Goal: Task Accomplishment & Management: Use online tool/utility

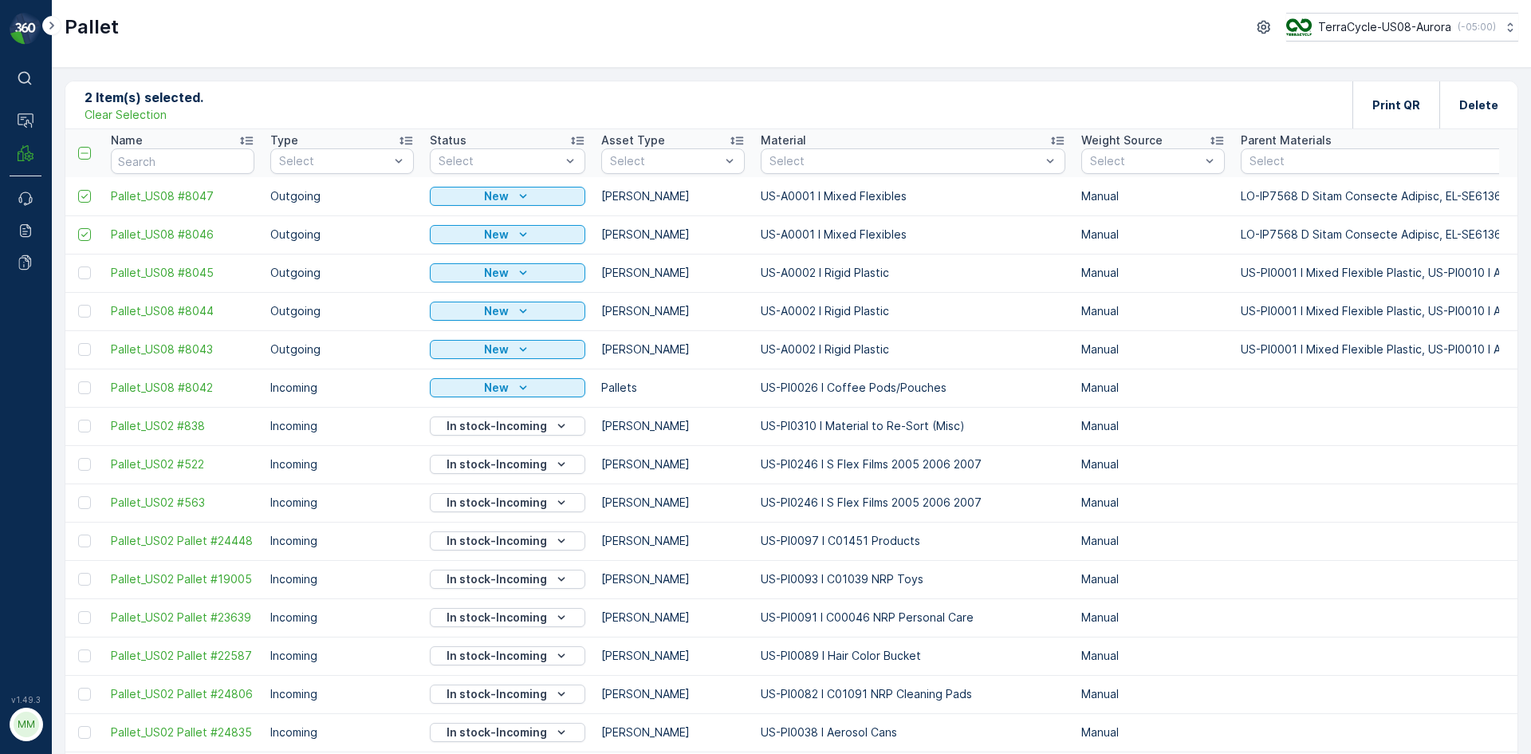
click at [152, 124] on div "2 Item(s) selected. Clear Selection Print QR Delete" at bounding box center [791, 105] width 1452 height 48
click at [152, 119] on p "Clear Selection" at bounding box center [126, 115] width 82 height 16
click at [175, 107] on p "Add" at bounding box center [167, 104] width 22 height 16
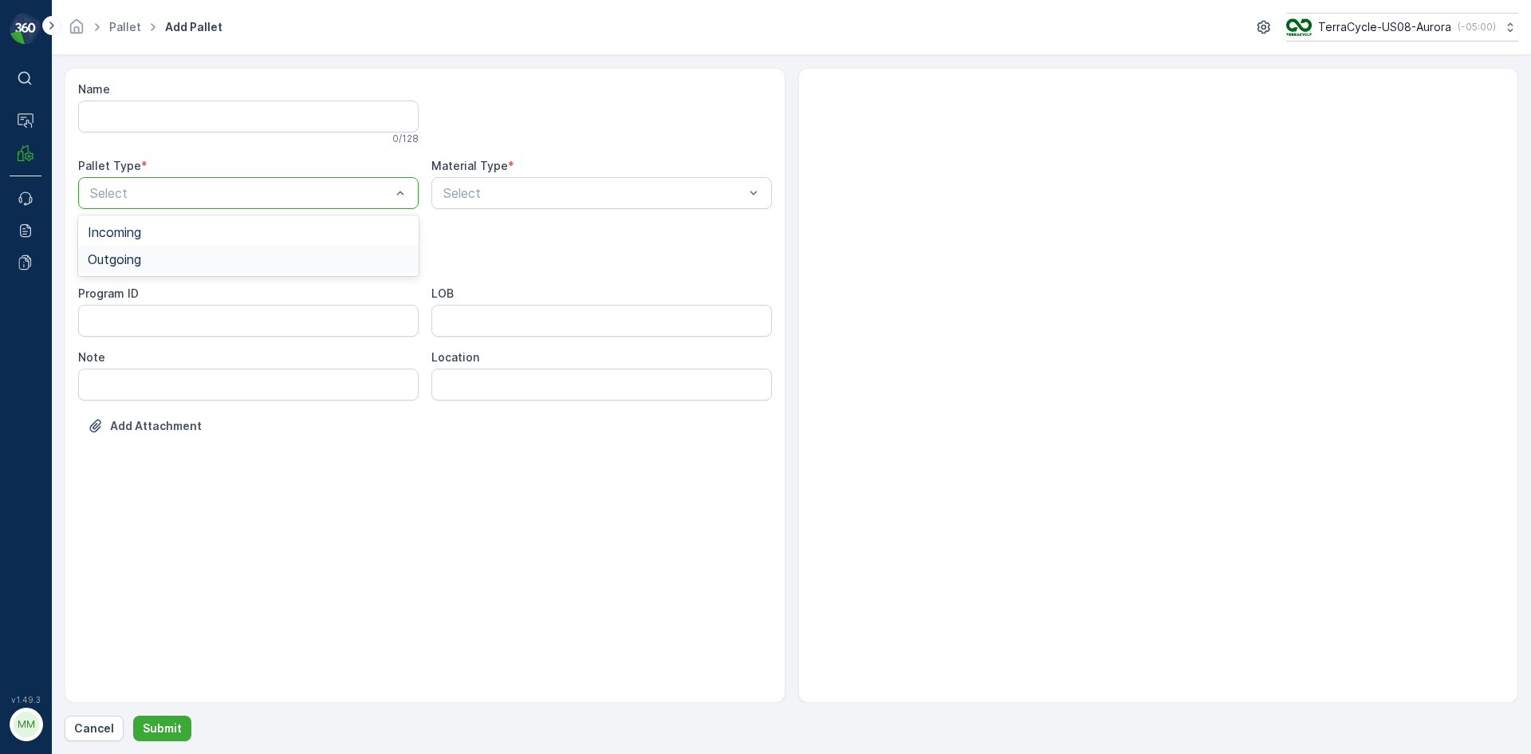
click at [211, 252] on div "Outgoing" at bounding box center [248, 259] width 321 height 14
click at [191, 316] on div "Bales" at bounding box center [248, 323] width 321 height 14
type input "0001"
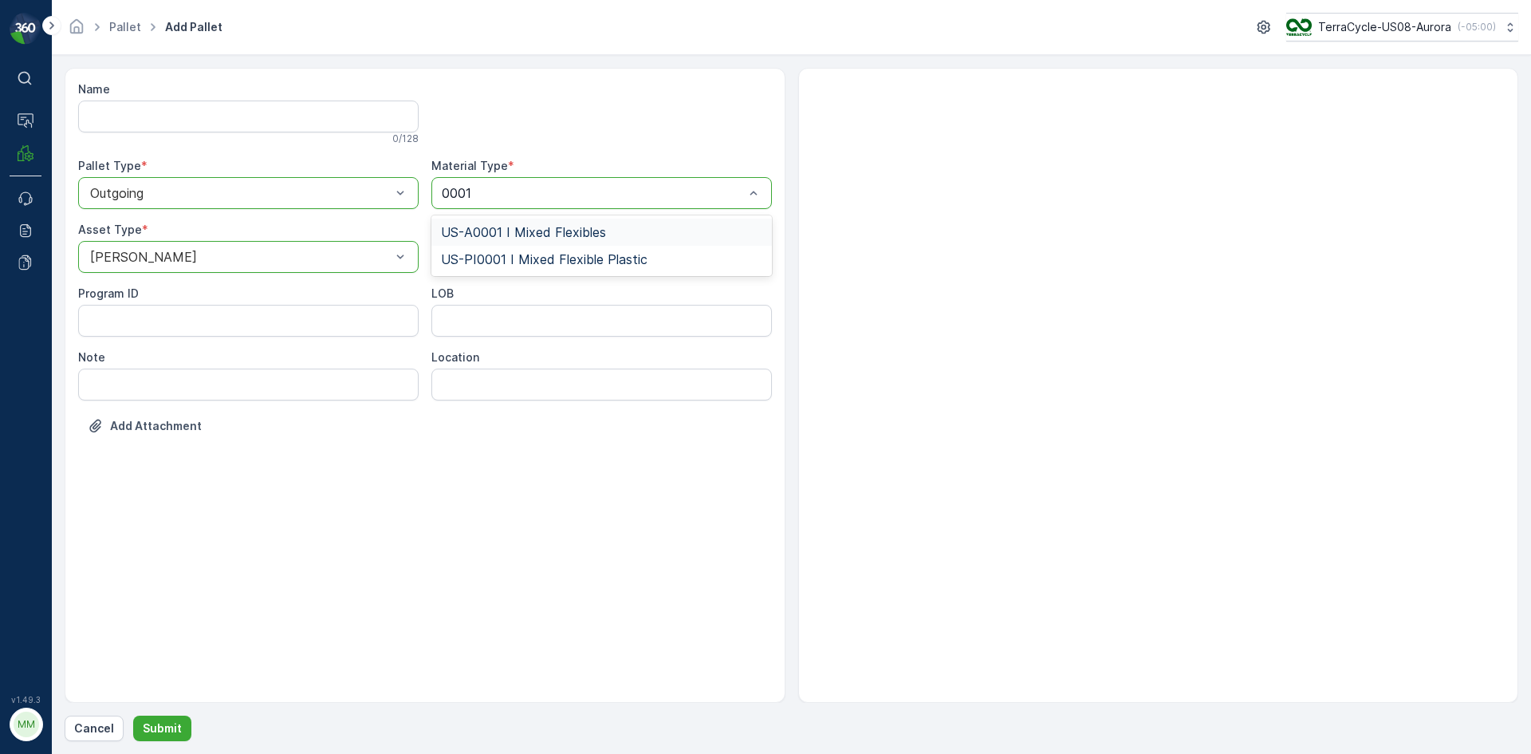
click at [619, 232] on div "US-A0001 I Mixed Flexibles" at bounding box center [601, 232] width 321 height 14
click at [172, 722] on p "Submit" at bounding box center [162, 728] width 39 height 16
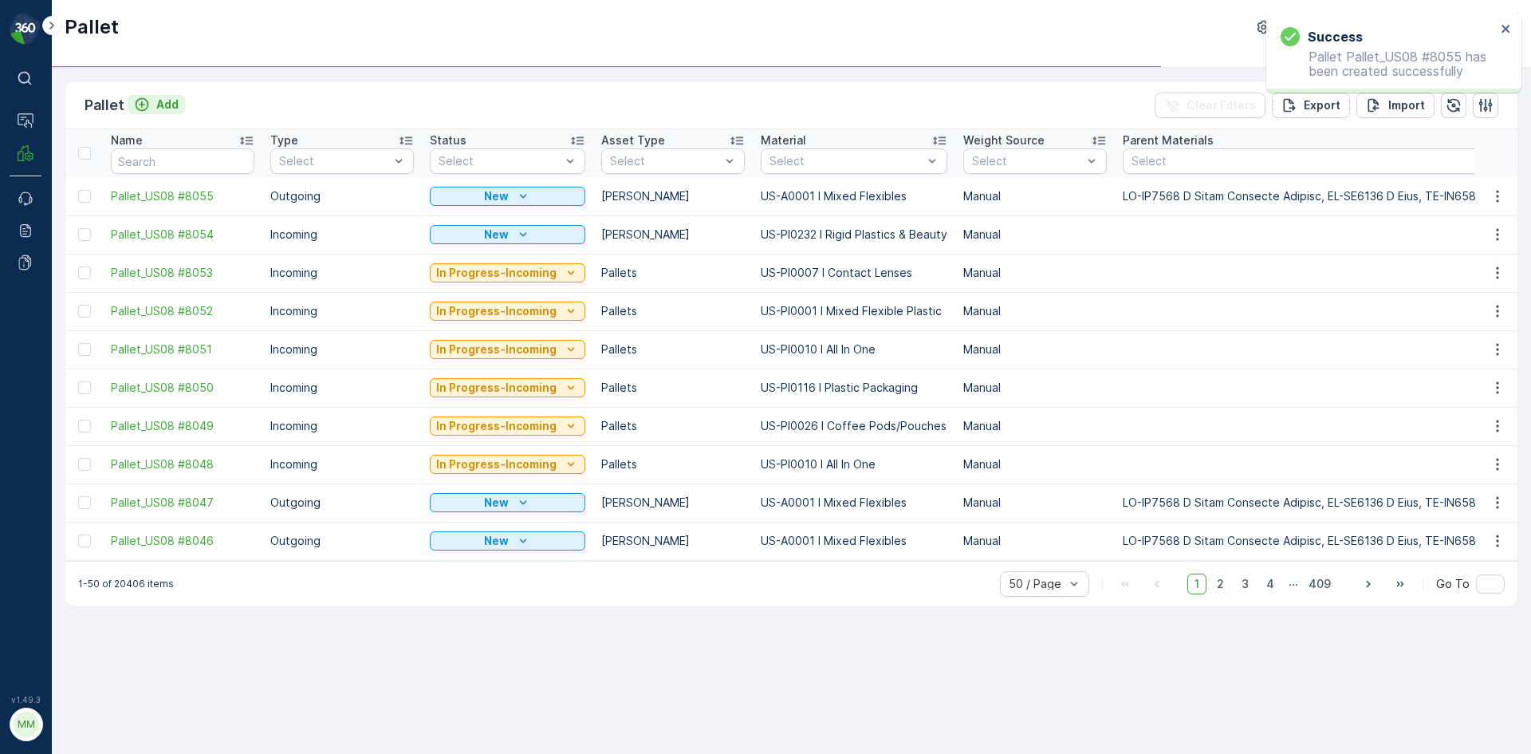
click at [167, 104] on p "Add" at bounding box center [167, 104] width 22 height 16
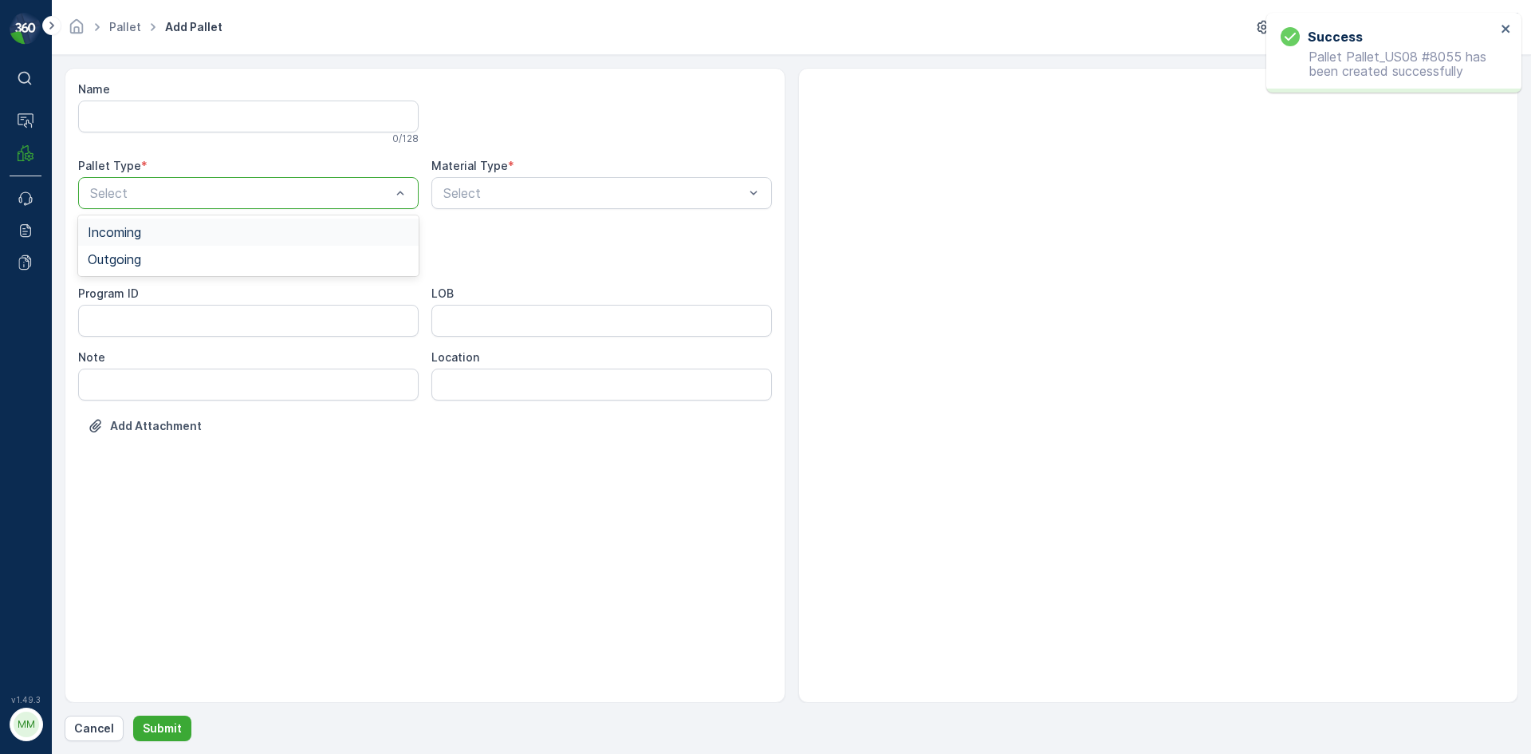
click at [224, 208] on div "Select" at bounding box center [248, 193] width 341 height 32
click at [203, 259] on div "Outgoing" at bounding box center [248, 259] width 321 height 14
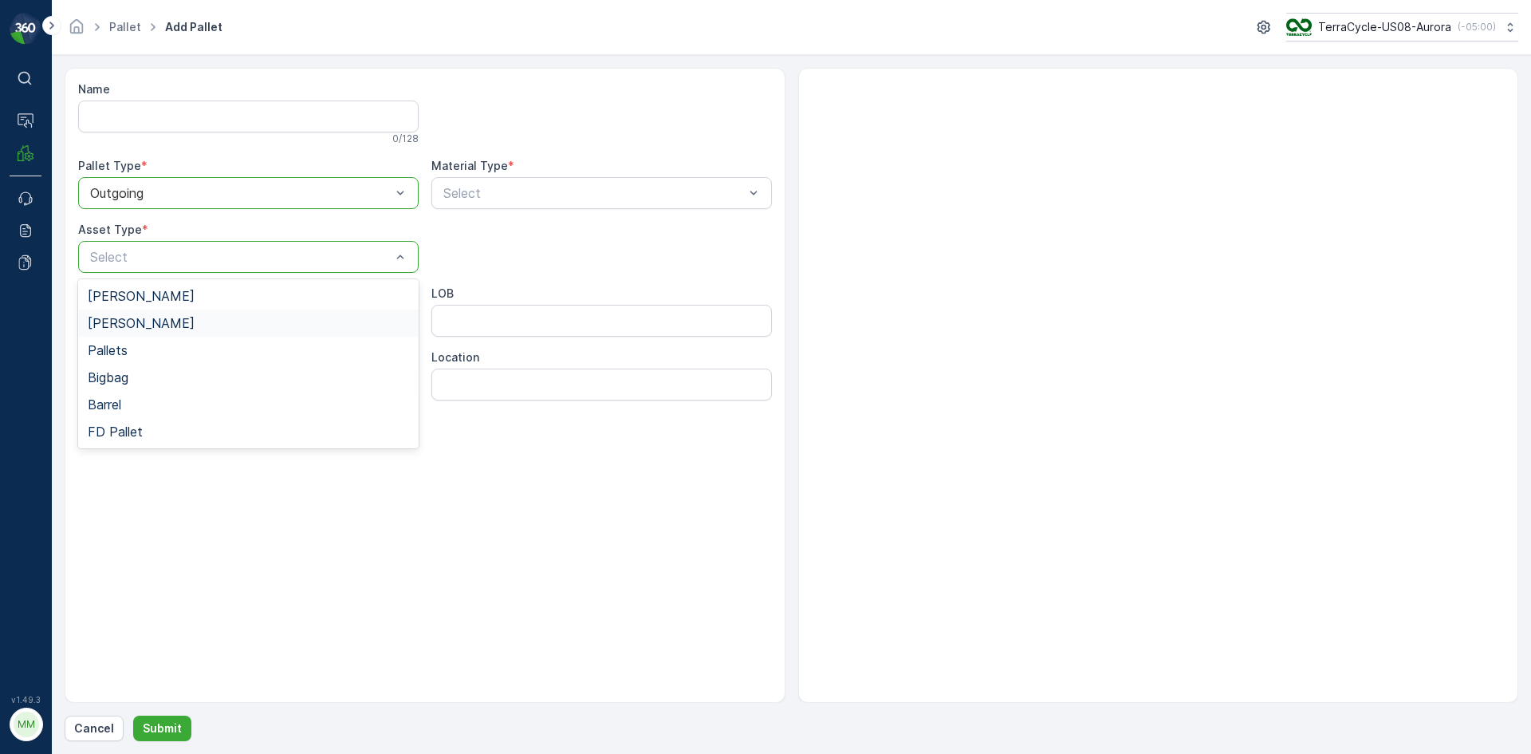
click at [171, 319] on div "Bales" at bounding box center [248, 323] width 321 height 14
click at [455, 207] on div "Select" at bounding box center [601, 193] width 341 height 32
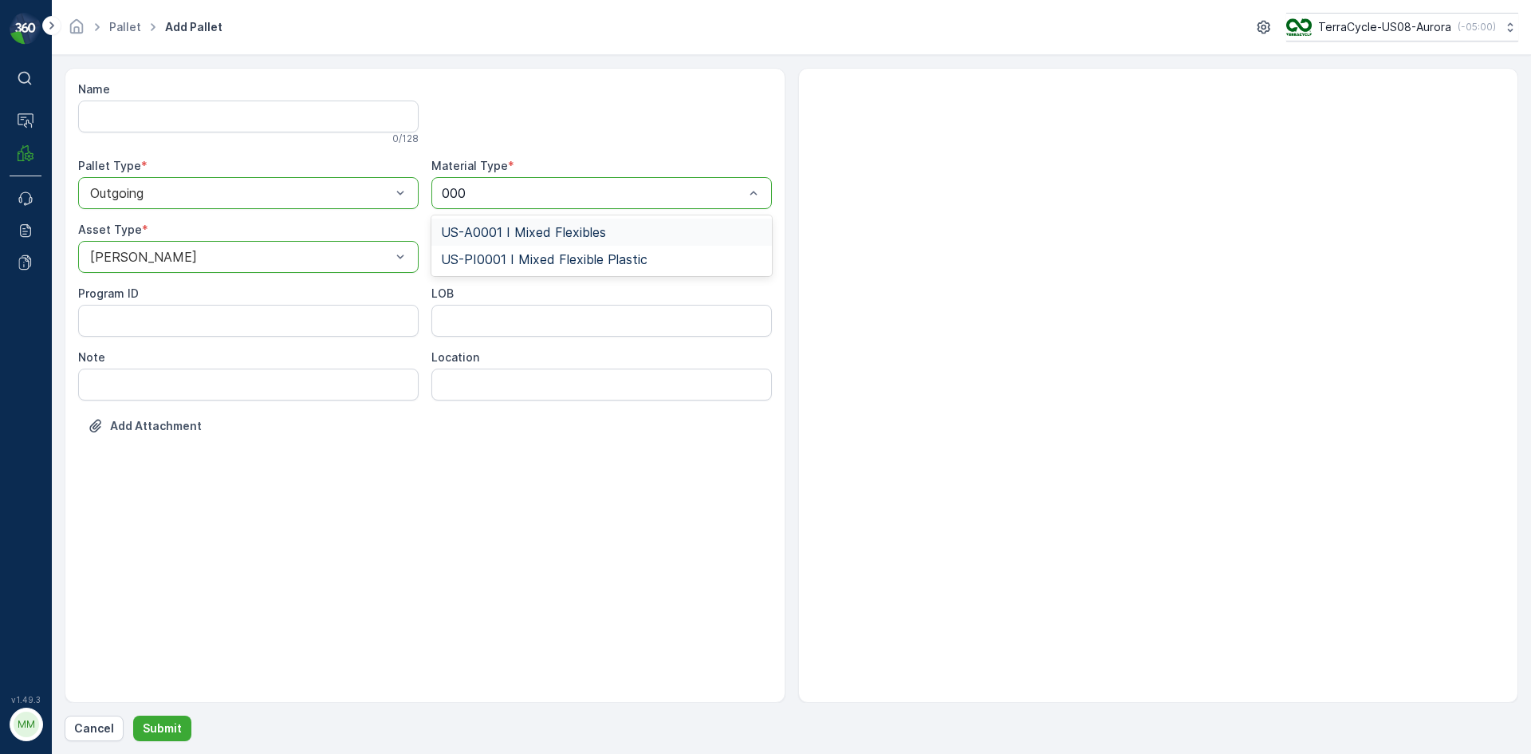
type input "0001"
click at [168, 736] on button "Submit" at bounding box center [162, 728] width 58 height 26
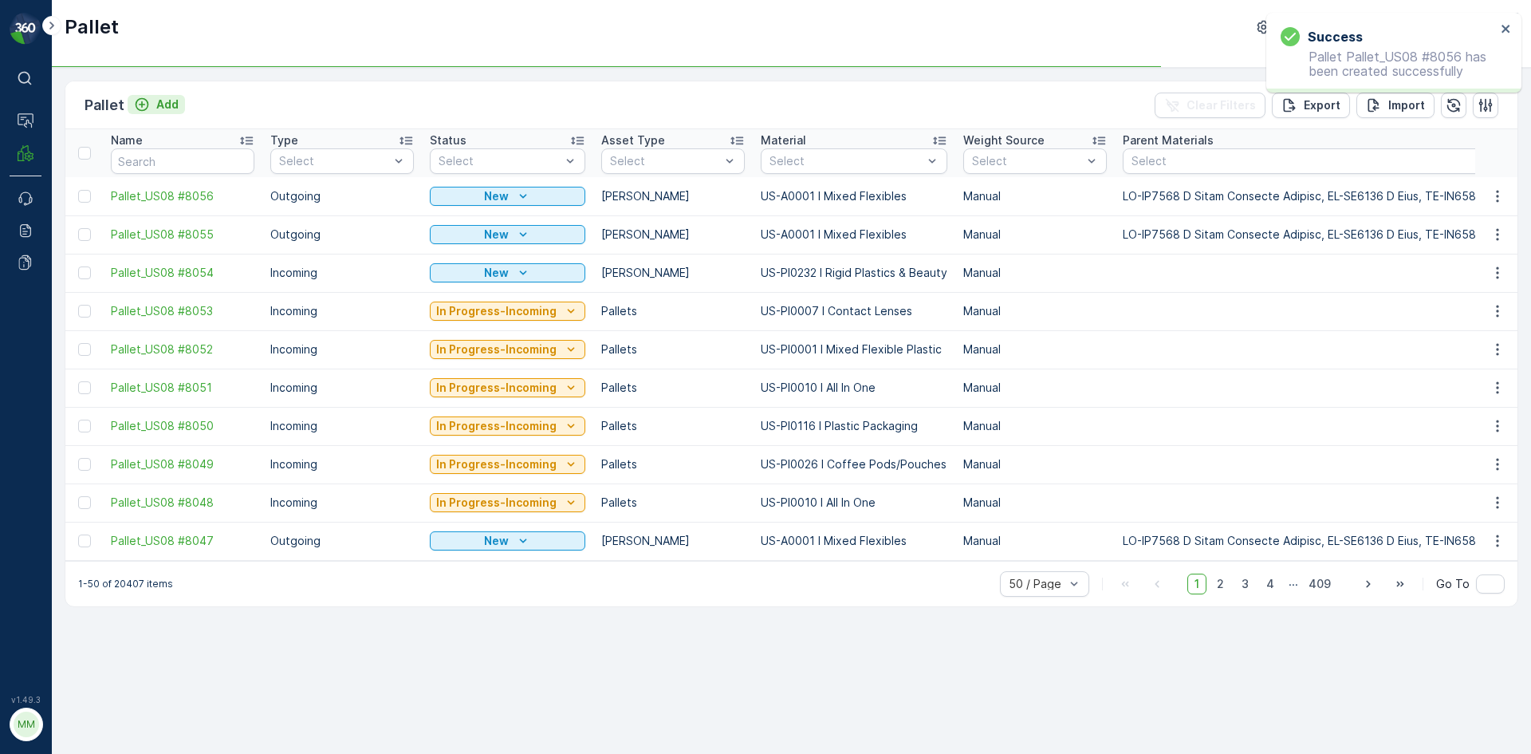
click at [144, 96] on icon "Add" at bounding box center [142, 104] width 16 height 16
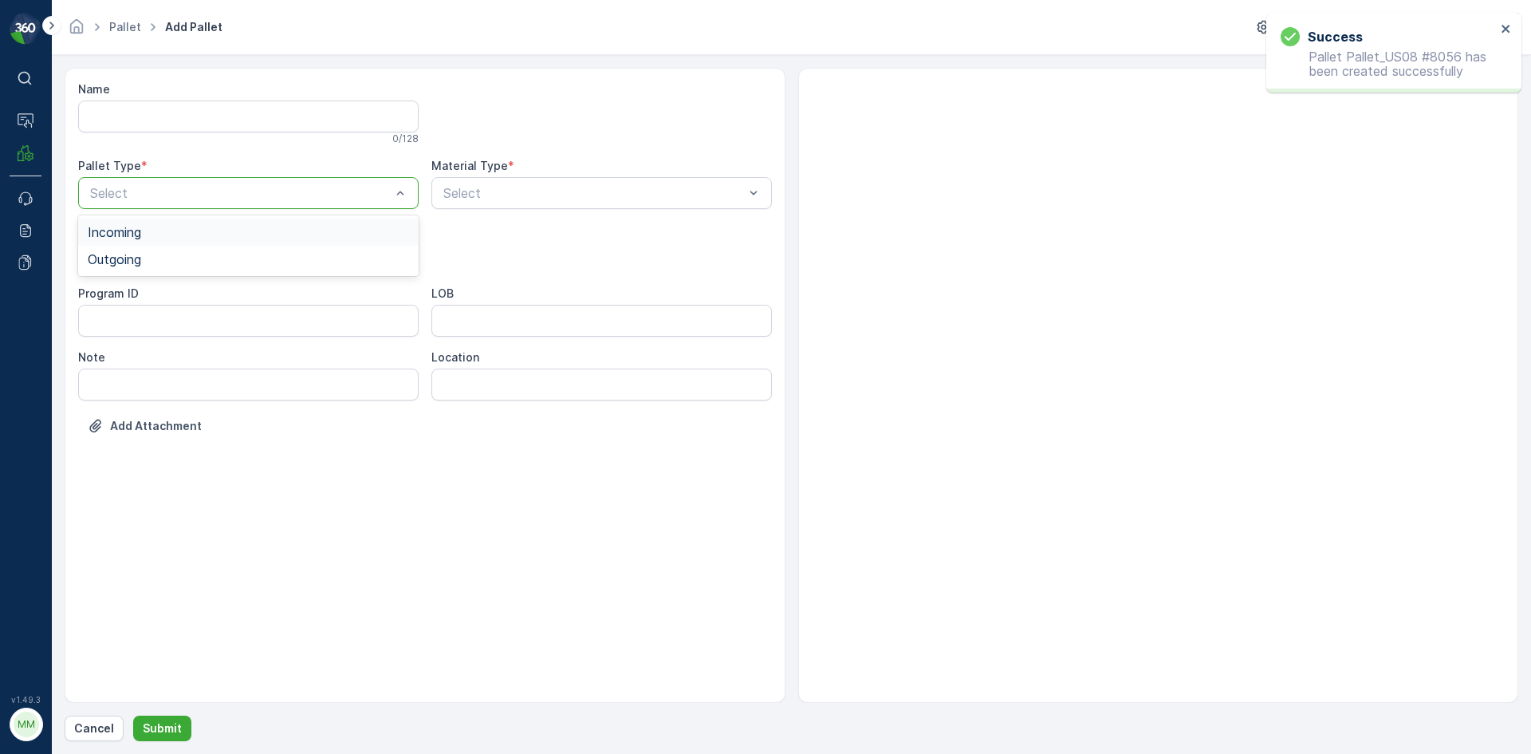
click at [241, 203] on div "Select" at bounding box center [248, 193] width 341 height 32
click at [213, 258] on div "Outgoing" at bounding box center [248, 259] width 321 height 14
click at [171, 317] on div "Bales" at bounding box center [248, 323] width 321 height 14
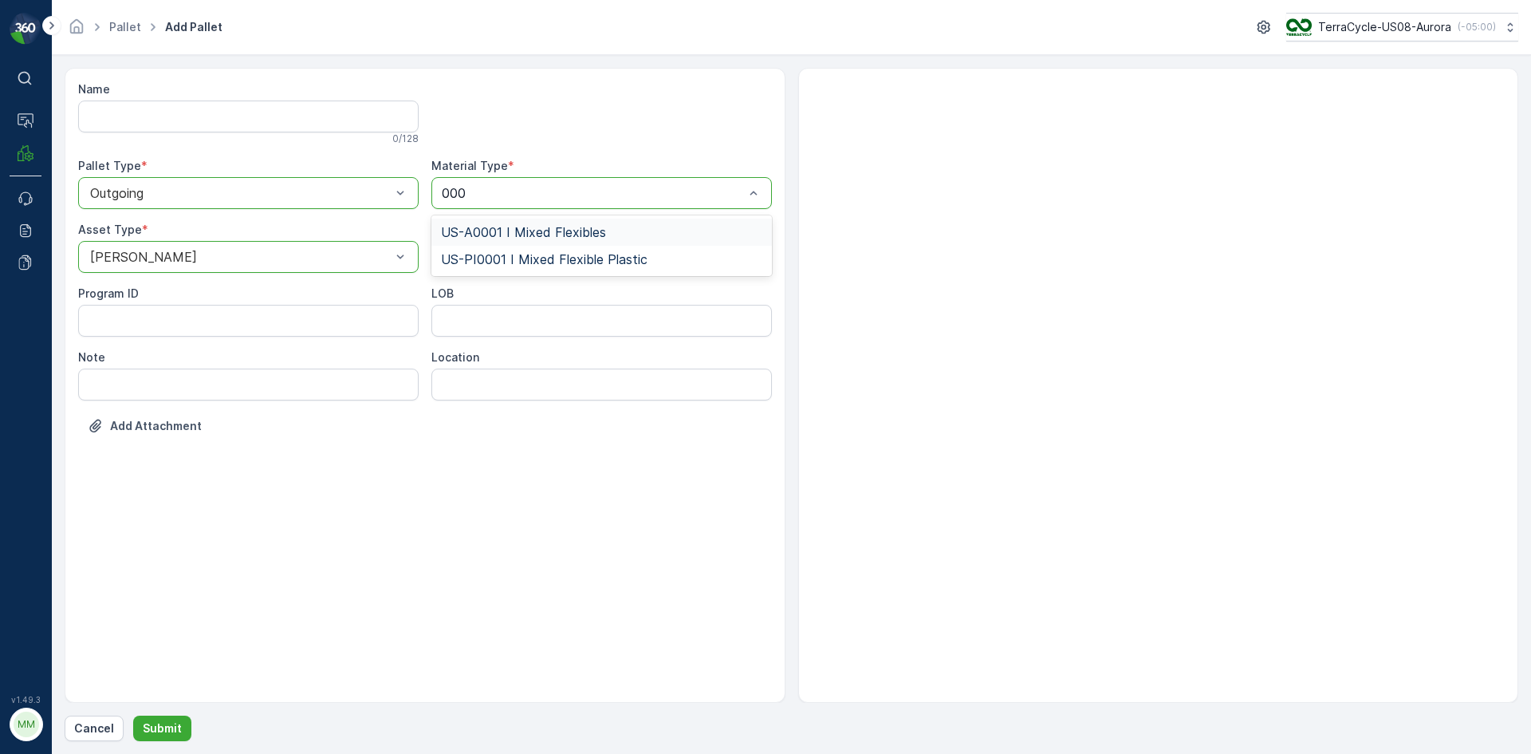
type input "0001"
click at [191, 737] on div "Cancel Submit" at bounding box center [792, 728] width 1454 height 26
click at [180, 734] on button "Submit" at bounding box center [162, 728] width 58 height 26
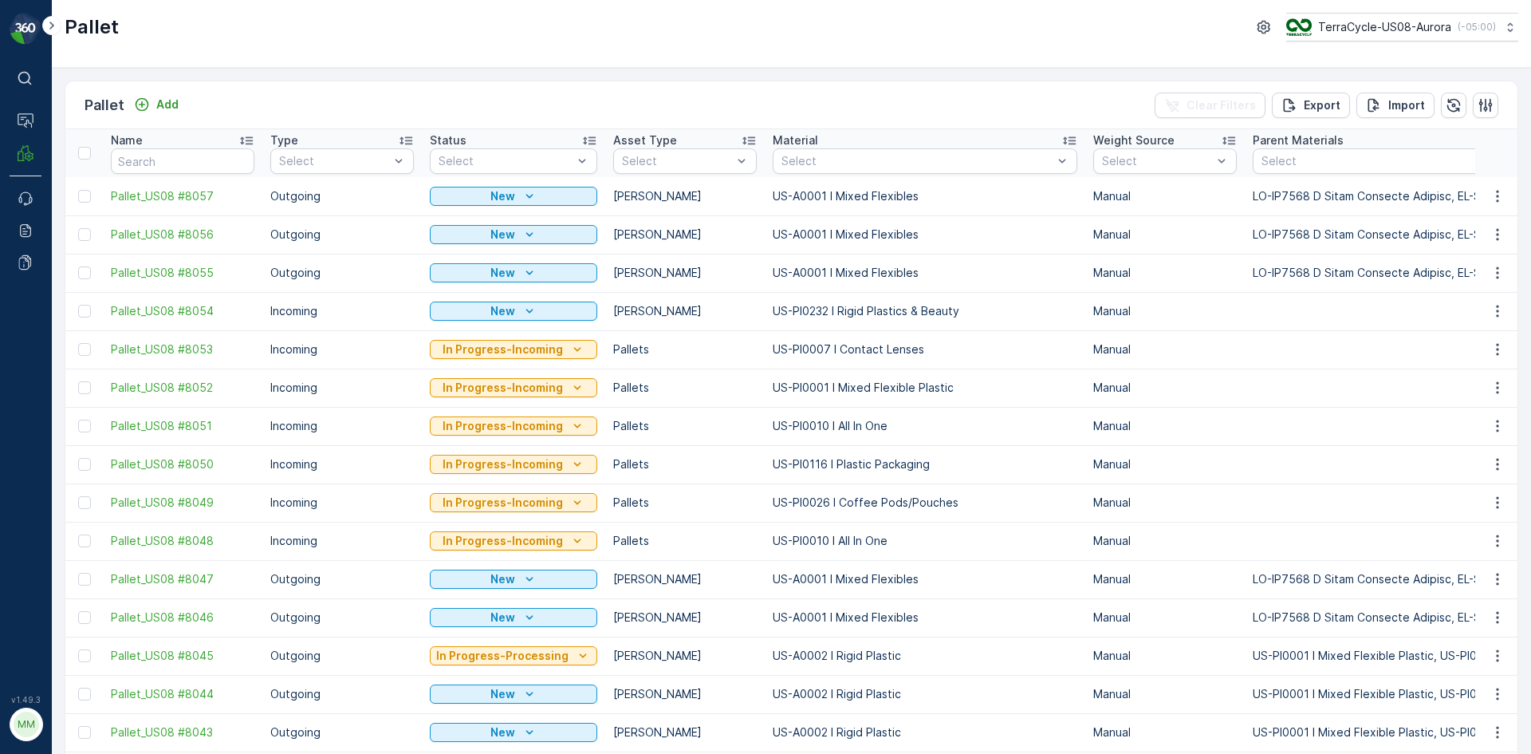
click at [85, 273] on div at bounding box center [84, 272] width 13 height 13
click at [78, 266] on input "checkbox" at bounding box center [78, 266] width 0 height 0
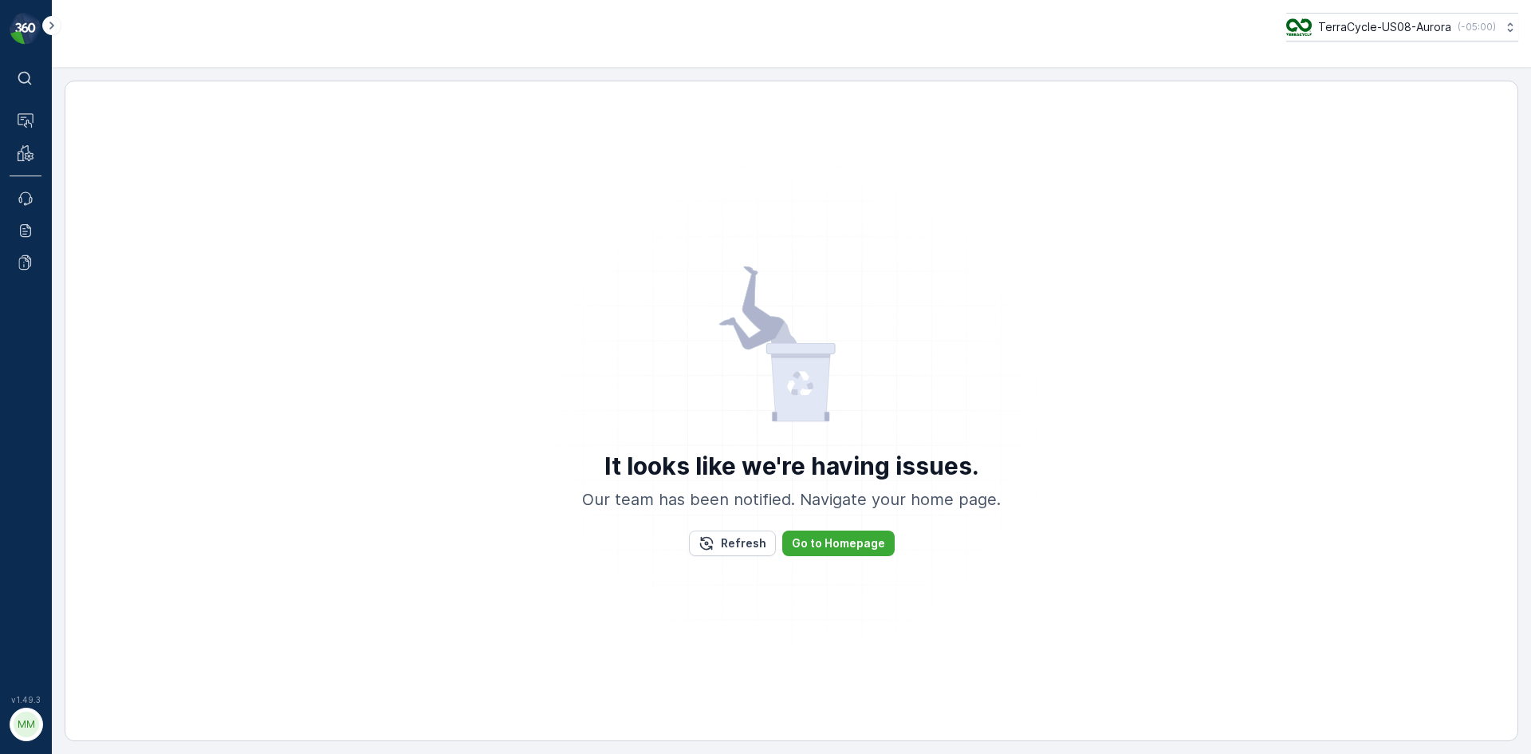
drag, startPoint x: 85, startPoint y: 273, endPoint x: 680, endPoint y: 487, distance: 633.1
click at [625, 423] on img at bounding box center [792, 411] width 558 height 558
click at [752, 552] on button "Refresh" at bounding box center [732, 543] width 87 height 26
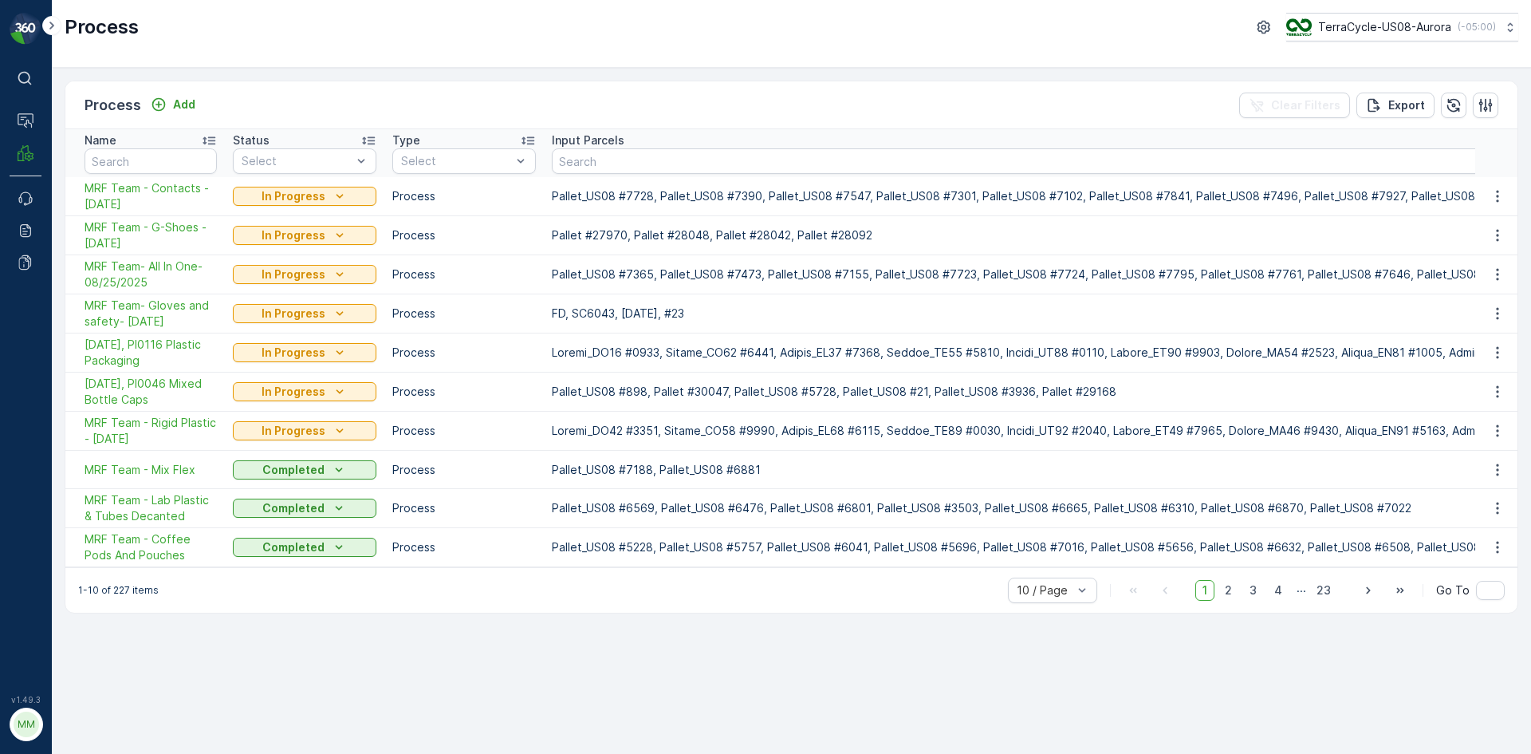
drag, startPoint x: 169, startPoint y: 201, endPoint x: 82, endPoint y: 189, distance: 87.7
click at [82, 189] on td "MRF Team - Contacts - 08/26/2025" at bounding box center [144, 196] width 159 height 39
copy span "MRF Team - Contacts - 08/26/2025"
click at [176, 112] on button "Add" at bounding box center [172, 104] width 57 height 19
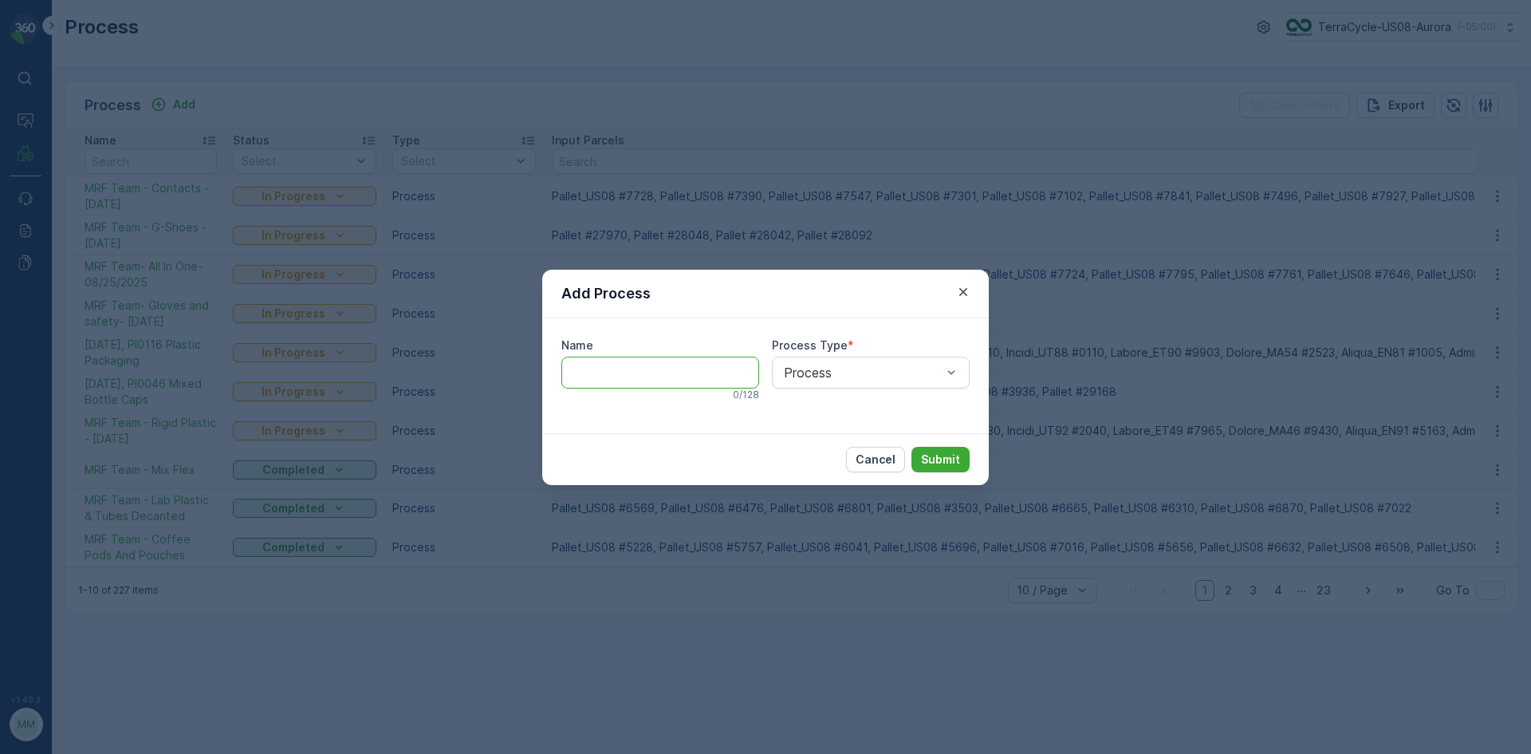
click at [587, 385] on input "Name" at bounding box center [660, 372] width 198 height 32
paste input "MRF Team - Contacts - 08/26/2025"
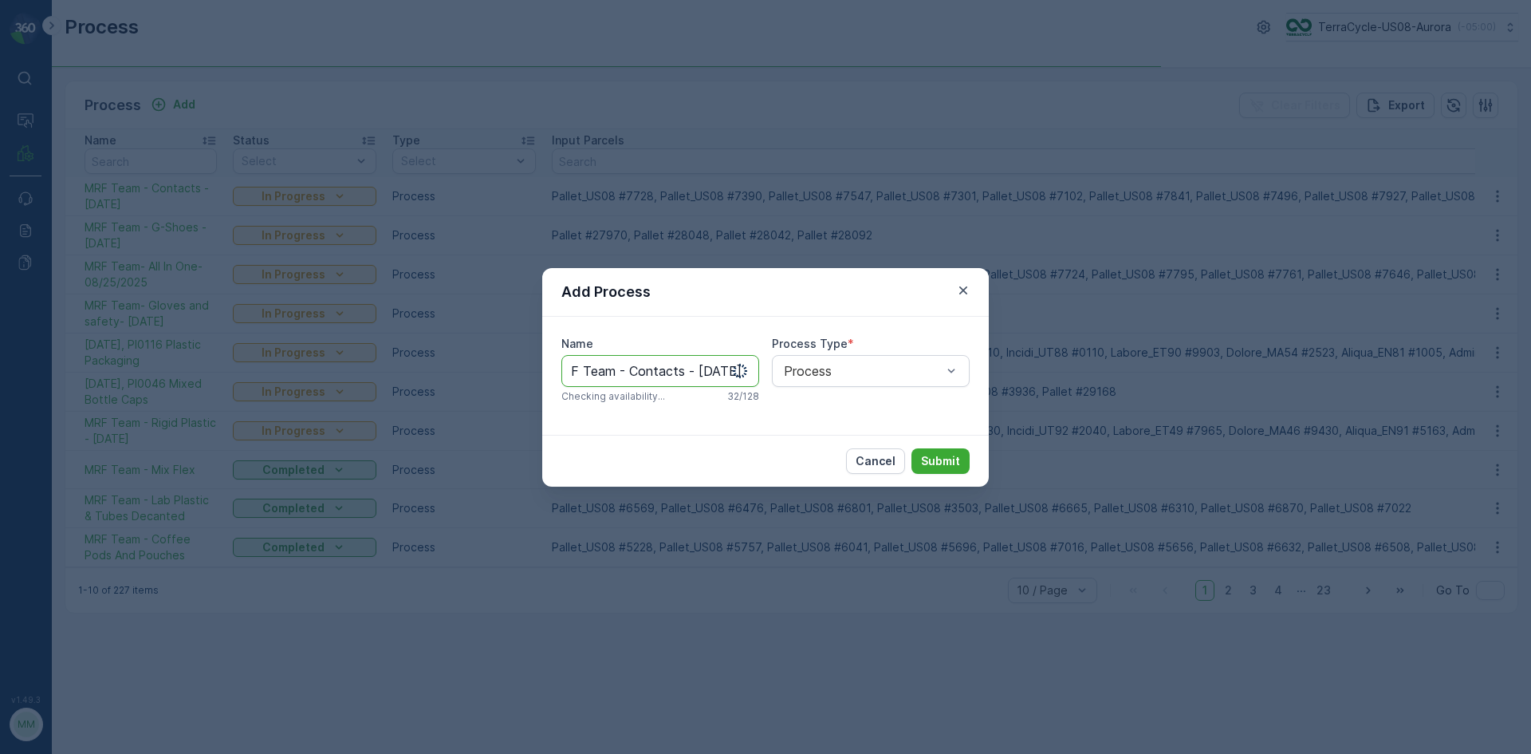
click at [639, 372] on input "MRF Team - Contacts - 08/26/2025" at bounding box center [660, 371] width 198 height 32
click at [639, 372] on input "MRF Team - Contacts - [DATE]" at bounding box center [660, 371] width 198 height 32
type input "MRF Team - Mixed Flex- 09/04/2025"
click at [942, 463] on p "Submit" at bounding box center [940, 461] width 39 height 16
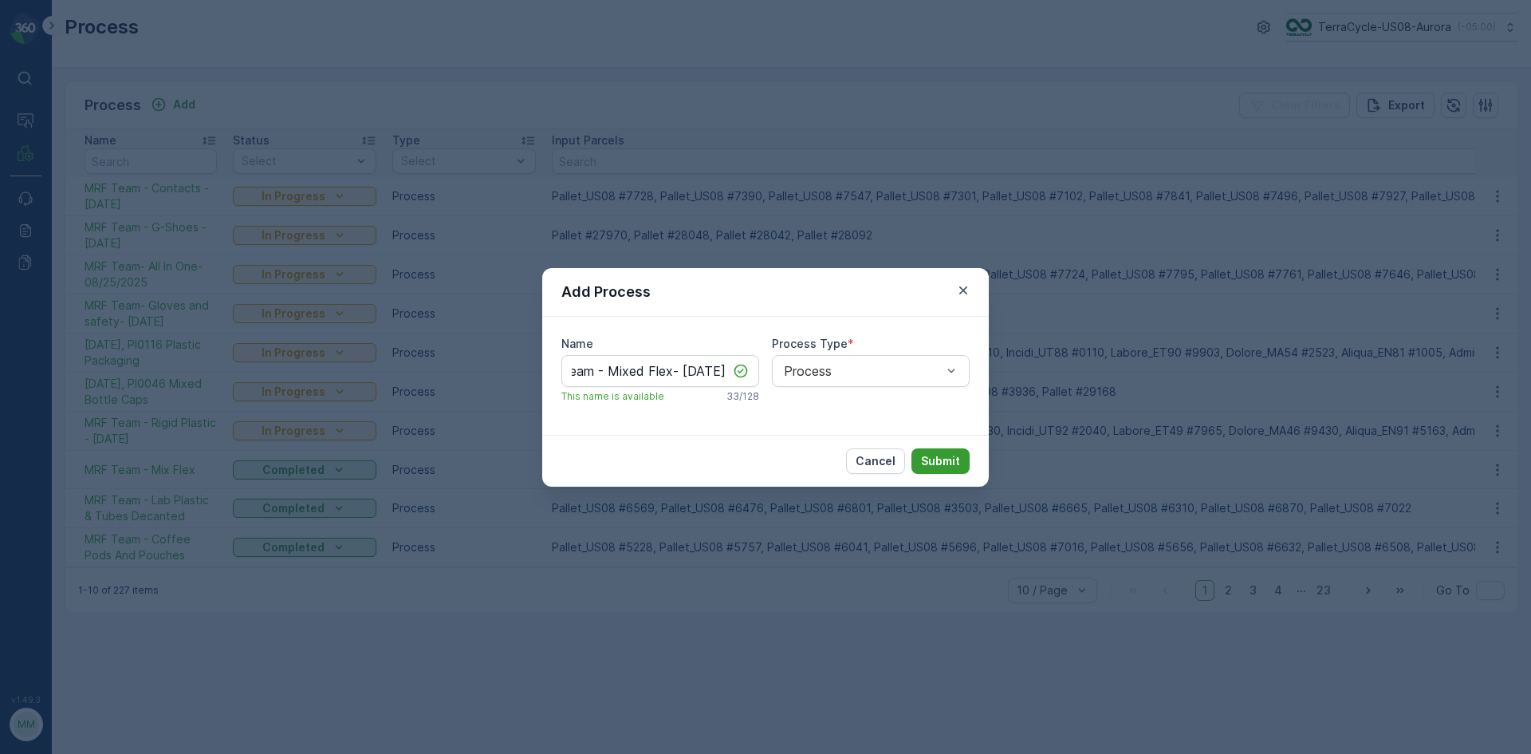
scroll to position [0, 0]
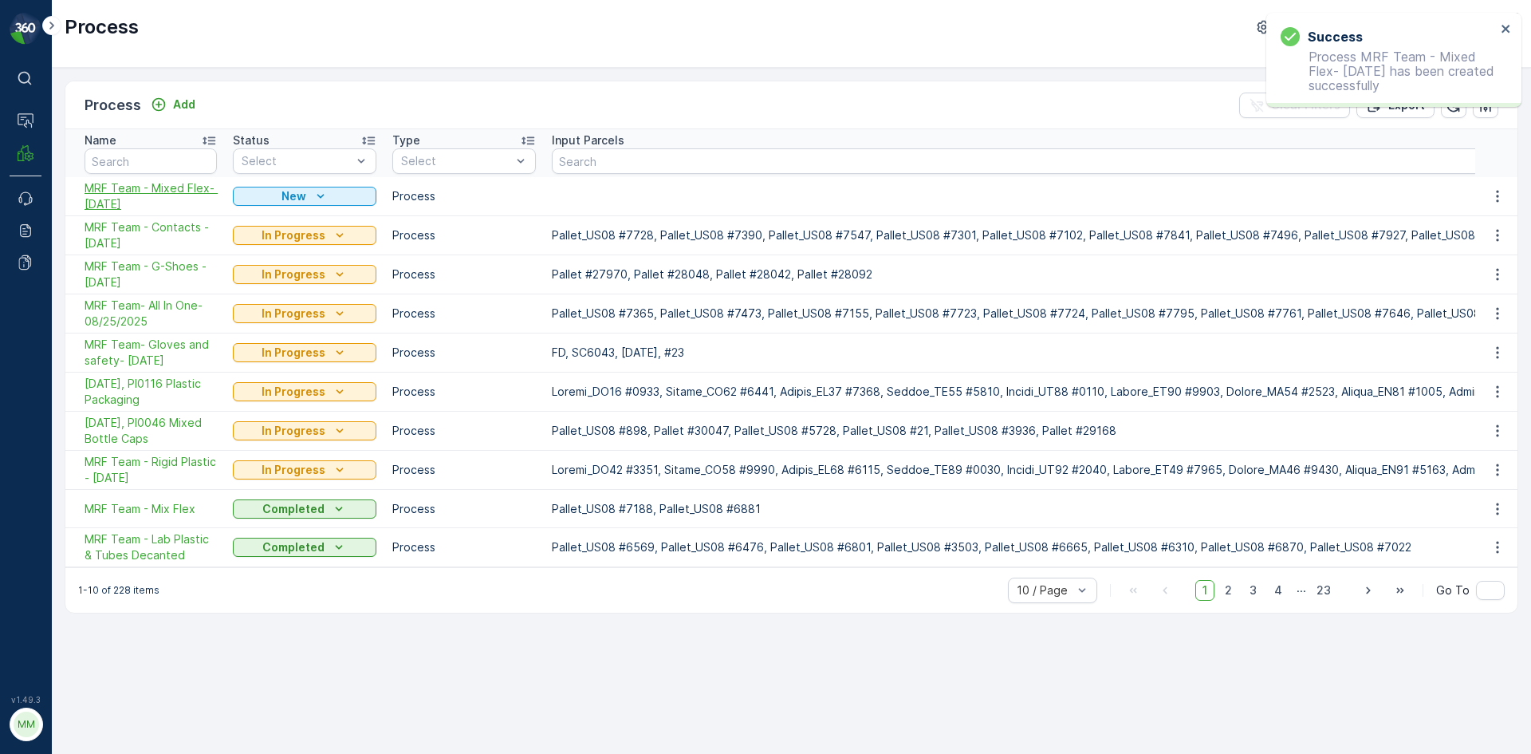
click at [175, 199] on span "MRF Team - Mixed Flex- 09/04/2025" at bounding box center [151, 196] width 132 height 32
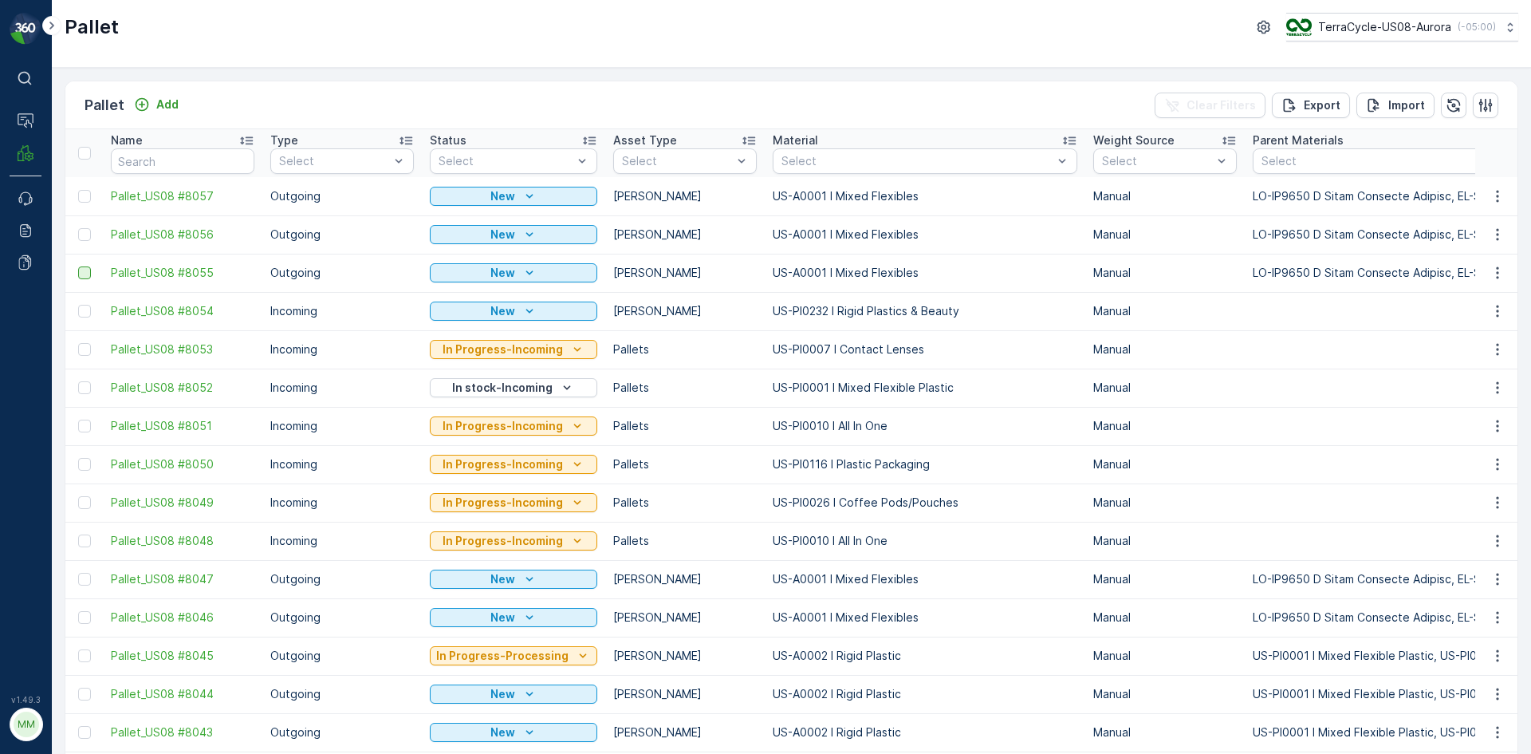
click at [85, 275] on div at bounding box center [84, 272] width 13 height 13
click at [78, 266] on input "checkbox" at bounding box center [78, 266] width 0 height 0
click at [81, 237] on div at bounding box center [84, 234] width 13 height 13
click at [78, 228] on input "checkbox" at bounding box center [78, 228] width 0 height 0
click at [85, 198] on div at bounding box center [84, 196] width 13 height 13
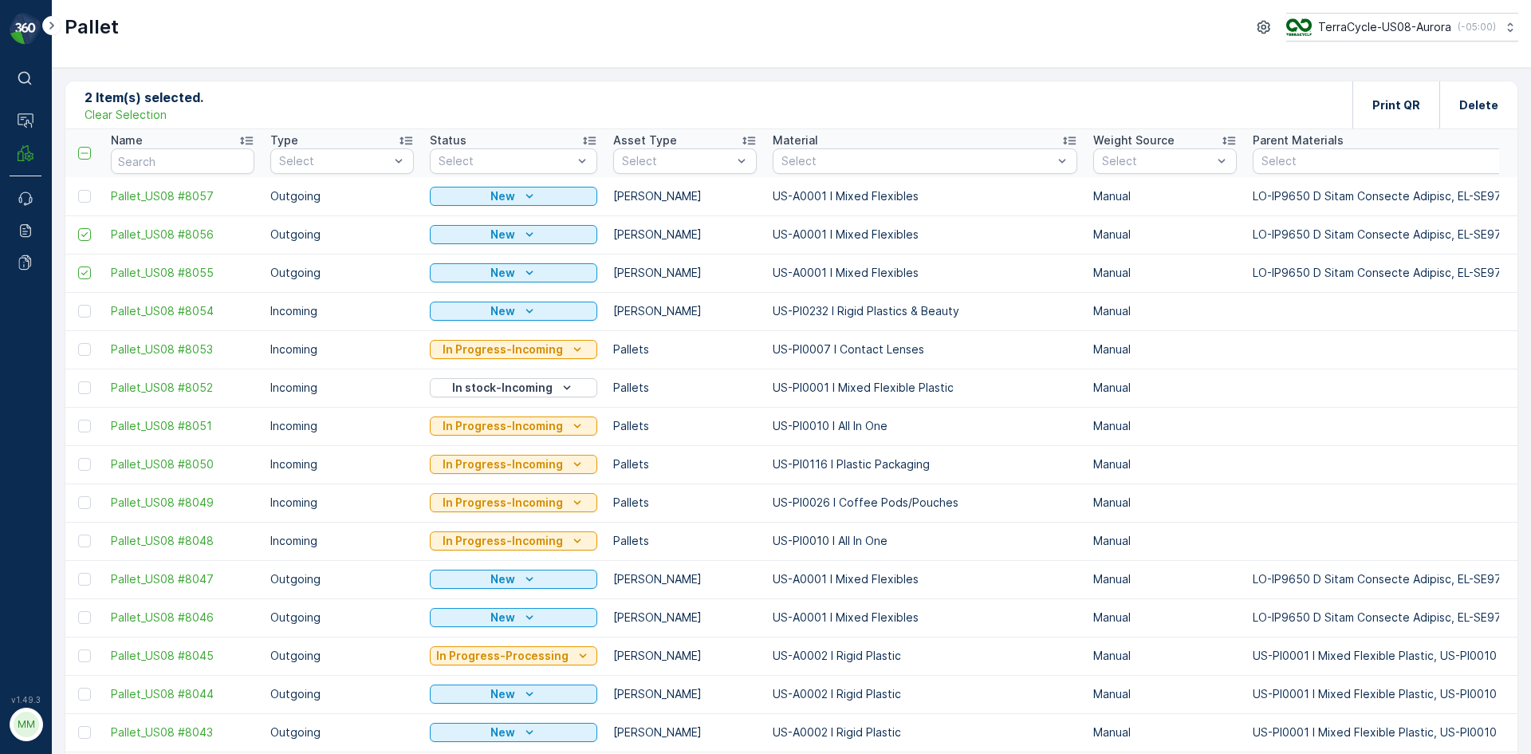
click at [78, 190] on input "checkbox" at bounding box center [78, 190] width 0 height 0
click at [1391, 110] on p "Print QR" at bounding box center [1396, 105] width 48 height 16
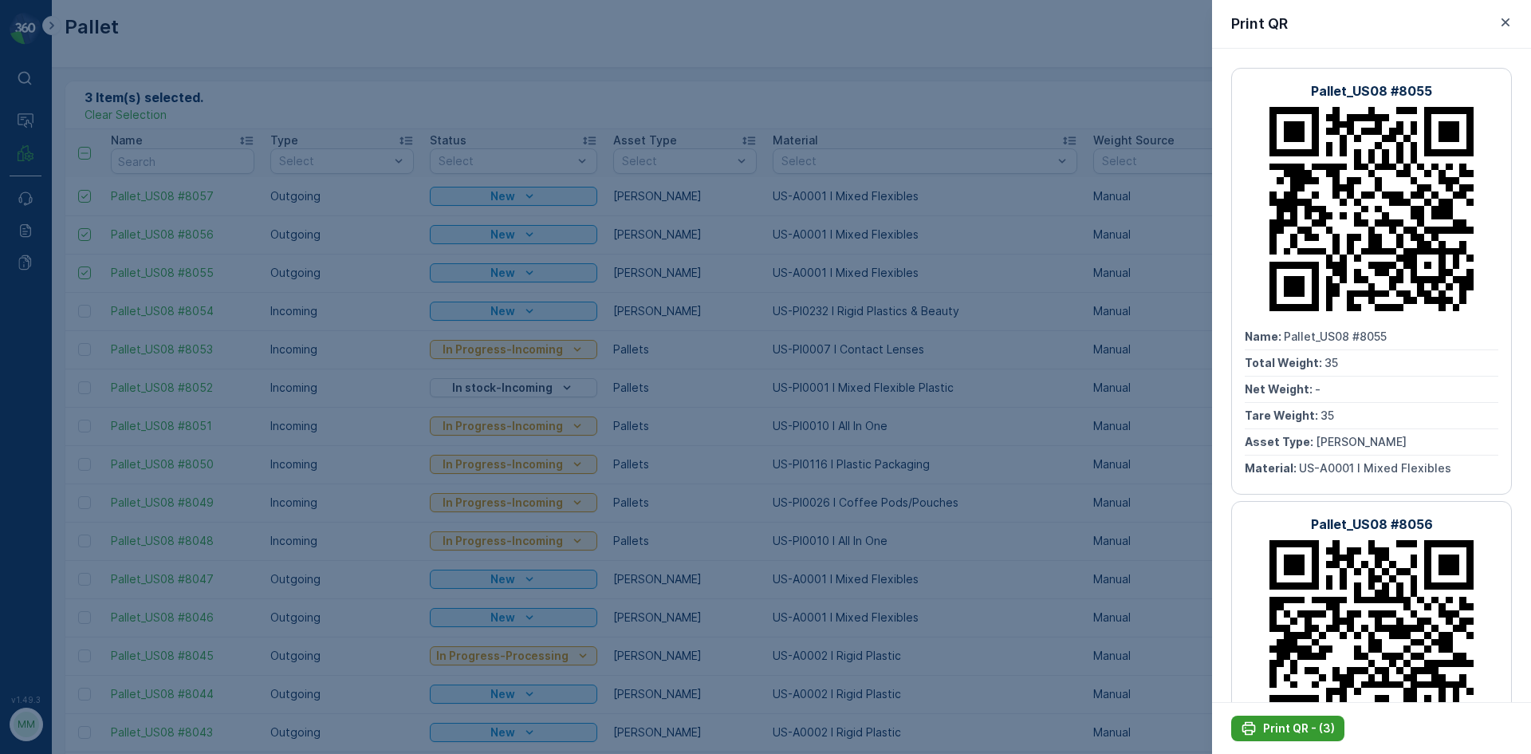
click at [1313, 728] on p "Print QR - (3)" at bounding box center [1299, 728] width 72 height 16
click at [881, 336] on div at bounding box center [765, 377] width 1531 height 754
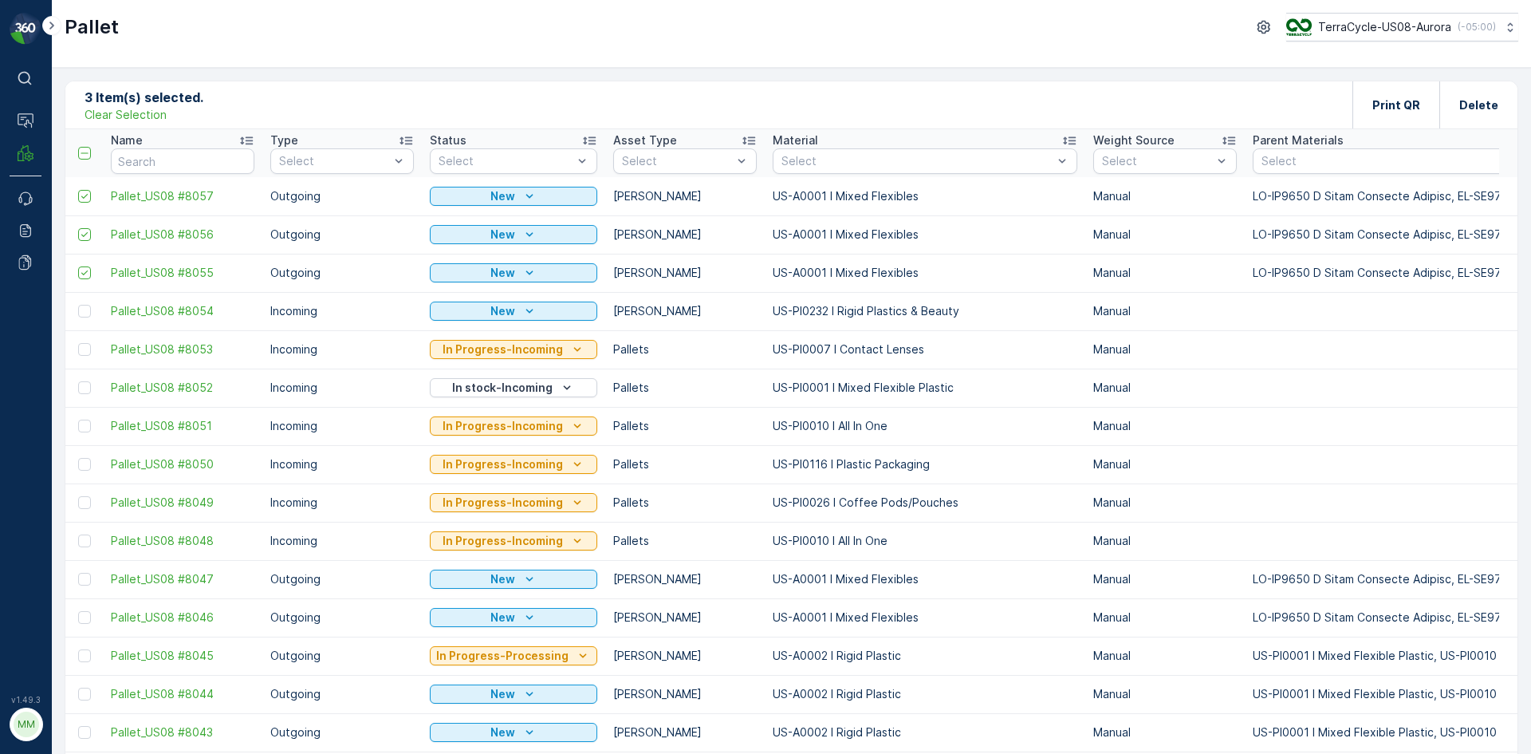
click at [144, 114] on p "Clear Selection" at bounding box center [126, 115] width 82 height 16
click at [168, 98] on p "Add" at bounding box center [167, 104] width 22 height 16
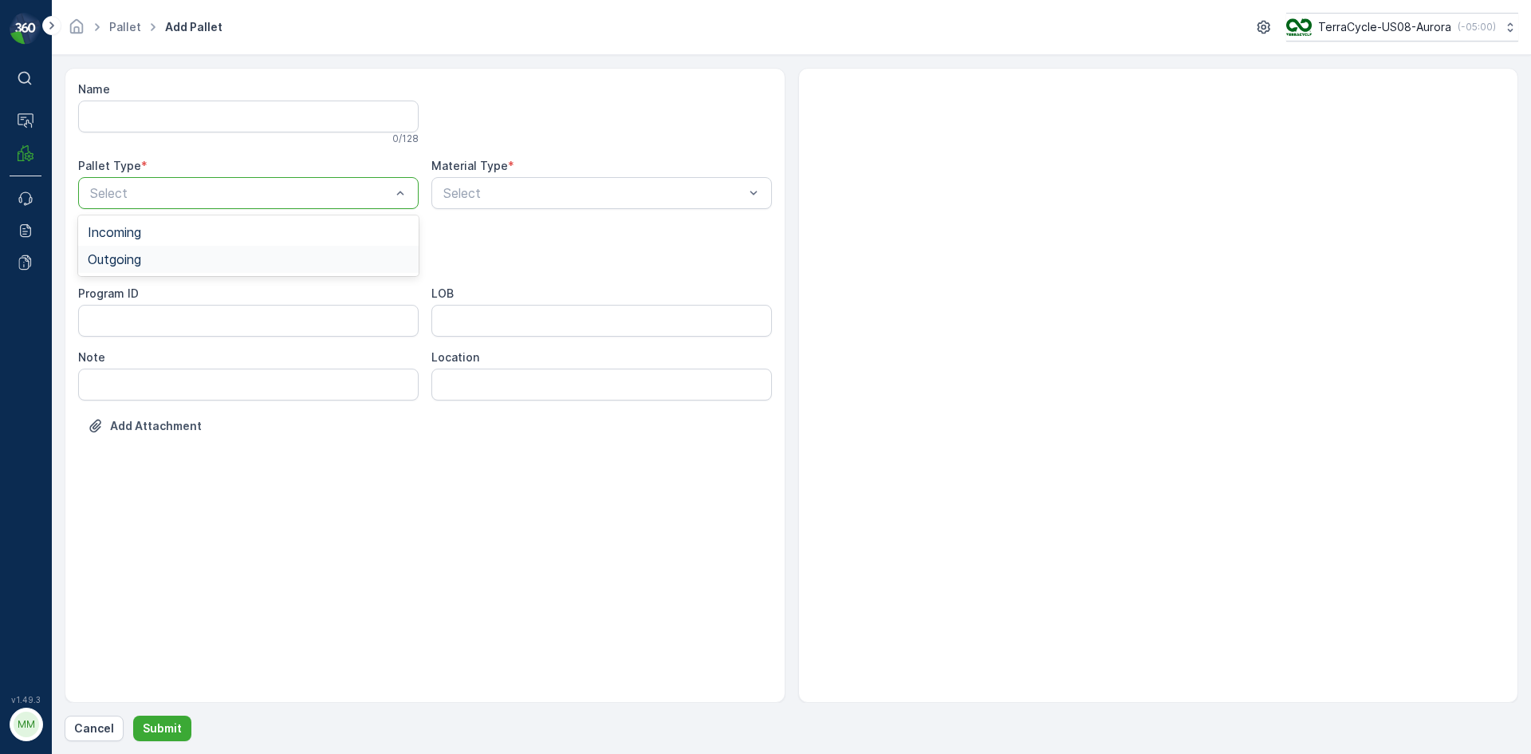
click at [244, 257] on div "Outgoing" at bounding box center [248, 259] width 321 height 14
click at [189, 302] on div "Gaylord" at bounding box center [248, 296] width 321 height 14
type input "0164"
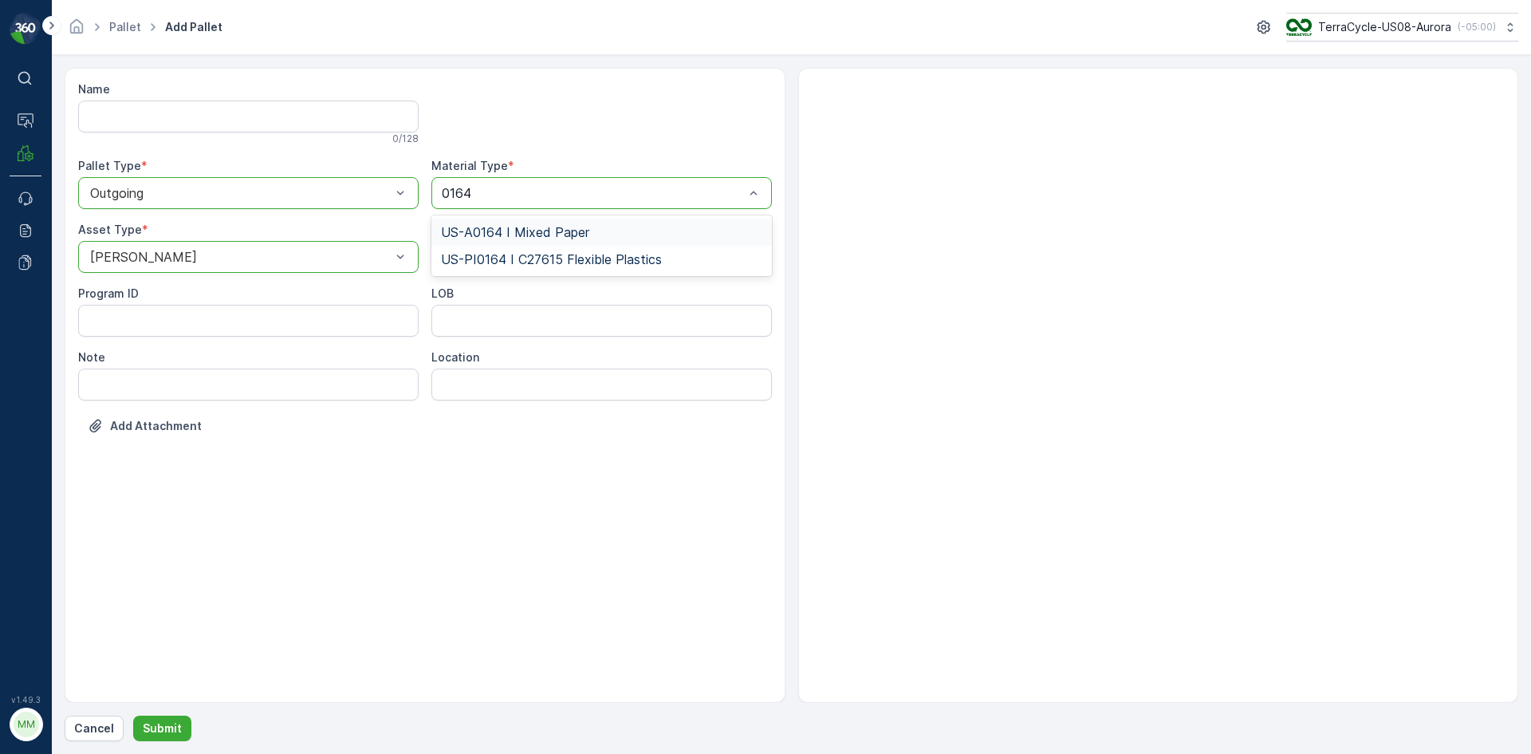
click at [574, 231] on span "US-A0164 I Mixed Paper" at bounding box center [515, 232] width 148 height 14
click at [173, 726] on p "Submit" at bounding box center [162, 728] width 39 height 16
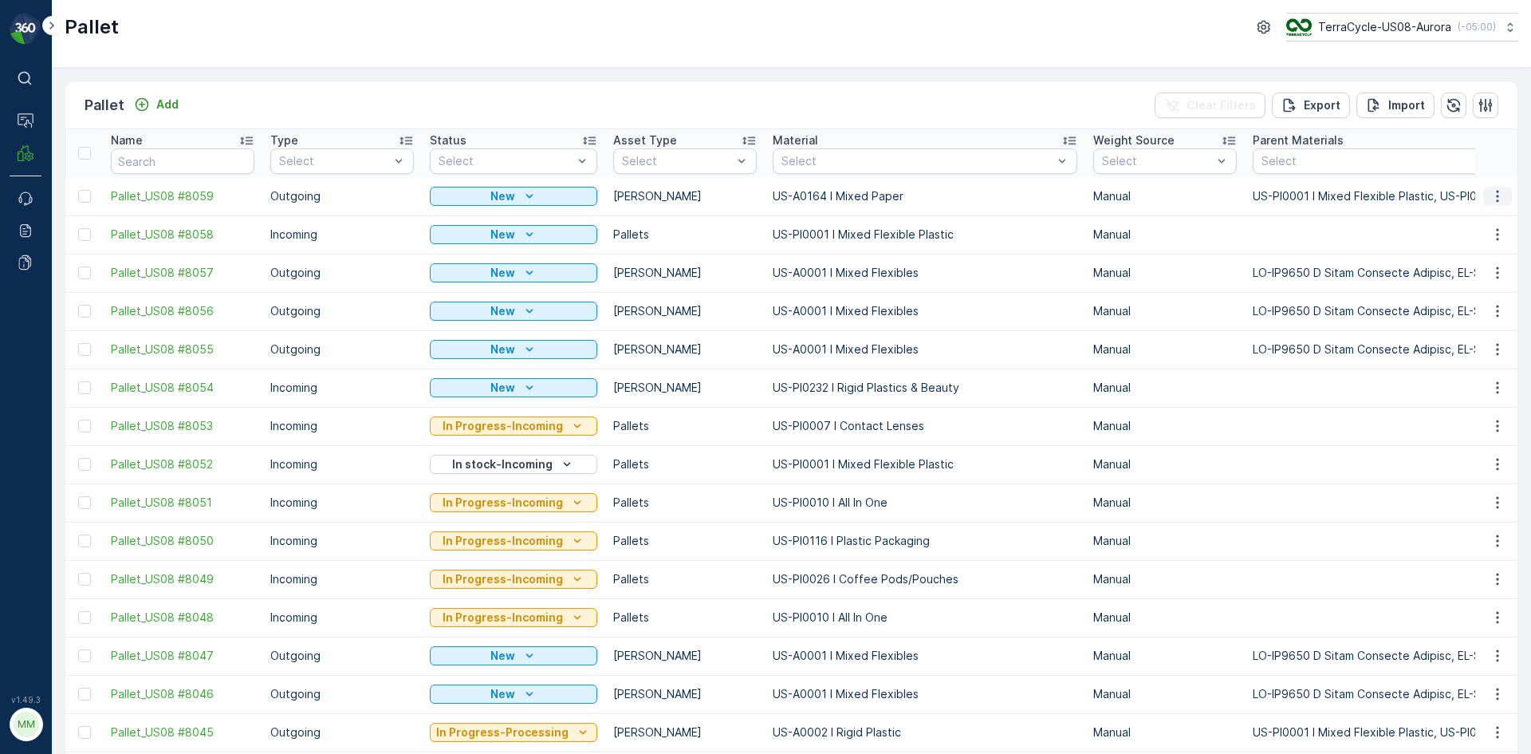
click at [1492, 194] on icon "button" at bounding box center [1498, 196] width 16 height 16
click at [1463, 322] on ul "See More Details Edit Pallet Duplicate Pallet Update Weight Print QR Delete Pal…" at bounding box center [1479, 280] width 112 height 148
click at [1464, 320] on div "Print QR" at bounding box center [1478, 309] width 105 height 22
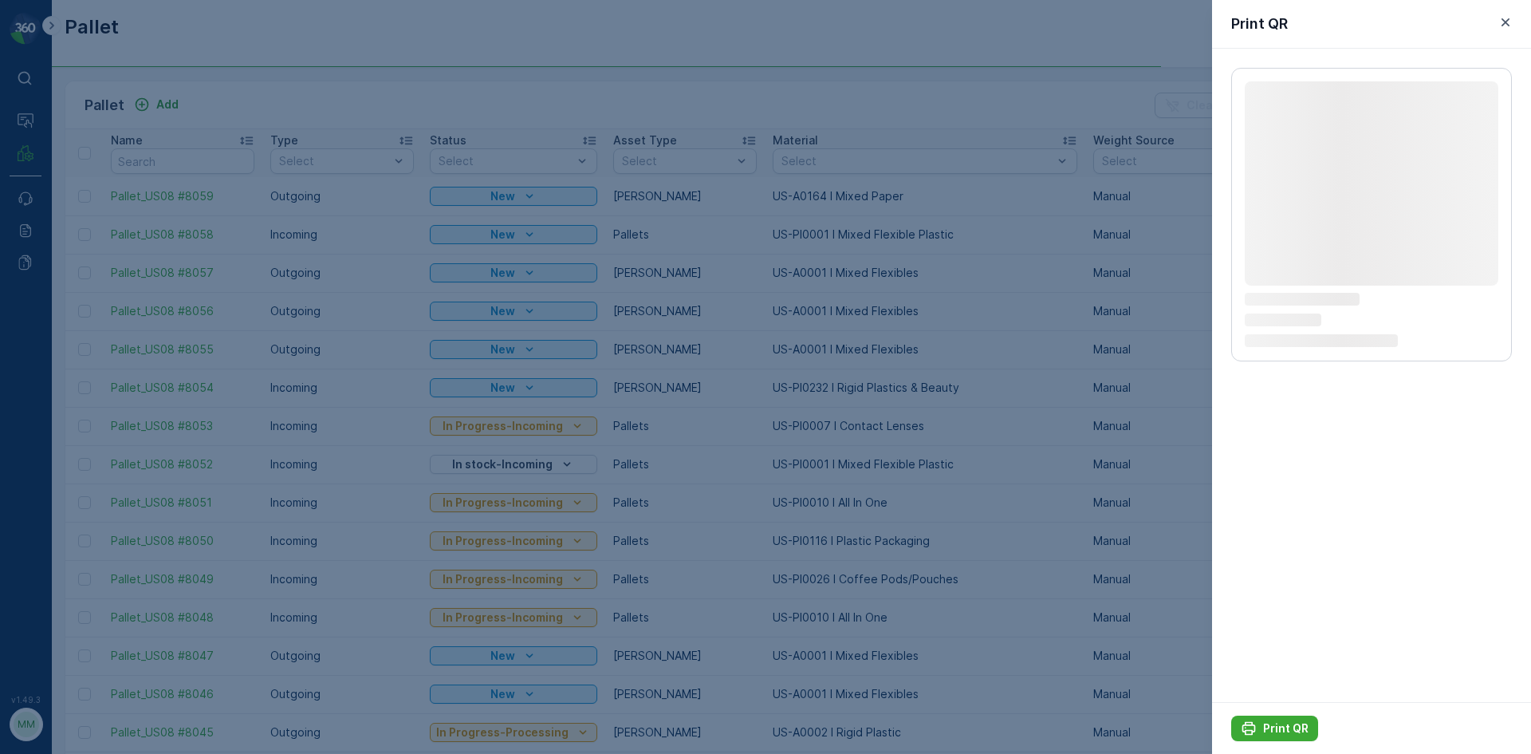
click at [1465, 313] on icon "Loading..." at bounding box center [1372, 320] width 254 height 14
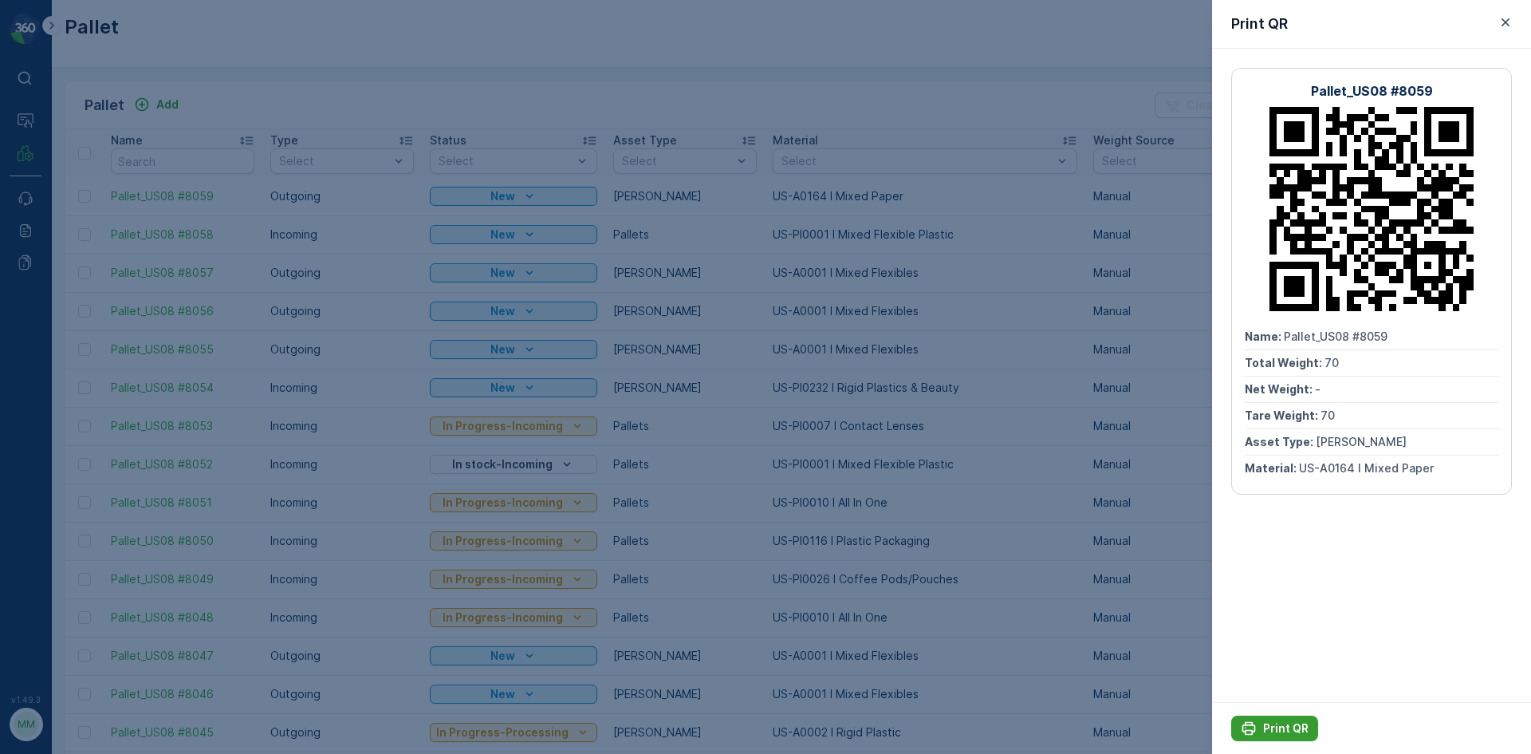
click at [1288, 728] on p "Print QR" at bounding box center [1285, 728] width 45 height 16
click at [1026, 81] on div at bounding box center [765, 377] width 1531 height 754
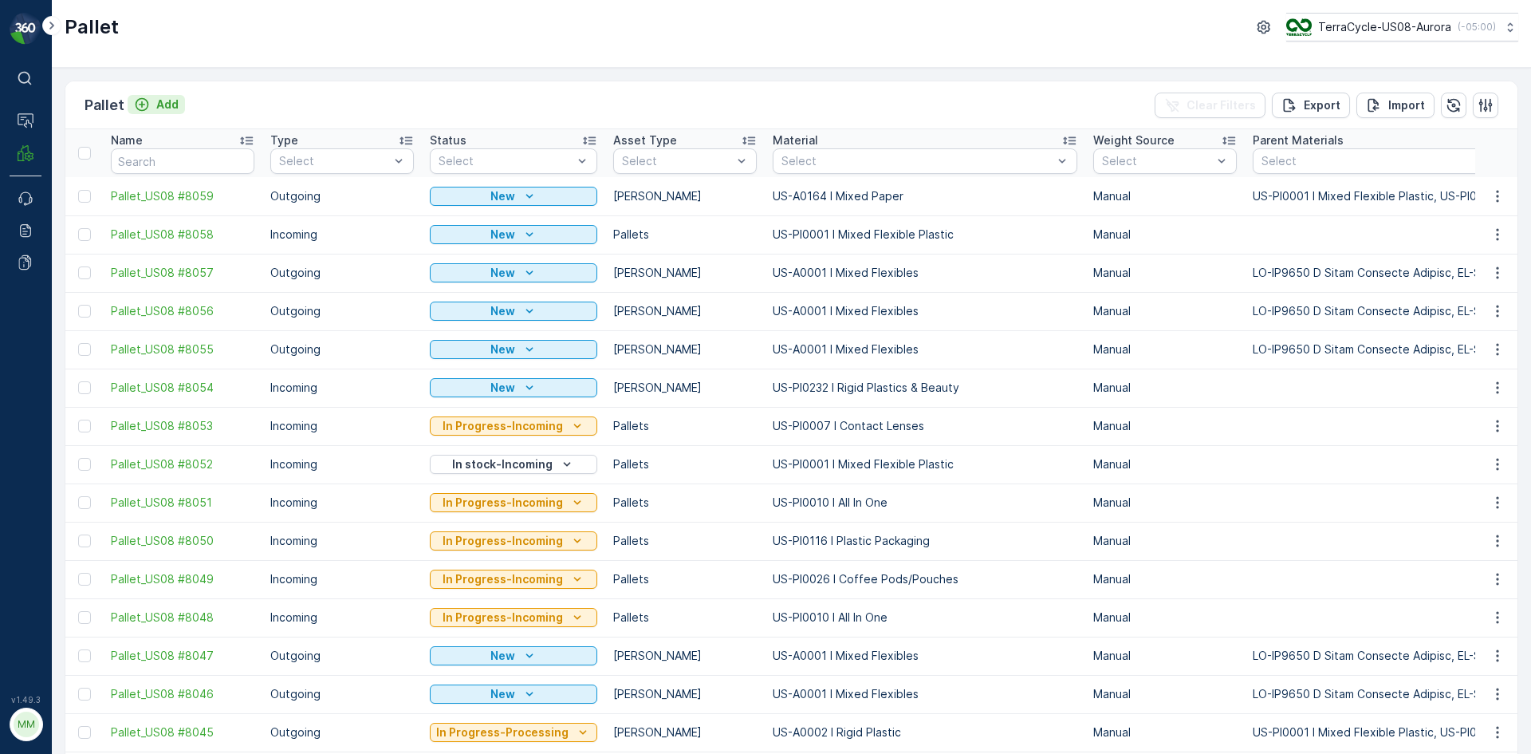
click at [140, 99] on icon "Add" at bounding box center [143, 105] width 14 height 14
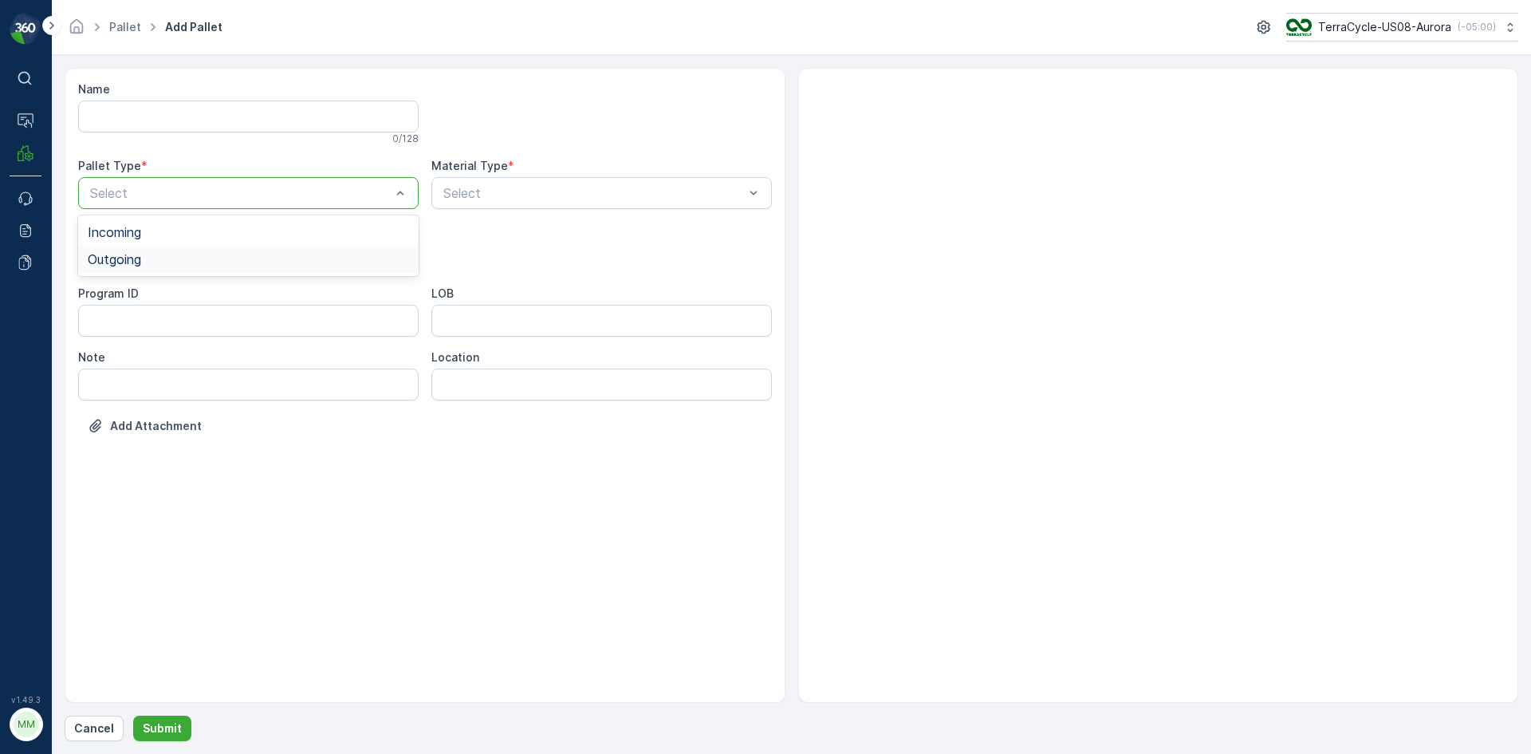
click at [222, 257] on div "Outgoing" at bounding box center [248, 259] width 321 height 14
click at [180, 321] on div "Bales" at bounding box center [248, 323] width 321 height 14
type input "9999"
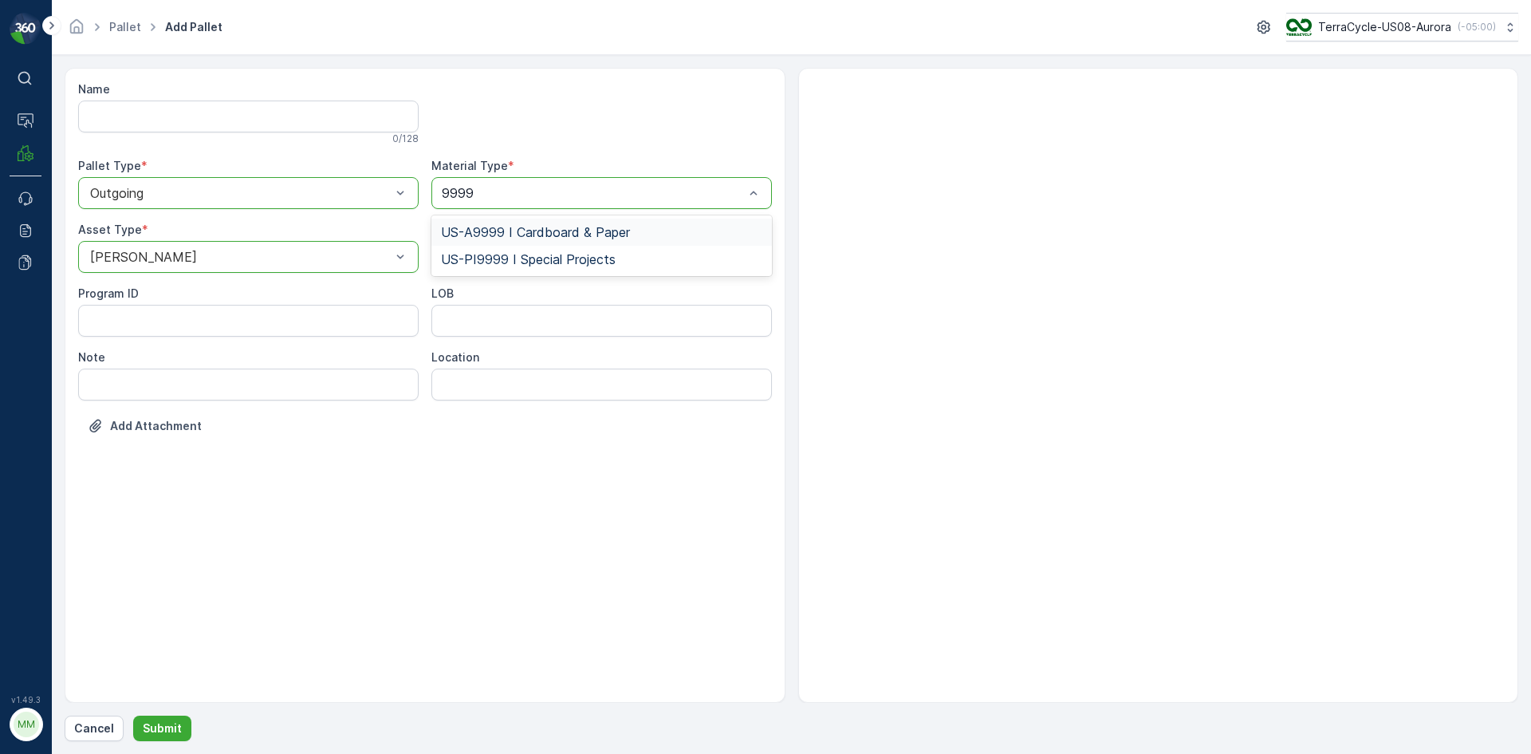
click at [556, 225] on span "US-A9999 I Cardboard & Paper" at bounding box center [535, 232] width 189 height 14
click at [153, 712] on div "Name 0 / 128 Pallet Type * option Outgoing, selected. Outgoing Material Type * …" at bounding box center [792, 404] width 1454 height 673
click at [169, 724] on p "Submit" at bounding box center [162, 728] width 39 height 16
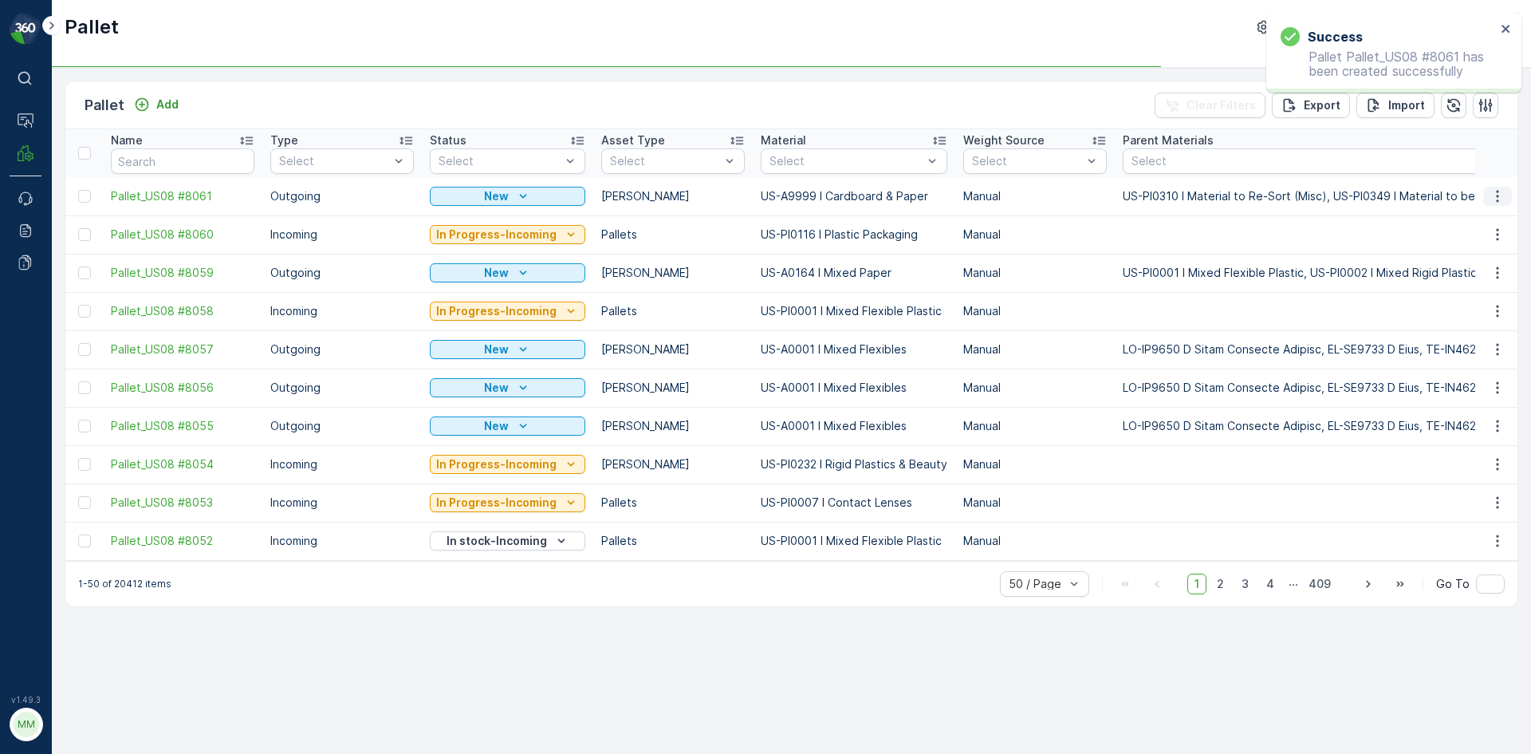
click at [1502, 197] on icon "button" at bounding box center [1498, 196] width 16 height 16
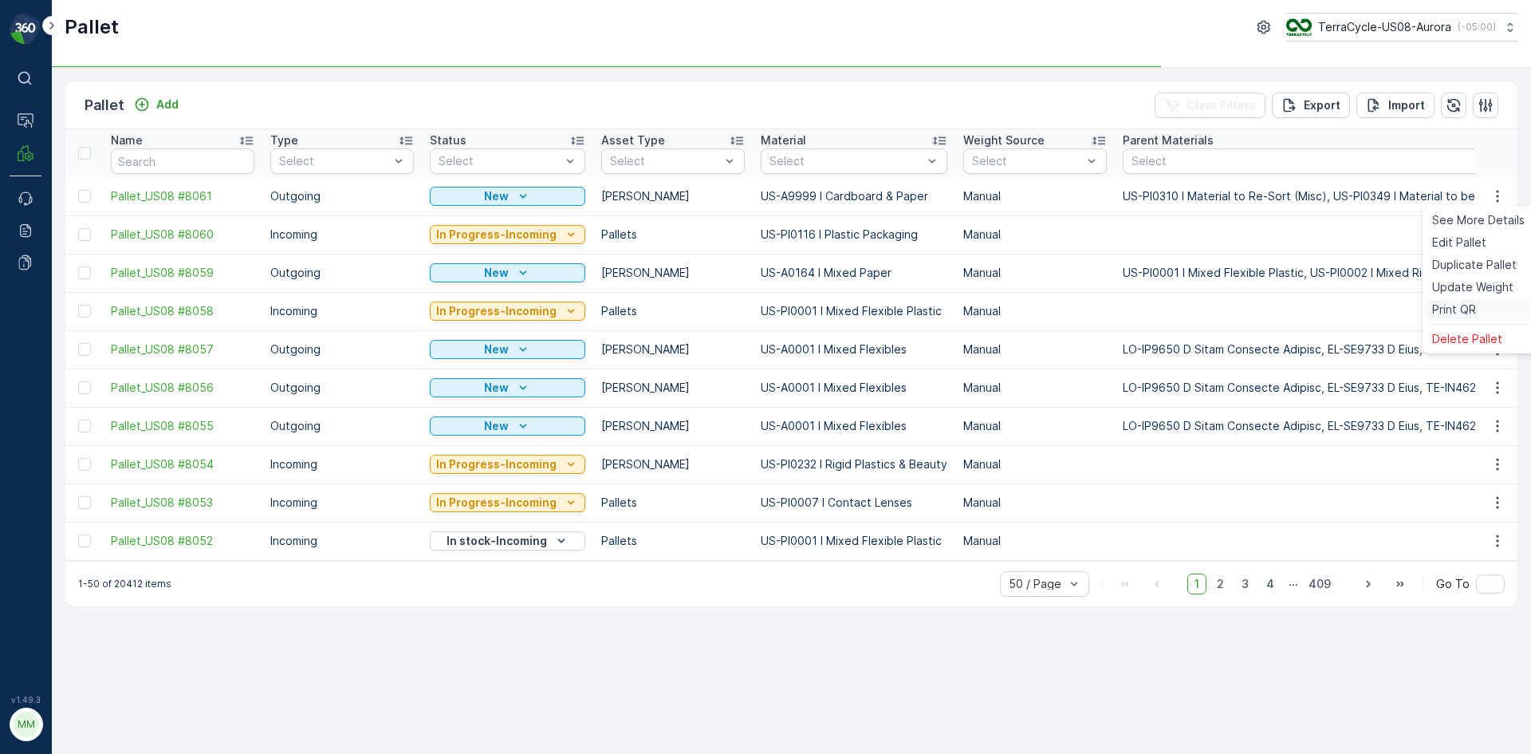
click at [1468, 308] on span "Print QR" at bounding box center [1454, 309] width 44 height 16
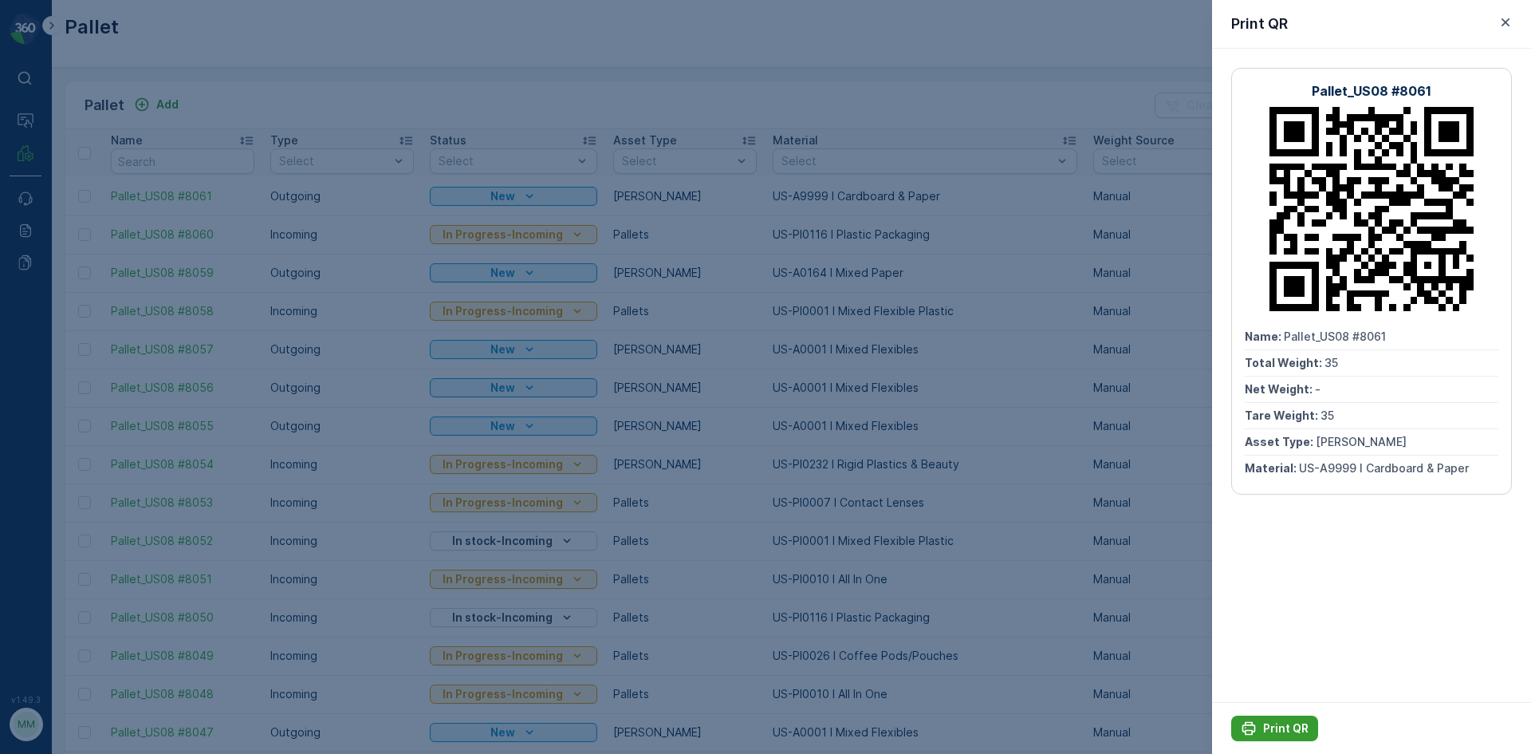
click at [1285, 724] on p "Print QR" at bounding box center [1285, 728] width 45 height 16
click at [1076, 604] on div at bounding box center [765, 377] width 1531 height 754
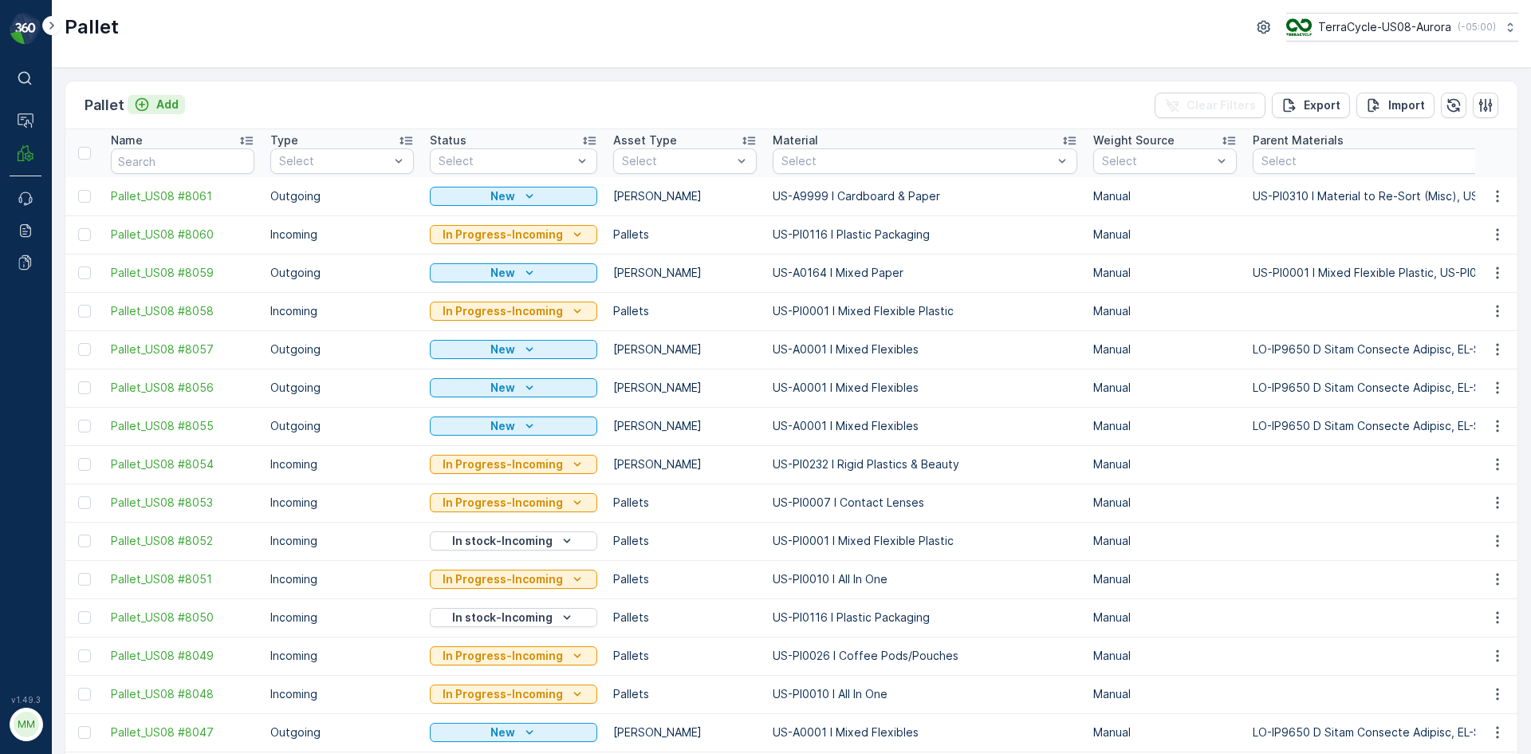
click at [162, 108] on p "Add" at bounding box center [167, 104] width 22 height 16
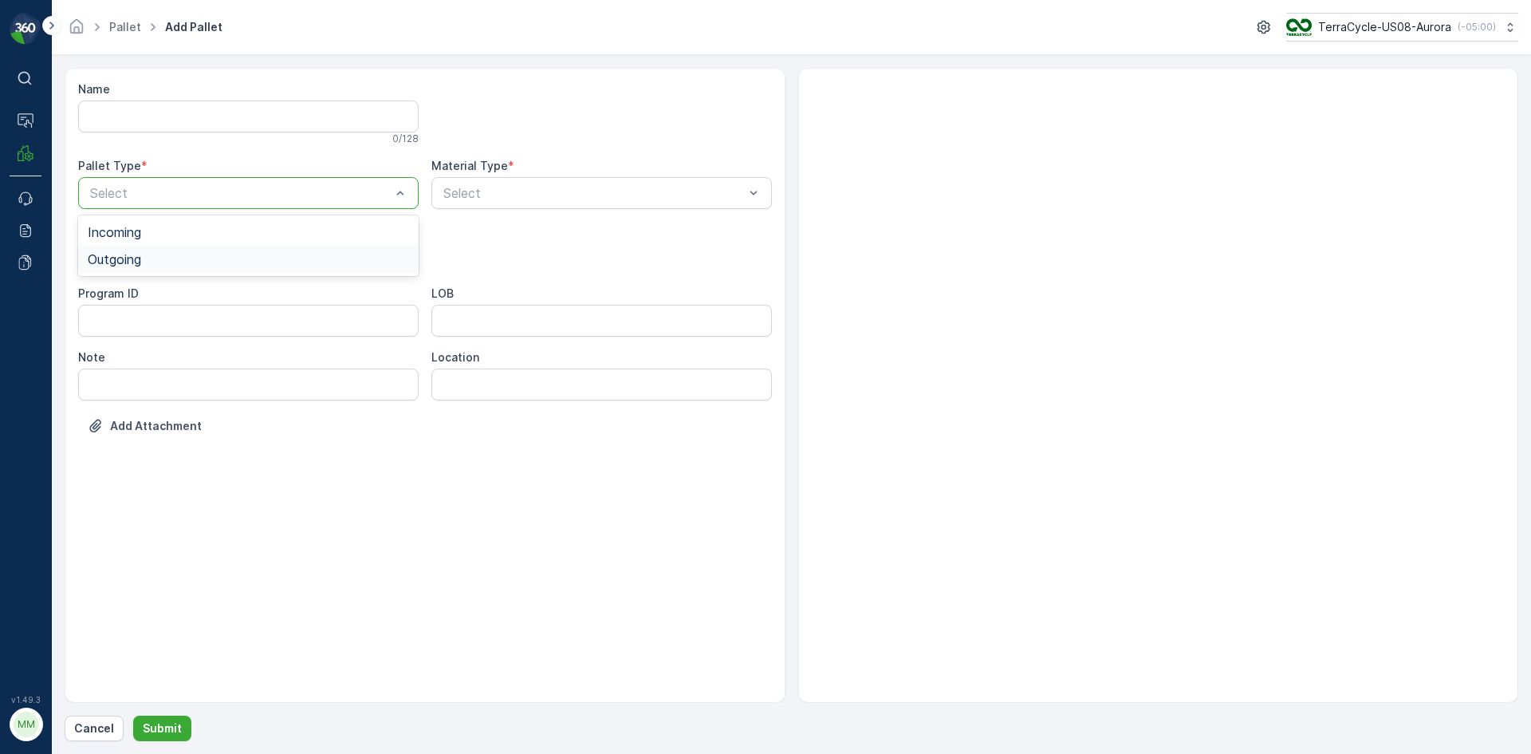
click at [210, 258] on div "Outgoing" at bounding box center [248, 259] width 321 height 14
click at [174, 300] on div "Gaylord" at bounding box center [248, 296] width 321 height 14
type input "0002"
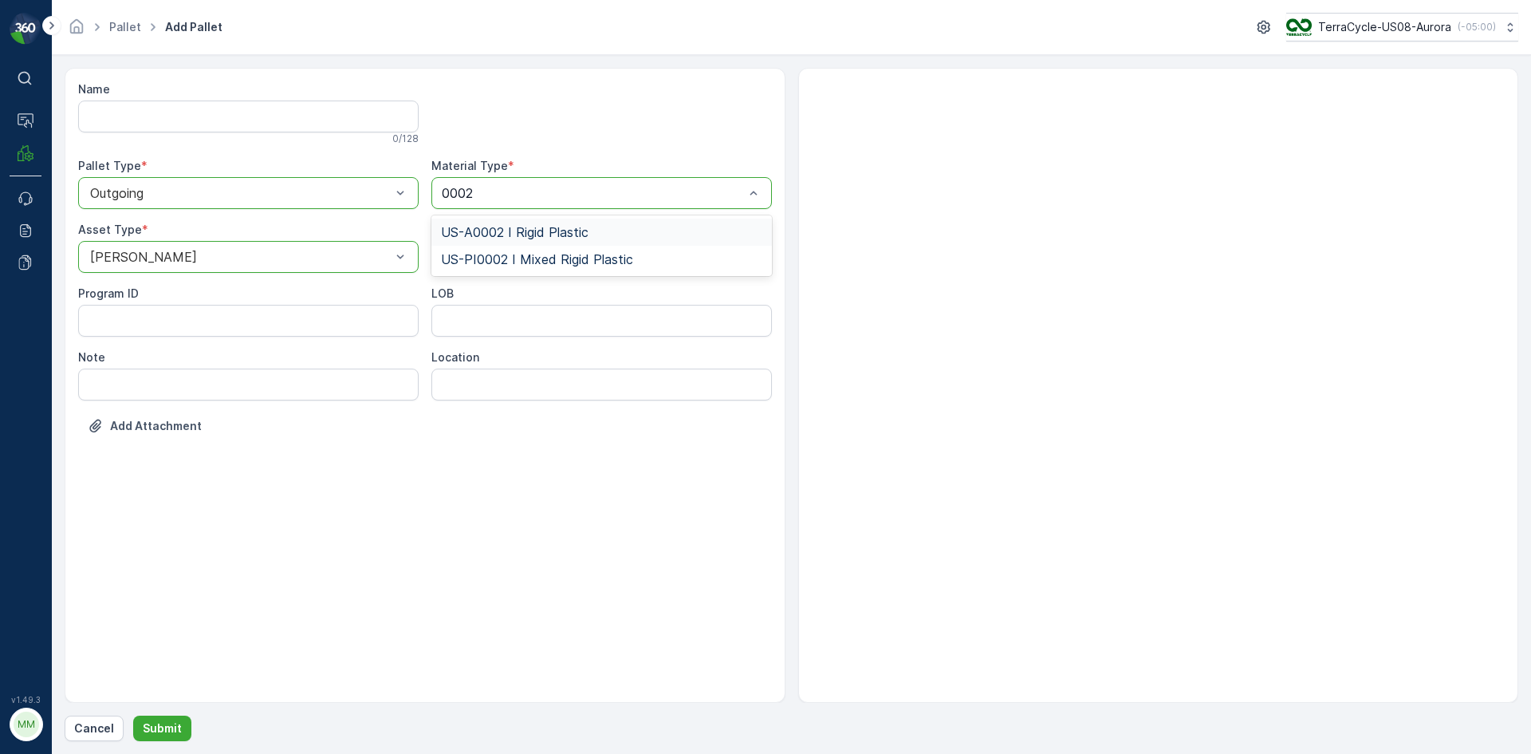
click at [567, 231] on span "US-A0002 I Rigid Plastic" at bounding box center [515, 232] width 148 height 14
click at [179, 725] on button "Submit" at bounding box center [162, 728] width 58 height 26
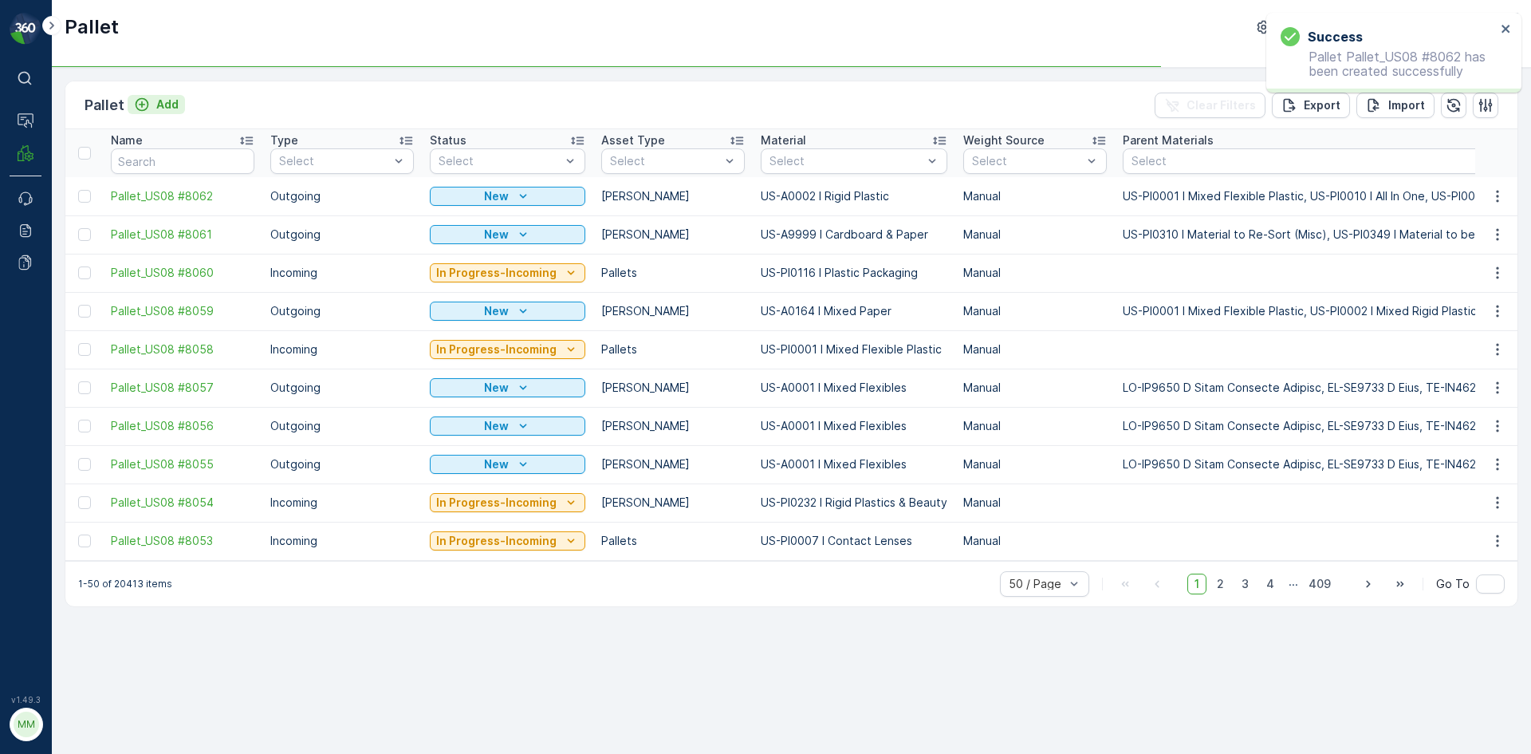
click at [181, 101] on button "Add" at bounding box center [156, 104] width 57 height 19
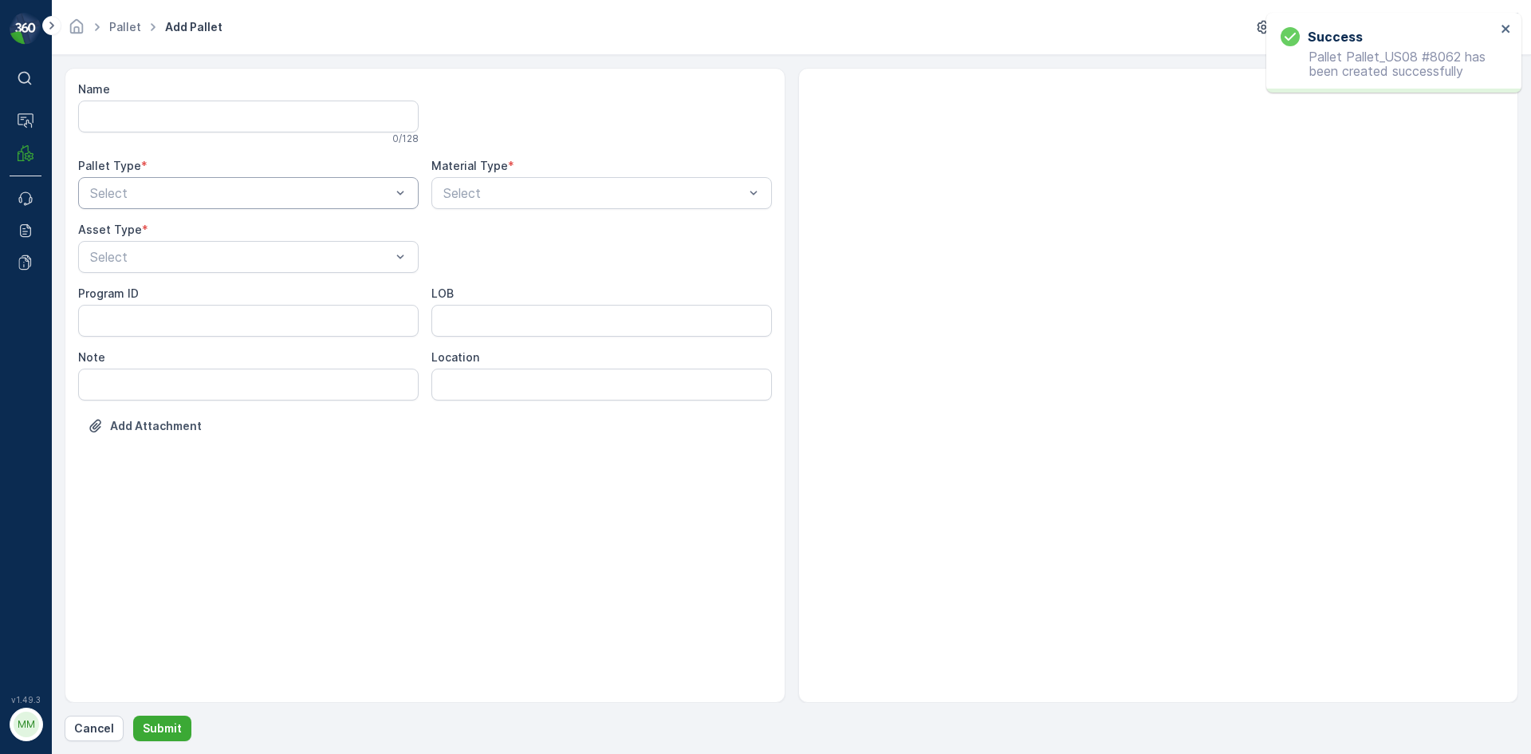
click at [340, 205] on div "Select" at bounding box center [248, 193] width 341 height 32
click at [293, 259] on div "Outgoing" at bounding box center [248, 259] width 321 height 14
click at [260, 292] on div "Gaylord" at bounding box center [248, 296] width 321 height 14
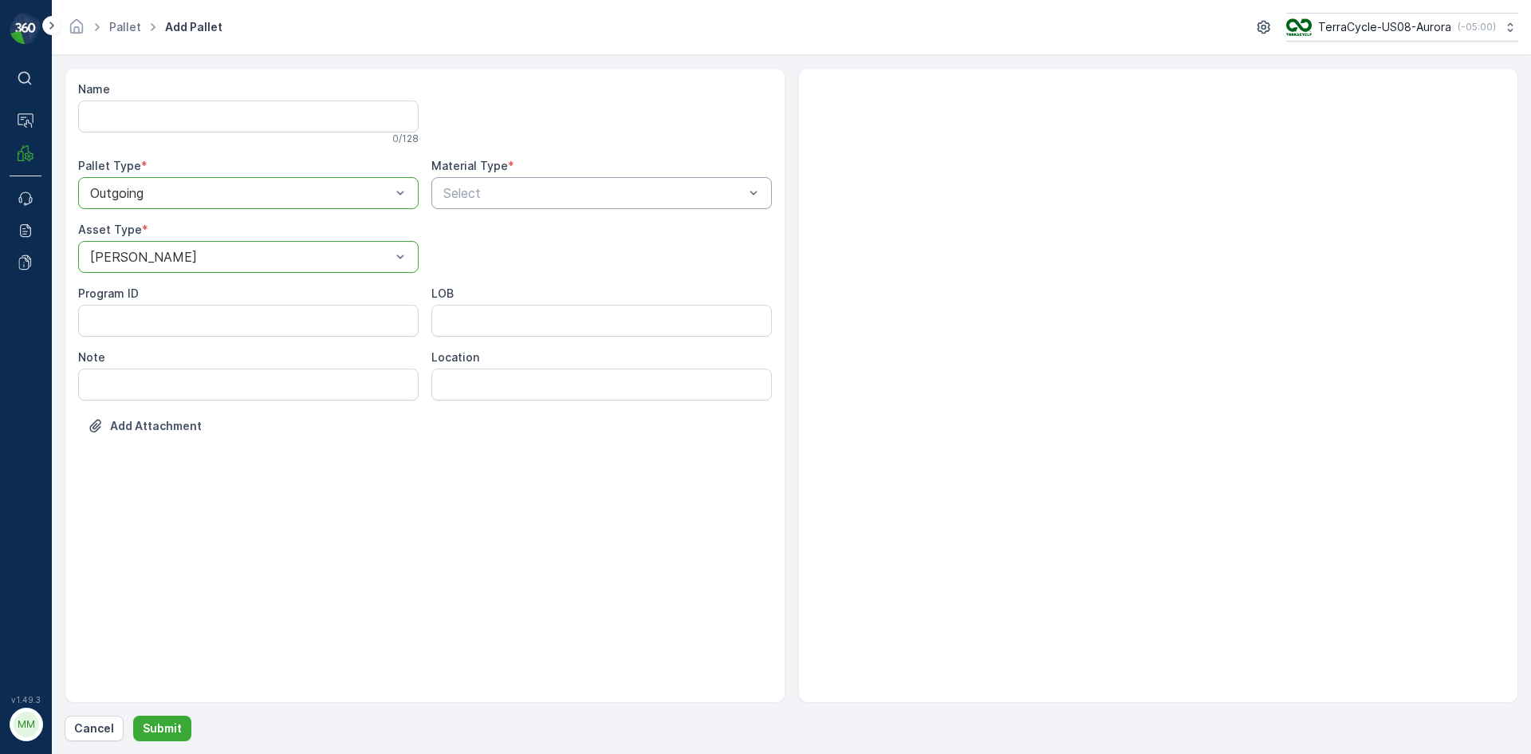
click at [514, 203] on div "Select" at bounding box center [601, 193] width 341 height 32
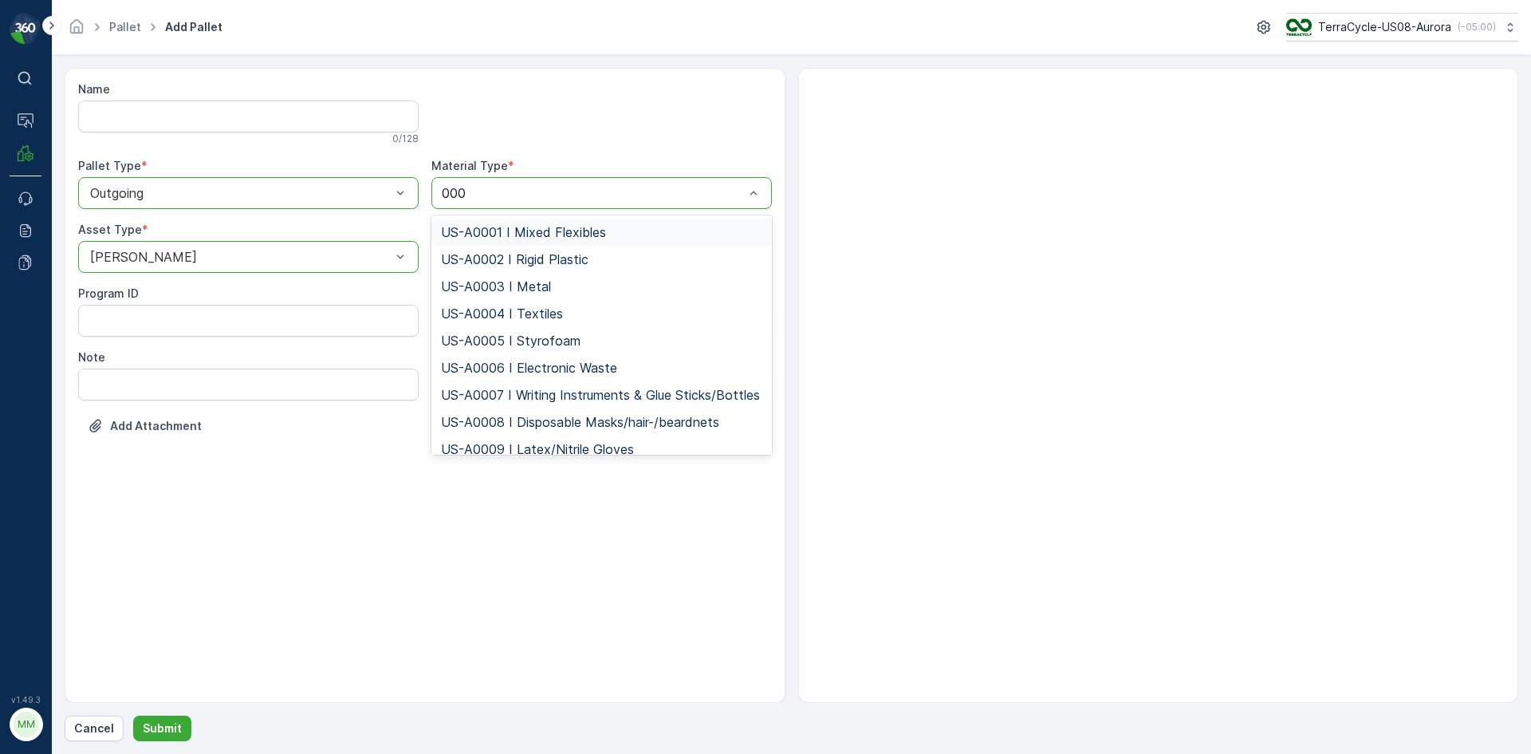
type input "0002"
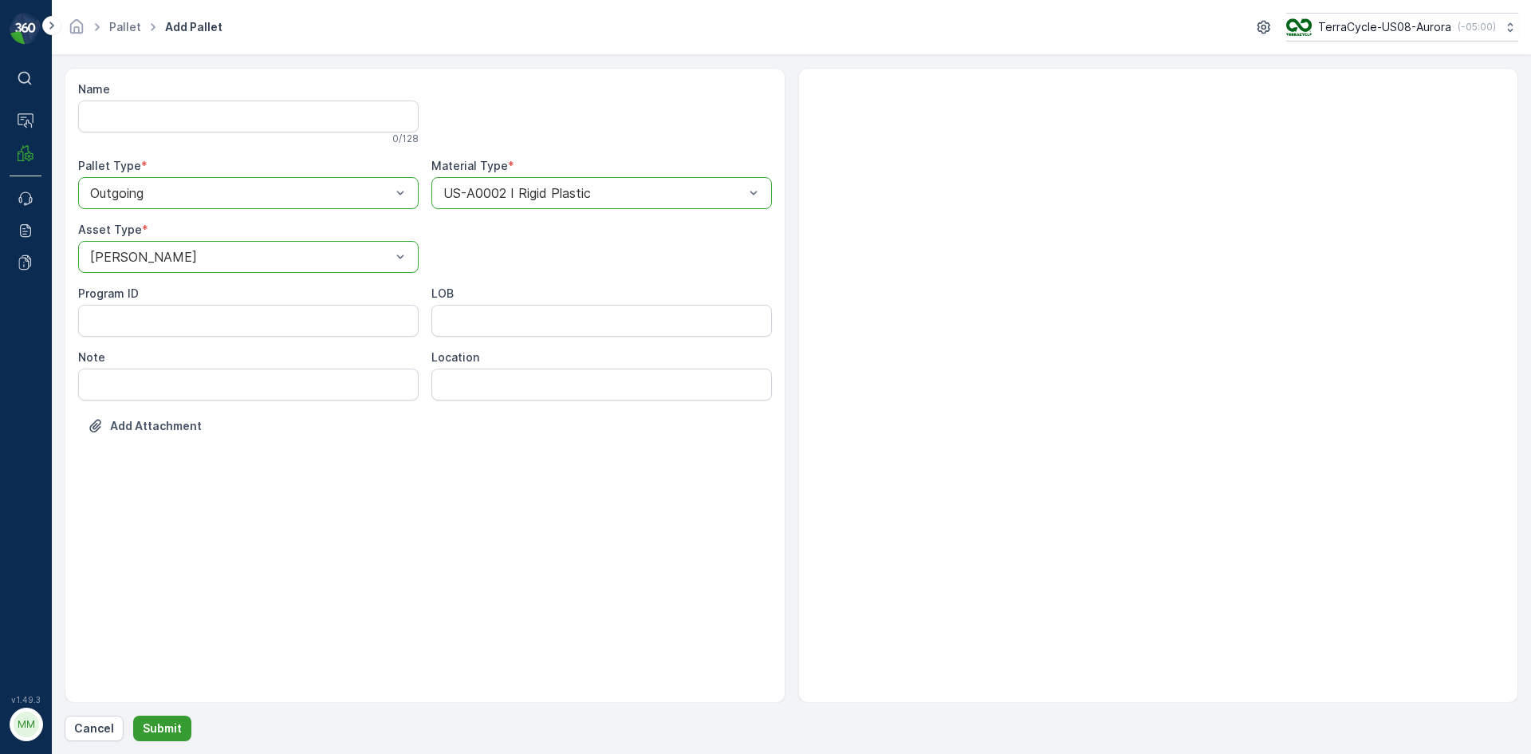
click at [172, 738] on button "Submit" at bounding box center [162, 728] width 58 height 26
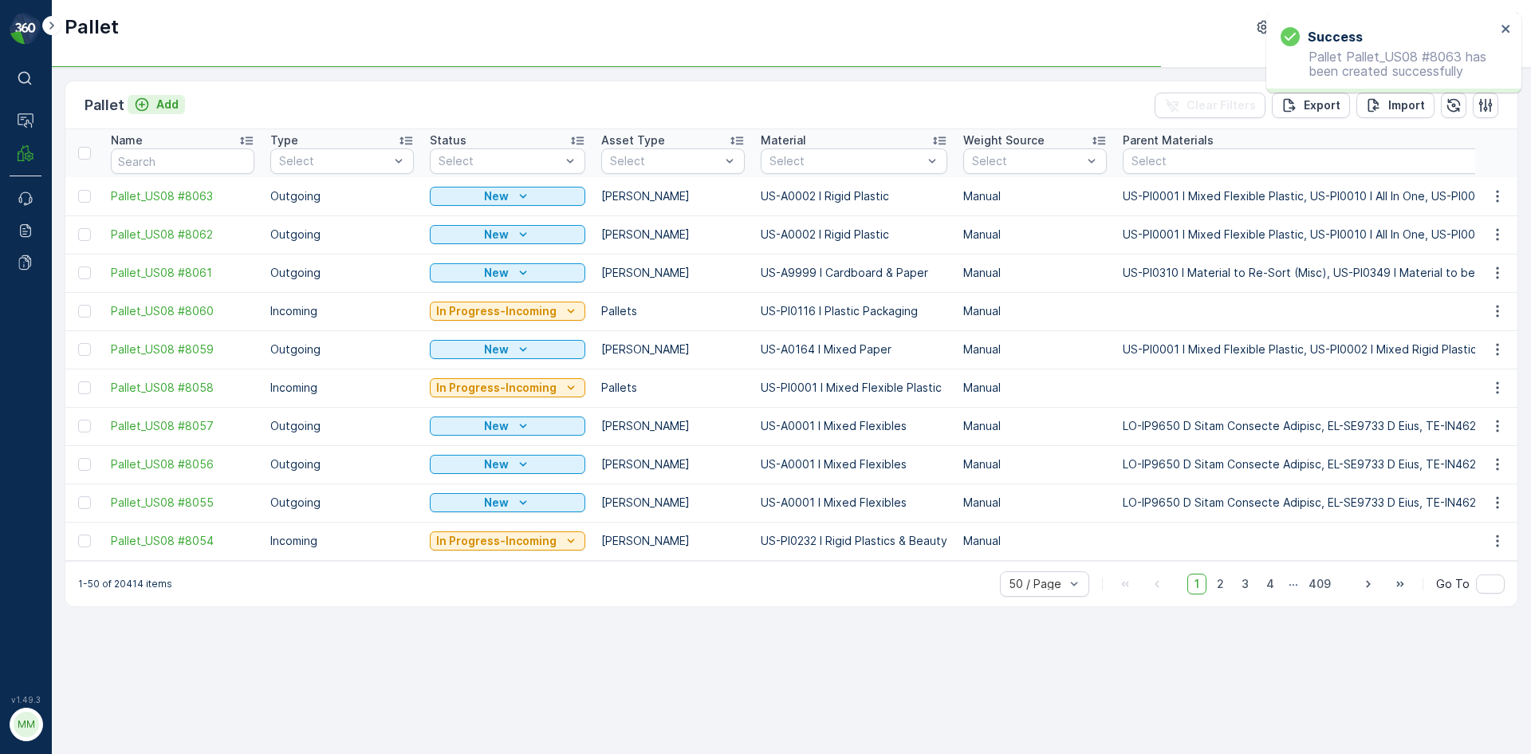
click at [156, 108] on p "Add" at bounding box center [167, 104] width 22 height 16
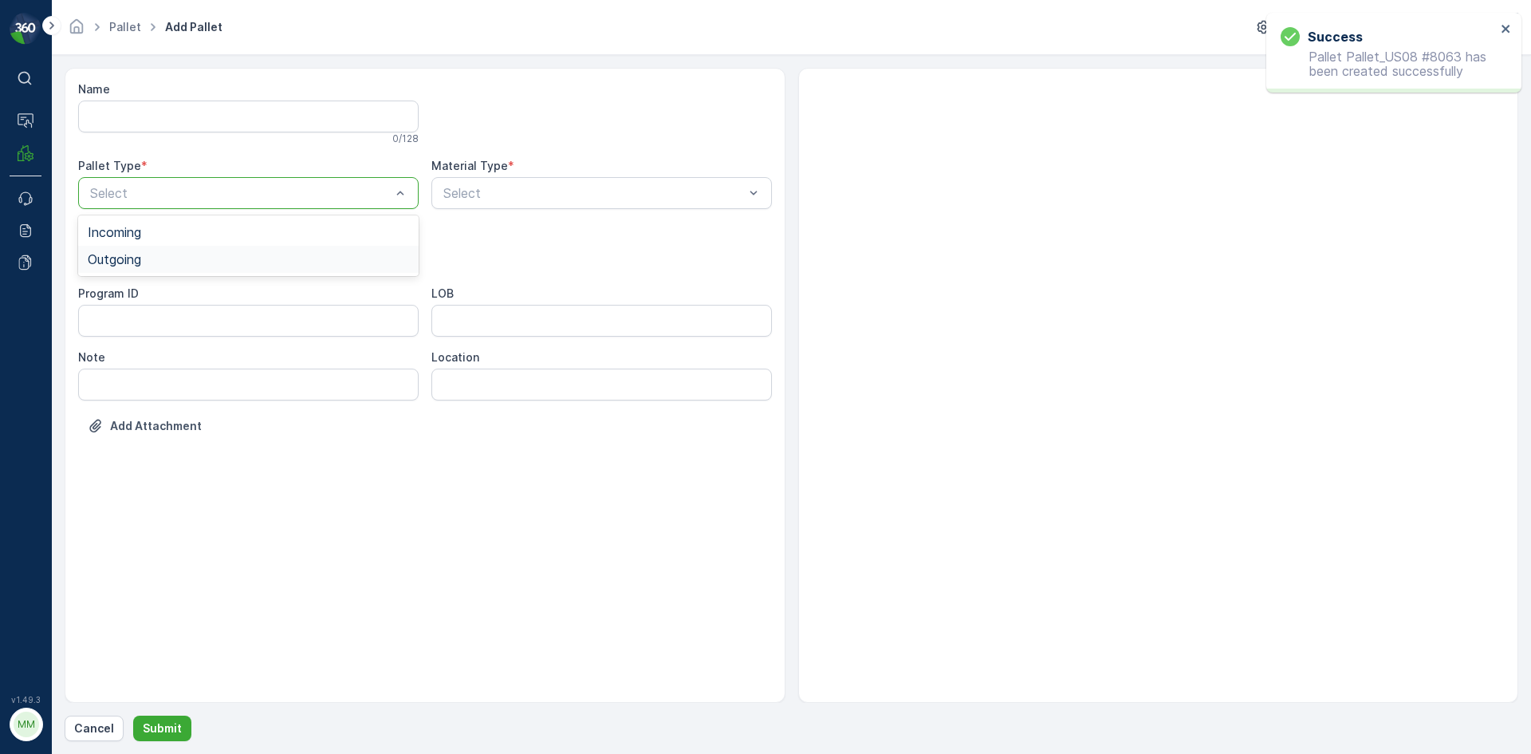
click at [186, 247] on div "Outgoing" at bounding box center [248, 259] width 341 height 27
click at [159, 299] on div "Gaylord" at bounding box center [248, 296] width 321 height 14
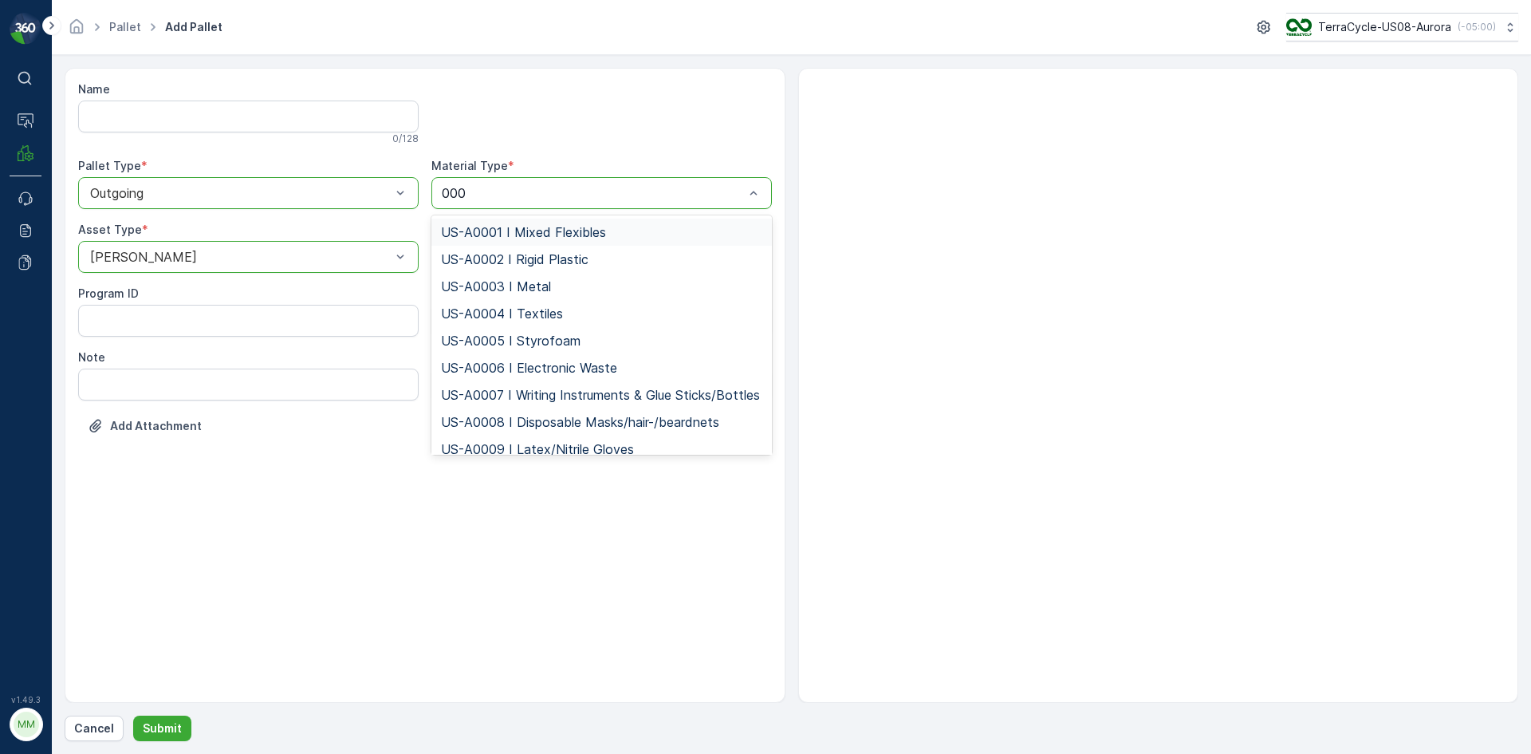
type input "0002"
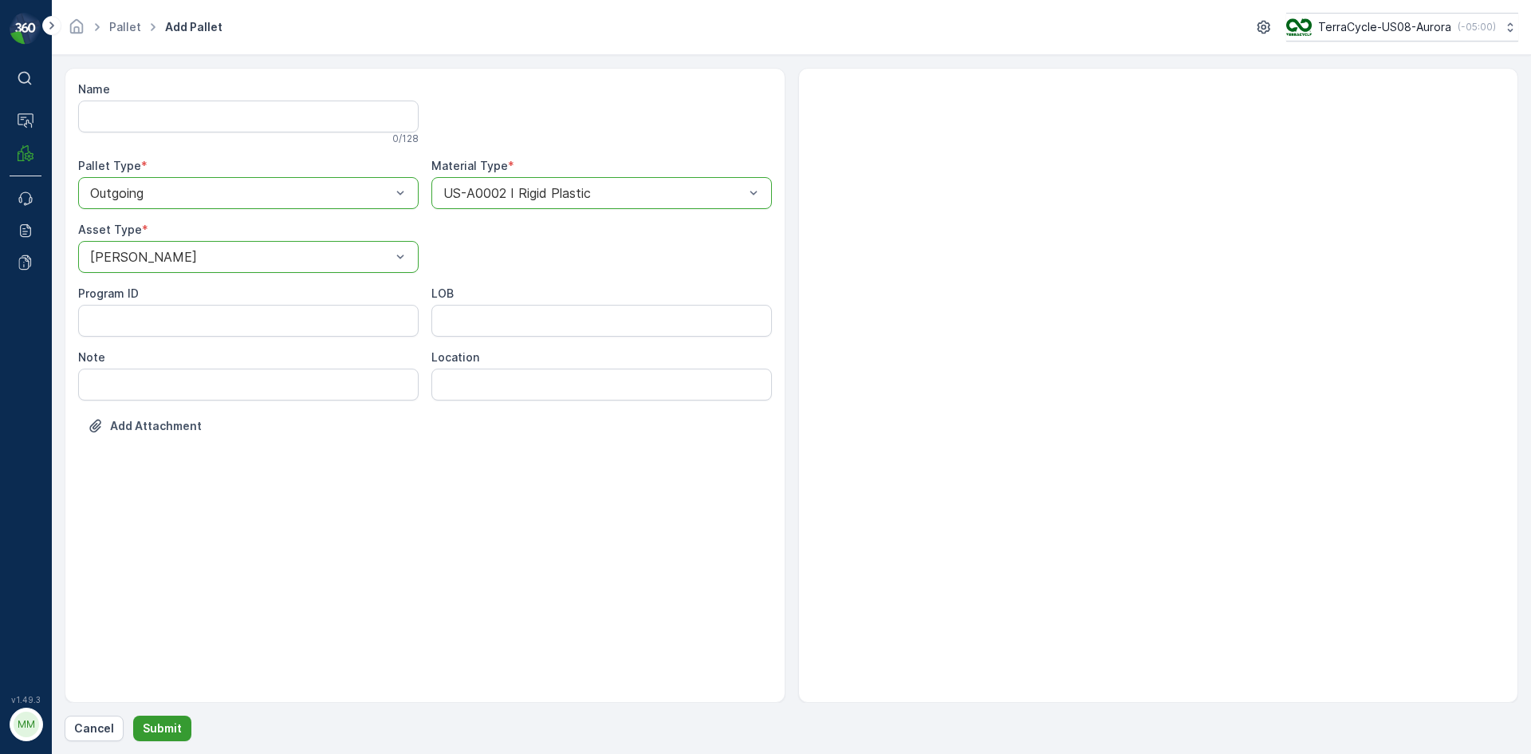
click at [165, 740] on button "Submit" at bounding box center [162, 728] width 58 height 26
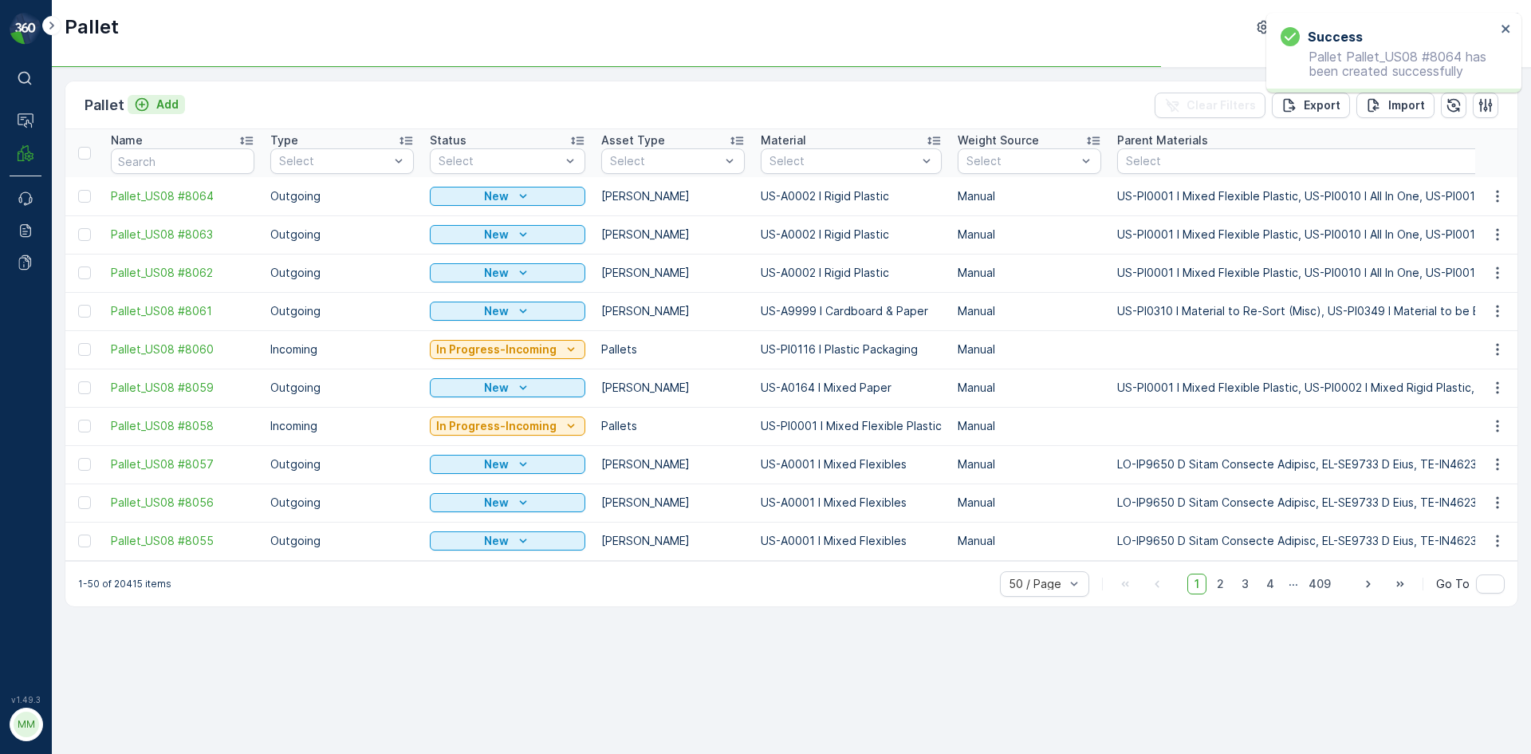
click at [152, 106] on div "Add" at bounding box center [156, 104] width 45 height 16
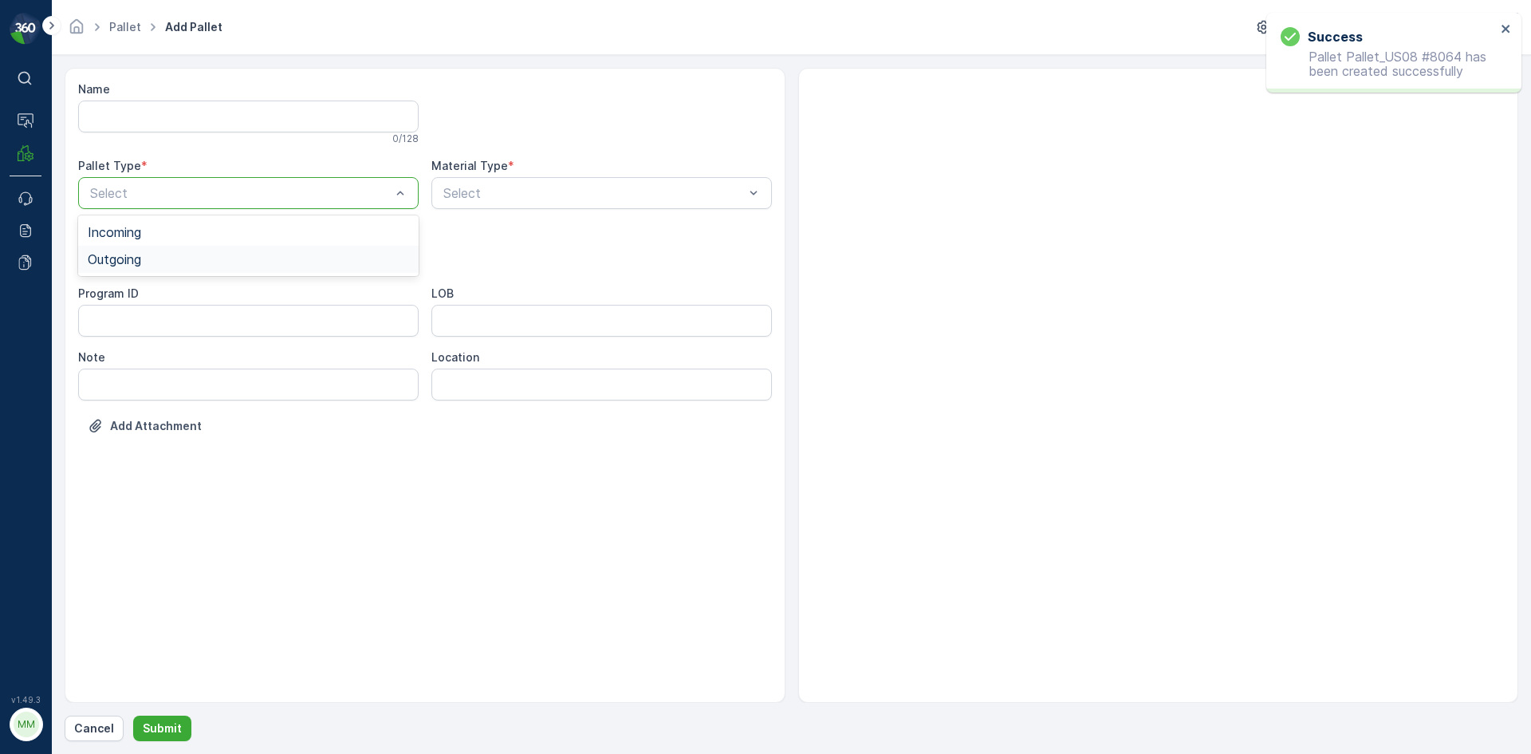
click at [195, 258] on div "Outgoing" at bounding box center [248, 259] width 321 height 14
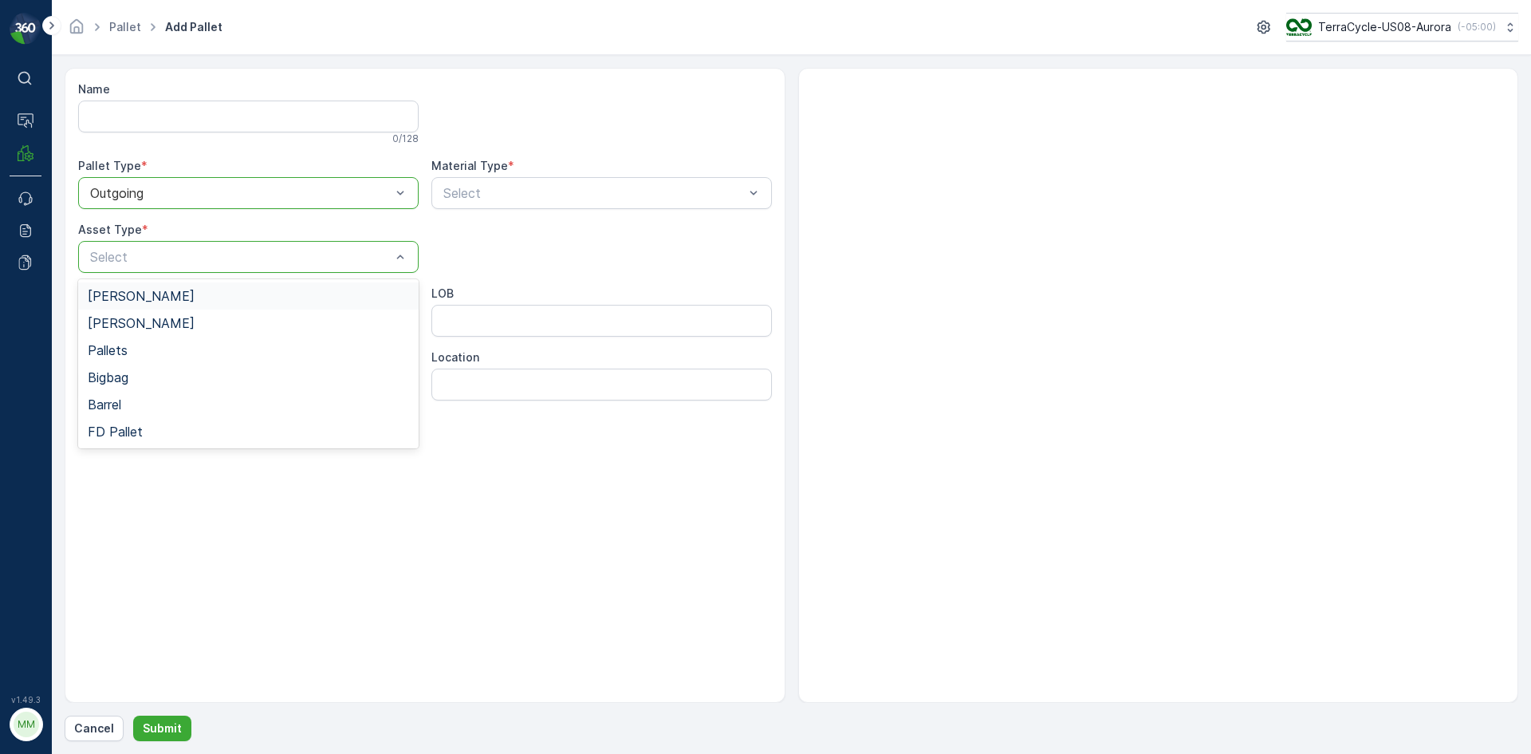
click at [173, 290] on div "Gaylord" at bounding box center [248, 296] width 321 height 14
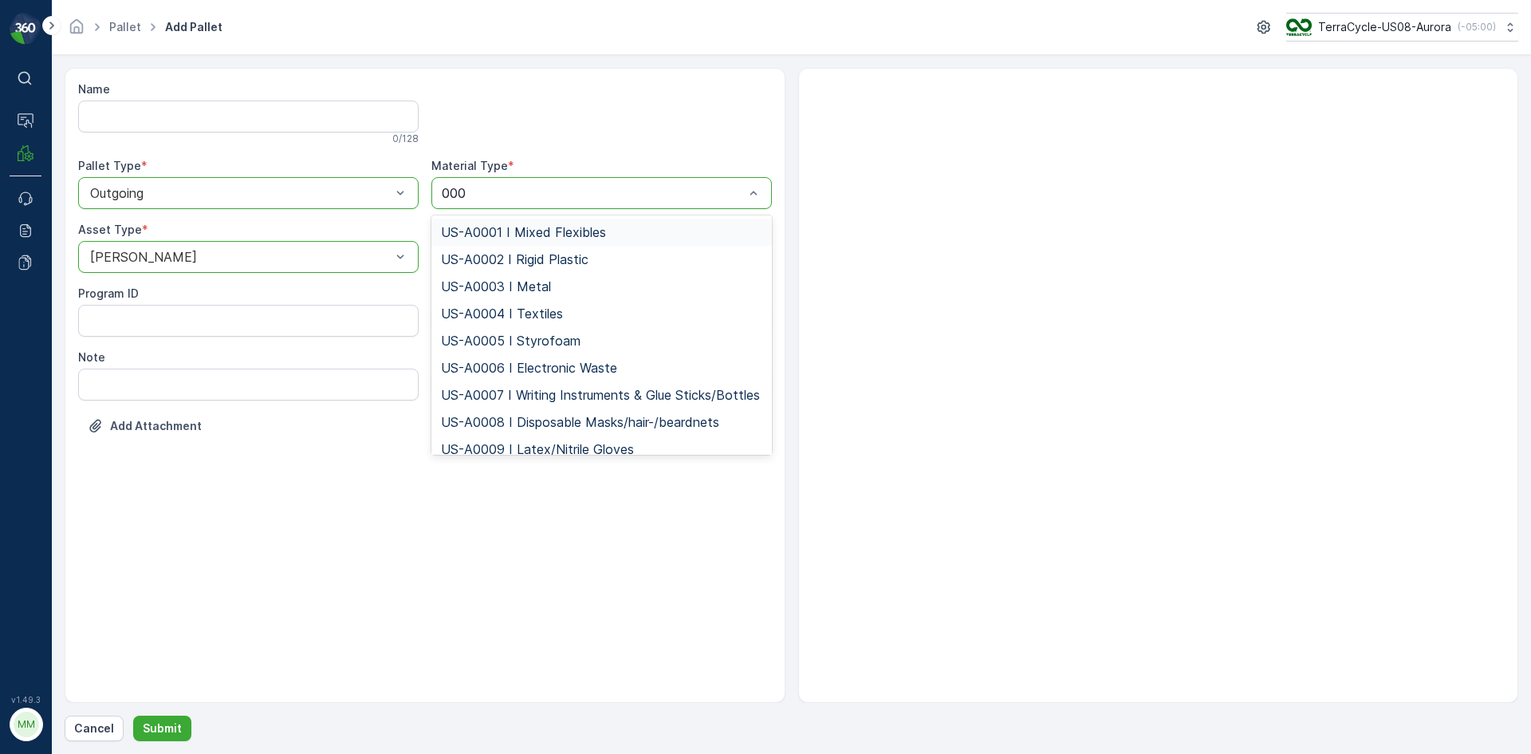
type input "0002"
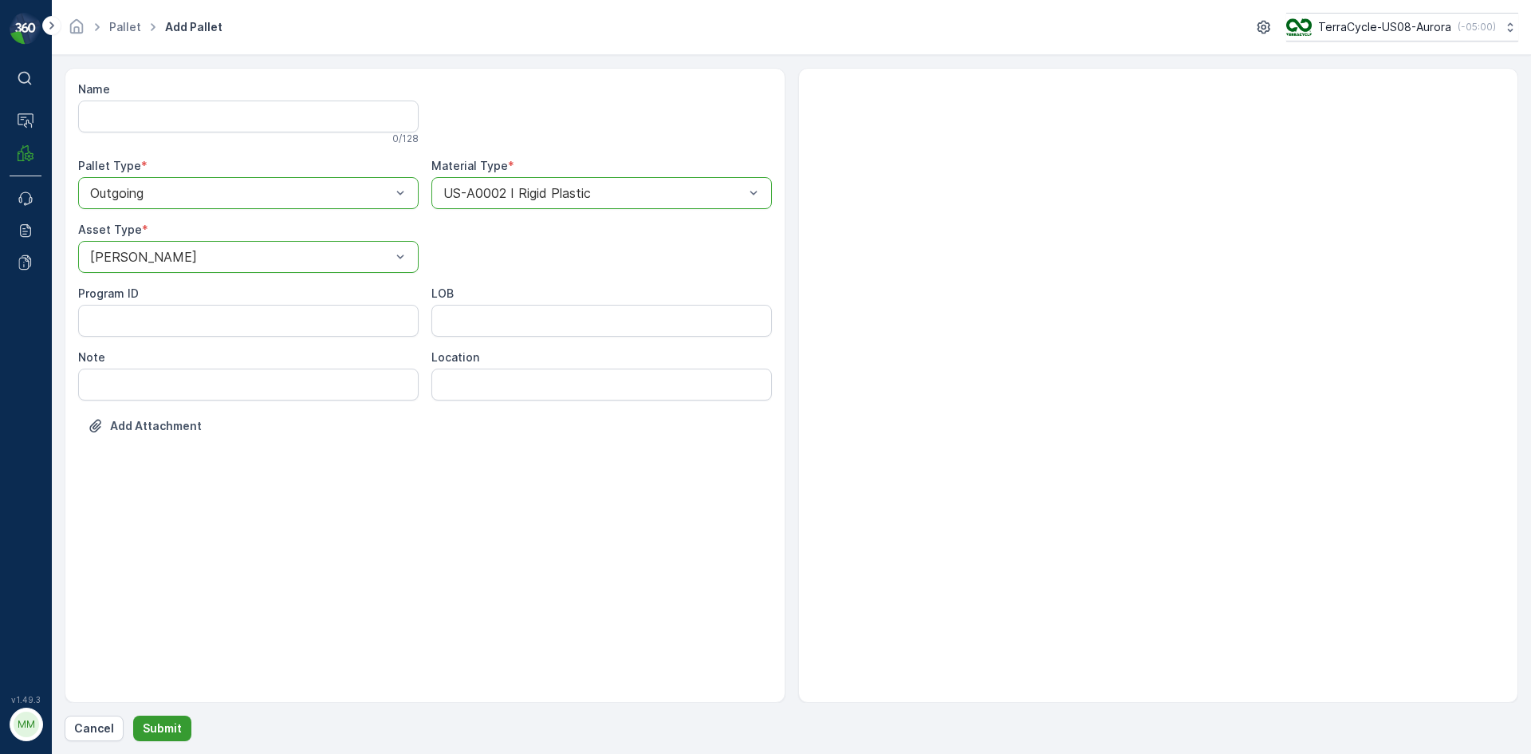
click at [182, 721] on button "Submit" at bounding box center [162, 728] width 58 height 26
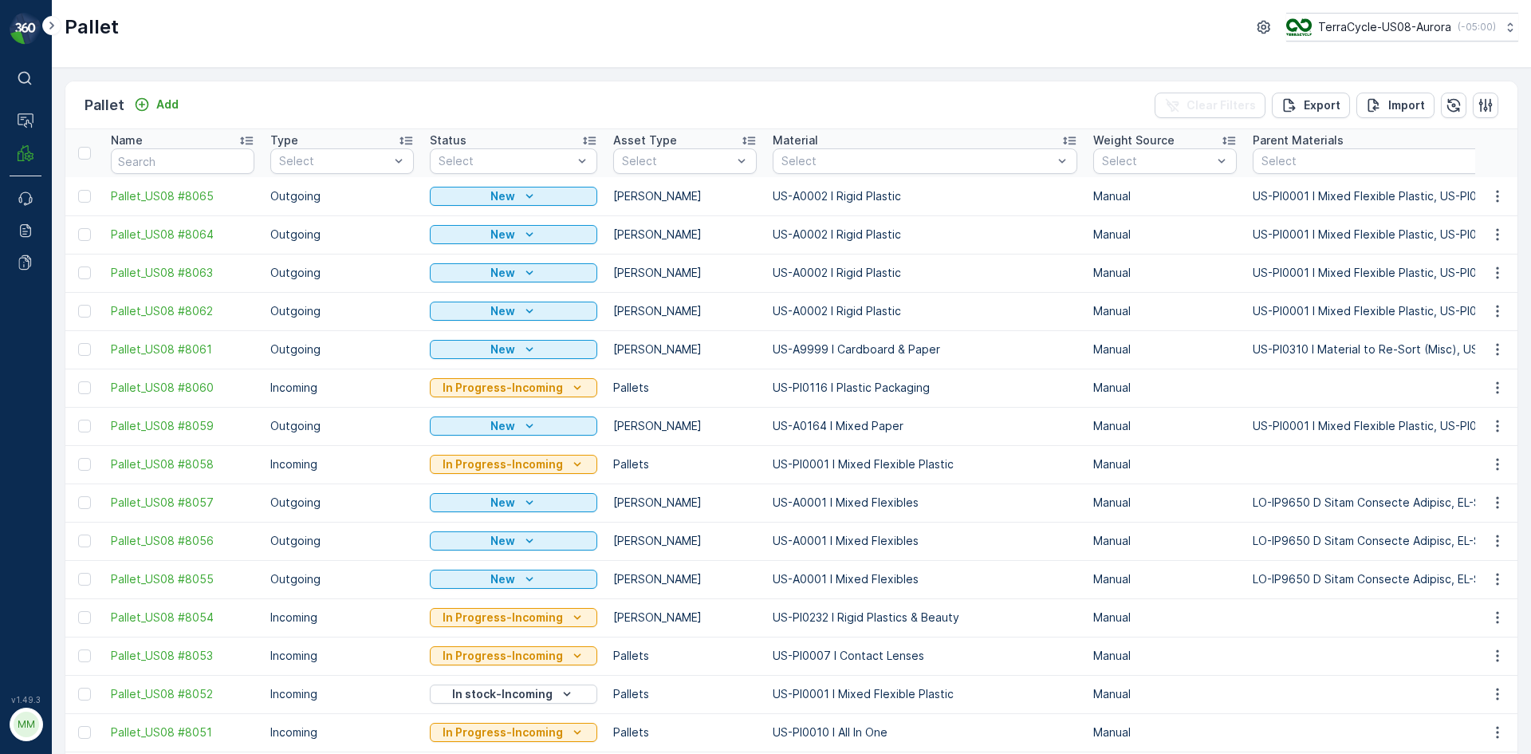
drag, startPoint x: 83, startPoint y: 309, endPoint x: 110, endPoint y: 305, distance: 27.4
click at [83, 308] on div at bounding box center [84, 311] width 13 height 13
click at [78, 305] on input "checkbox" at bounding box center [78, 305] width 0 height 0
click at [84, 273] on div at bounding box center [84, 272] width 13 height 13
click at [78, 266] on input "checkbox" at bounding box center [78, 266] width 0 height 0
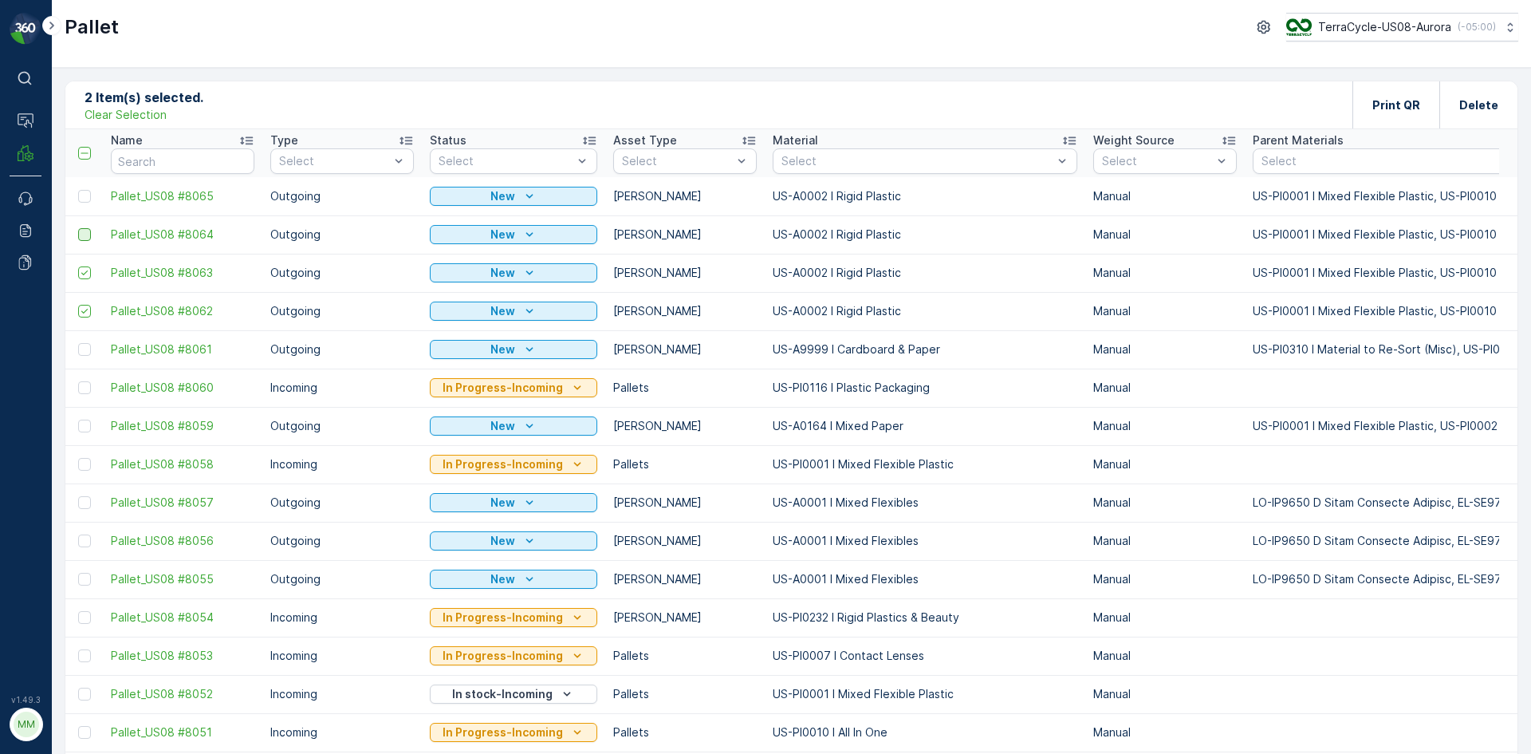
click at [85, 234] on div at bounding box center [84, 234] width 13 height 13
click at [78, 228] on input "checkbox" at bounding box center [78, 228] width 0 height 0
click at [85, 197] on div at bounding box center [84, 196] width 13 height 13
click at [78, 190] on input "checkbox" at bounding box center [78, 190] width 0 height 0
click at [1380, 118] on div "Print QR" at bounding box center [1396, 104] width 48 height 47
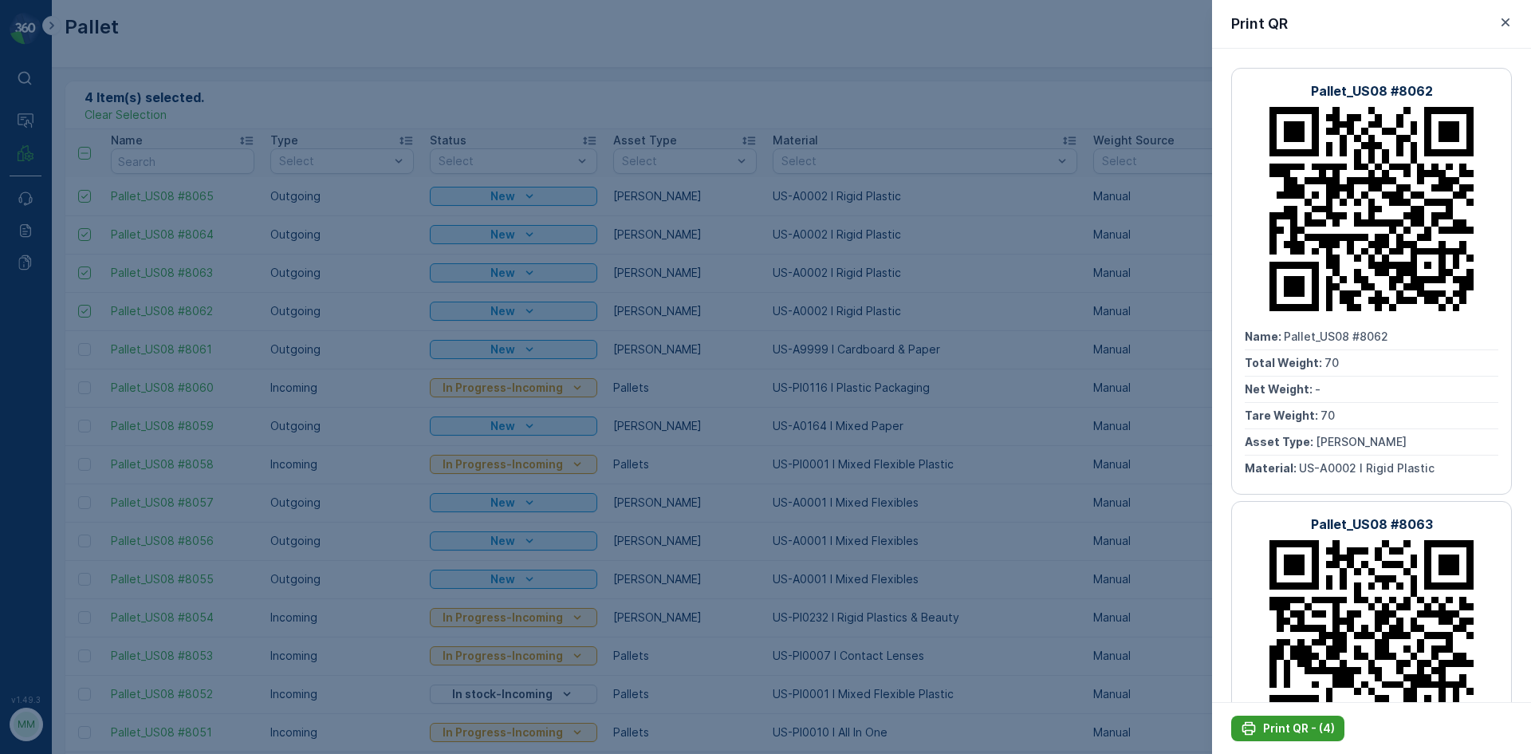
click at [1324, 731] on p "Print QR - (4)" at bounding box center [1299, 728] width 72 height 16
click at [318, 79] on div at bounding box center [765, 377] width 1531 height 754
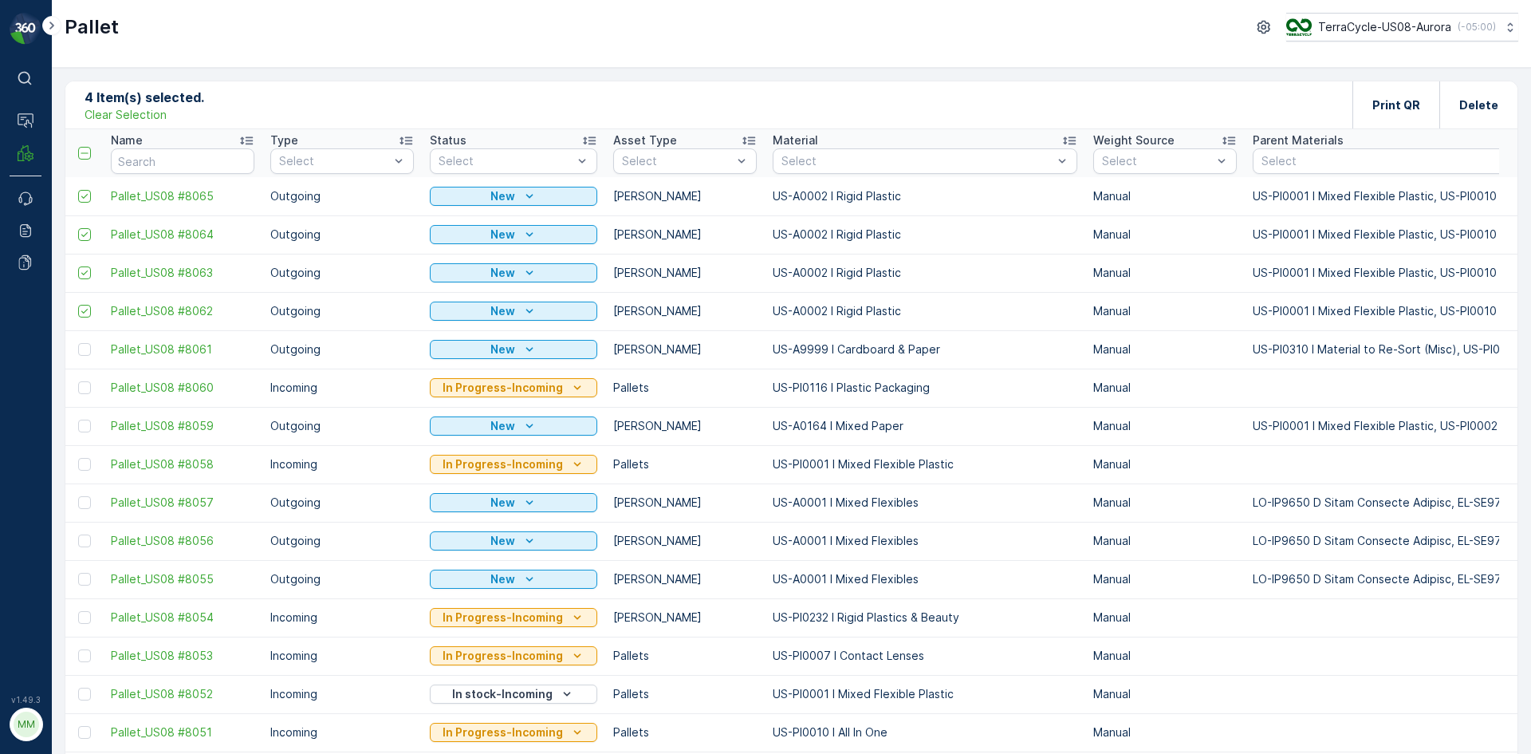
click at [116, 117] on p "Clear Selection" at bounding box center [126, 115] width 82 height 16
click p "Add"
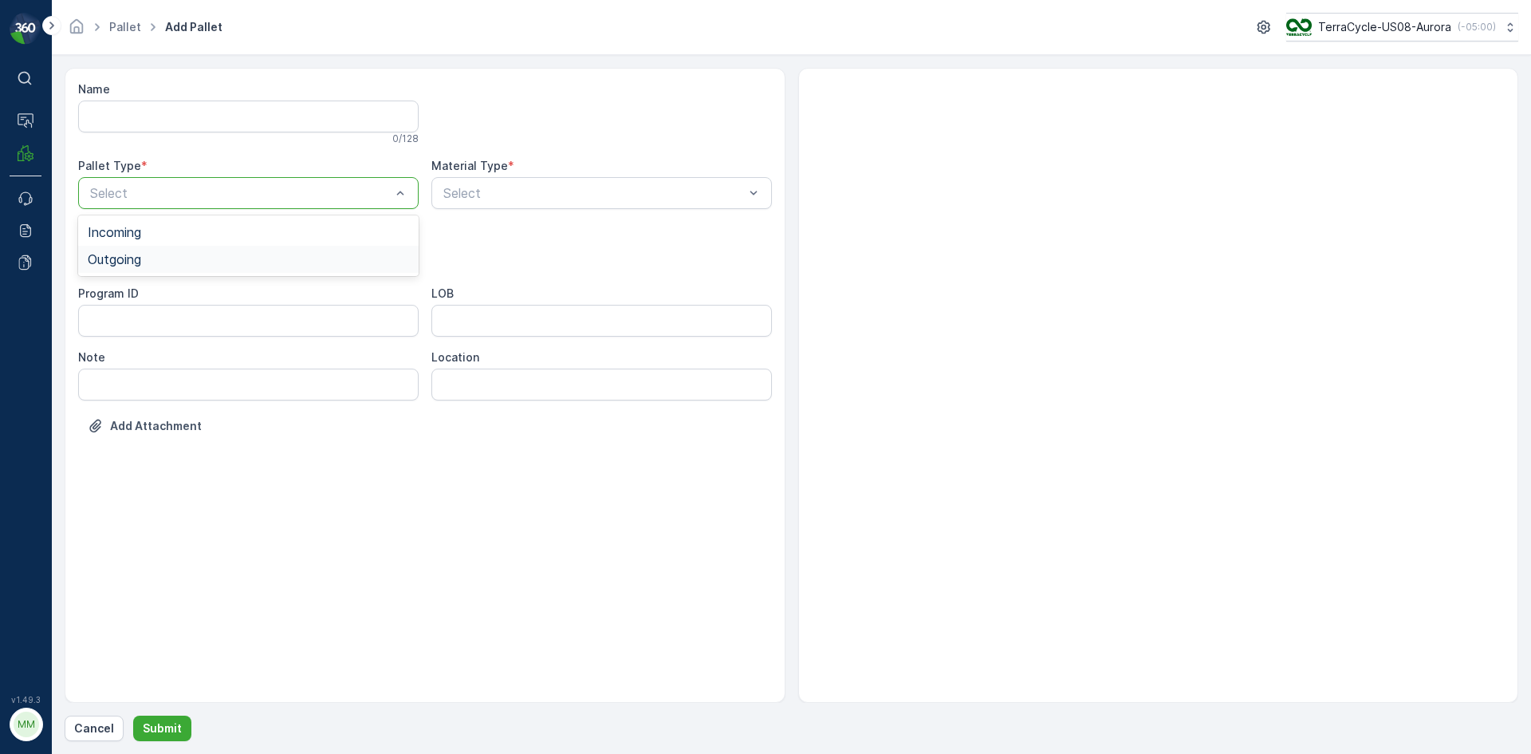
click div "Outgoing"
click div "Gaylord"
type input "01710"
click div
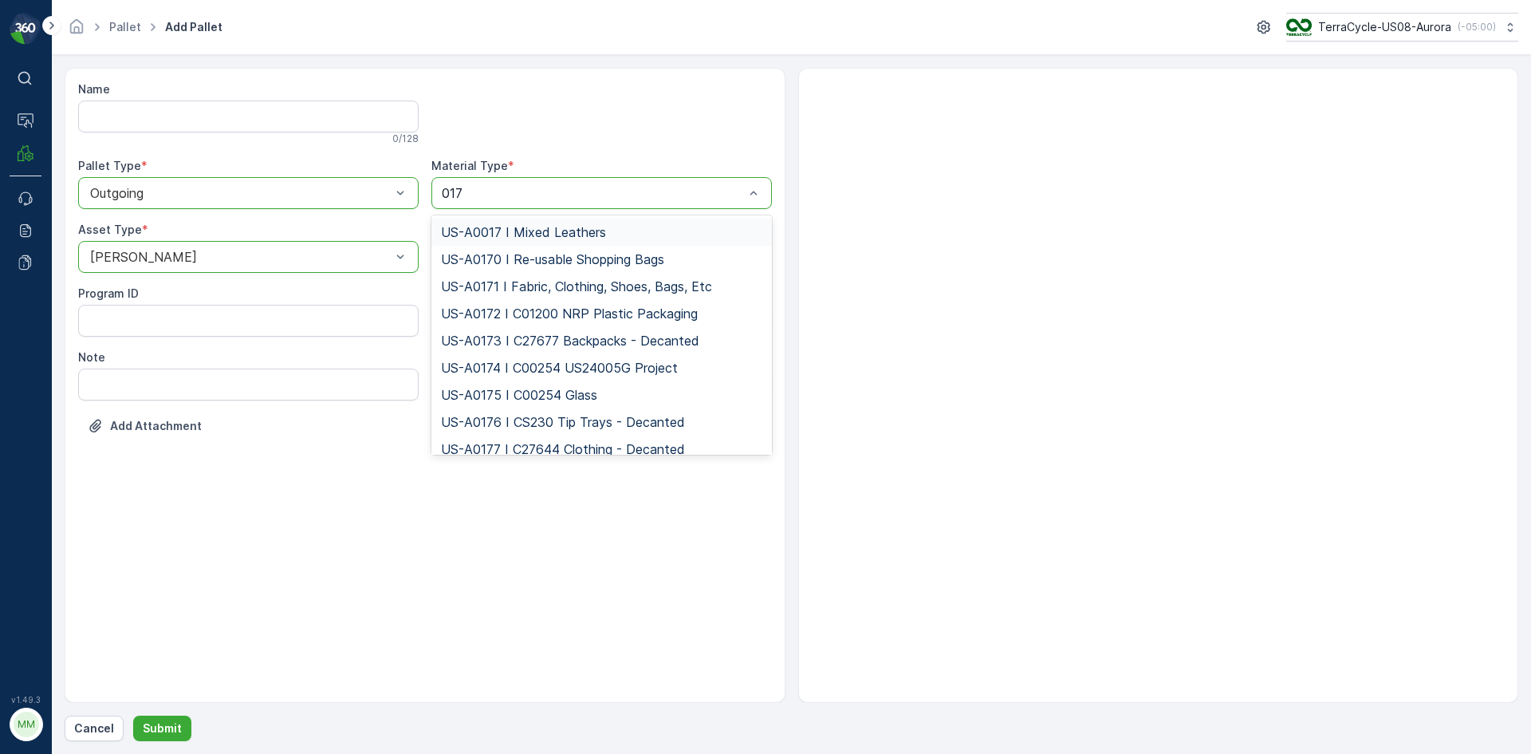
type input "0171"
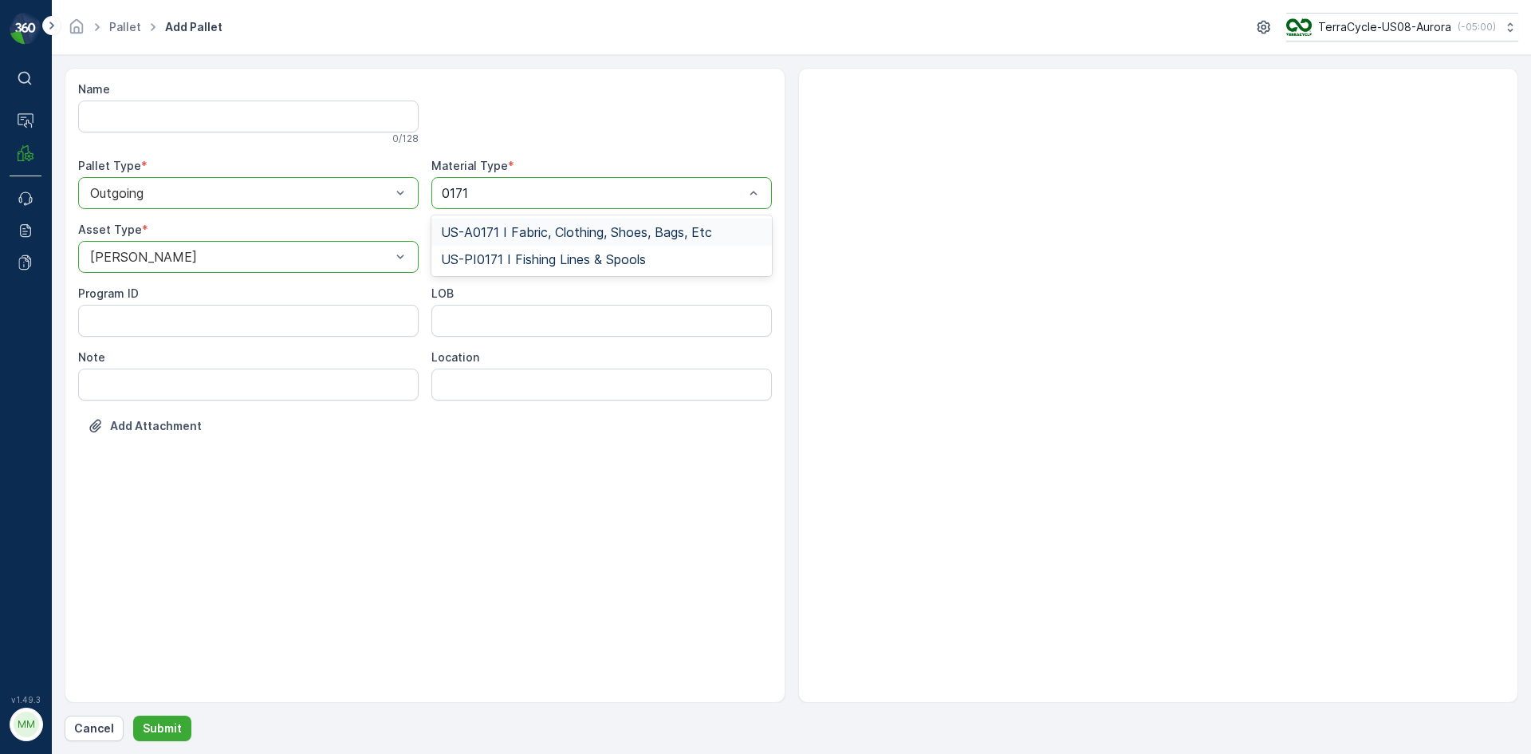
click span "US-A0171 I Fabric, Clothing, Shoes, Bags, Etc"
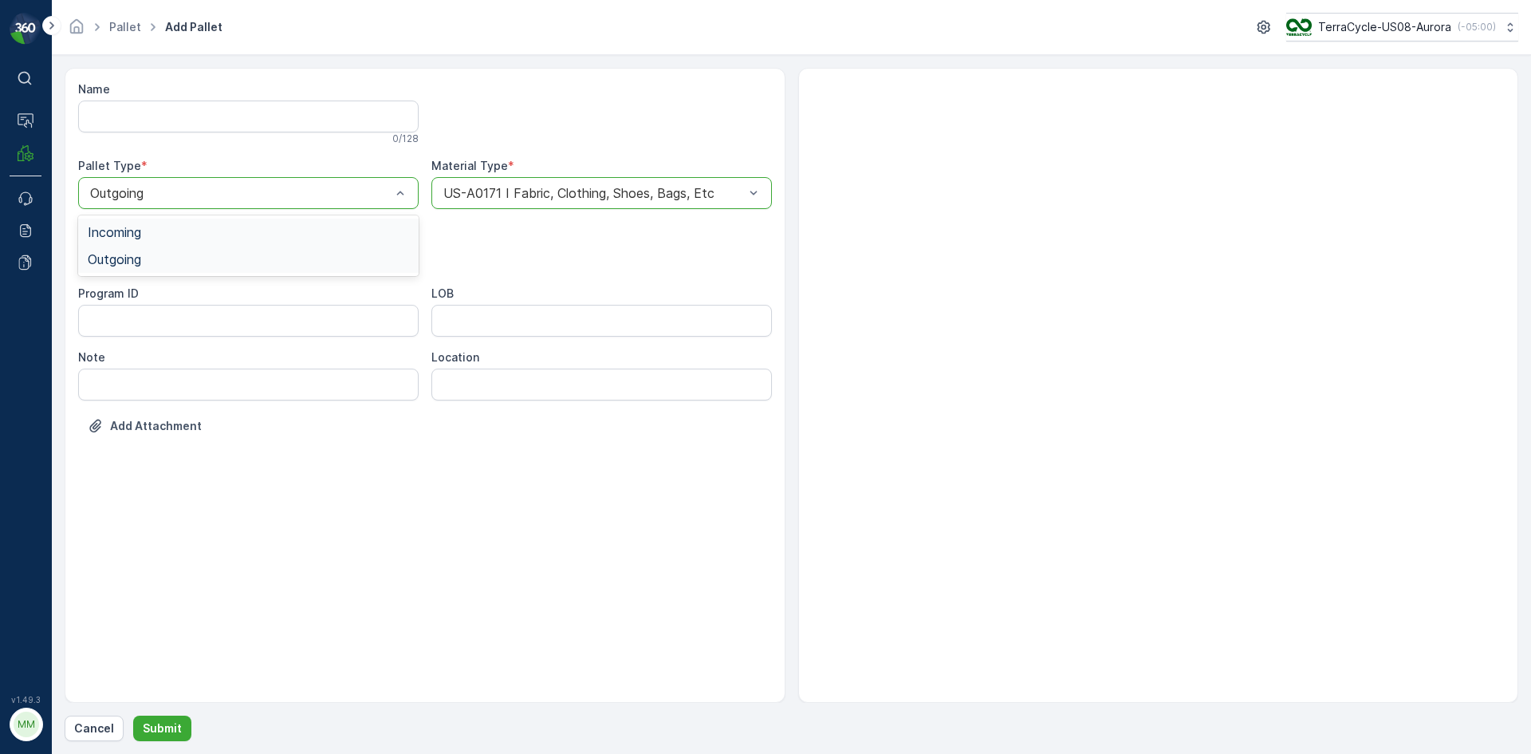
click div
click div "Name 0 / 128 Pallet Type * option Outgoing, selected. 2 results available. Use …"
click p "Submit"
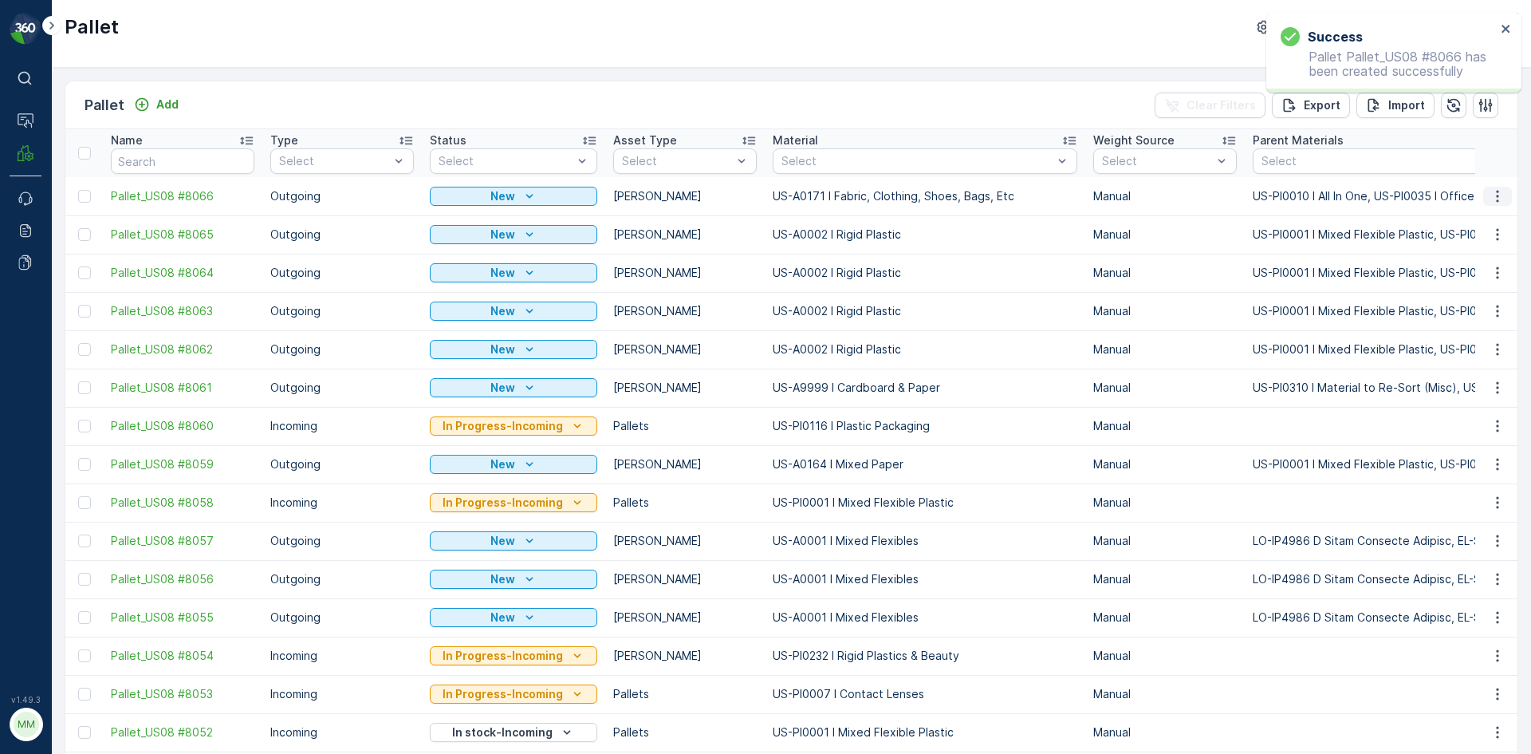
click button "button"
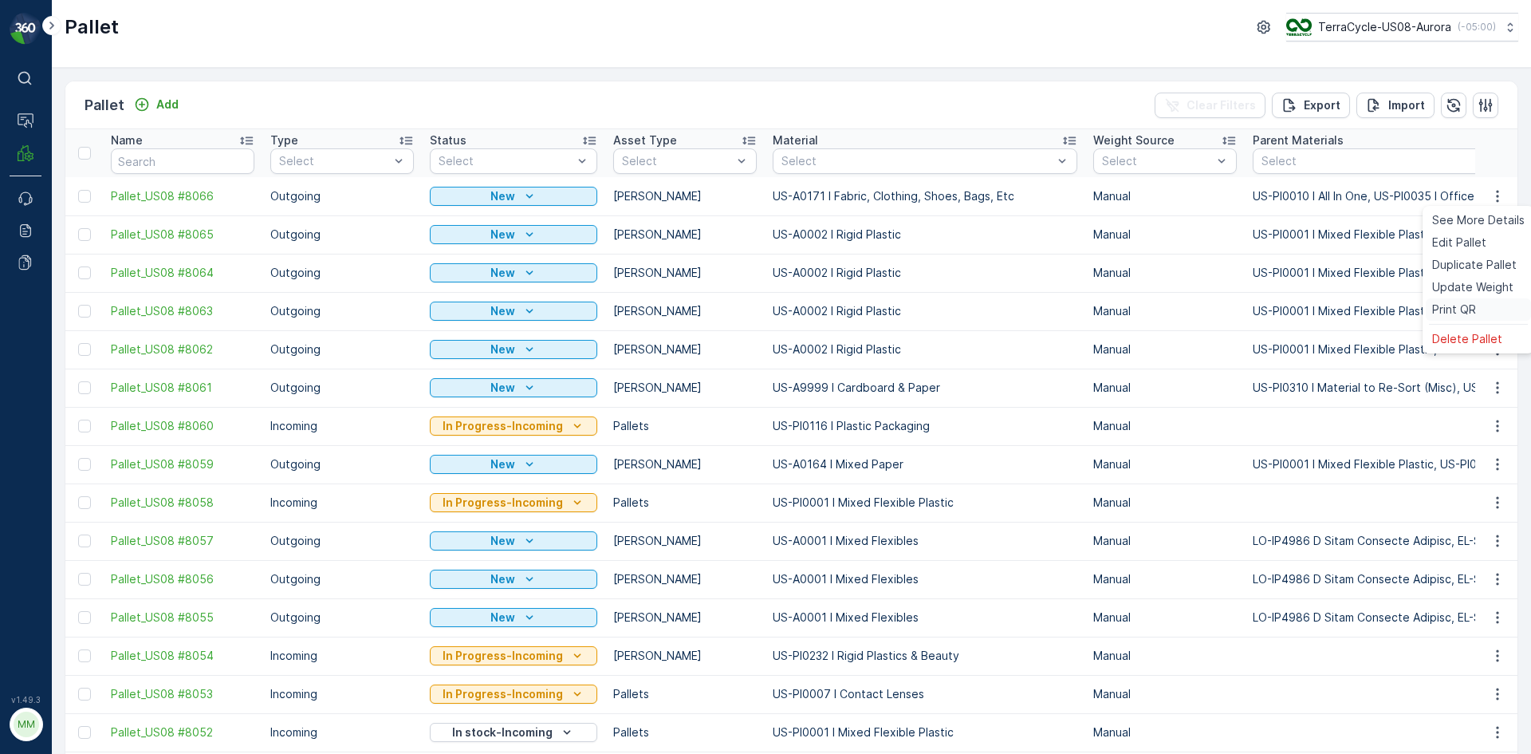
click div "Print QR"
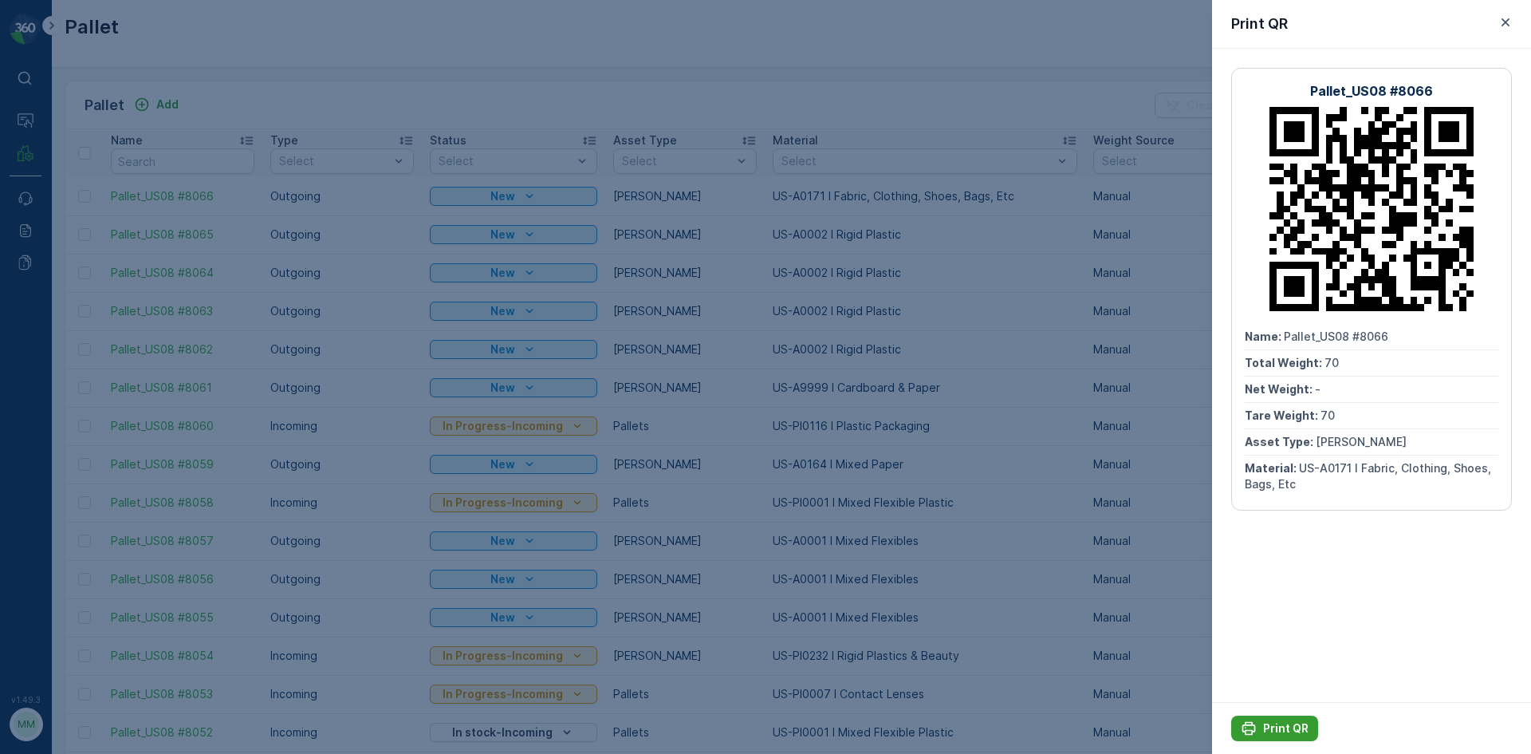
click p "Print QR"
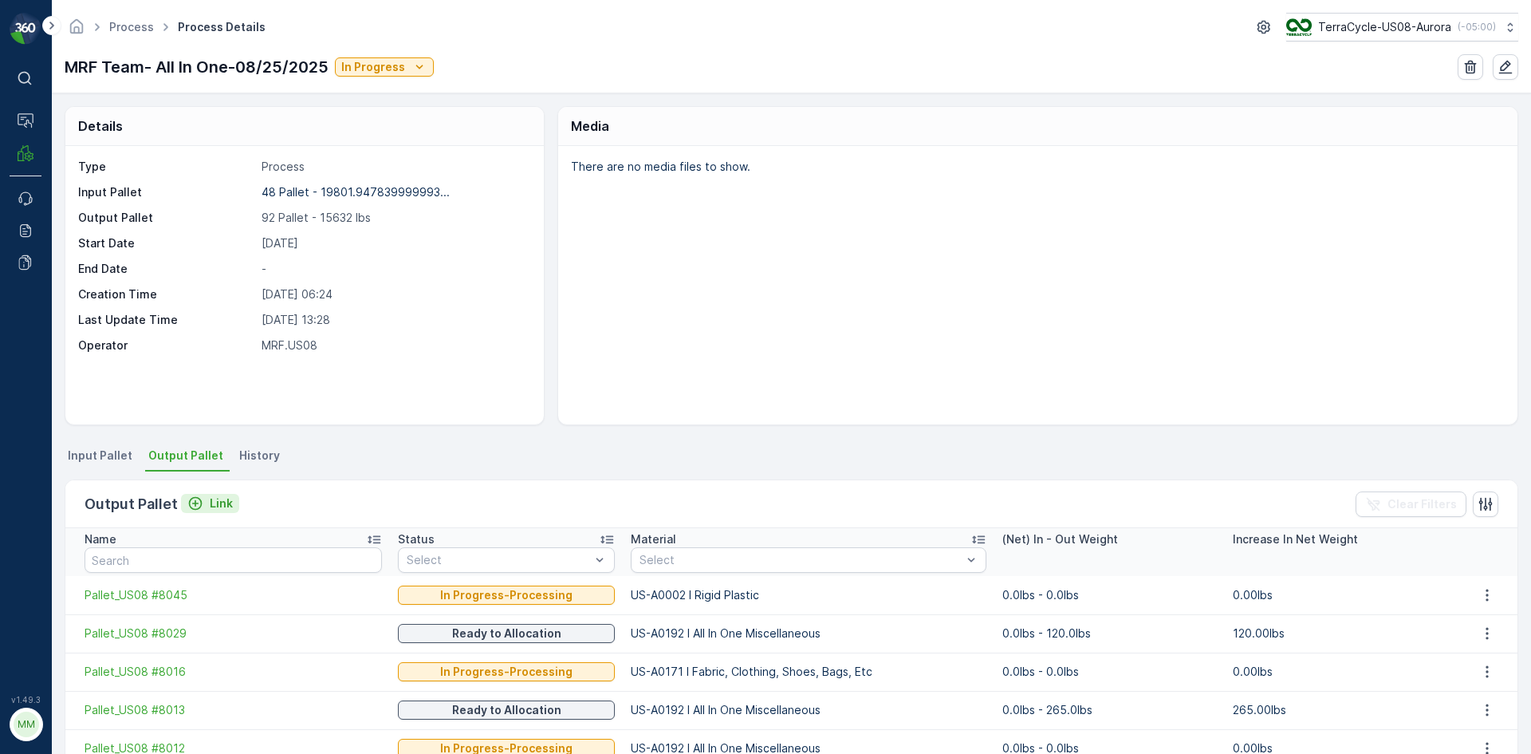
click at [218, 506] on p "Link" at bounding box center [221, 503] width 23 height 16
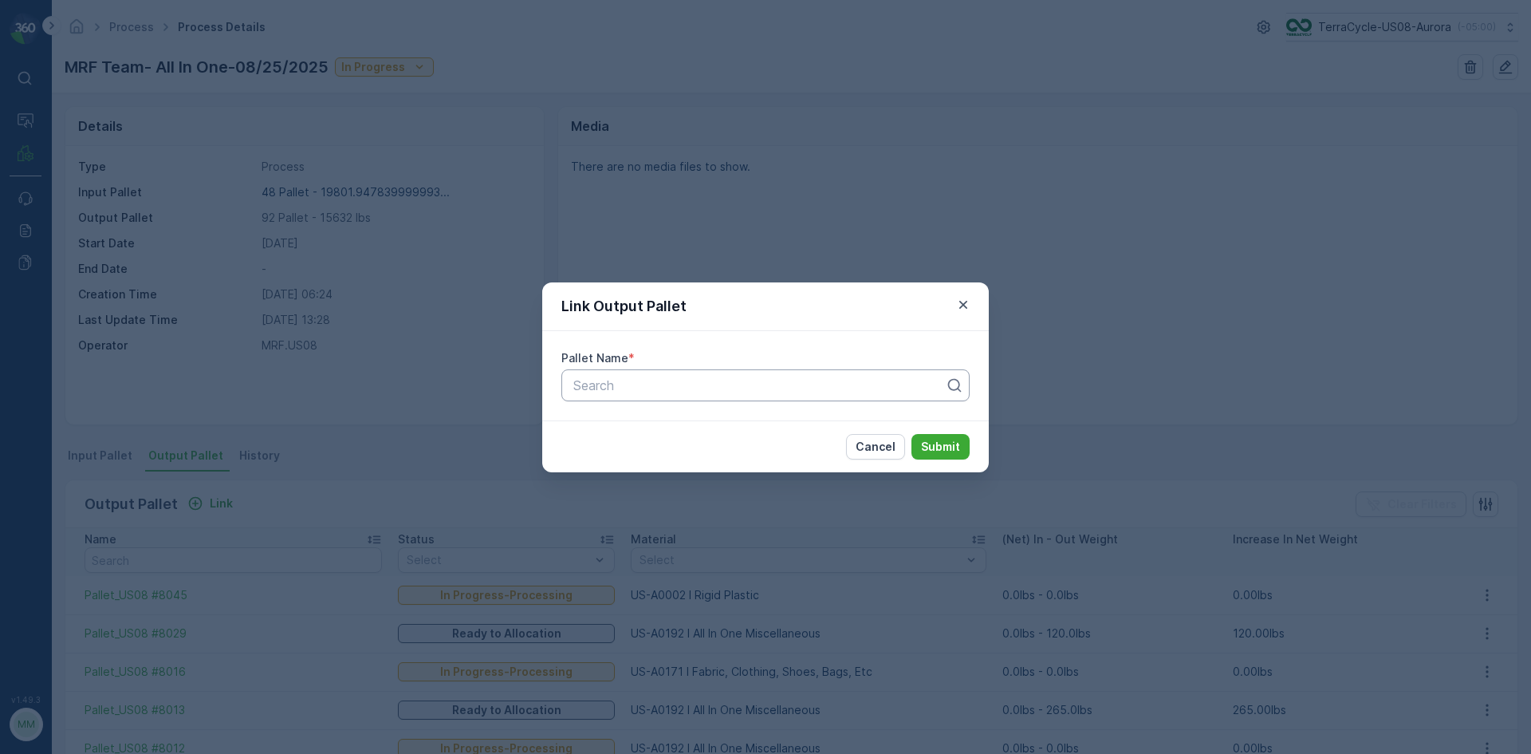
click at [637, 380] on div at bounding box center [759, 385] width 375 height 14
type input "8044"
click at [911, 434] on button "Submit" at bounding box center [940, 447] width 58 height 26
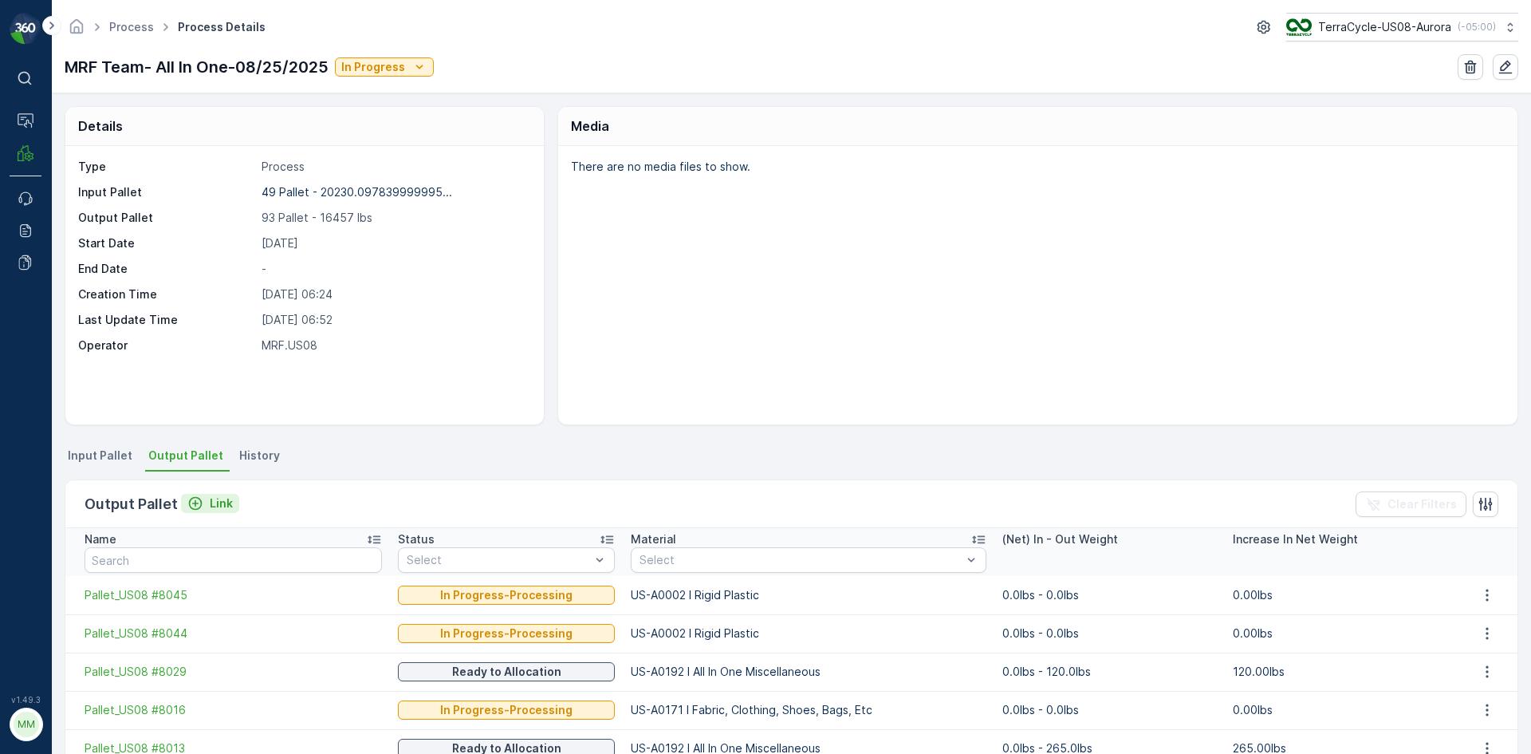
click at [205, 501] on div "Link" at bounding box center [209, 503] width 45 height 16
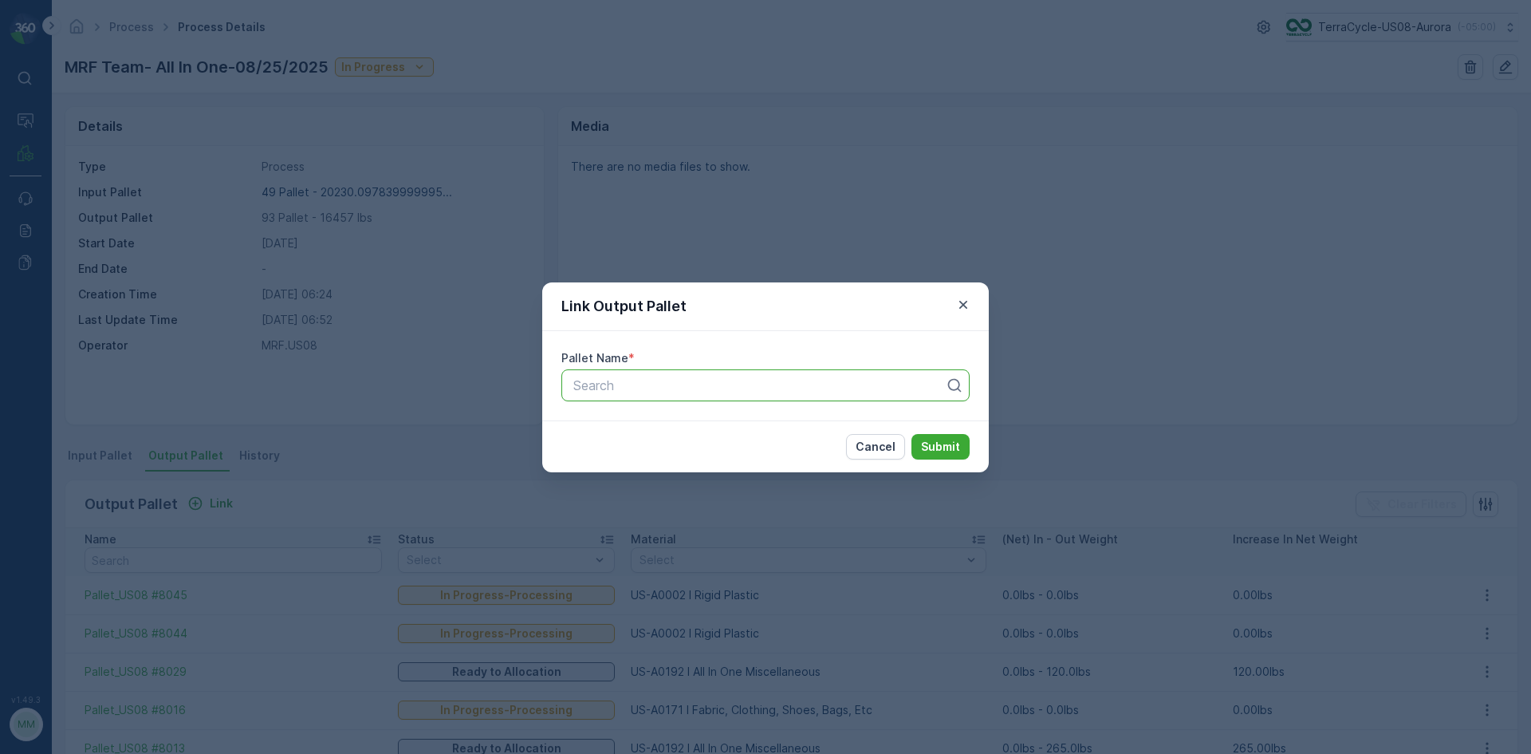
click at [657, 396] on div "Search" at bounding box center [765, 385] width 408 height 32
type input "8043"
click at [911, 434] on button "Submit" at bounding box center [940, 447] width 58 height 26
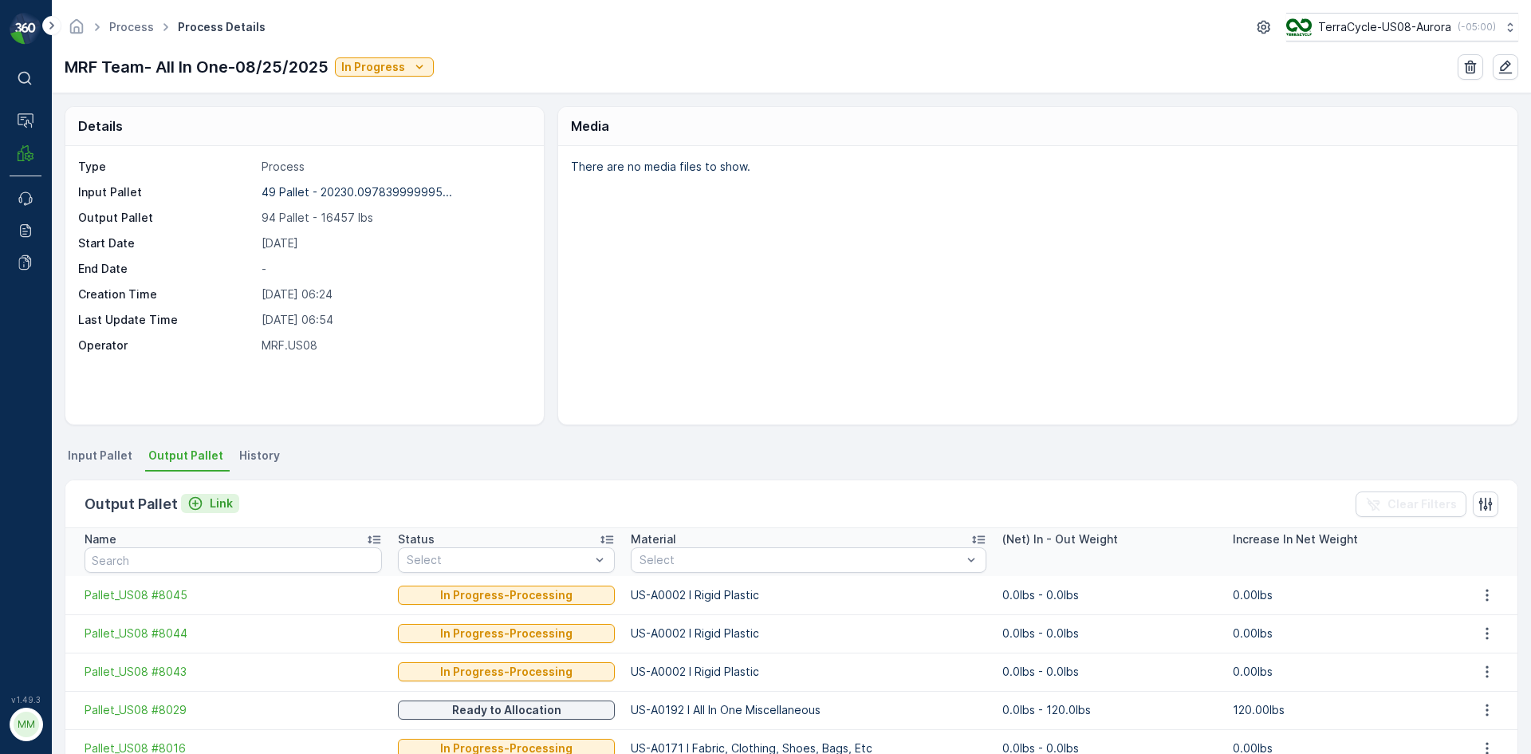
click at [212, 511] on button "Link" at bounding box center [210, 503] width 58 height 19
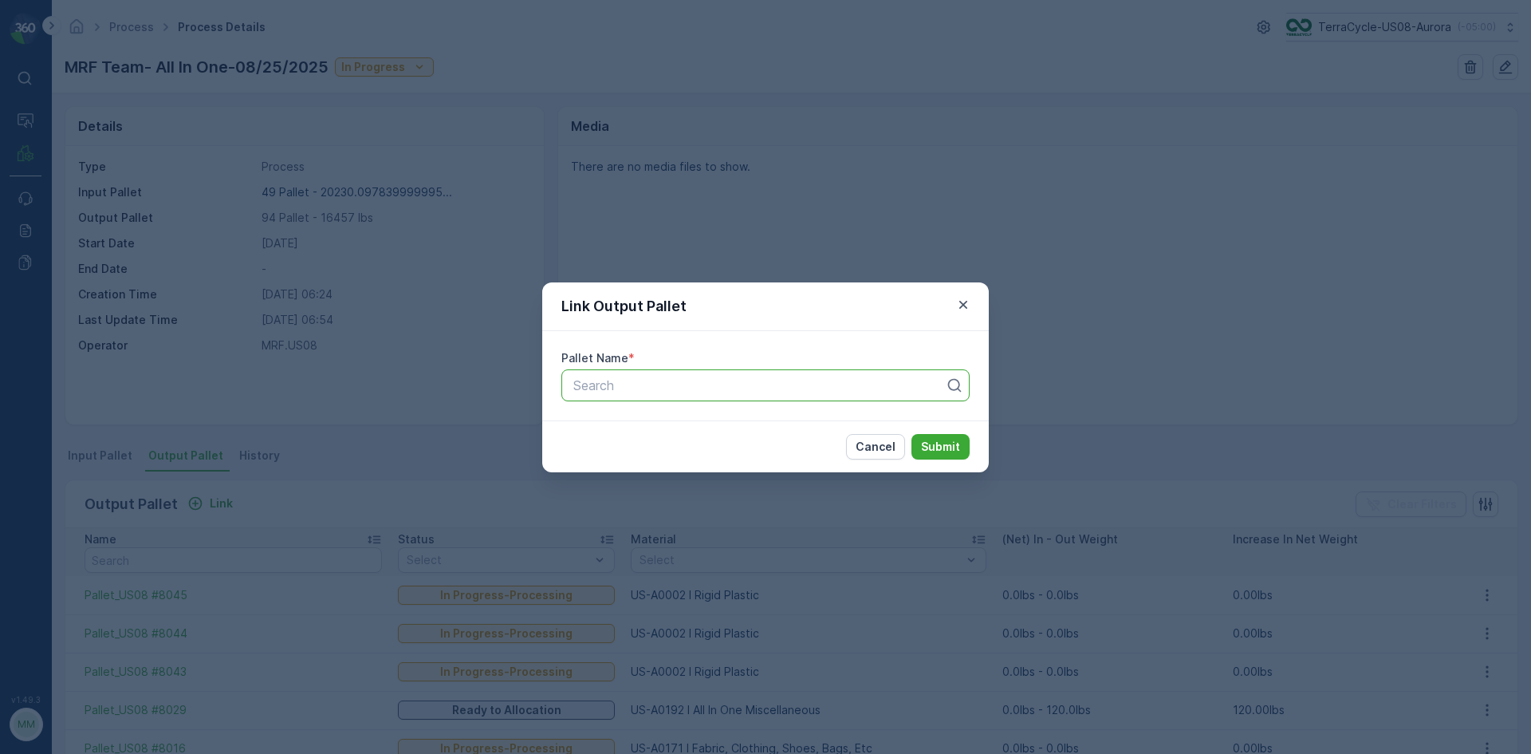
click at [663, 388] on div at bounding box center [759, 385] width 375 height 14
type input "8066"
click at [911, 434] on button "Submit" at bounding box center [940, 447] width 58 height 26
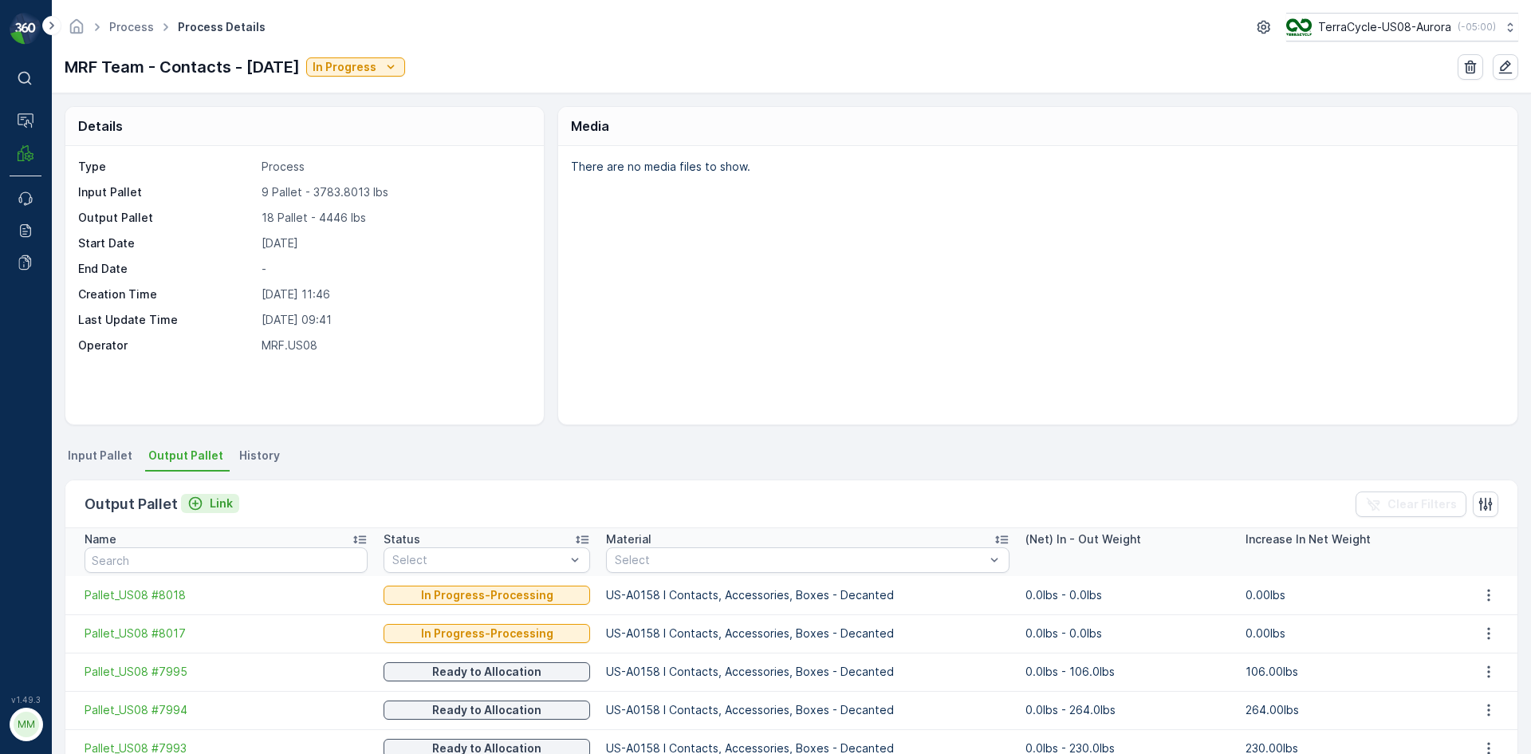
click at [218, 496] on p "Link" at bounding box center [221, 503] width 23 height 16
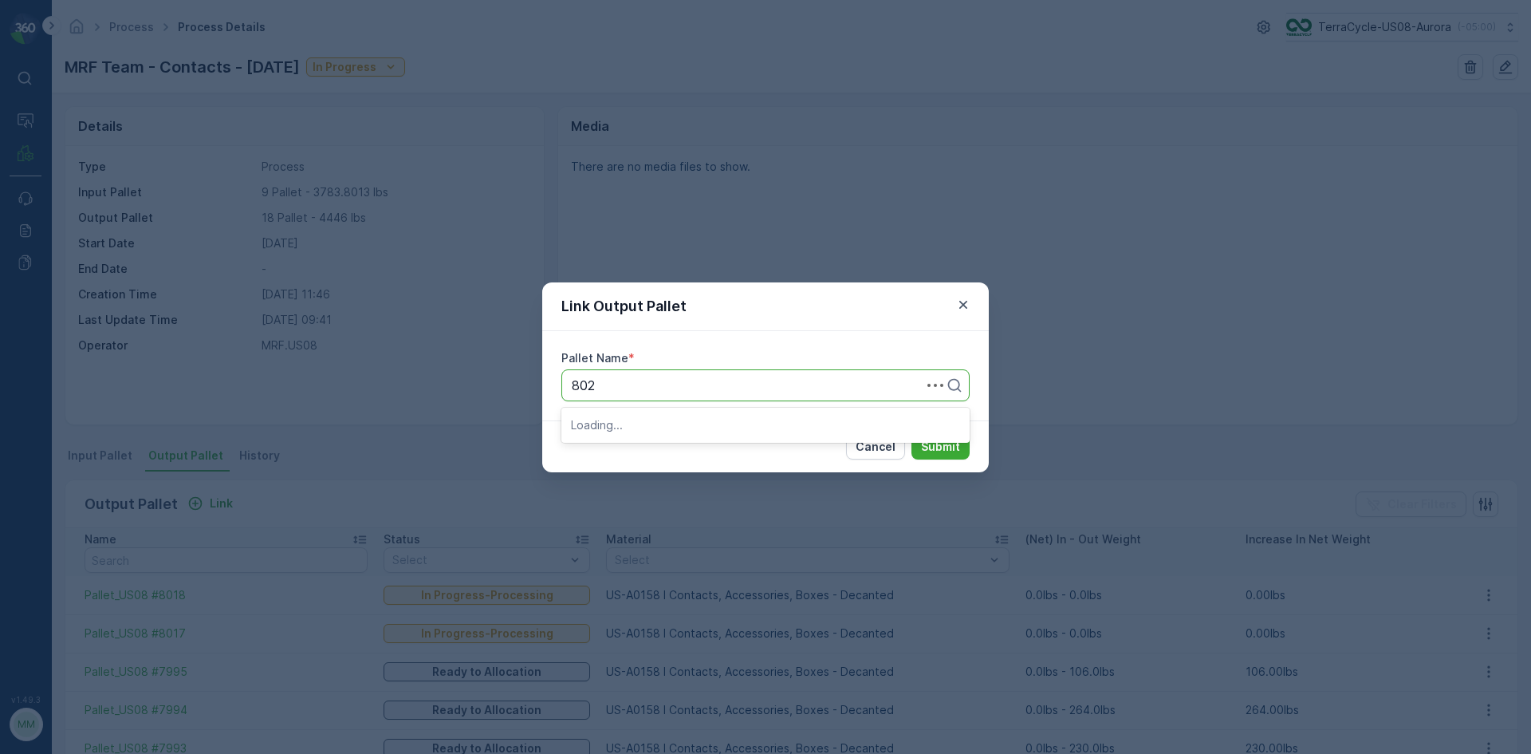
type input "8023"
click at [911, 434] on button "Submit" at bounding box center [940, 447] width 58 height 26
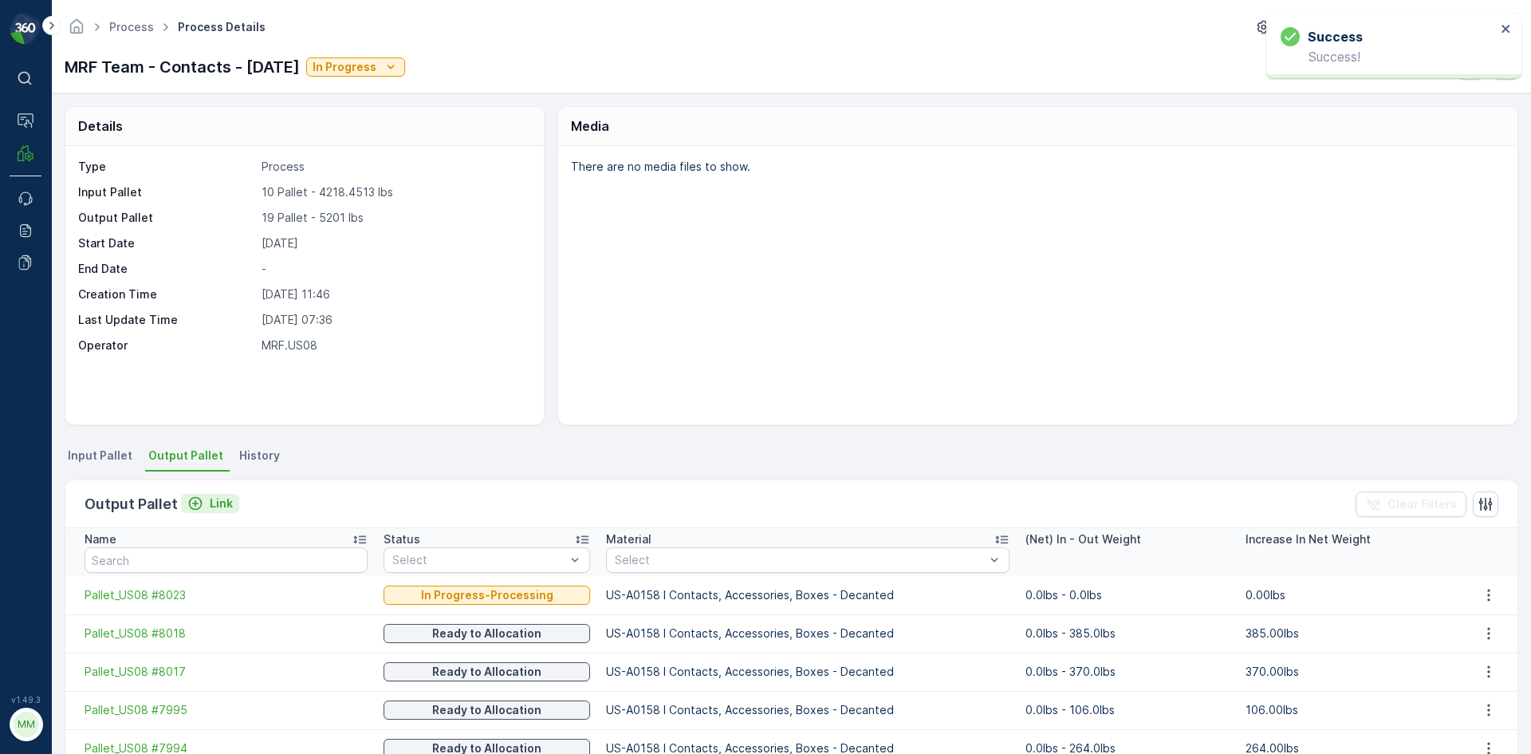
click at [229, 509] on p "Link" at bounding box center [221, 503] width 23 height 16
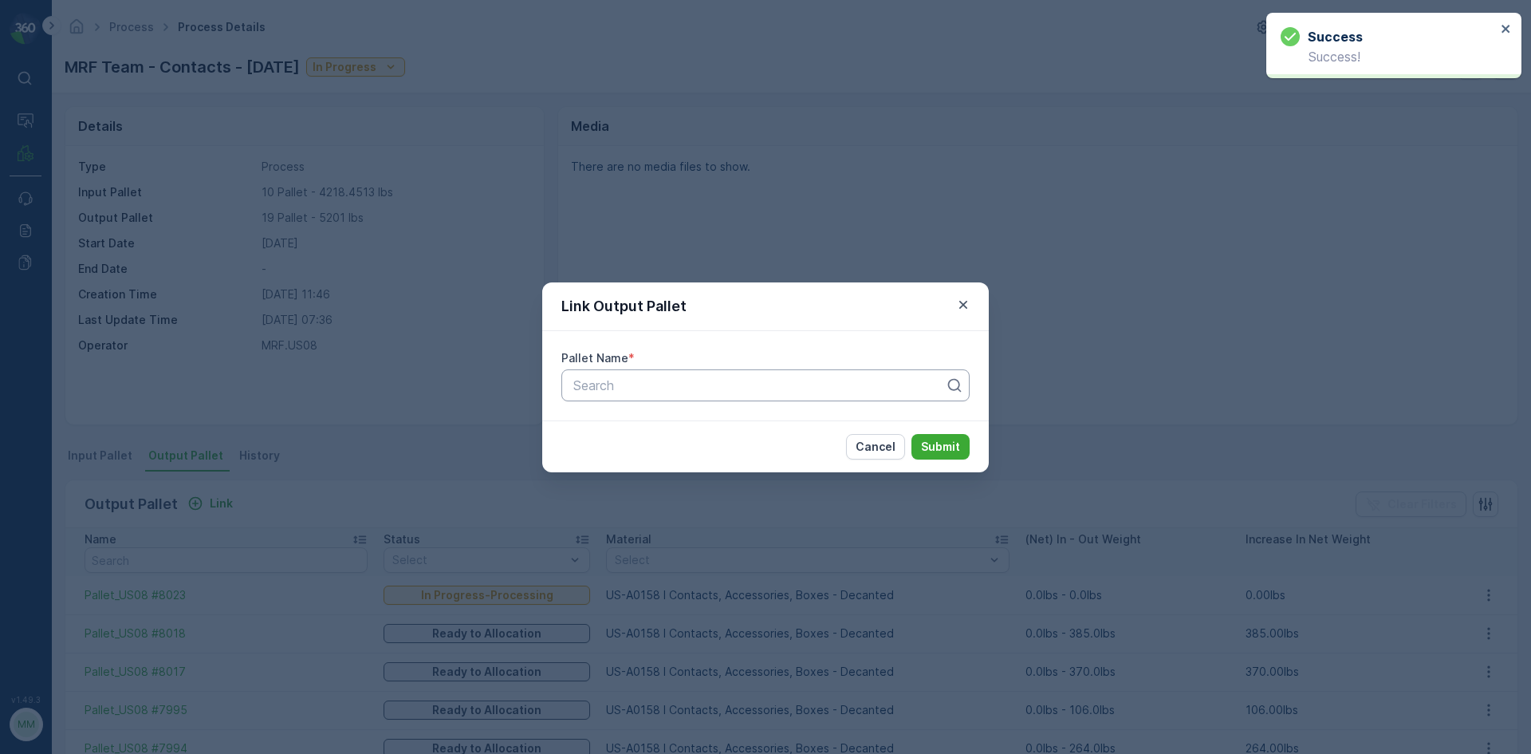
click at [719, 379] on div at bounding box center [759, 385] width 375 height 14
type input "8022"
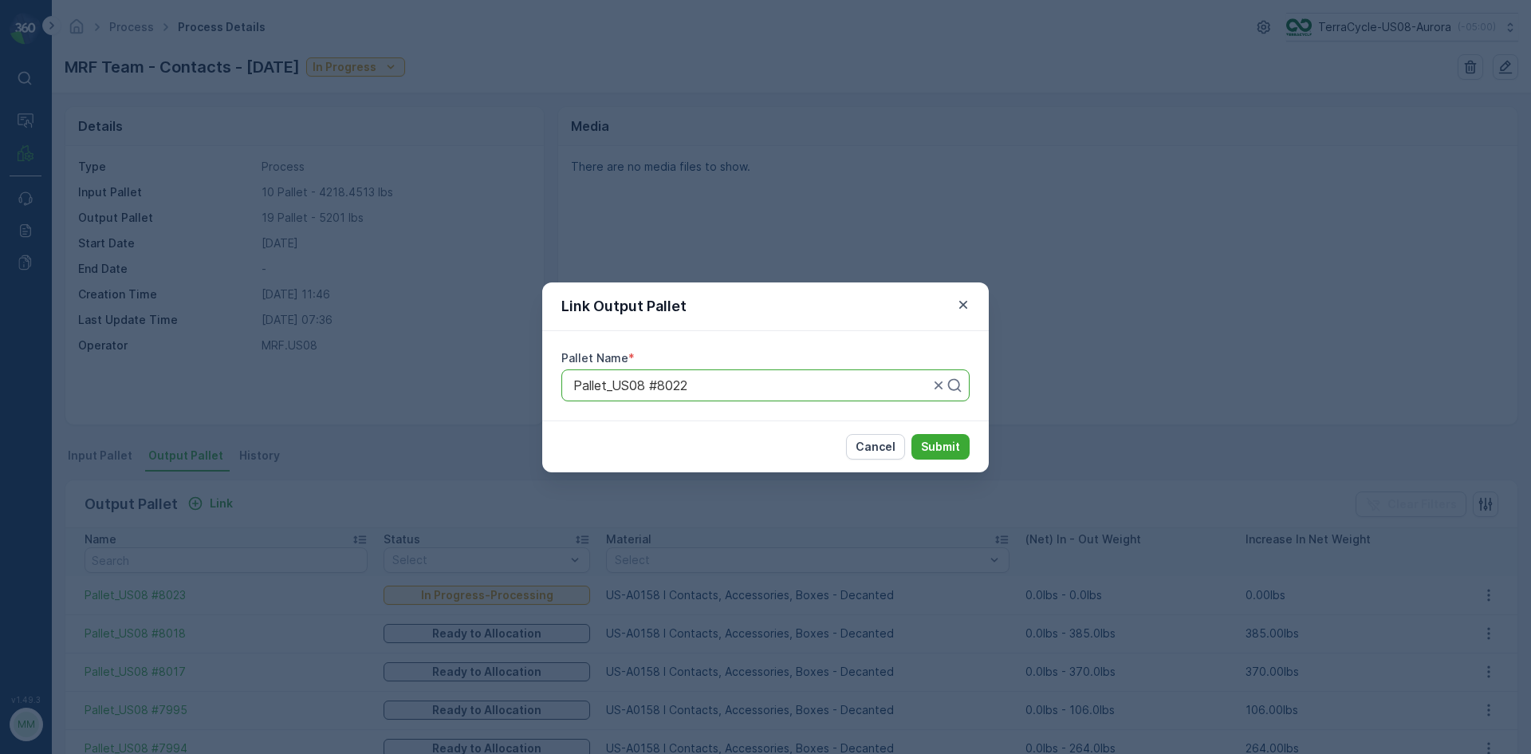
click at [911, 434] on button "Submit" at bounding box center [940, 447] width 58 height 26
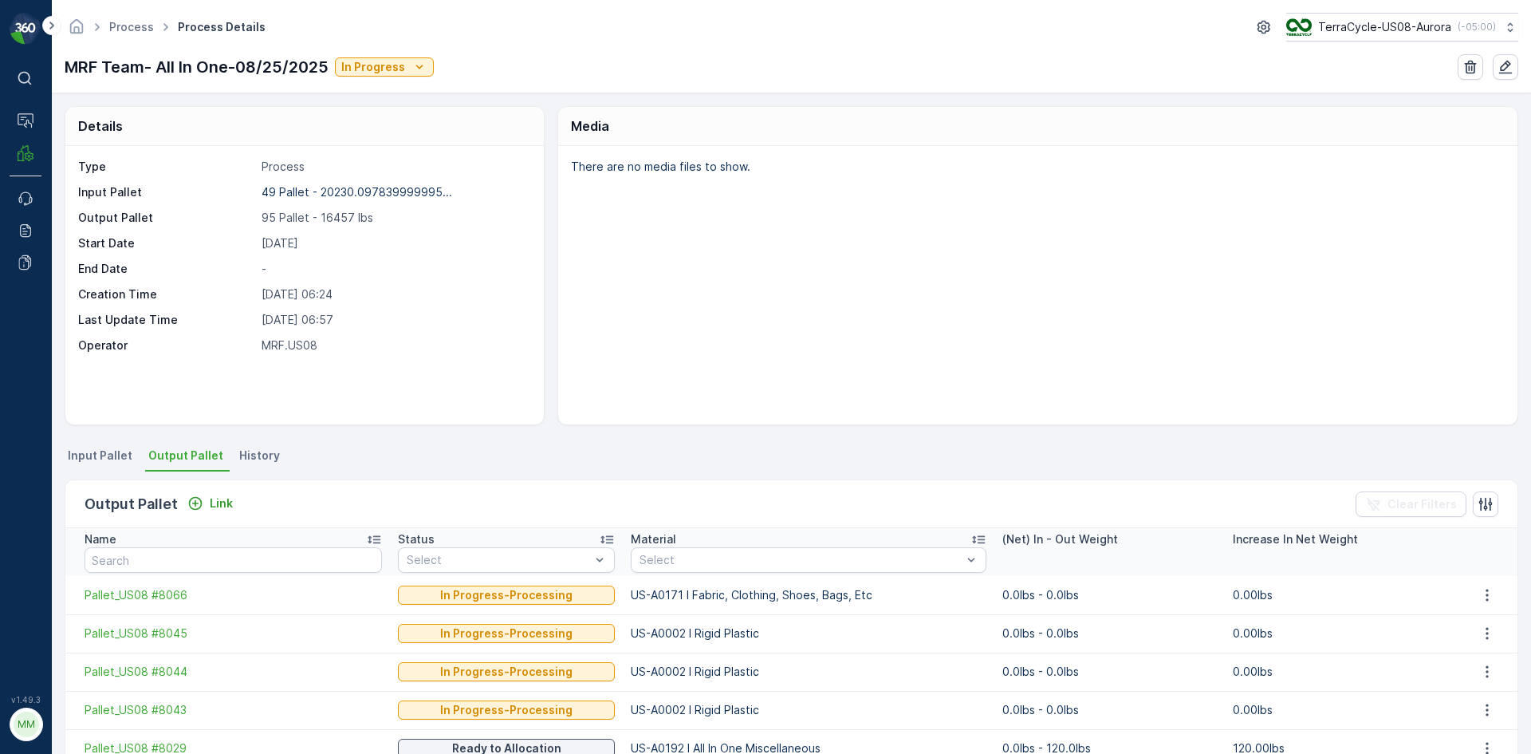
click at [1202, 132] on div "Media" at bounding box center [1037, 126] width 959 height 39
click at [230, 510] on button "Link" at bounding box center [210, 503] width 58 height 19
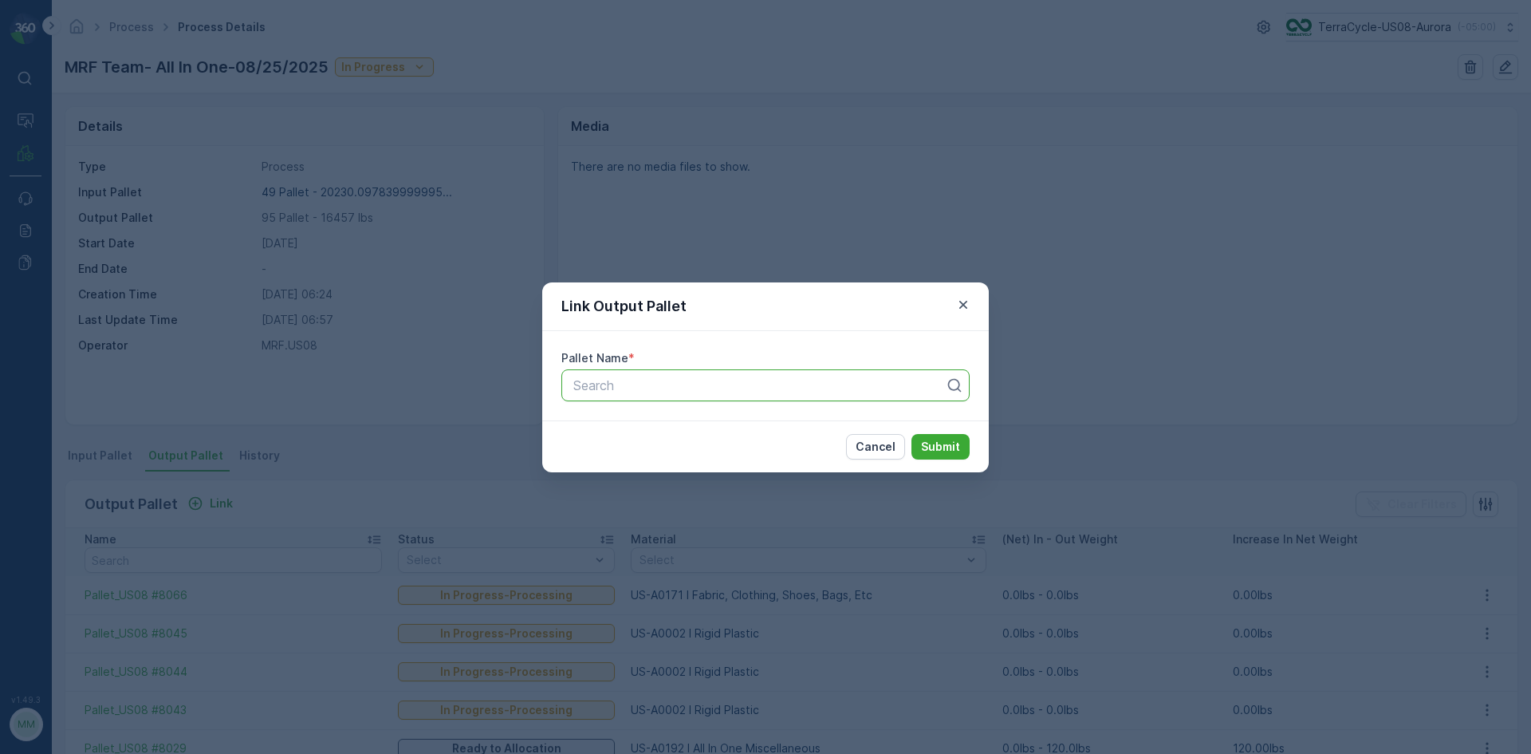
click at [741, 374] on div "Search" at bounding box center [765, 385] width 408 height 32
type input "8066"
click at [911, 434] on button "Submit" at bounding box center [940, 447] width 58 height 26
click at [836, 250] on div "Link Output Pallet Pallet Name * Pallet_US08 #8066 Cancel Submit" at bounding box center [765, 377] width 1531 height 754
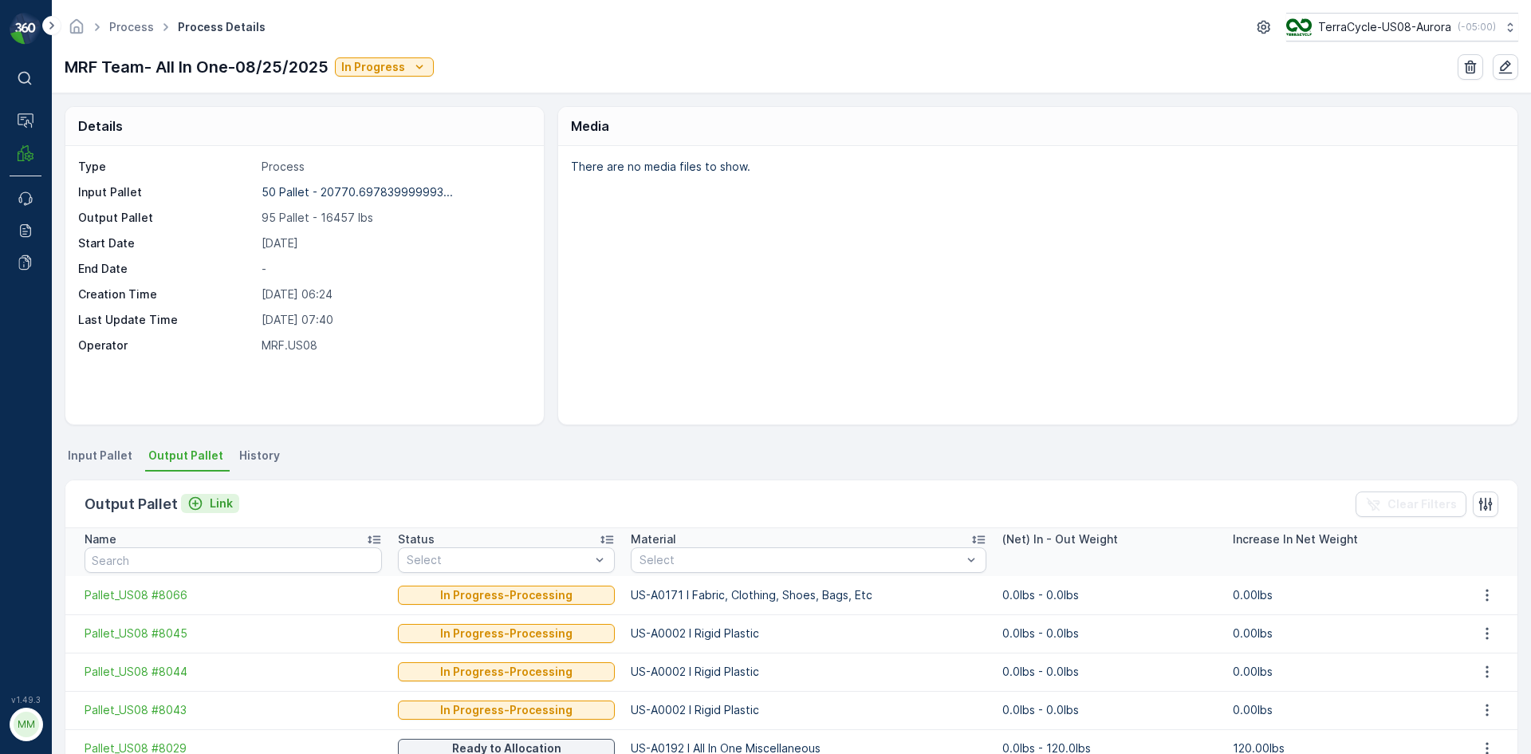
click at [227, 497] on p "Link" at bounding box center [221, 503] width 23 height 16
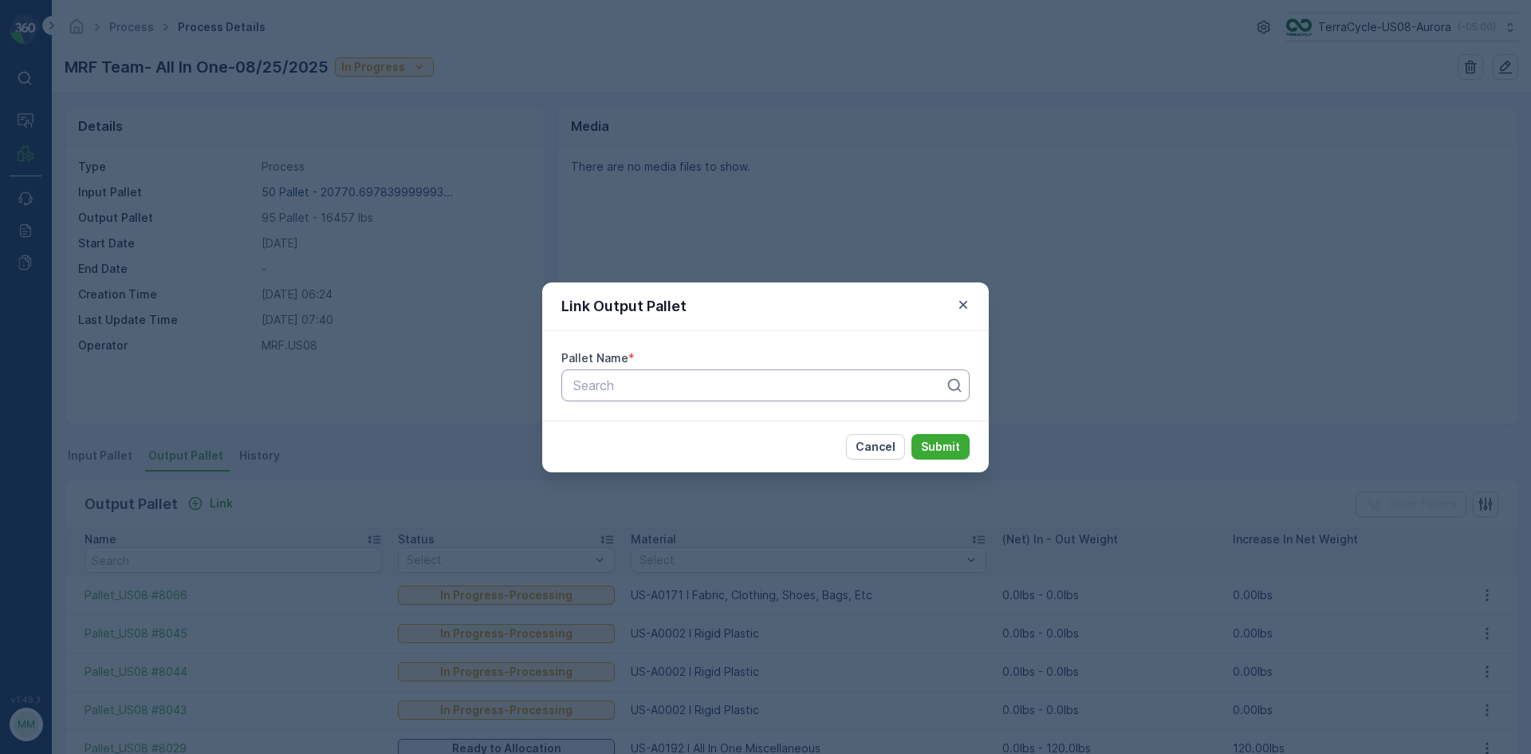
click at [715, 396] on div "Search" at bounding box center [765, 385] width 408 height 32
type input "8030"
click at [656, 430] on span "Pallet_US08 #8030" at bounding box center [629, 424] width 116 height 14
click at [927, 445] on p "Submit" at bounding box center [940, 447] width 39 height 16
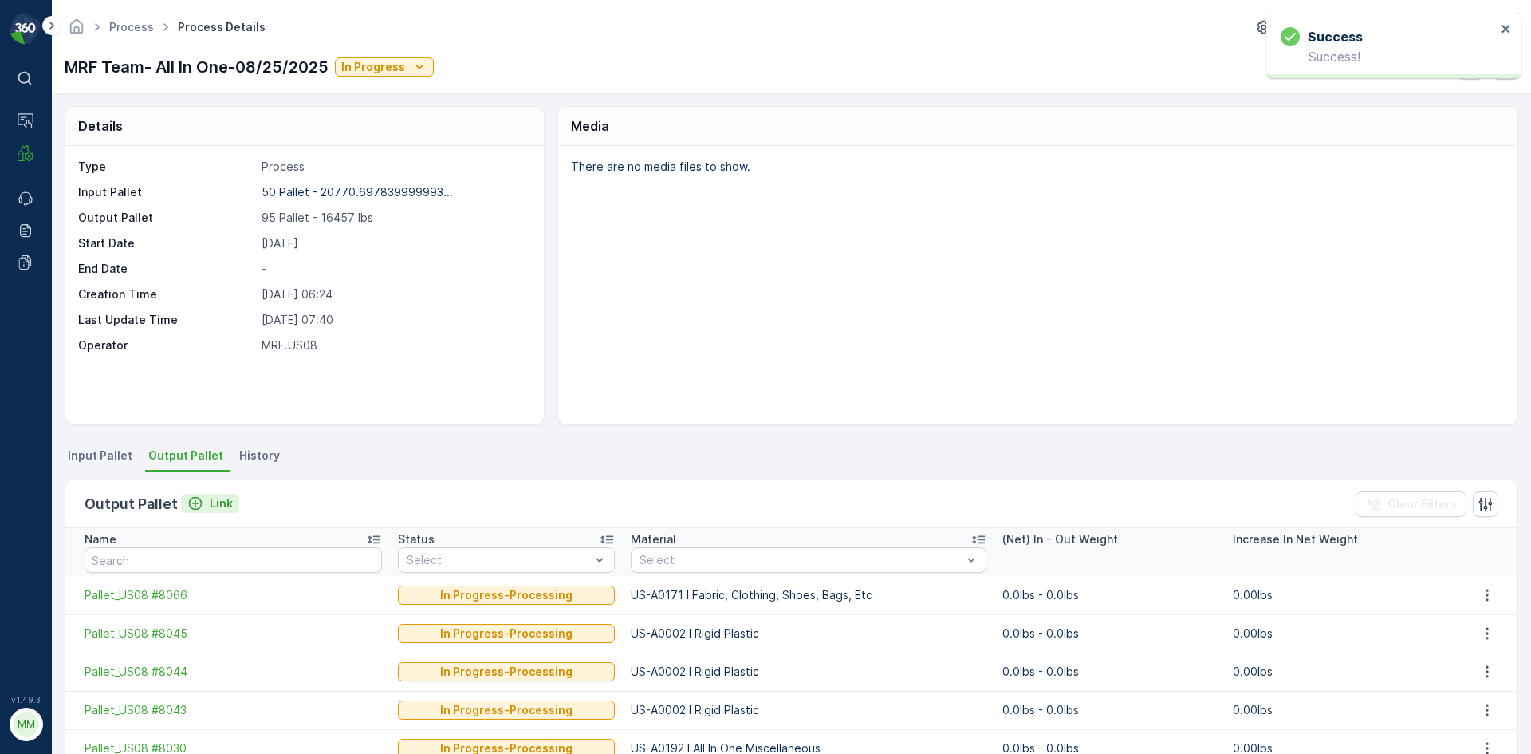
click at [217, 505] on p "Link" at bounding box center [221, 503] width 23 height 16
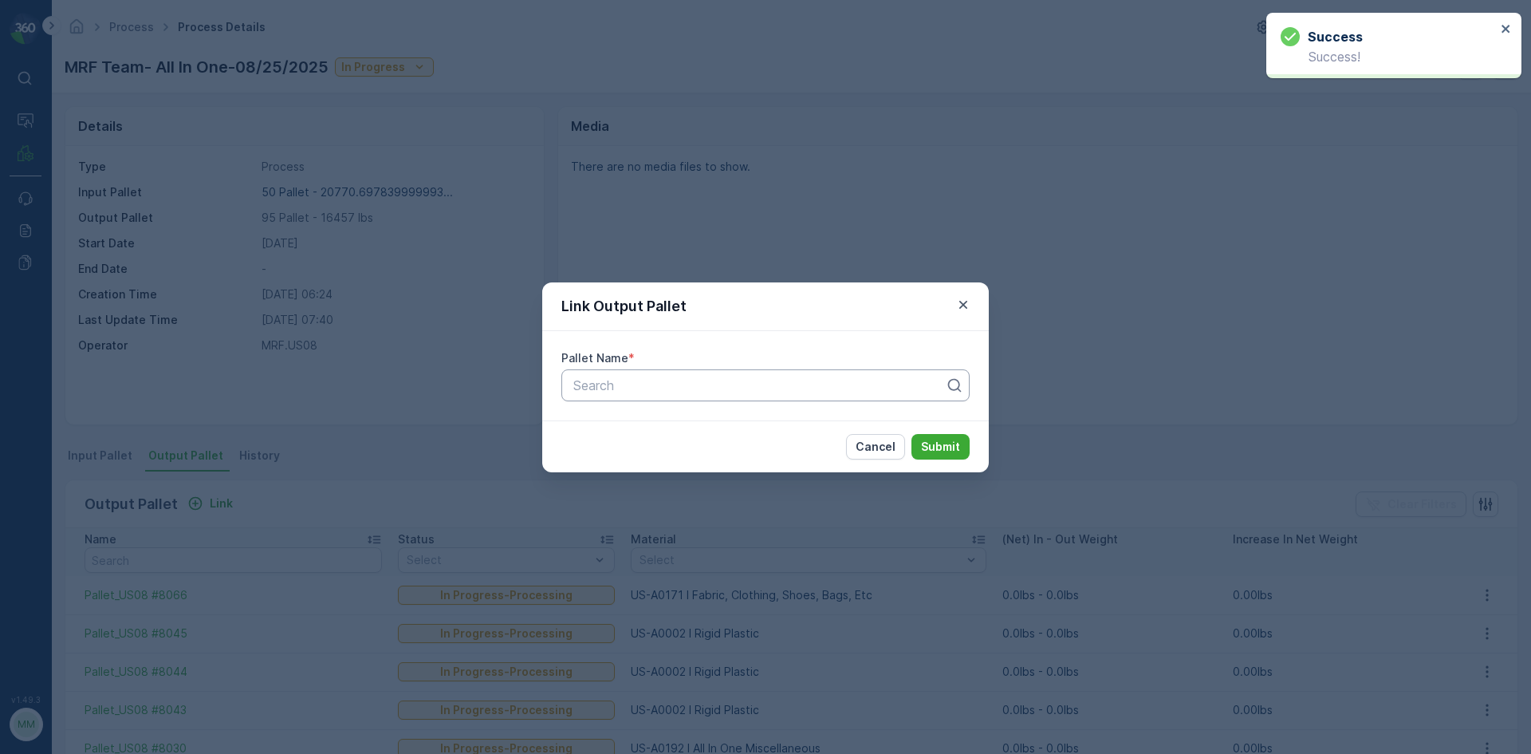
click at [716, 383] on div at bounding box center [759, 385] width 375 height 14
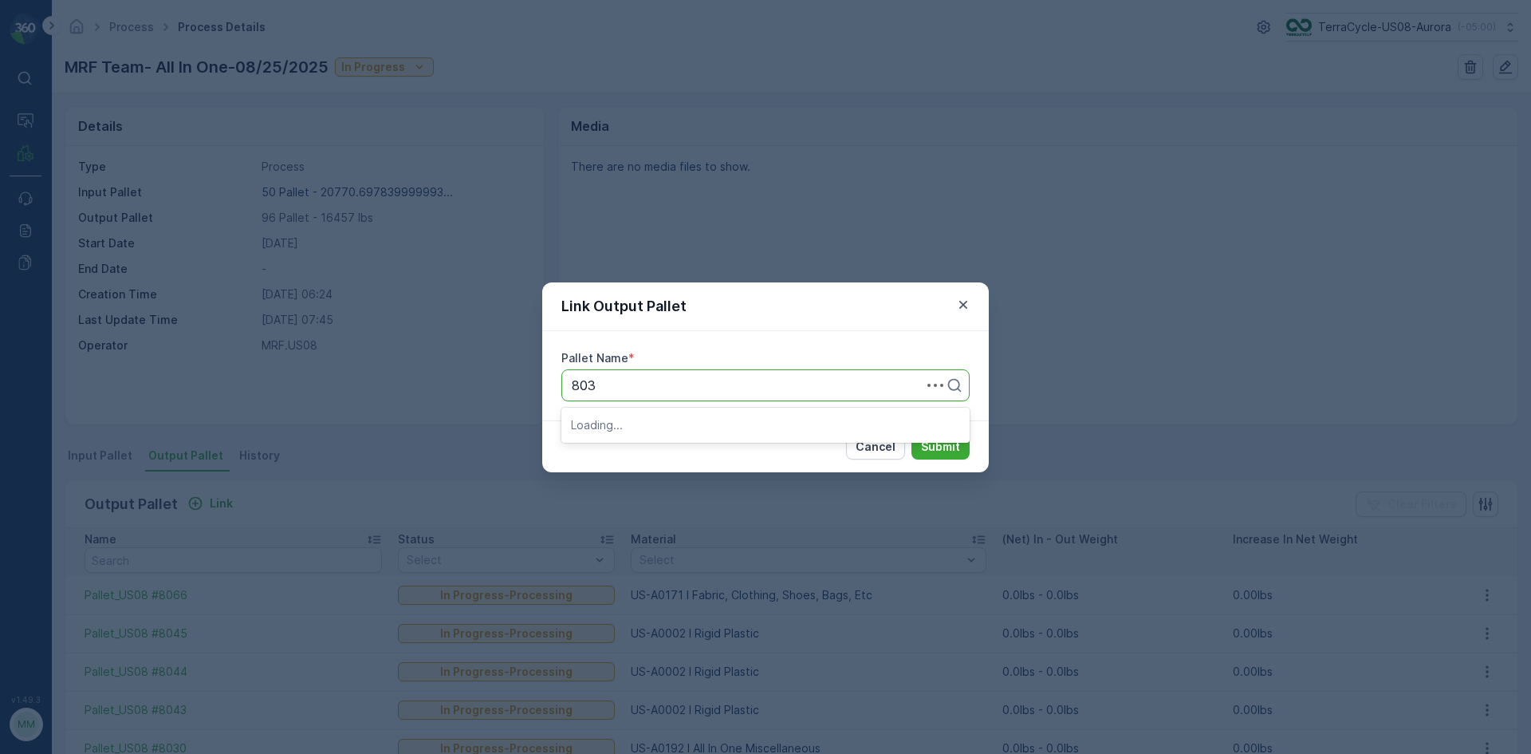
type input "8031"
click at [911, 434] on button "Submit" at bounding box center [940, 447] width 58 height 26
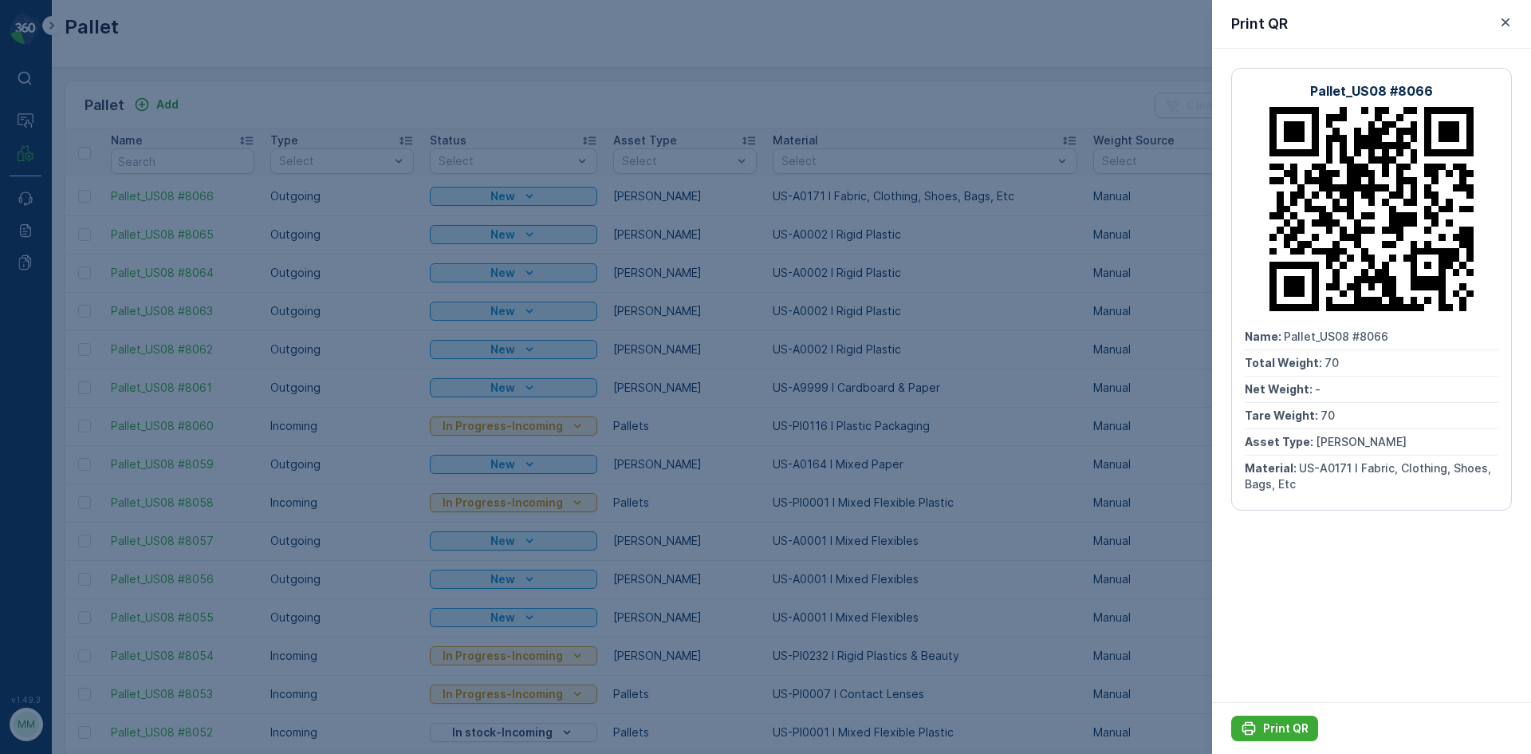
click at [978, 73] on div at bounding box center [765, 377] width 1531 height 754
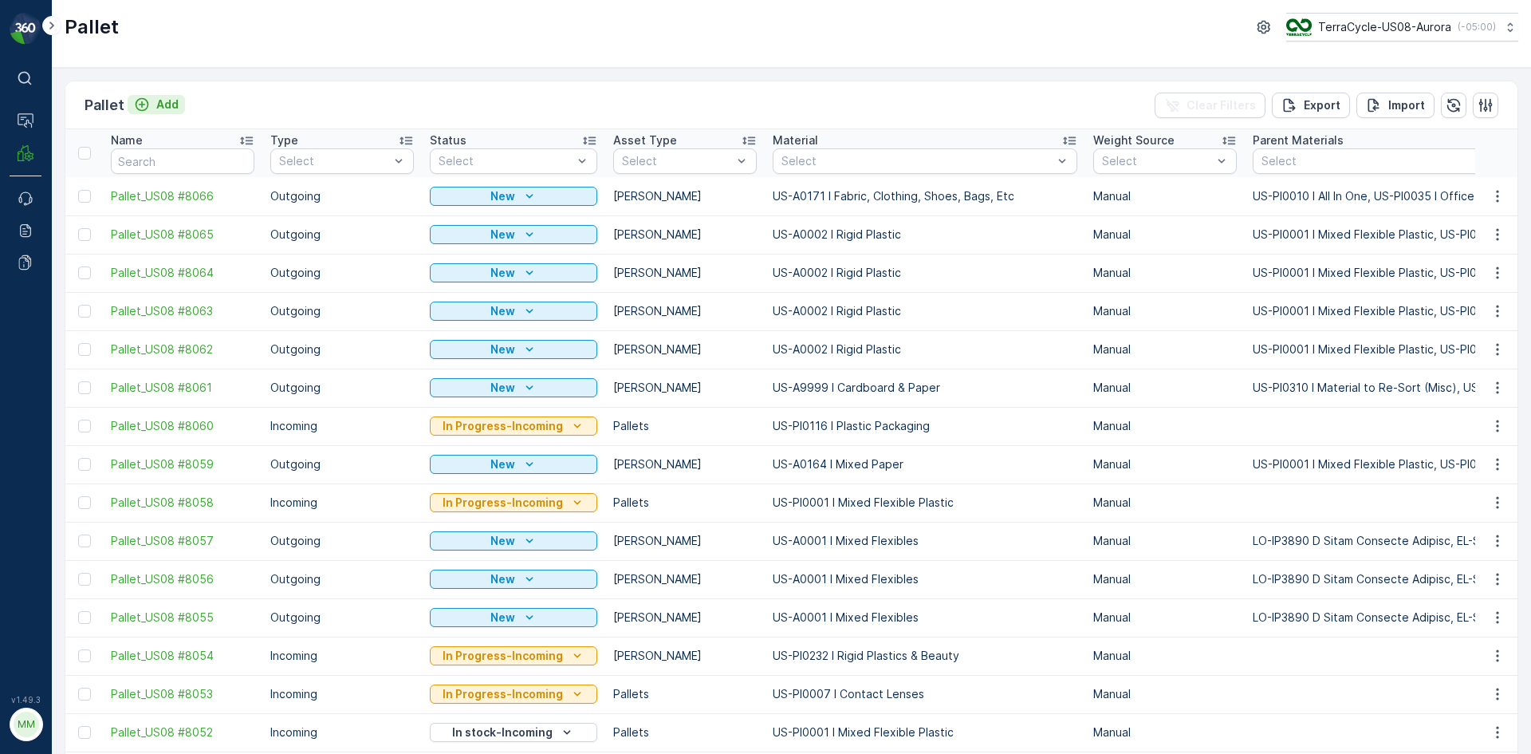
click at [167, 107] on p "Add" at bounding box center [167, 104] width 22 height 16
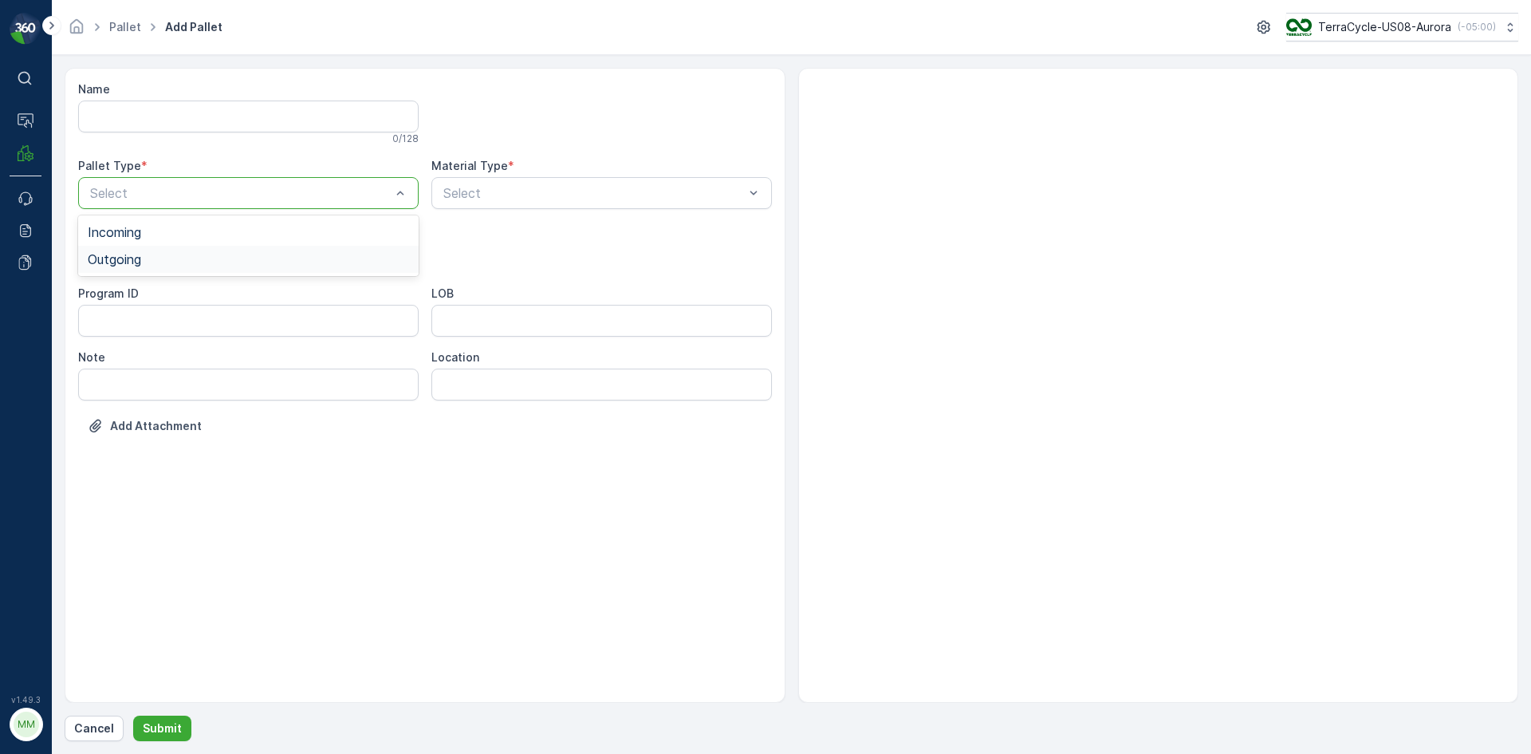
click at [167, 261] on div "Outgoing" at bounding box center [248, 259] width 321 height 14
click at [154, 293] on div "[PERSON_NAME]" at bounding box center [248, 296] width 321 height 14
click at [549, 205] on div "Select" at bounding box center [601, 193] width 341 height 32
type input "0171"
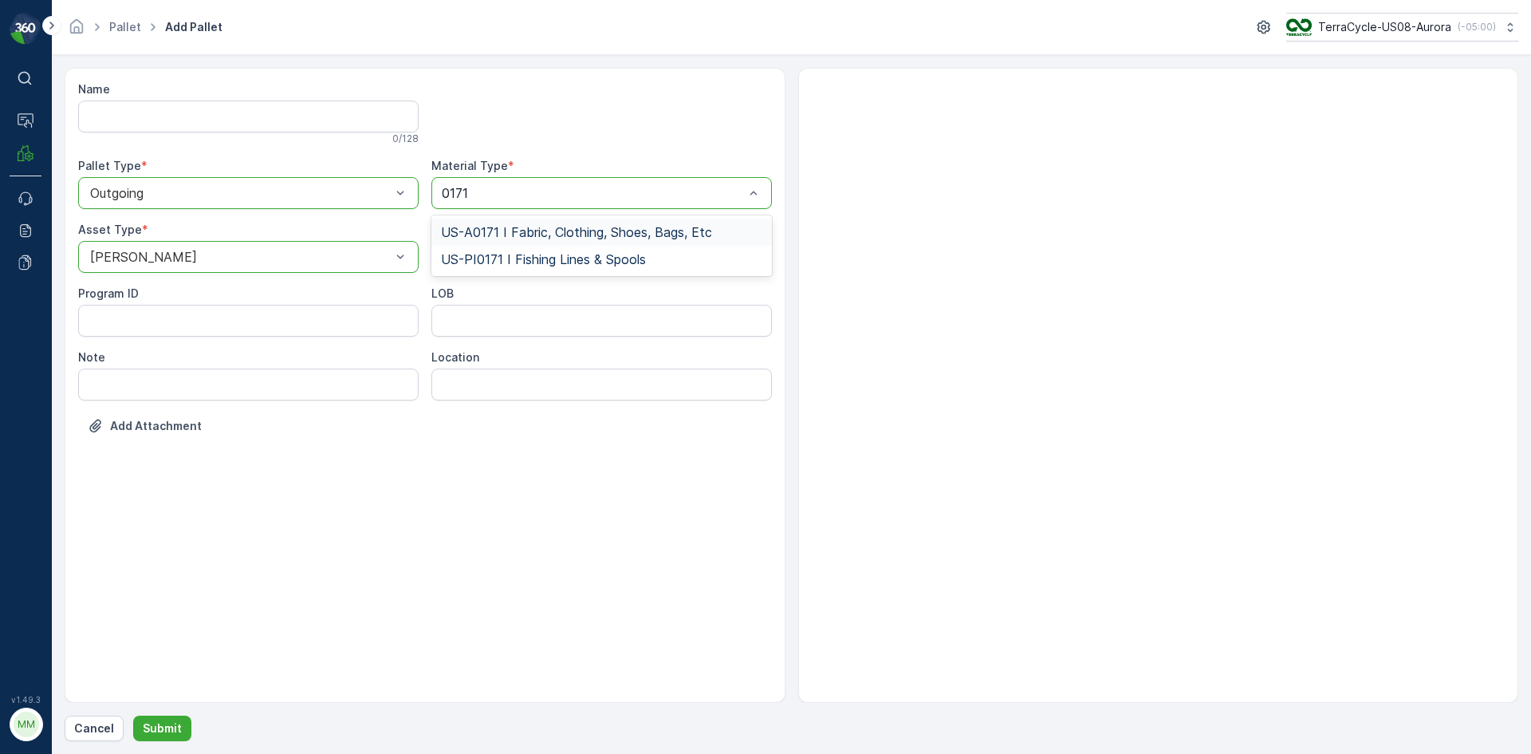
click at [574, 226] on span "US-A0171 I Fabric, Clothing, Shoes, Bags, Etc" at bounding box center [576, 232] width 271 height 14
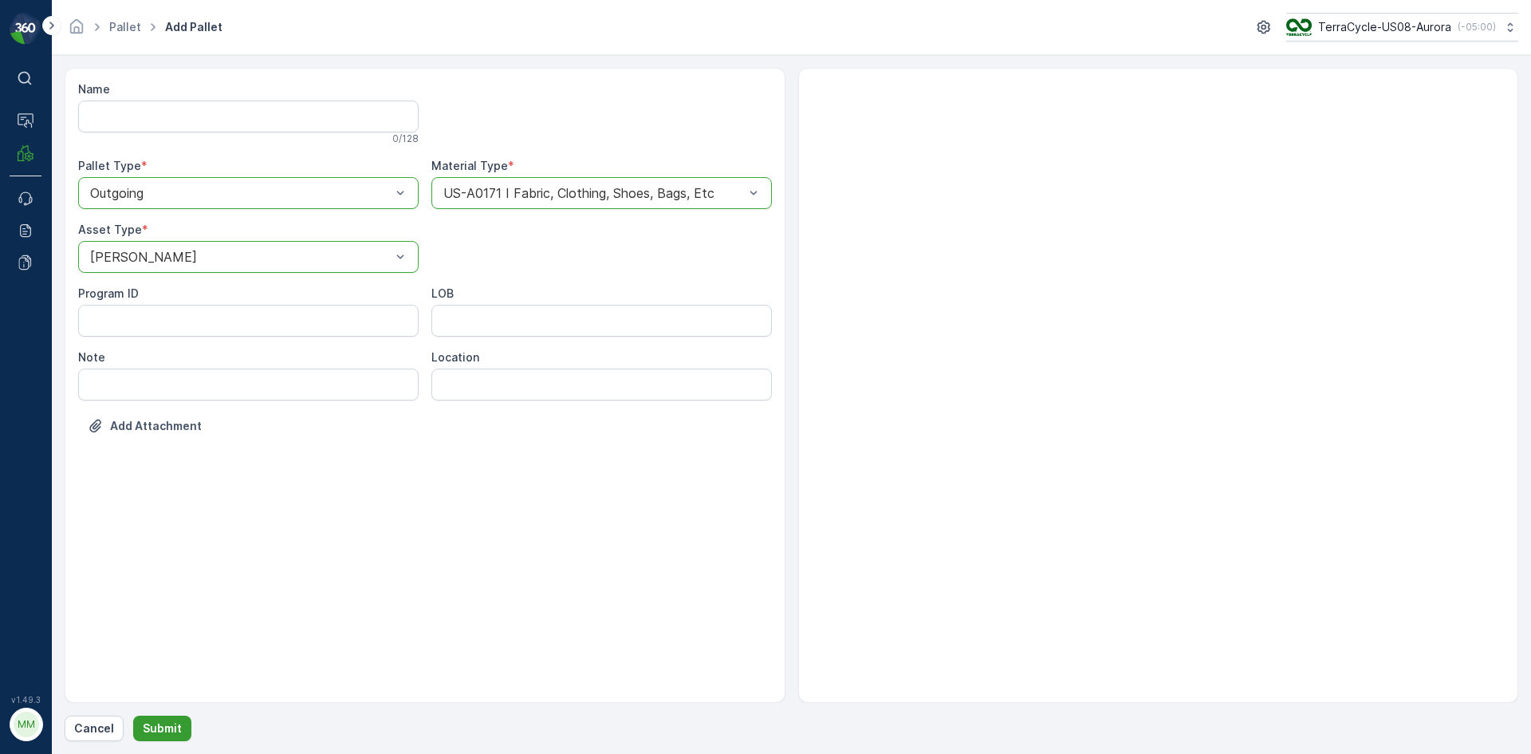
click at [158, 735] on p "Submit" at bounding box center [162, 728] width 39 height 16
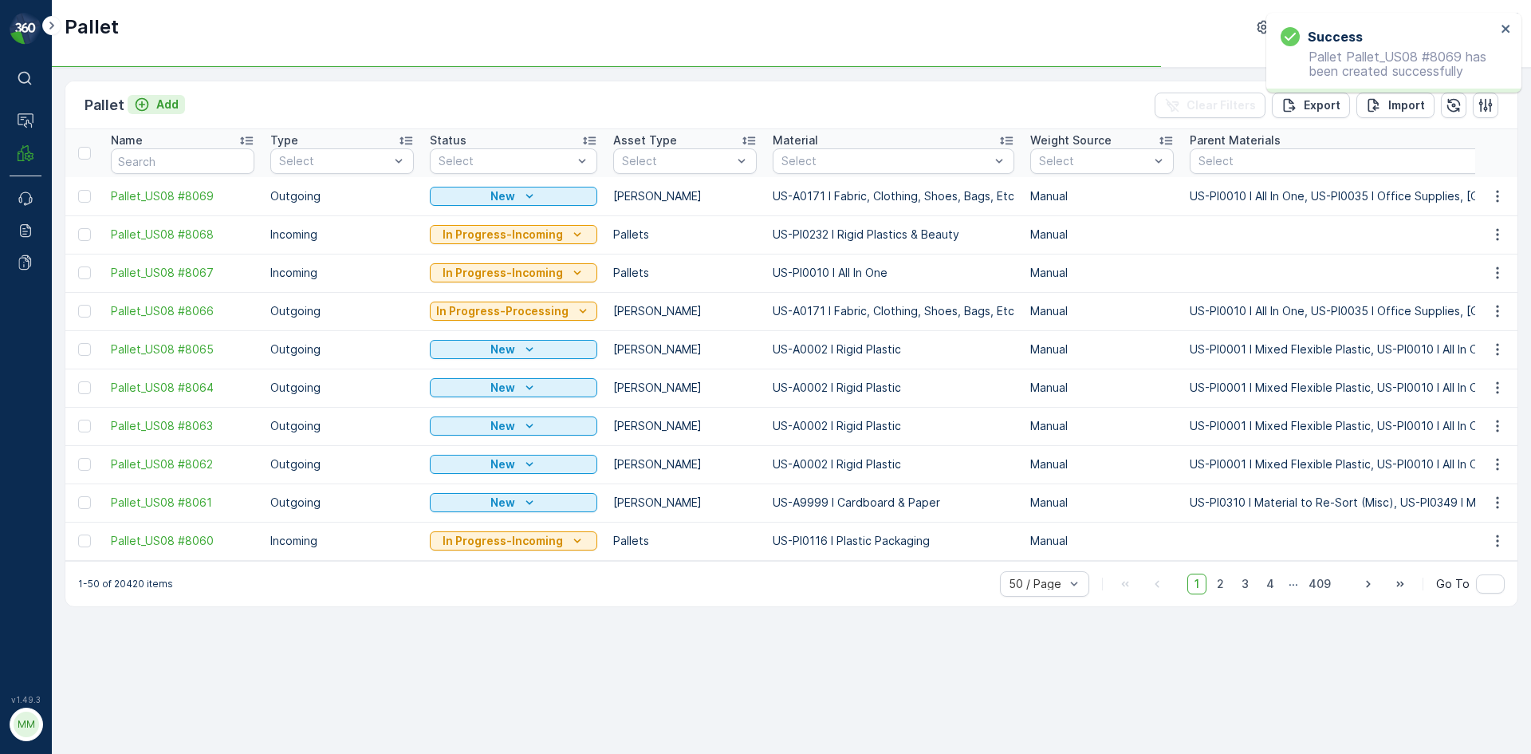
click at [174, 106] on p "Add" at bounding box center [167, 104] width 22 height 16
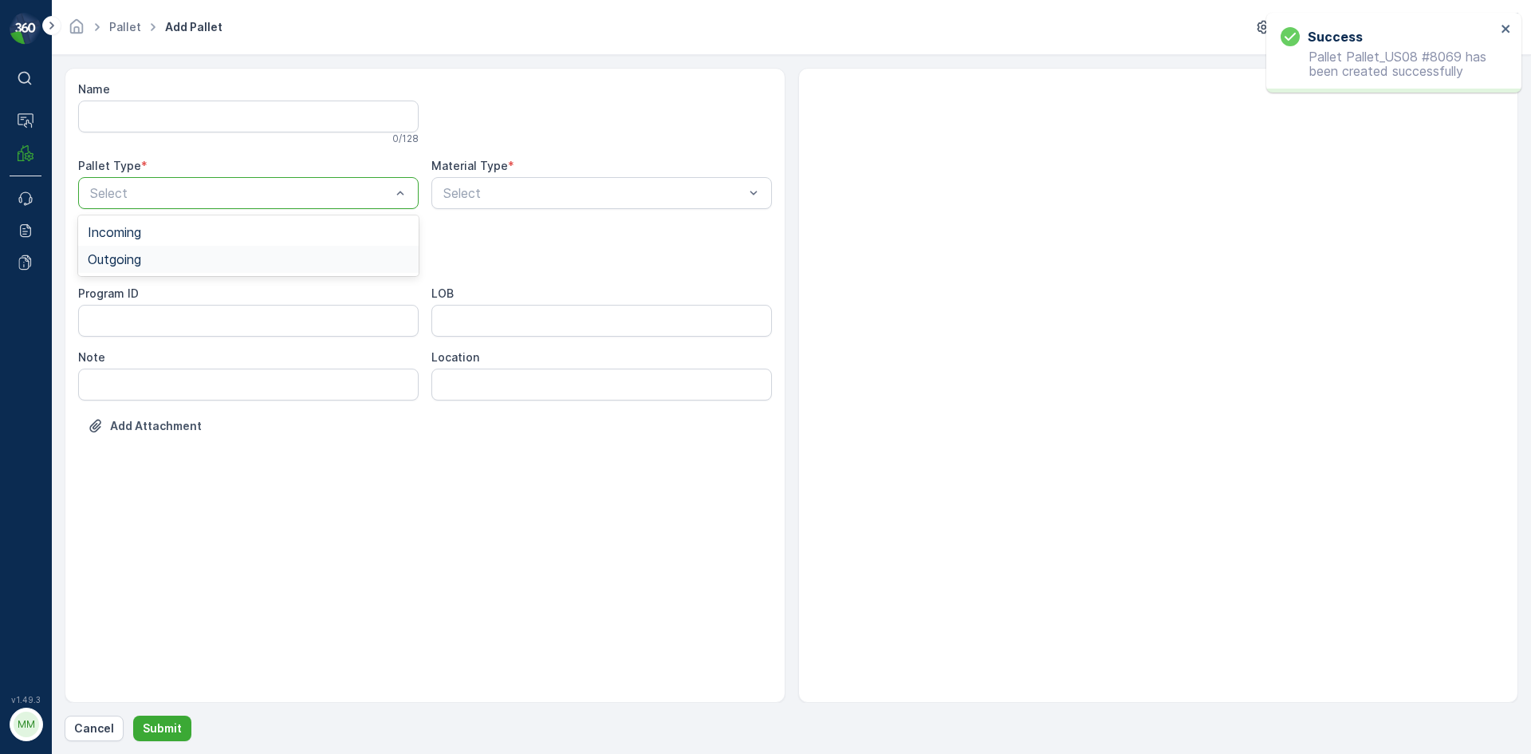
click at [160, 262] on div "Outgoing" at bounding box center [248, 259] width 321 height 14
click at [156, 297] on div "Gaylord" at bounding box center [248, 296] width 321 height 14
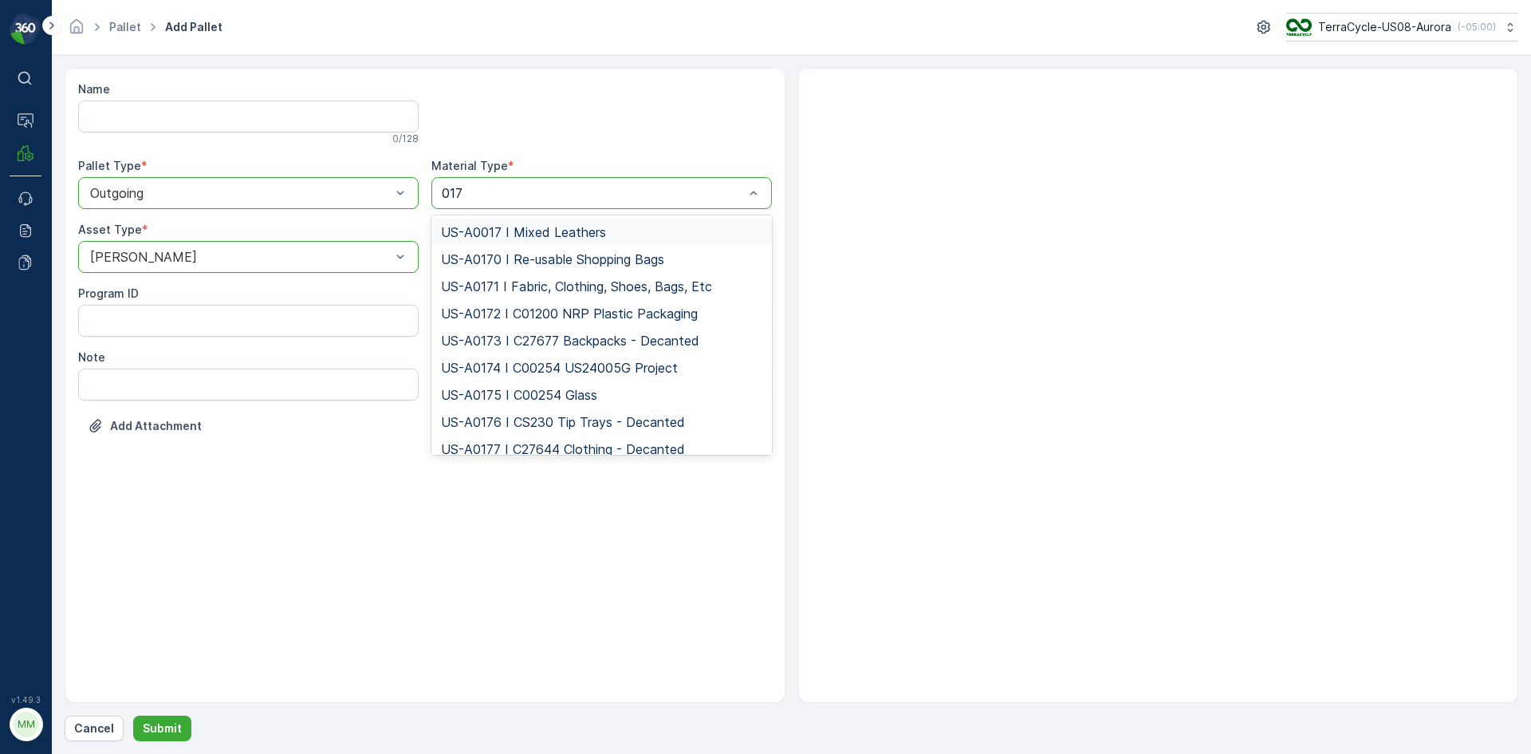
type input "0171"
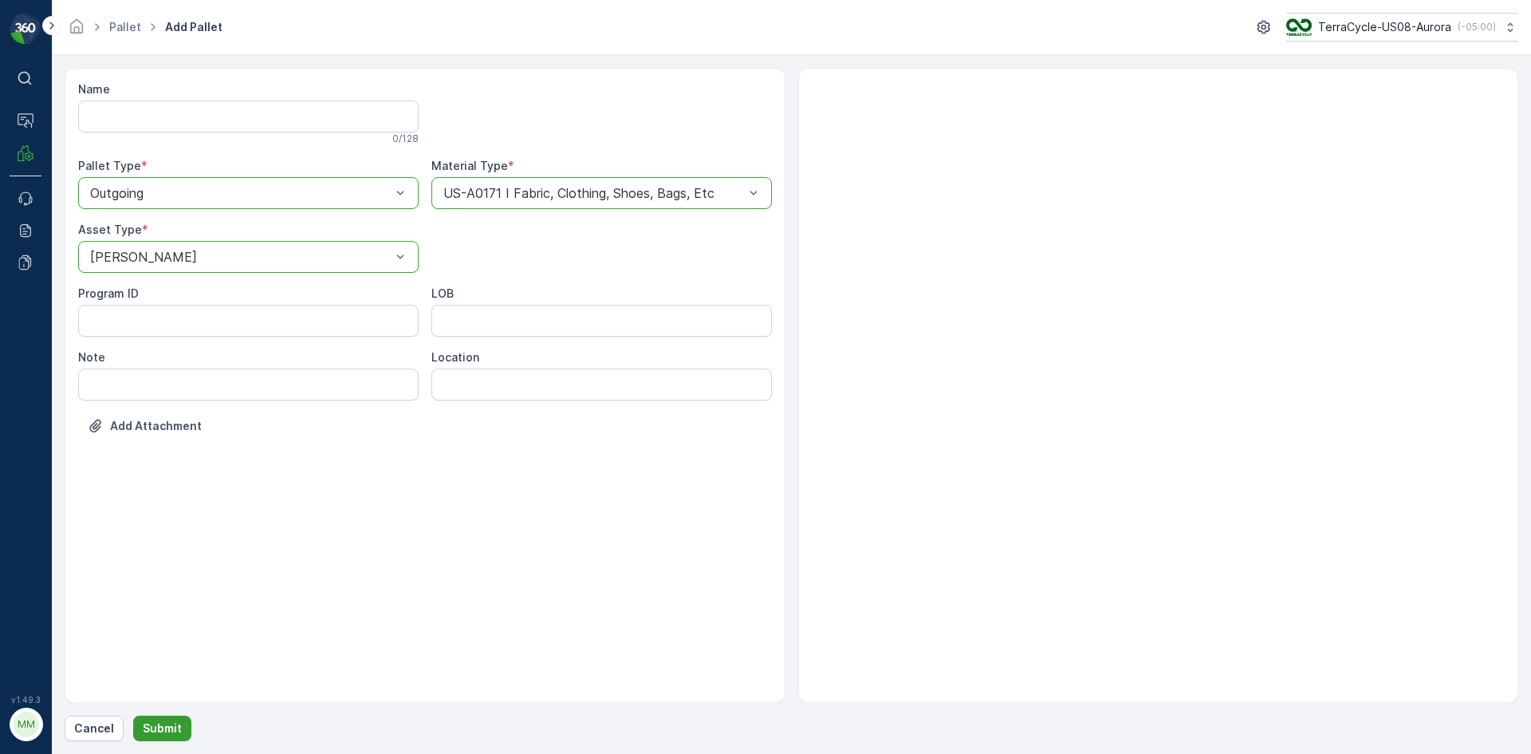
click at [166, 731] on p "Submit" at bounding box center [162, 728] width 39 height 16
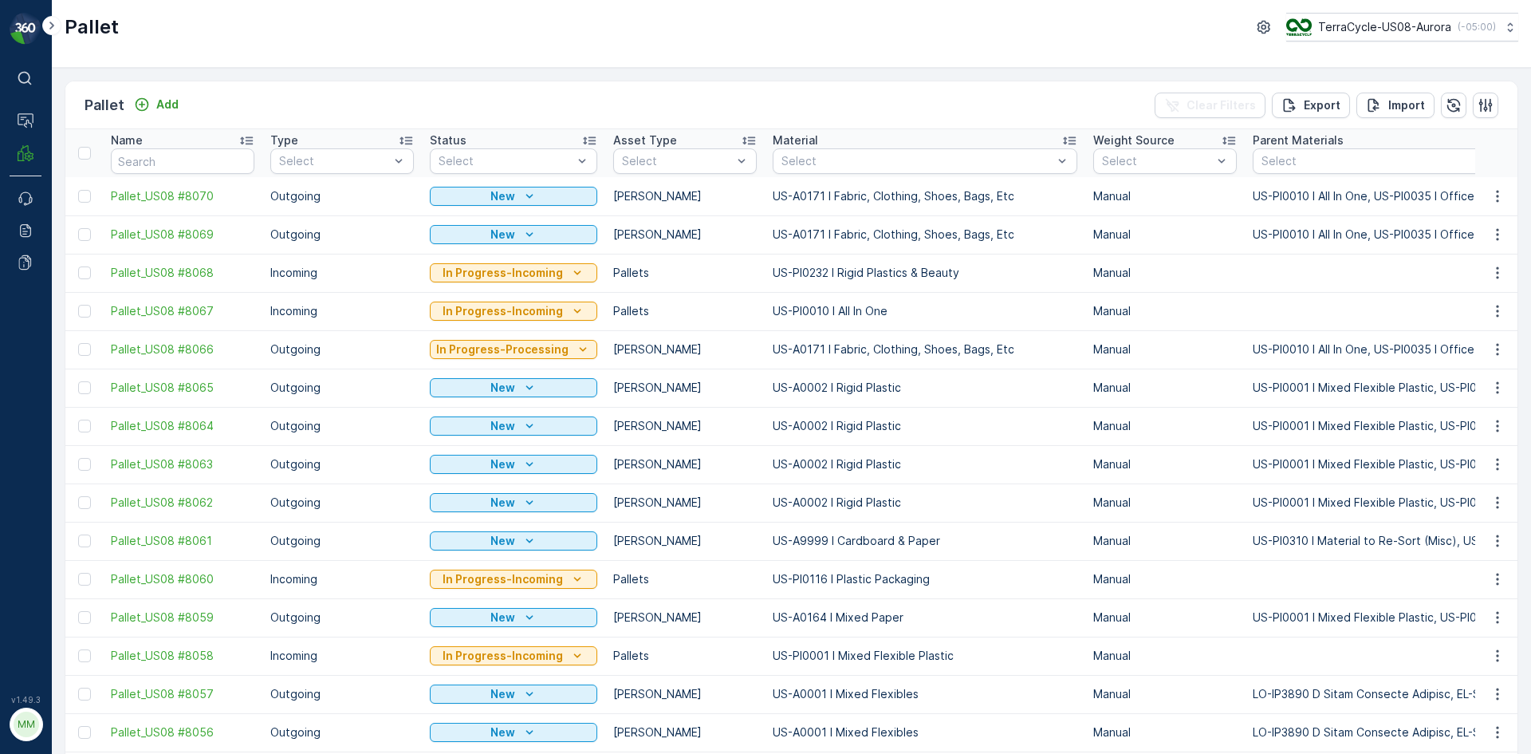
drag, startPoint x: 86, startPoint y: 238, endPoint x: 79, endPoint y: 213, distance: 26.5
click at [86, 238] on div at bounding box center [84, 234] width 13 height 13
click at [78, 228] on input "checkbox" at bounding box center [78, 228] width 0 height 0
click at [82, 198] on div at bounding box center [84, 196] width 13 height 13
click at [78, 190] on input "checkbox" at bounding box center [78, 190] width 0 height 0
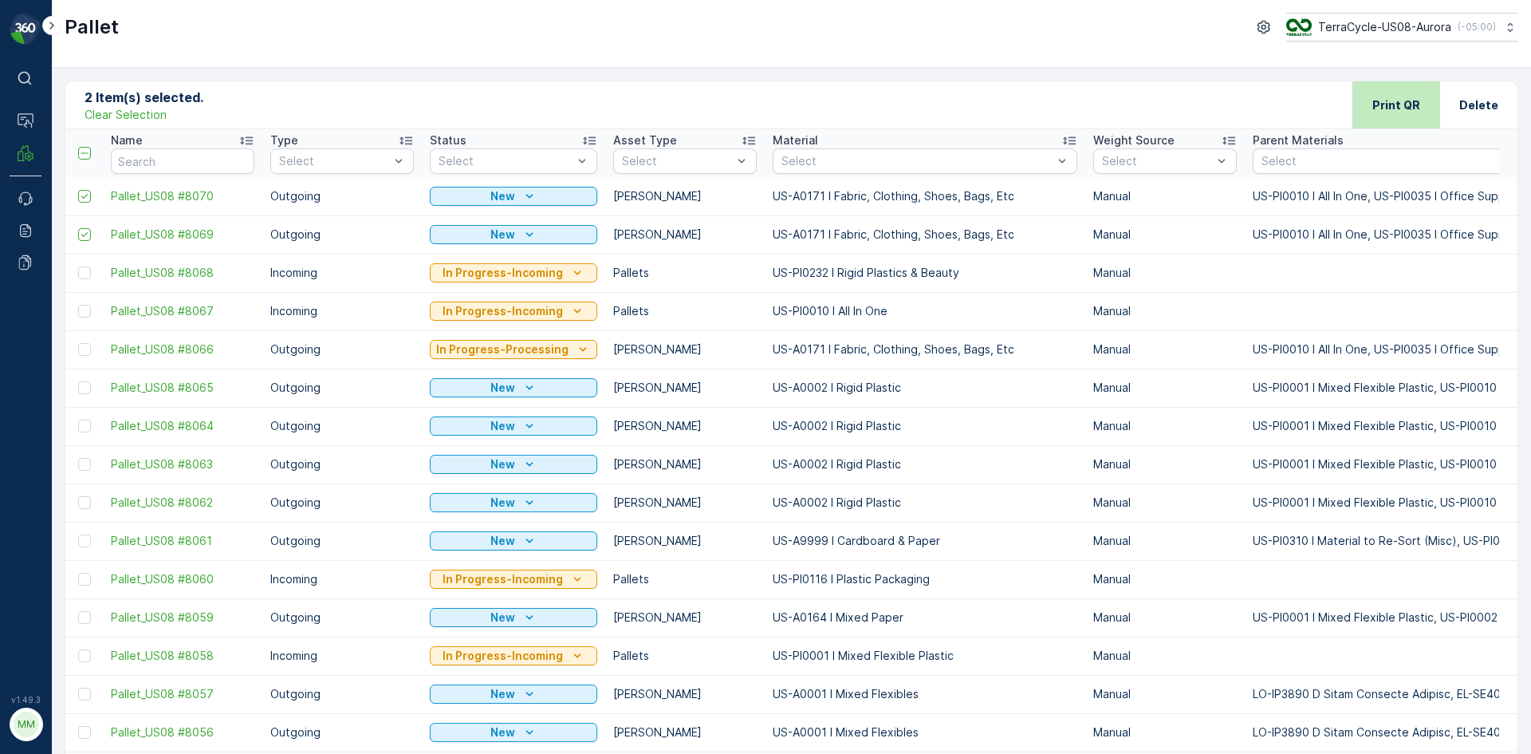
click at [1387, 103] on p "Print QR" at bounding box center [1396, 105] width 48 height 16
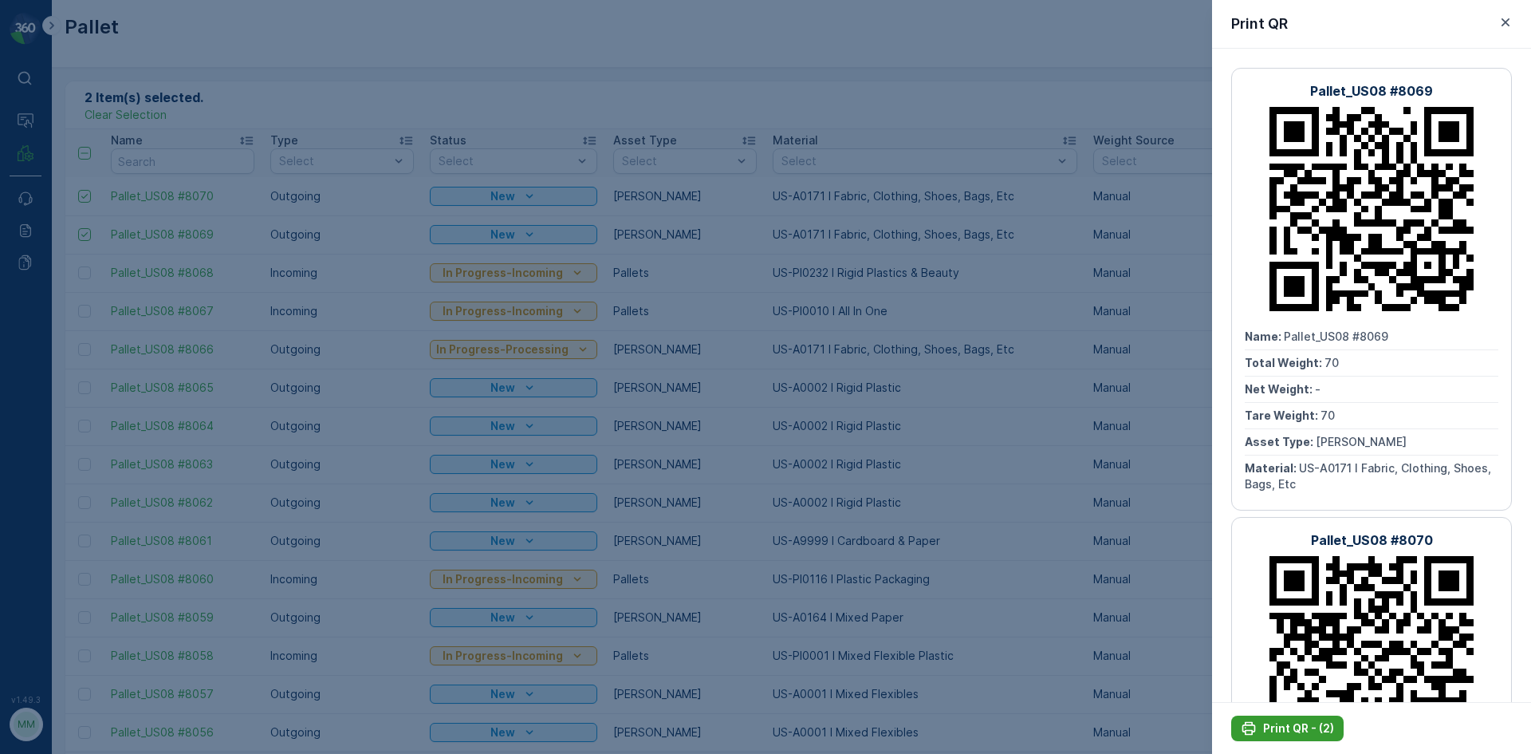
click at [1308, 731] on p "Print QR - (2)" at bounding box center [1298, 728] width 71 height 16
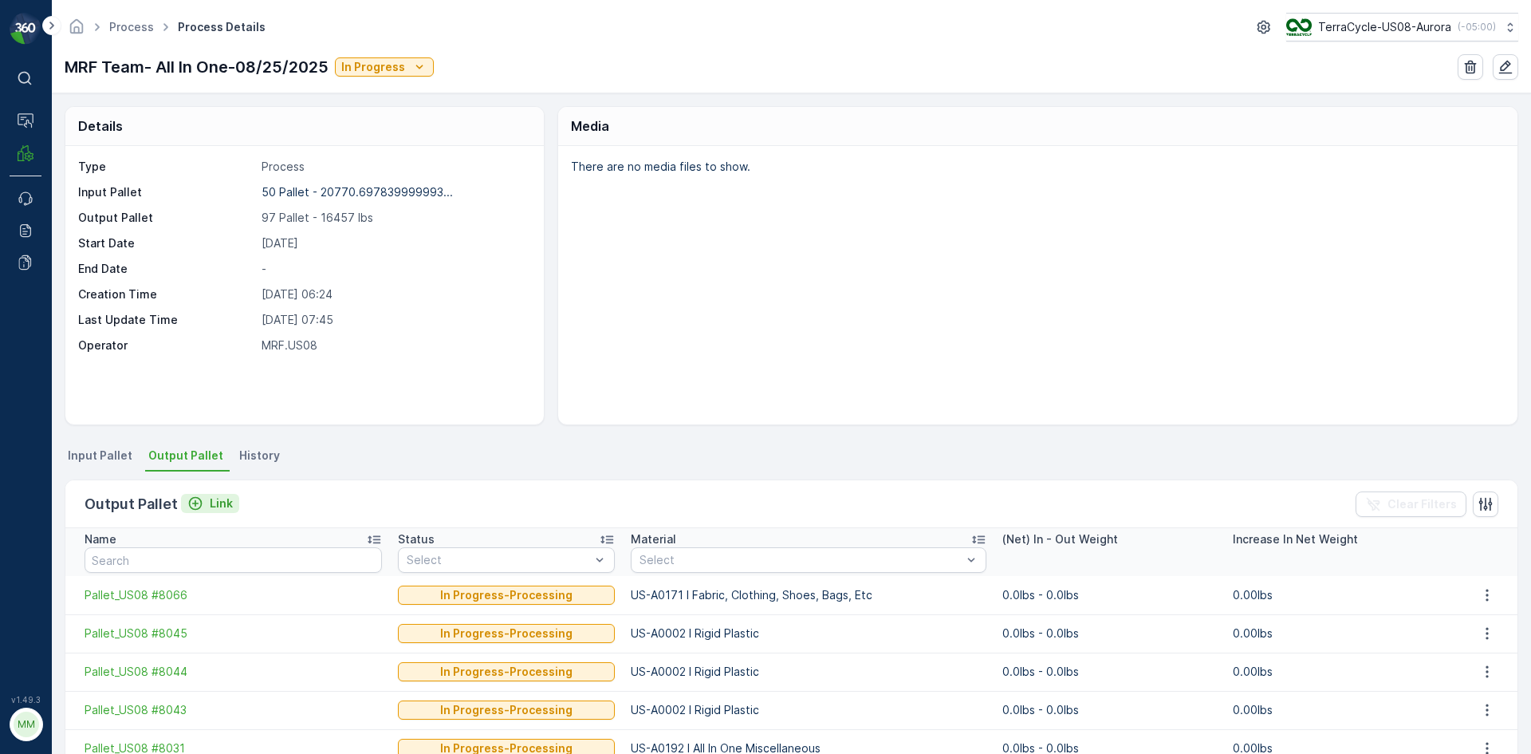
click at [226, 499] on p "Link" at bounding box center [221, 503] width 23 height 16
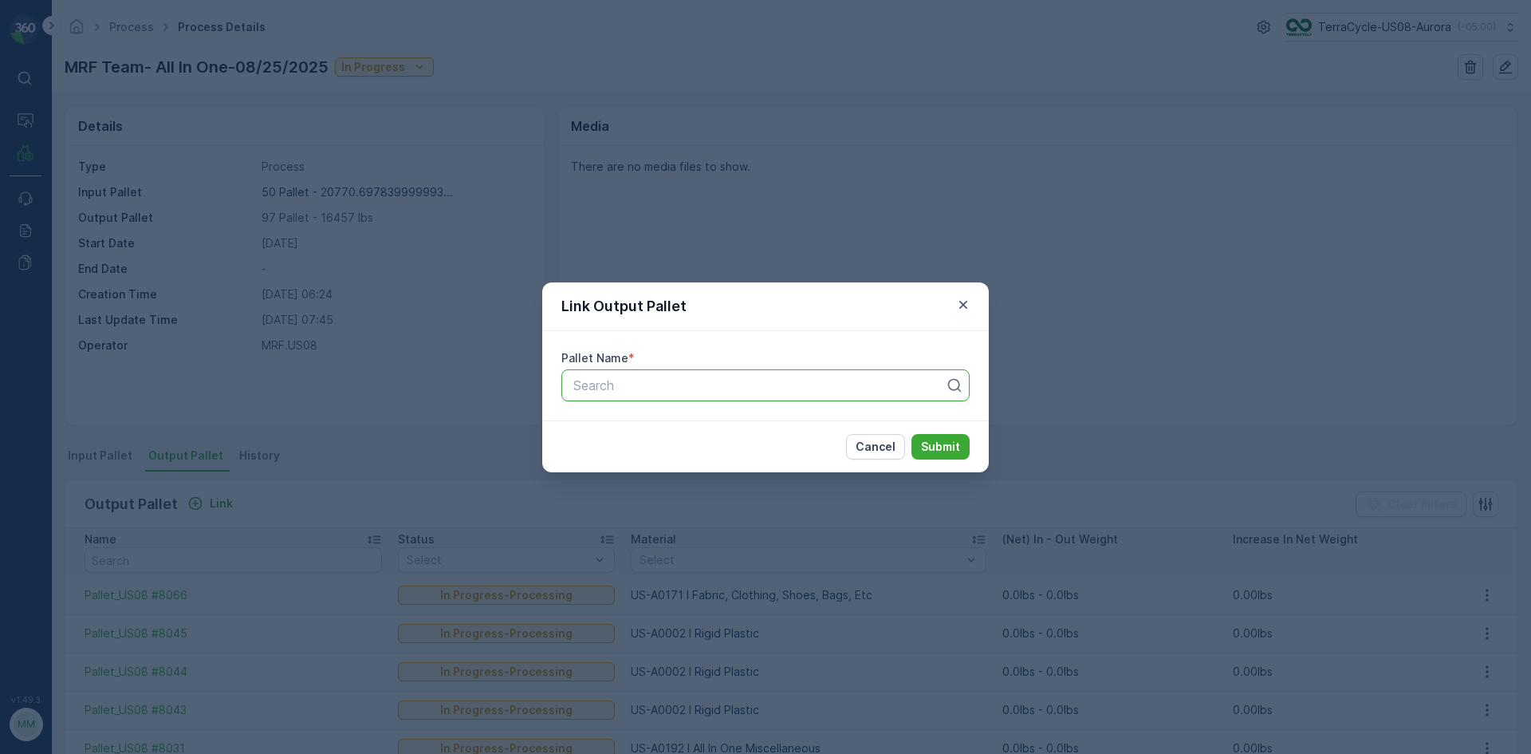
click at [678, 384] on div at bounding box center [759, 385] width 375 height 14
type input "8046"
click at [911, 434] on button "Submit" at bounding box center [940, 447] width 58 height 26
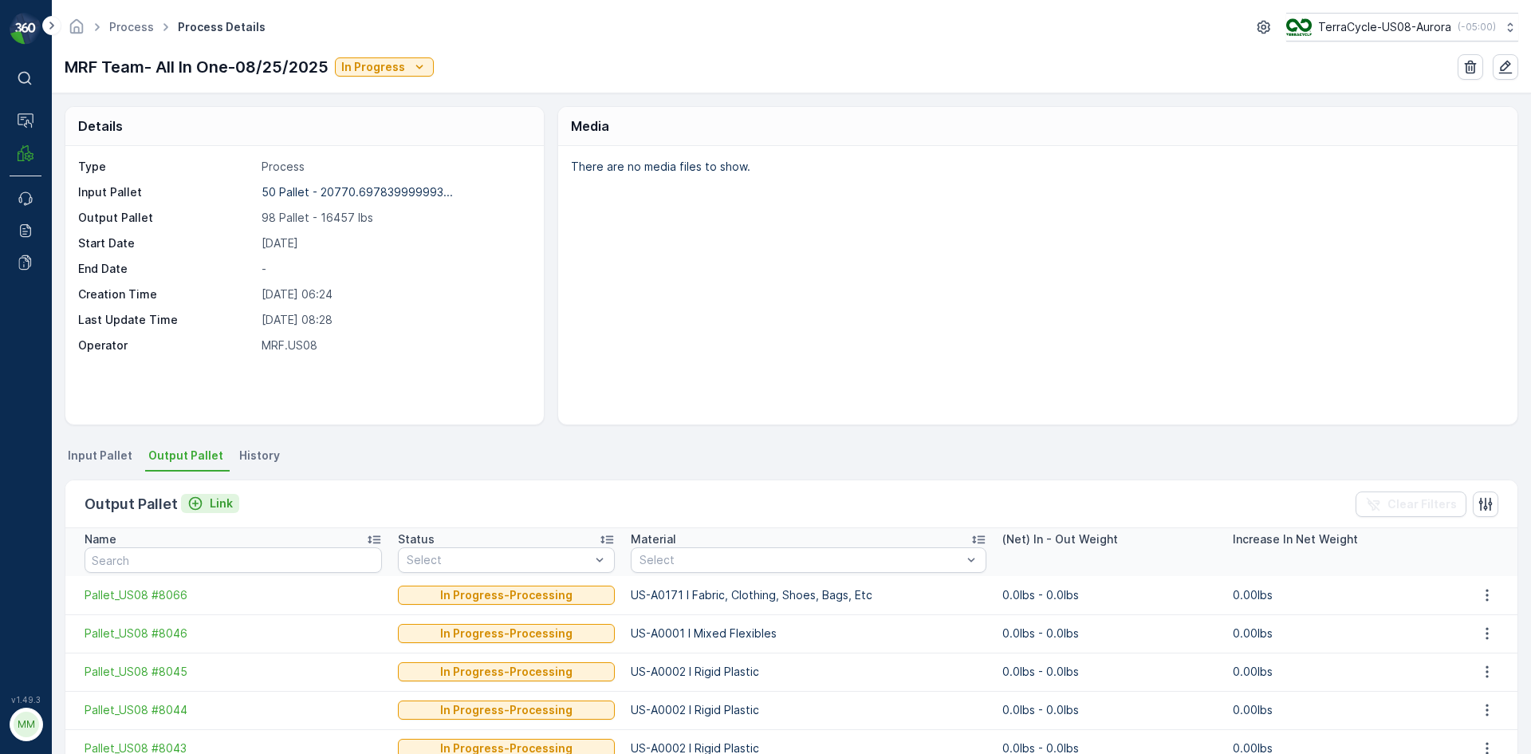
click at [218, 510] on p "Link" at bounding box center [221, 503] width 23 height 16
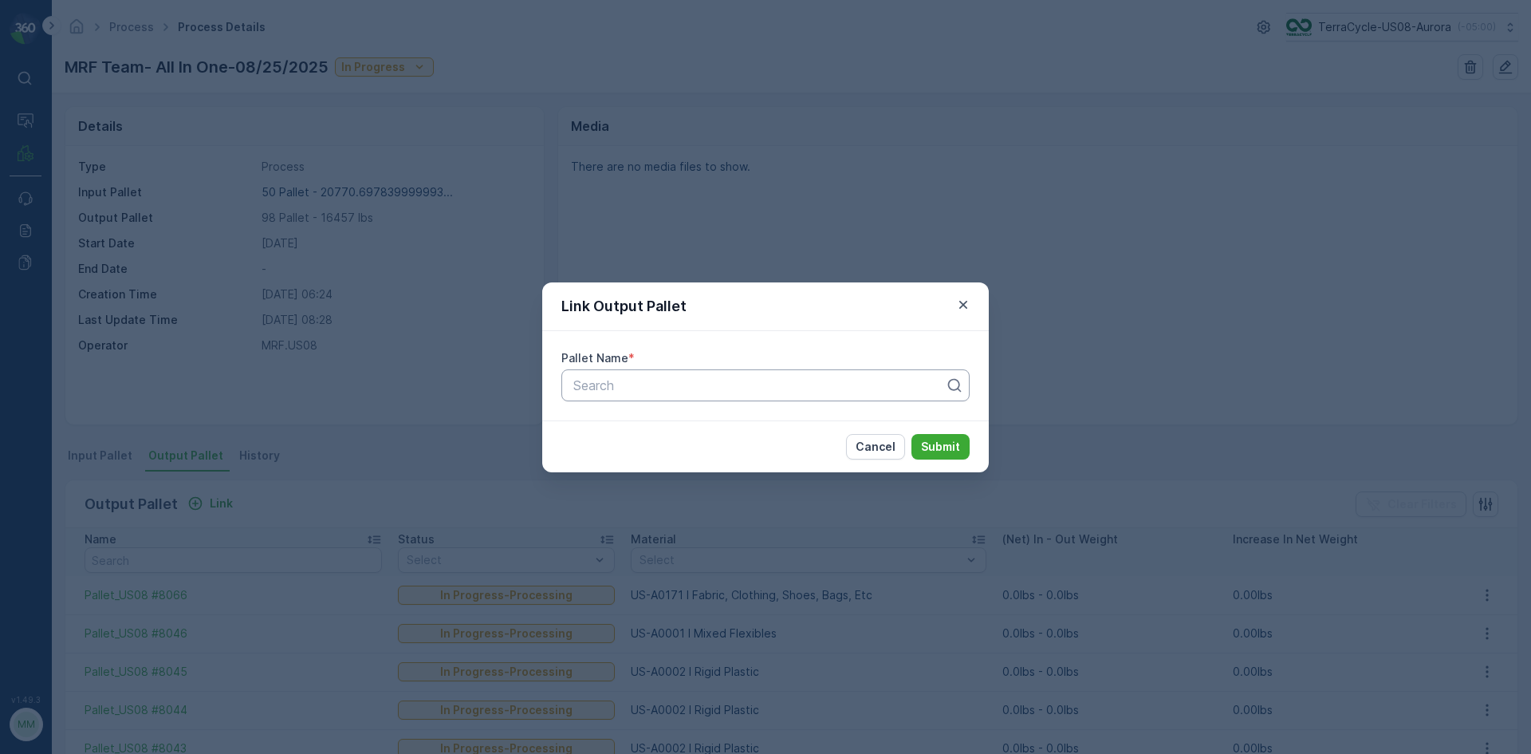
click at [594, 395] on div "Search" at bounding box center [765, 385] width 408 height 32
type input "8070"
click at [911, 434] on button "Submit" at bounding box center [940, 447] width 58 height 26
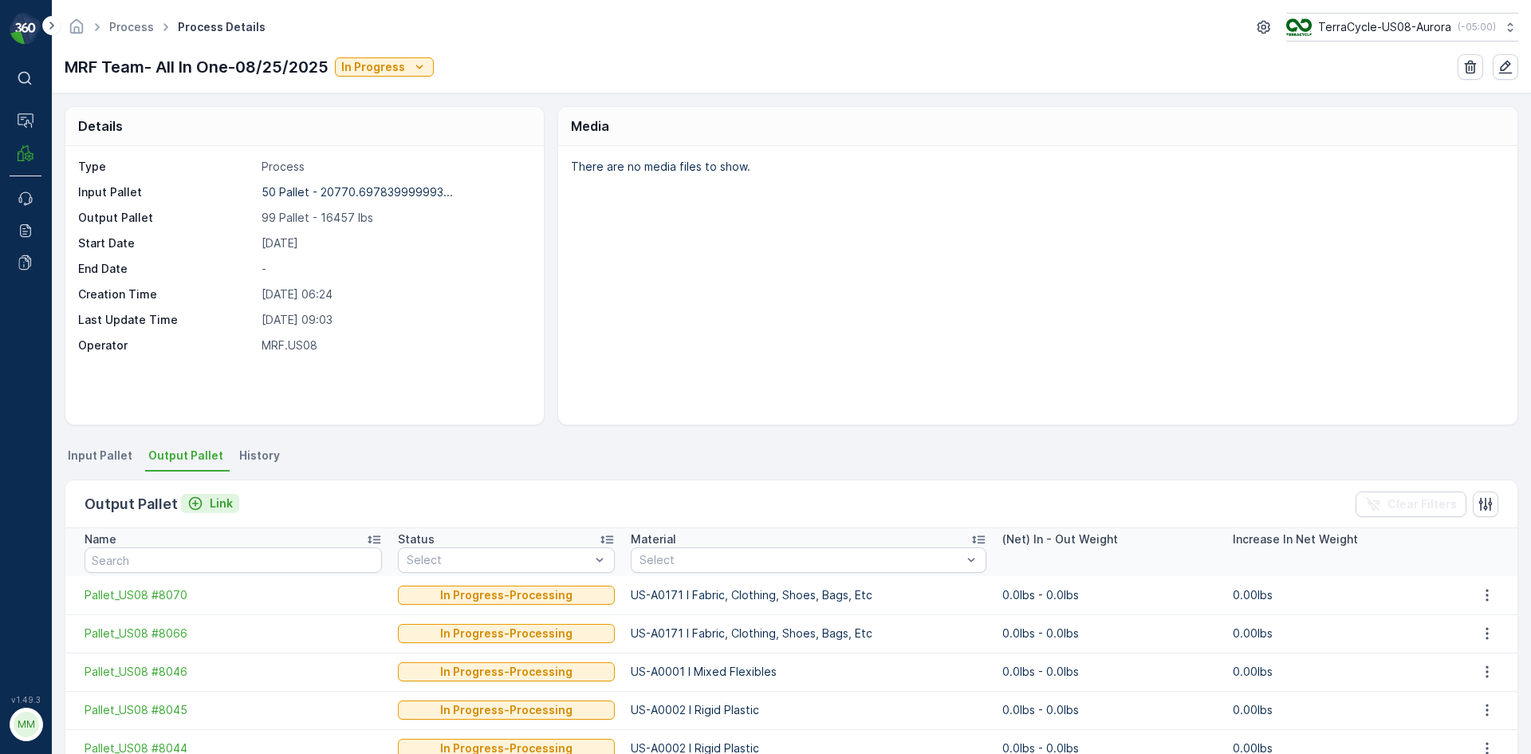
click at [210, 500] on p "Link" at bounding box center [221, 503] width 23 height 16
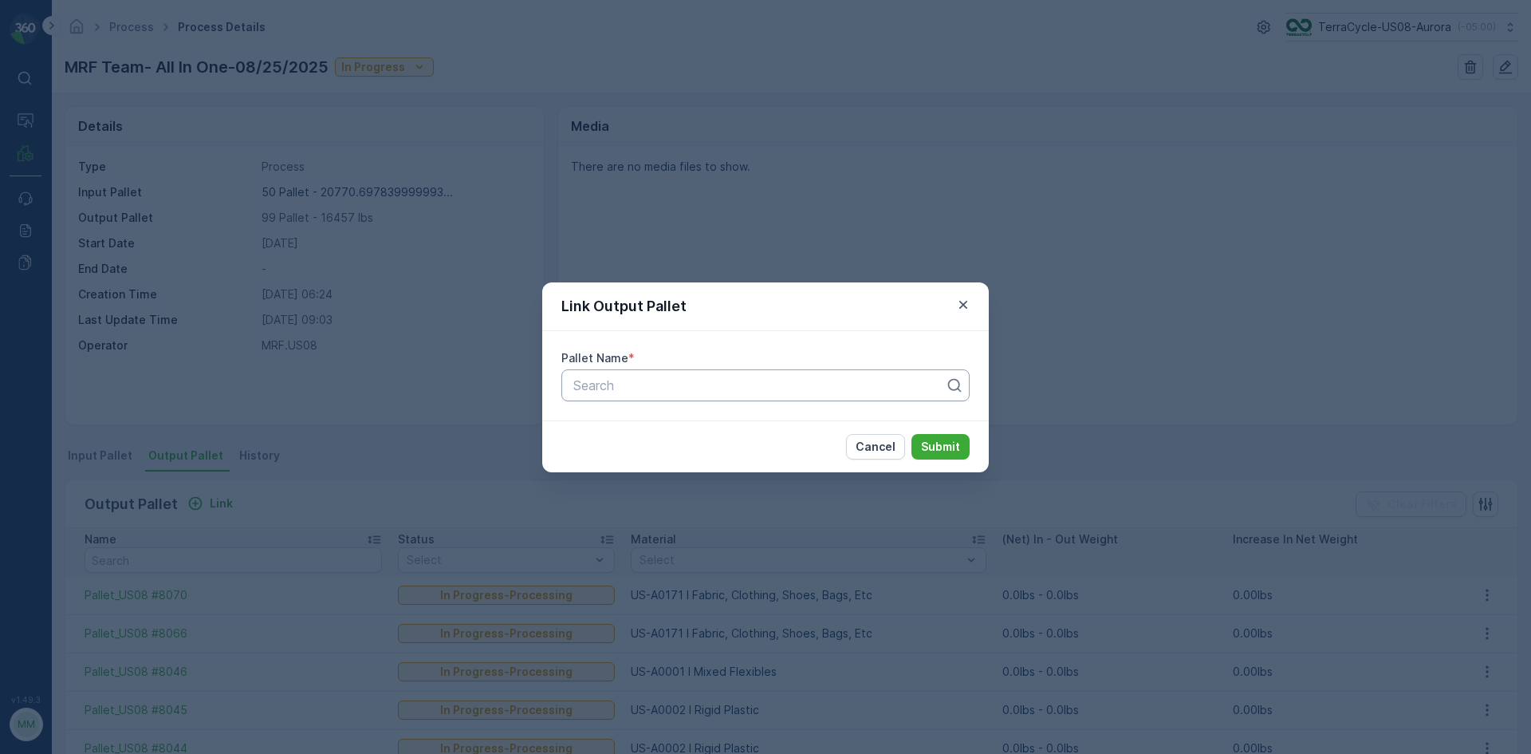
click at [614, 395] on div "Search" at bounding box center [765, 385] width 408 height 32
type input "8064"
click at [911, 434] on button "Submit" at bounding box center [940, 447] width 58 height 26
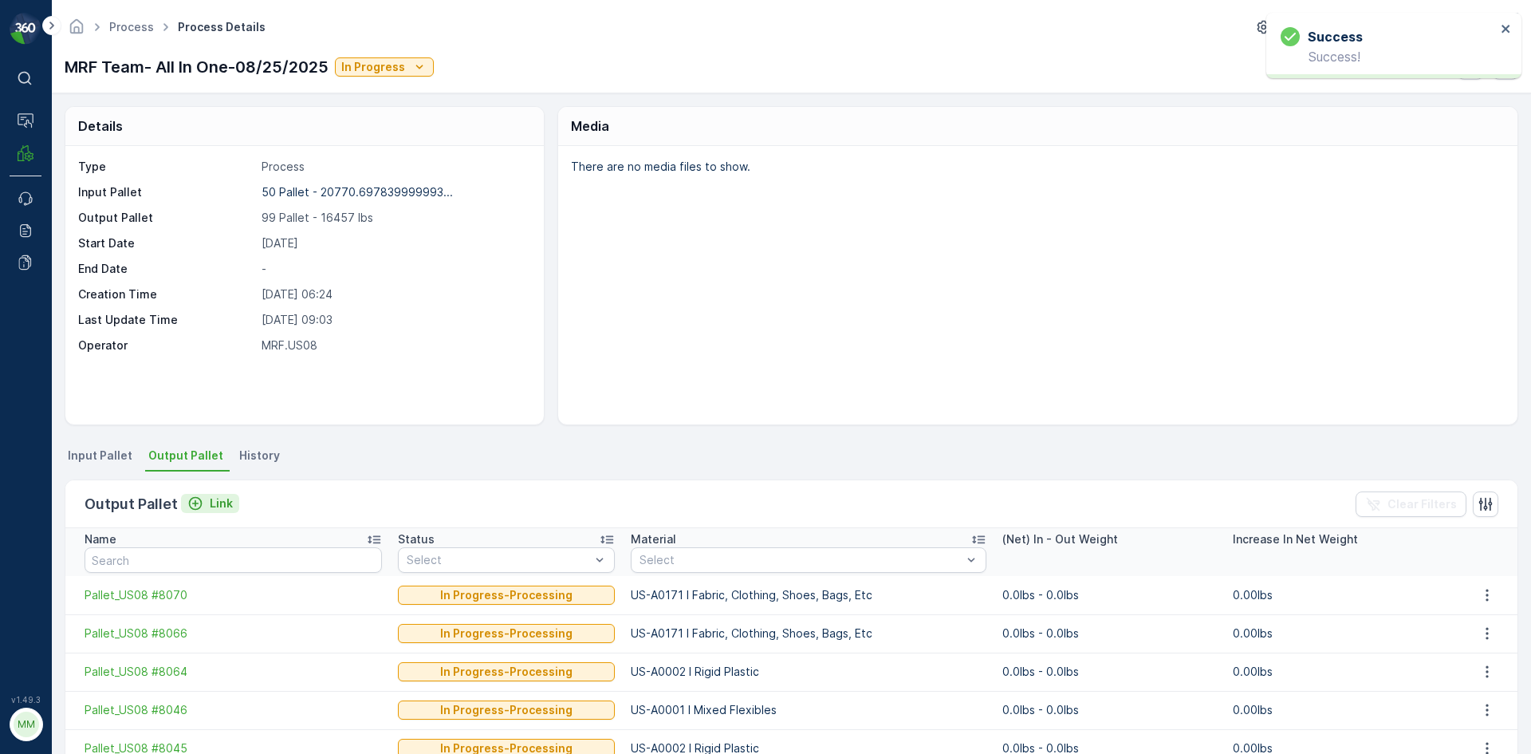
click at [220, 504] on p "Link" at bounding box center [221, 503] width 23 height 16
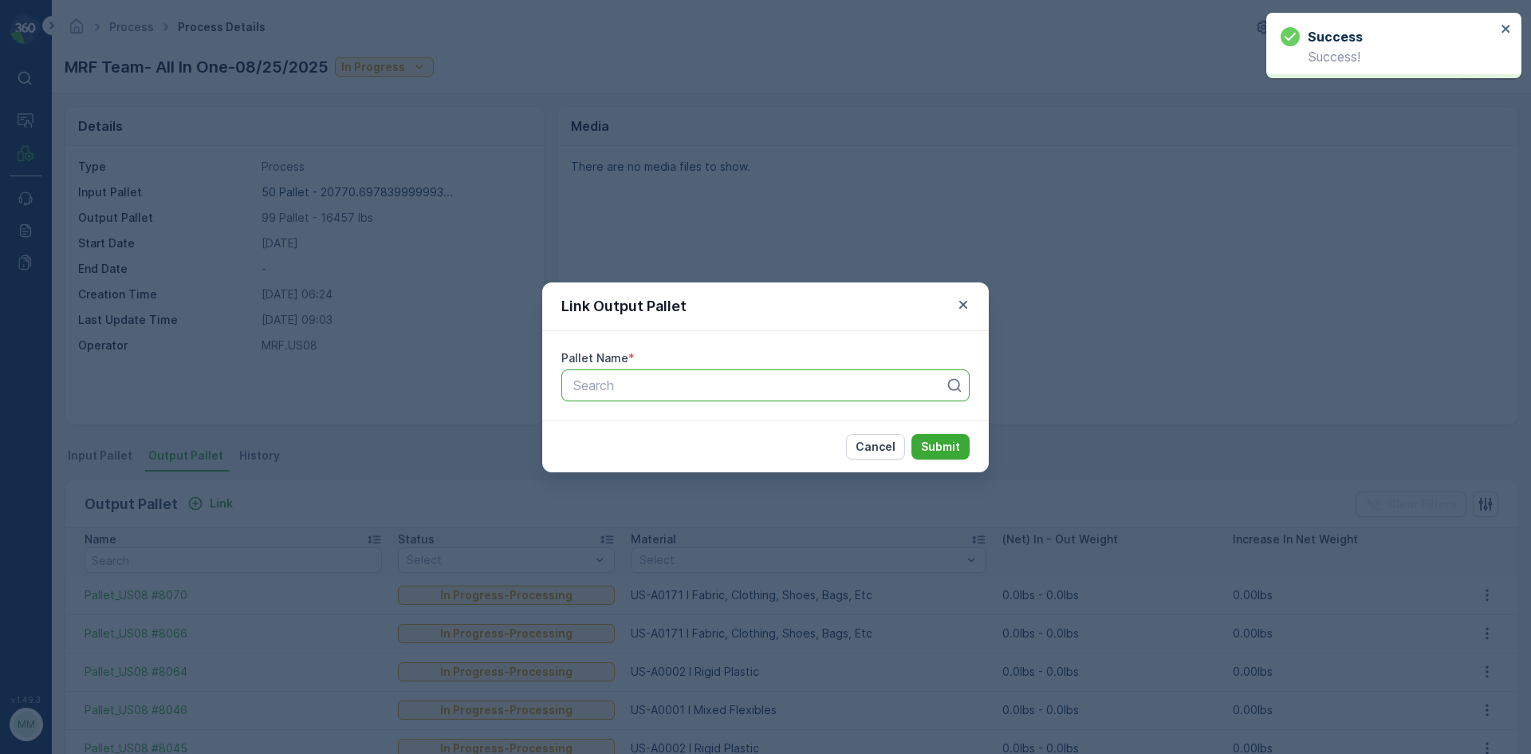
click at [671, 384] on div at bounding box center [759, 385] width 375 height 14
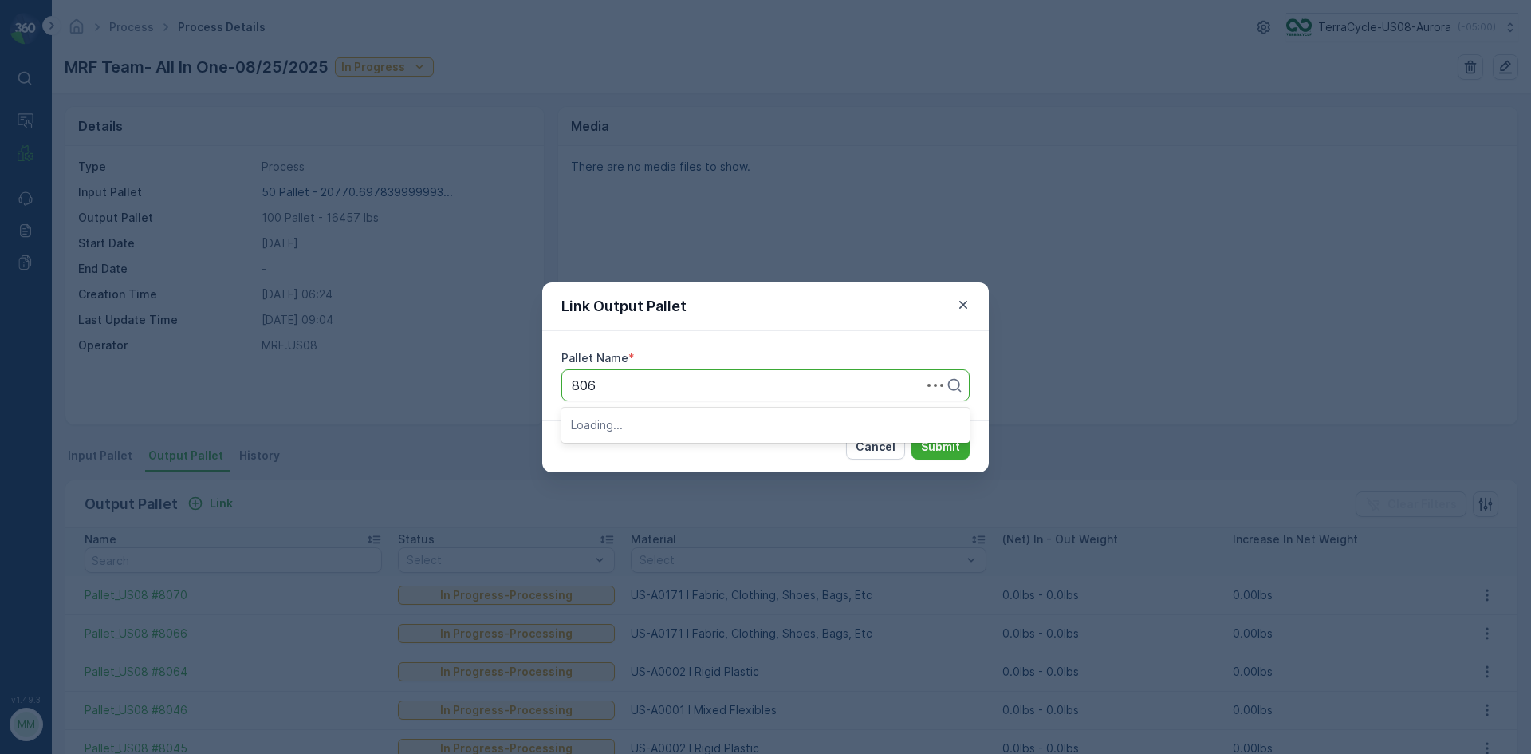
type input "8065"
click at [911, 434] on button "Submit" at bounding box center [940, 447] width 58 height 26
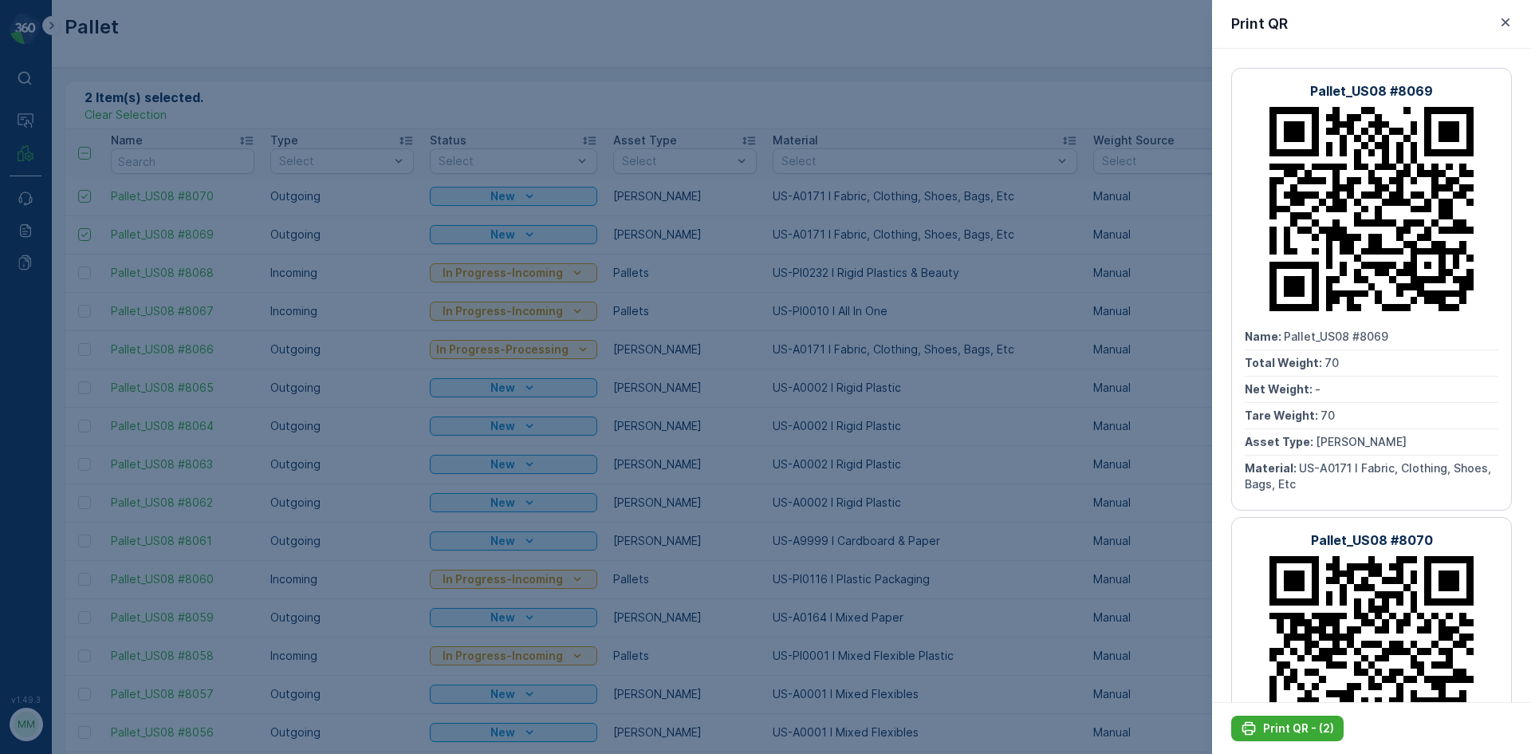
click at [663, 53] on div at bounding box center [765, 377] width 1531 height 754
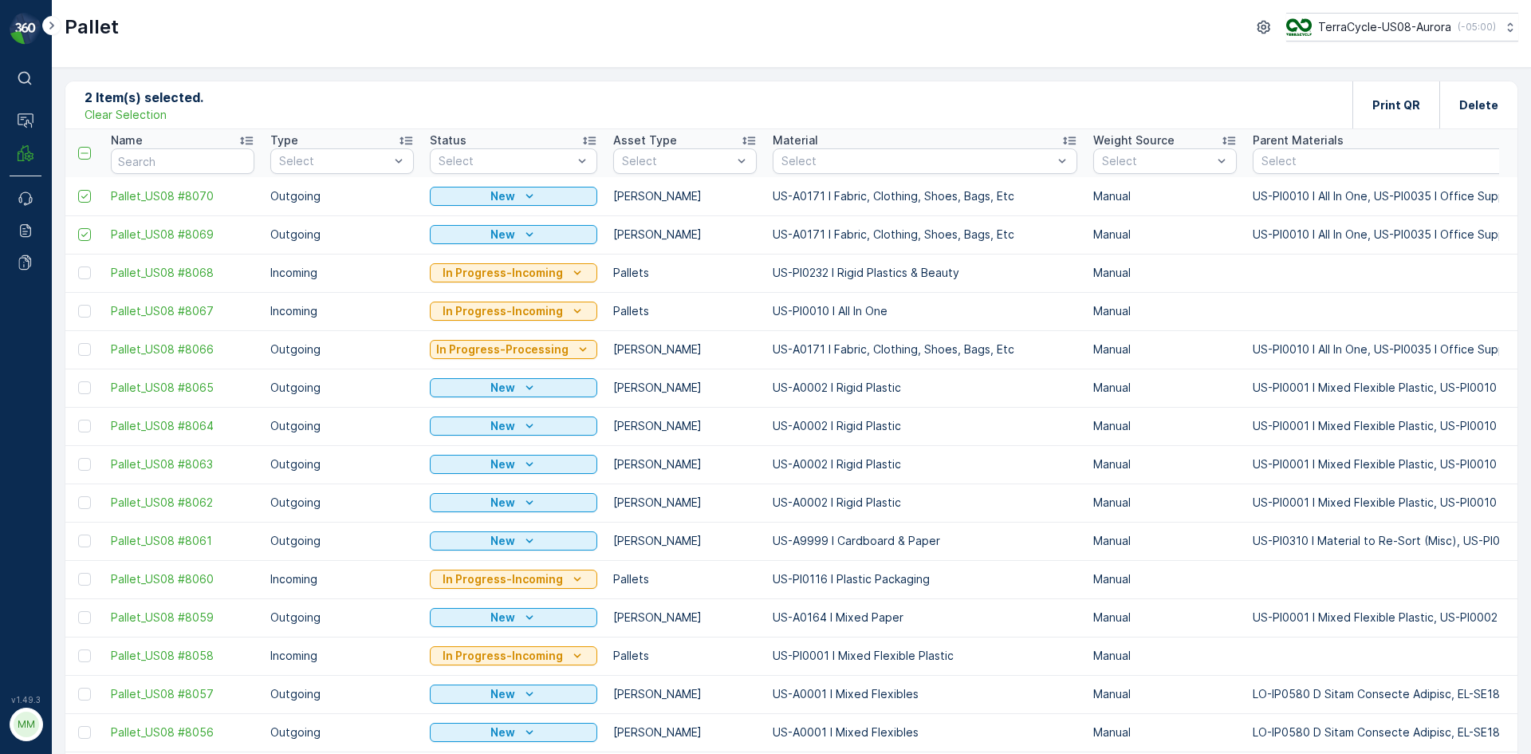
click at [156, 112] on p "Clear Selection" at bounding box center [126, 115] width 82 height 16
click at [168, 98] on p "Add" at bounding box center [167, 104] width 22 height 16
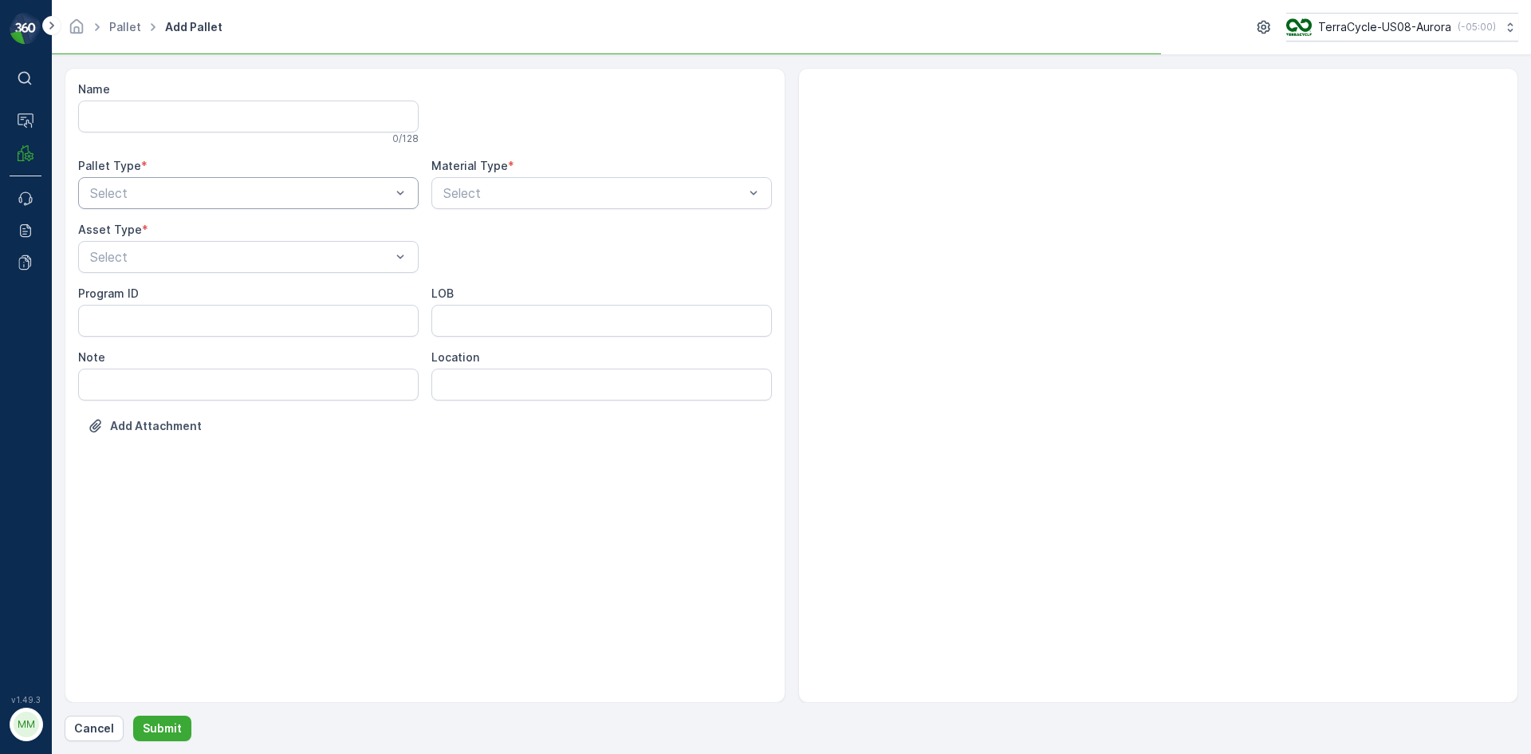
click at [253, 191] on div "Select" at bounding box center [248, 193] width 341 height 32
click at [229, 250] on div "Outgoing" at bounding box center [248, 259] width 341 height 27
click at [210, 286] on div "[PERSON_NAME]" at bounding box center [248, 295] width 341 height 27
type input "0158"
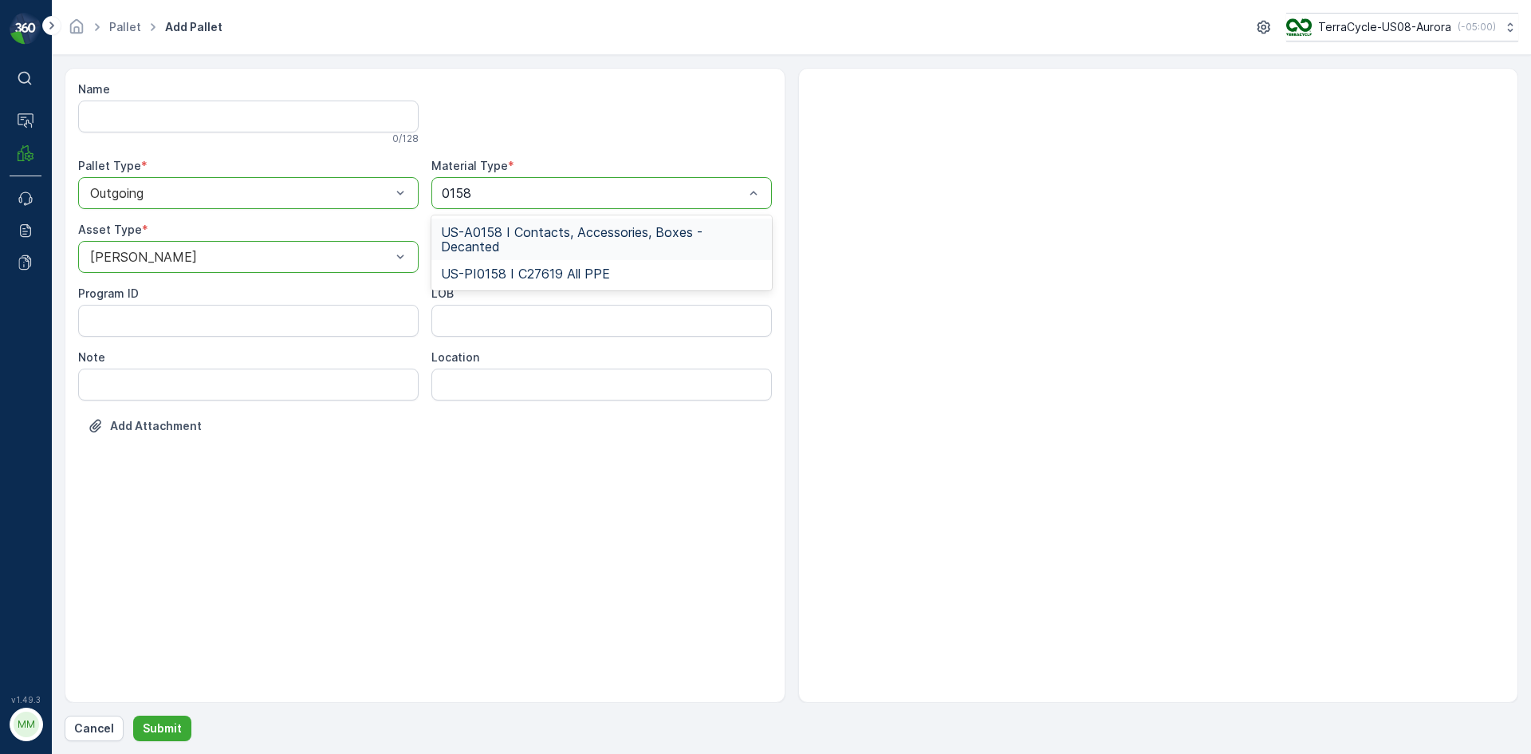
click at [558, 243] on span "US-A0158 I Contacts, Accessories, Boxes - Decanted" at bounding box center [601, 239] width 321 height 29
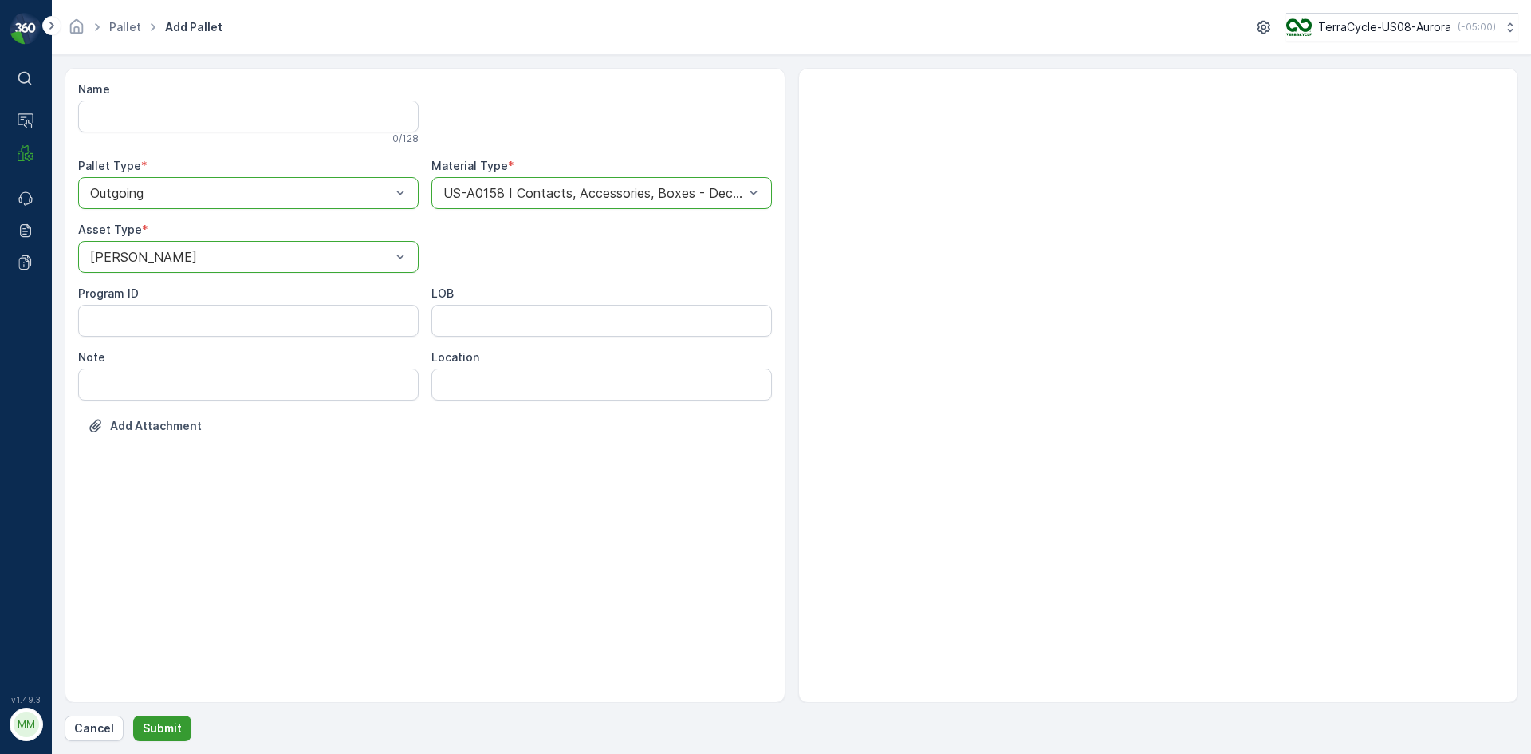
click at [167, 722] on p "Submit" at bounding box center [162, 728] width 39 height 16
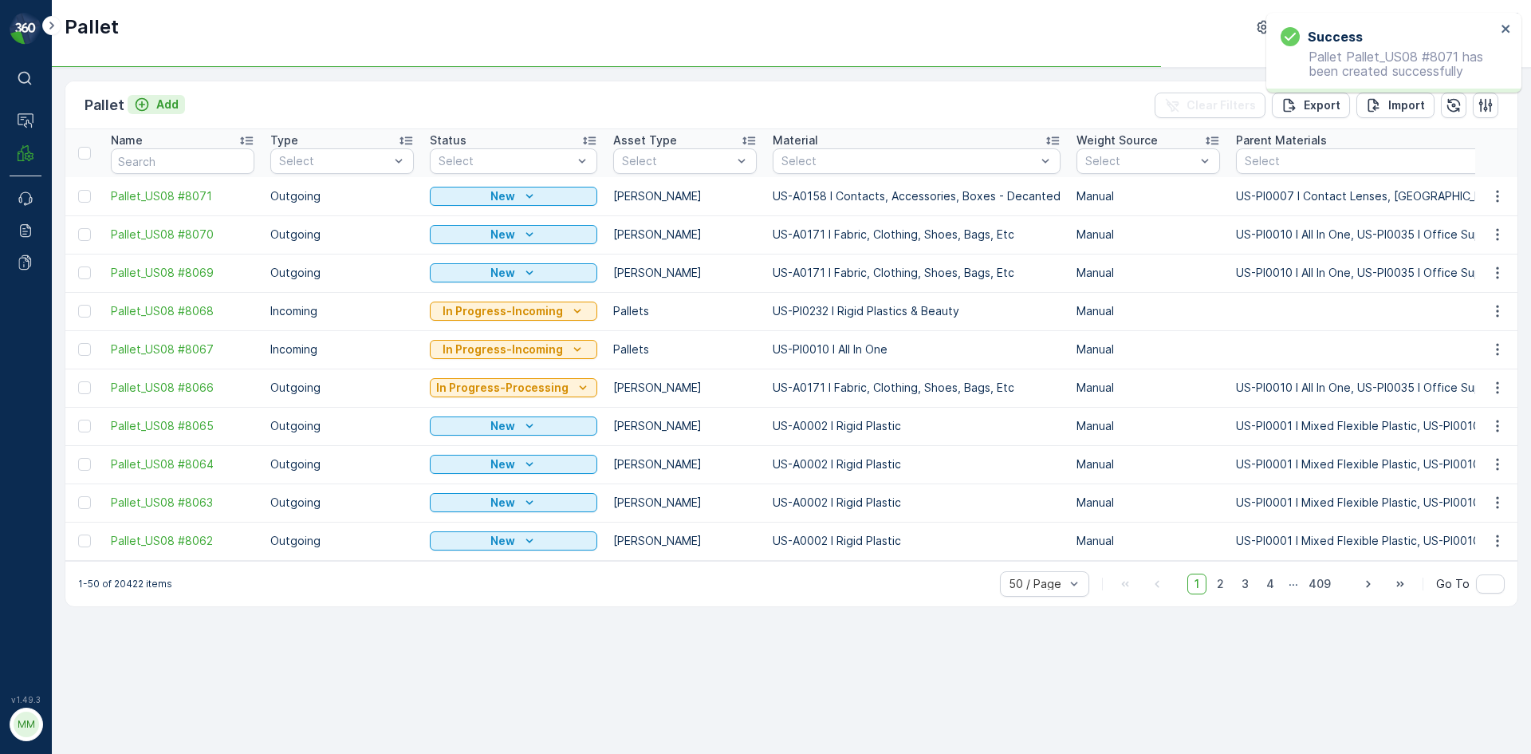
click at [166, 105] on p "Add" at bounding box center [167, 104] width 22 height 16
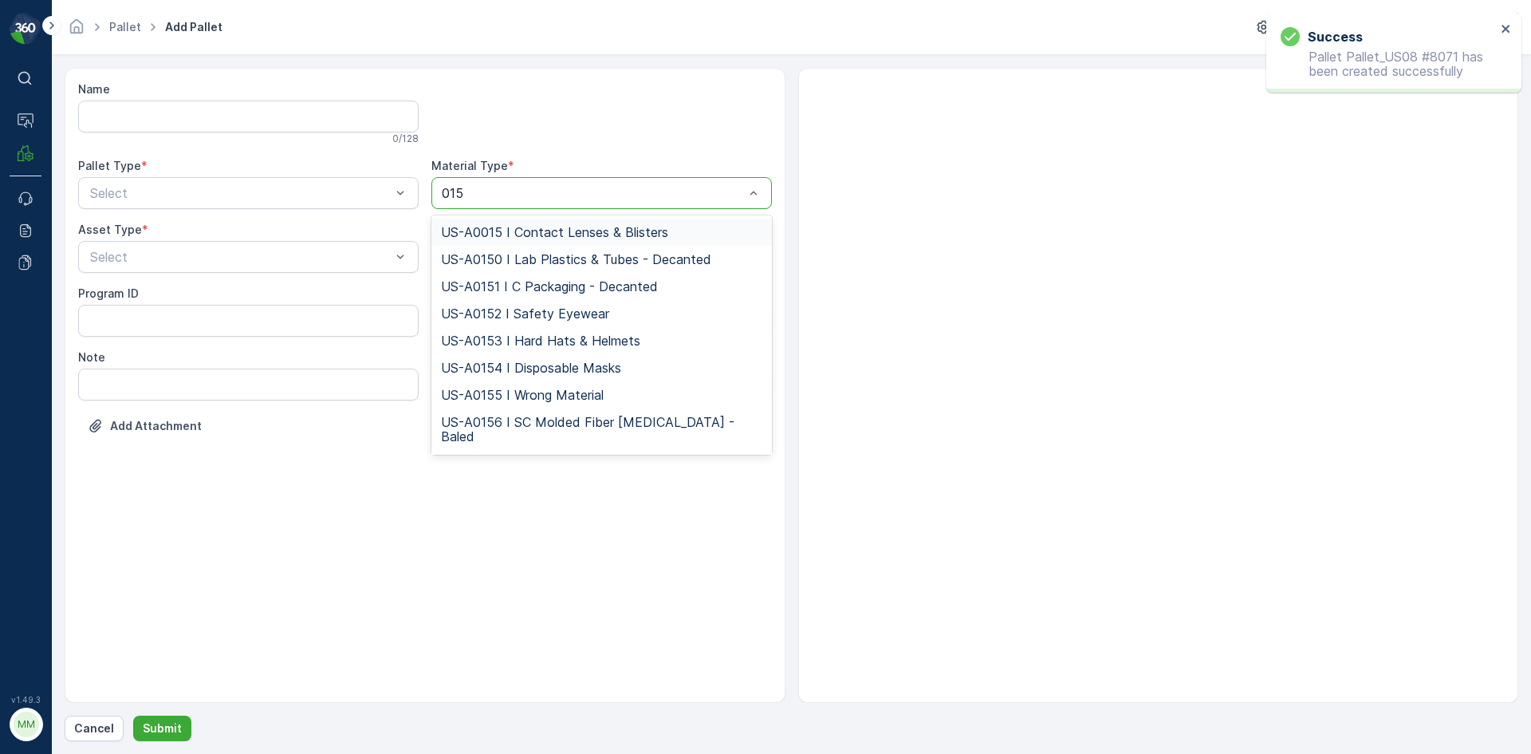
type input "0158"
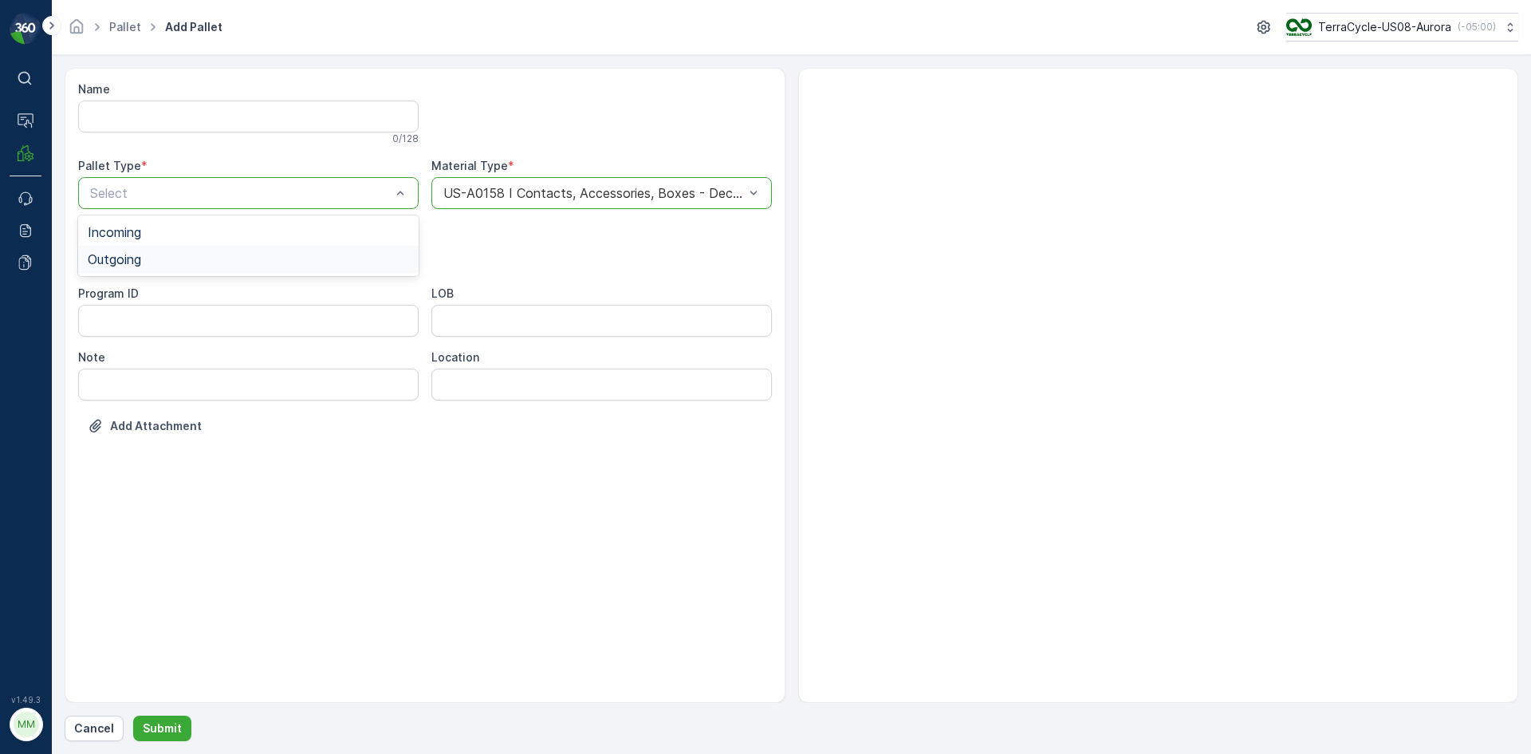
click at [288, 268] on div "Outgoing" at bounding box center [248, 259] width 341 height 27
click at [289, 267] on div "Select" at bounding box center [248, 257] width 341 height 32
click at [262, 290] on div "[PERSON_NAME]" at bounding box center [248, 296] width 321 height 14
click at [176, 730] on p "Submit" at bounding box center [162, 728] width 39 height 16
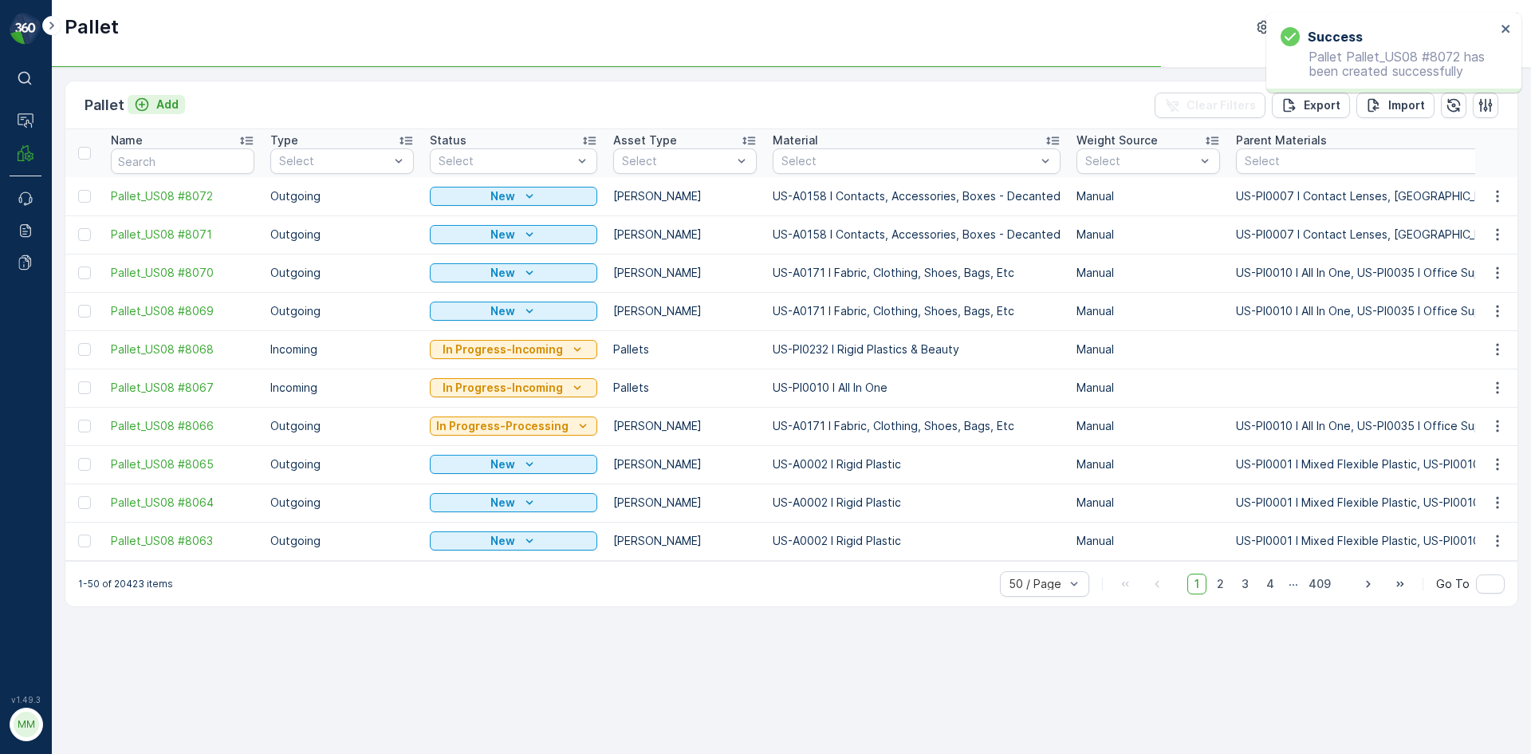
click at [177, 107] on p "Add" at bounding box center [167, 104] width 22 height 16
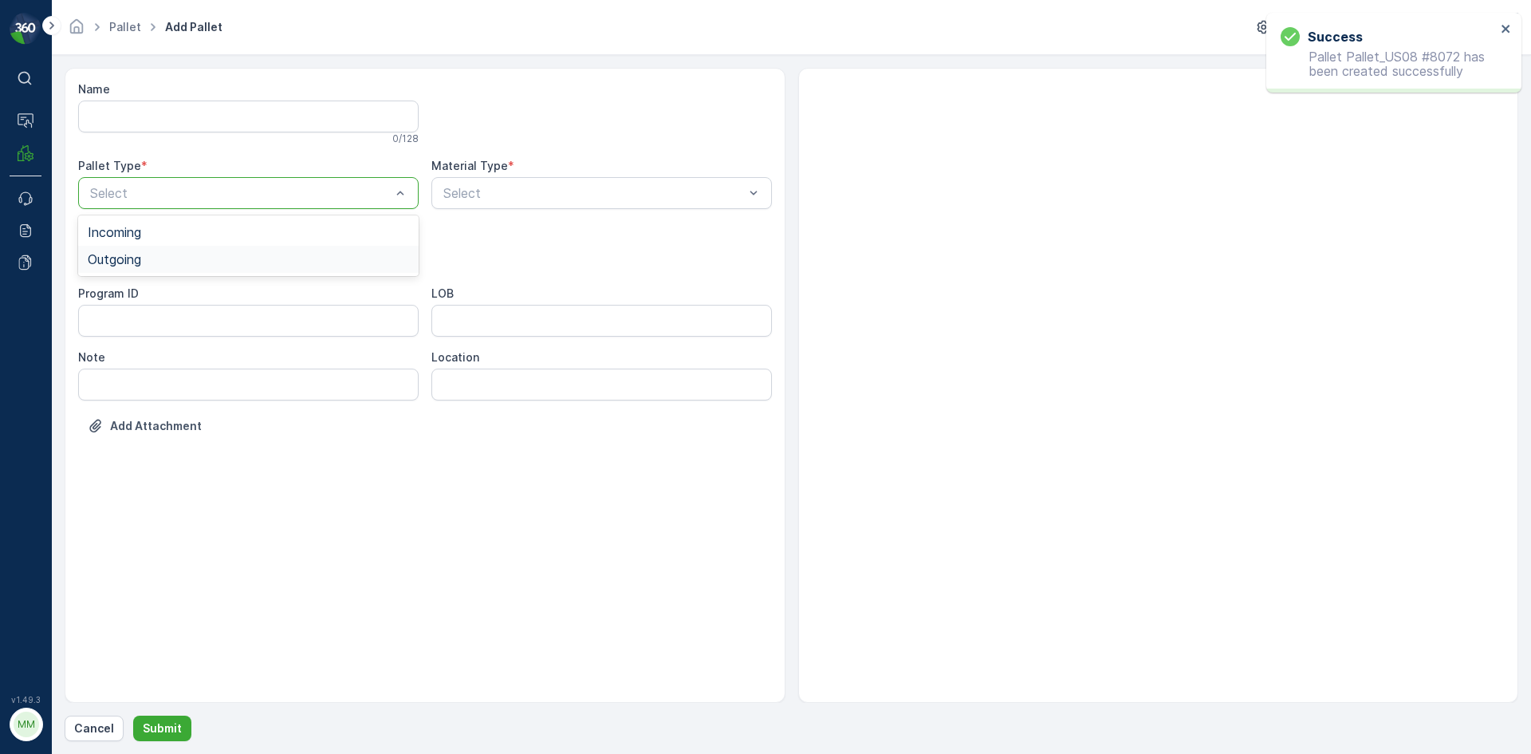
click at [173, 270] on div "Outgoing" at bounding box center [248, 259] width 341 height 27
click at [173, 270] on div "Select" at bounding box center [248, 257] width 341 height 32
click at [161, 301] on div "[PERSON_NAME]" at bounding box center [248, 296] width 321 height 14
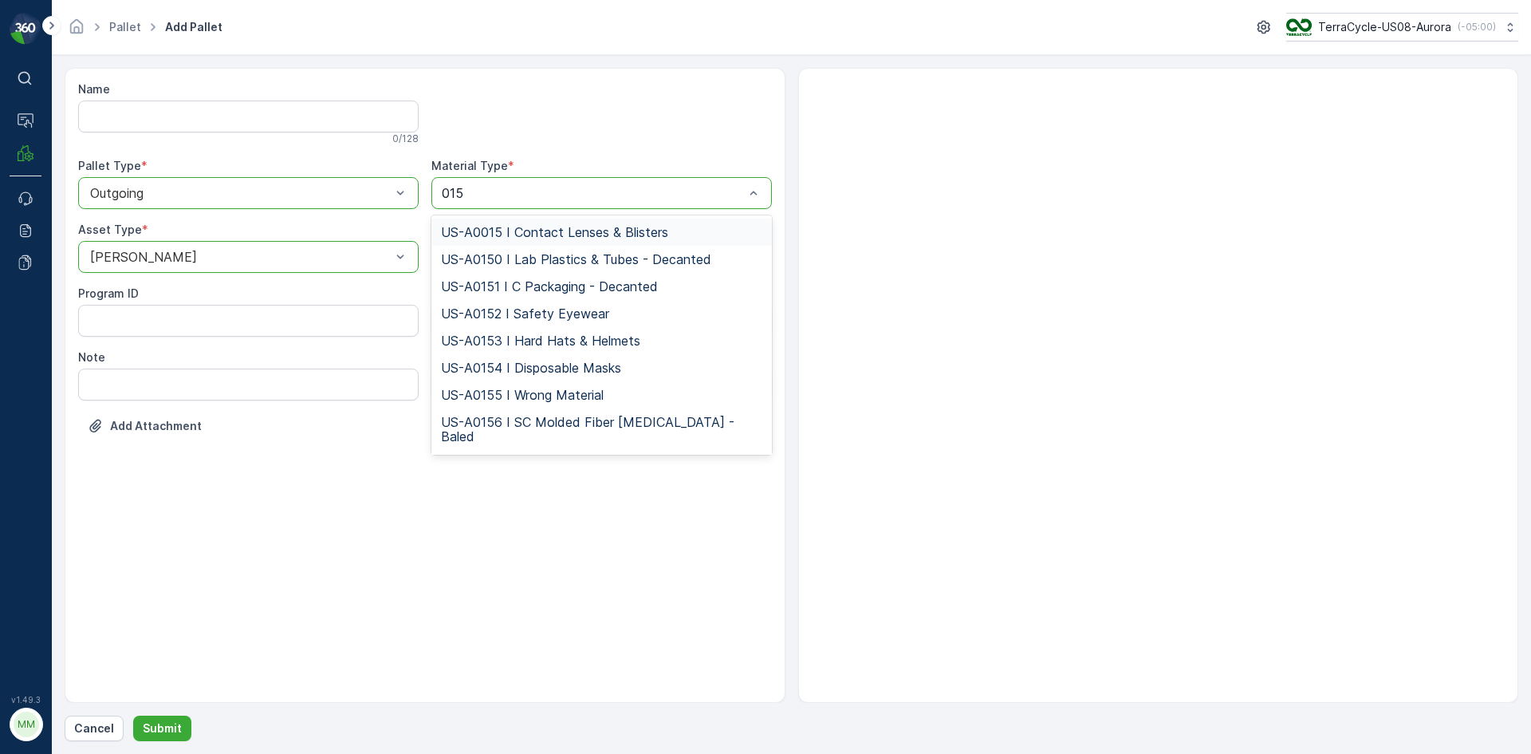
type input "0158"
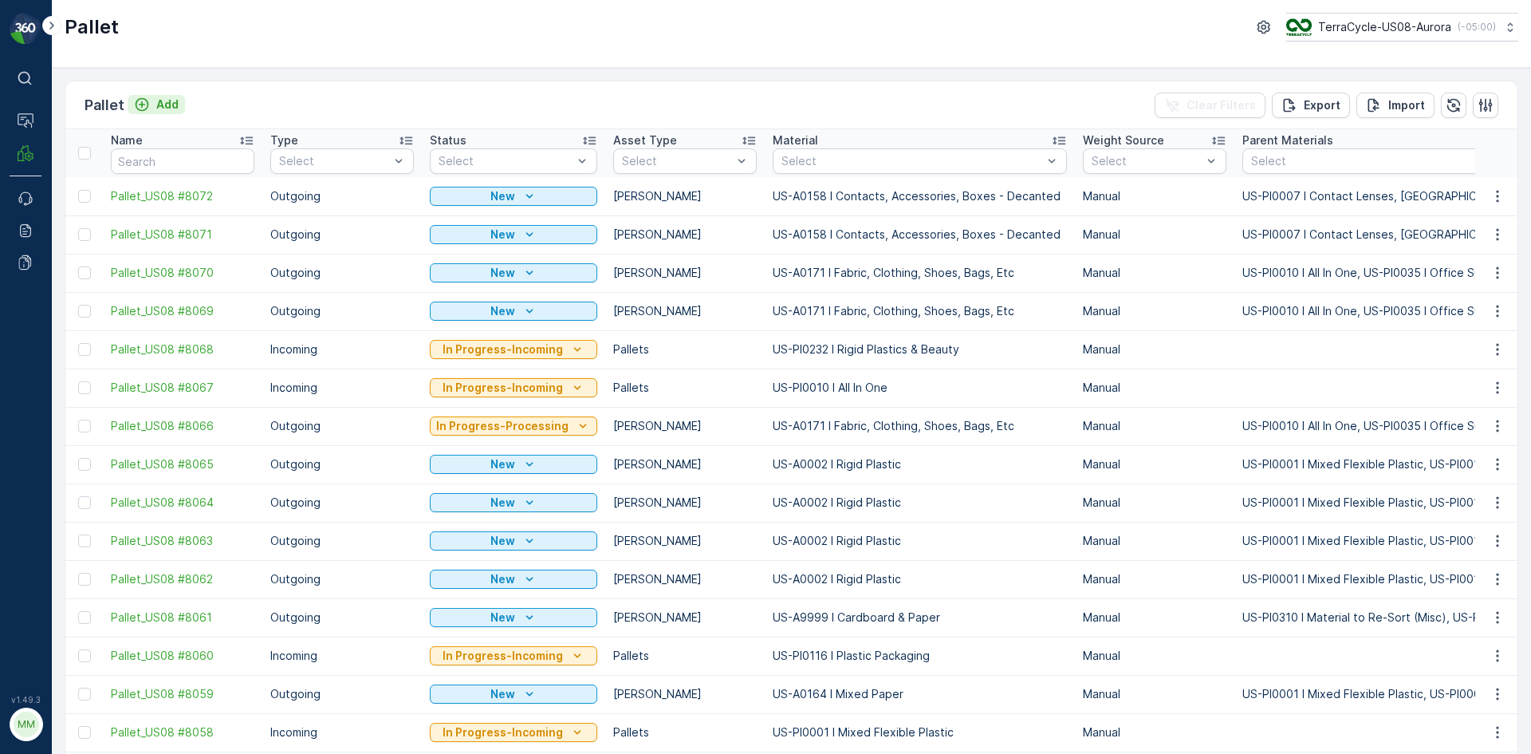
click at [158, 104] on p "Add" at bounding box center [167, 104] width 22 height 16
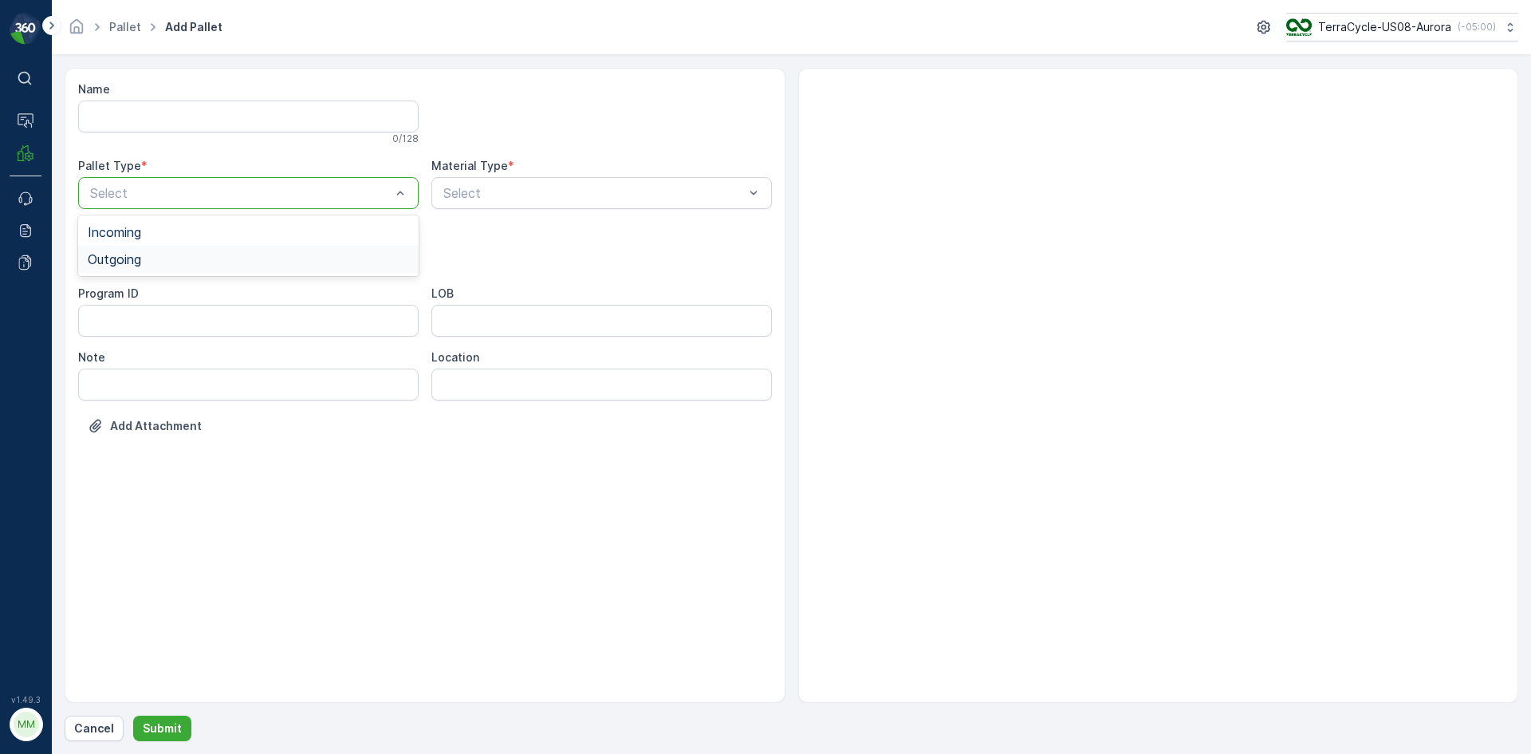
click at [174, 251] on div "Outgoing" at bounding box center [248, 259] width 341 height 27
click at [151, 289] on div "[PERSON_NAME]" at bounding box center [248, 296] width 321 height 14
type input "0097"
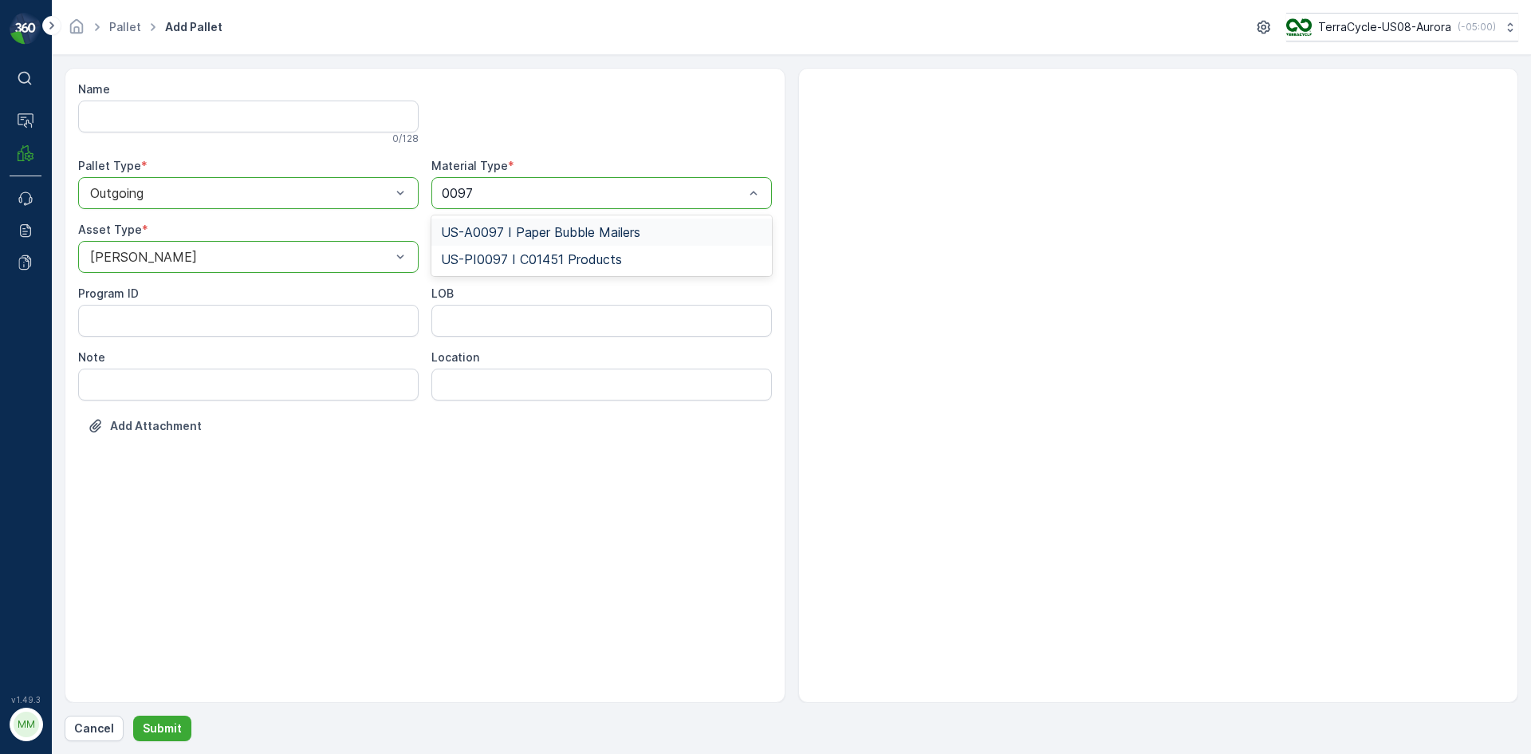
click at [634, 231] on span "US-A0097 I Paper Bubble Mailers" at bounding box center [540, 232] width 199 height 14
click at [161, 730] on p "Submit" at bounding box center [162, 728] width 39 height 16
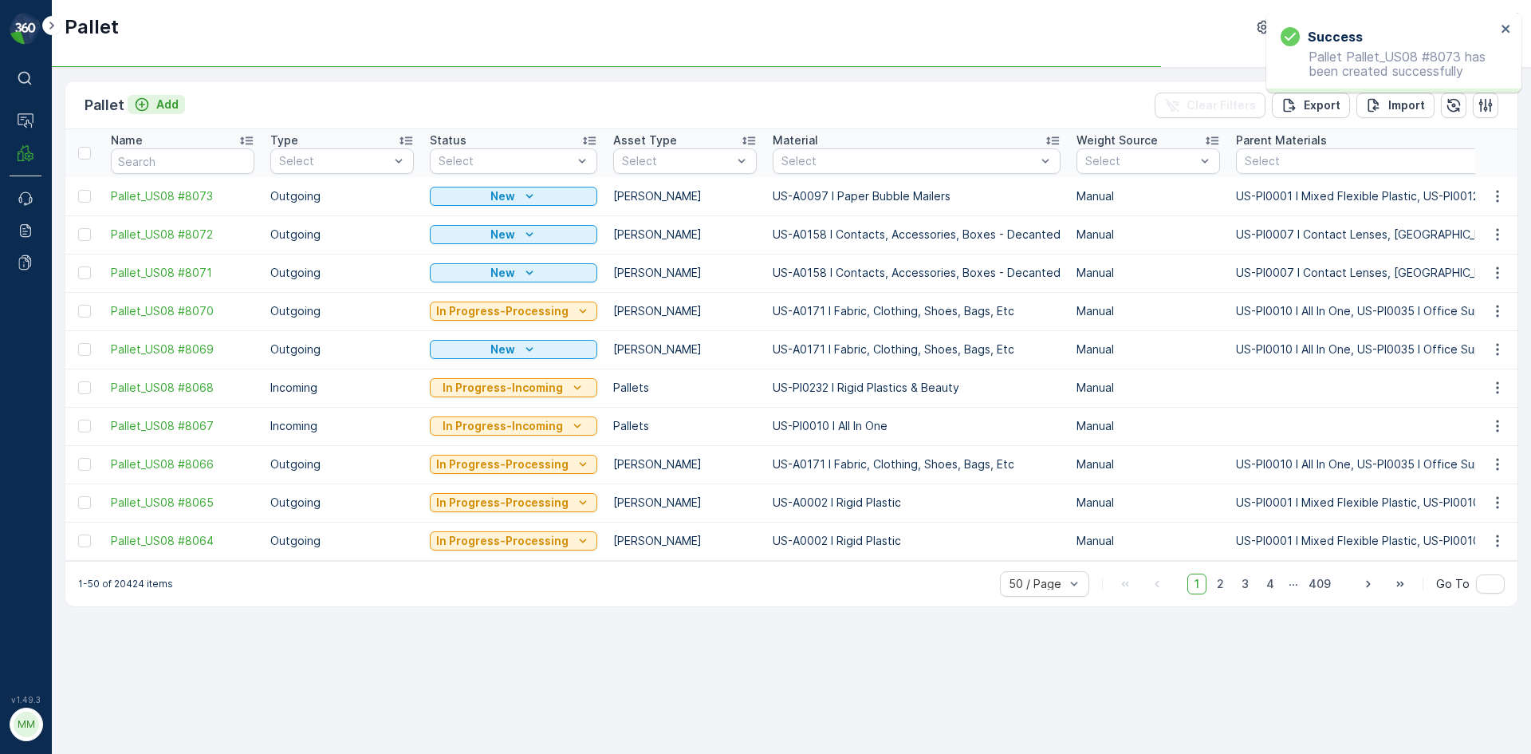
click at [144, 104] on icon "Add" at bounding box center [142, 104] width 16 height 16
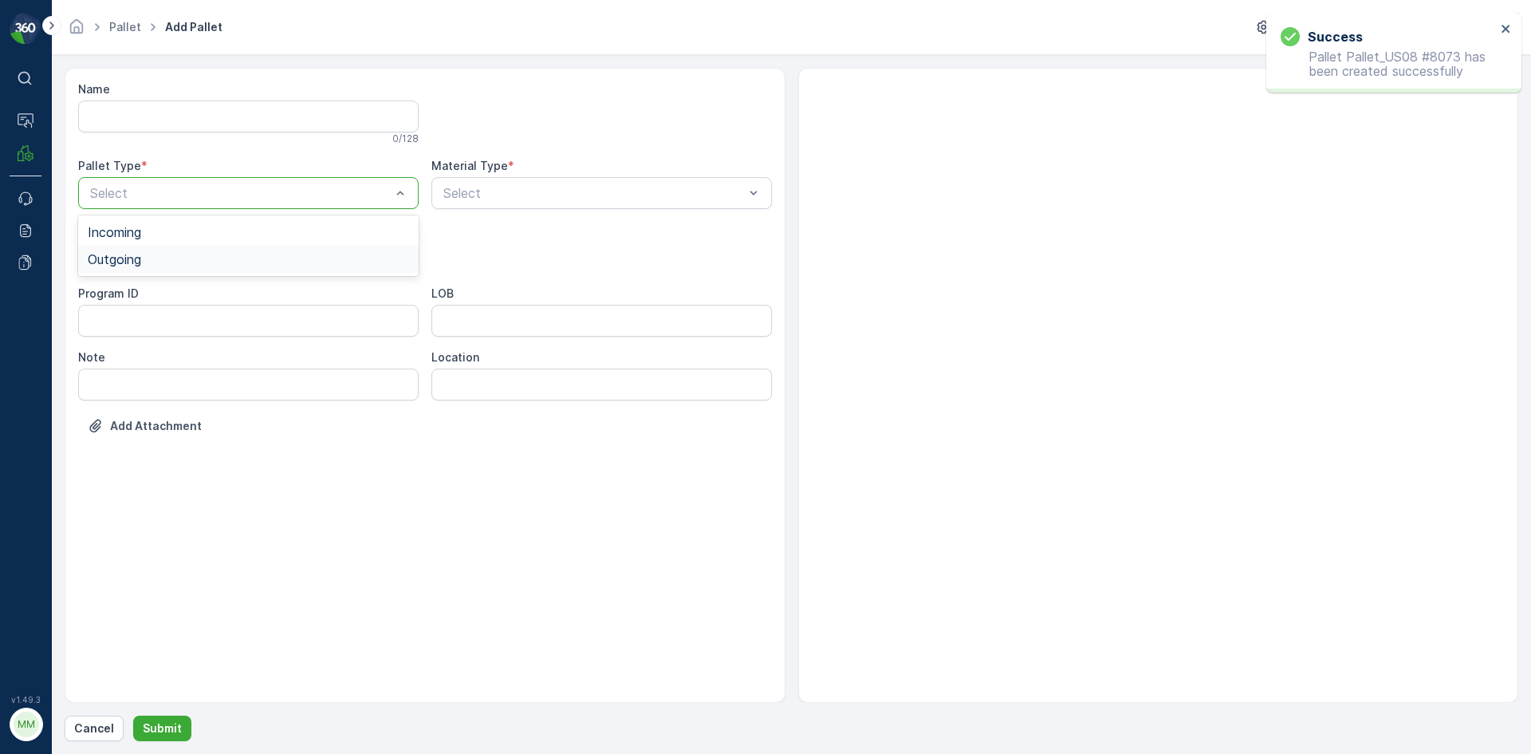
click at [306, 258] on div "Outgoing" at bounding box center [248, 259] width 321 height 14
drag, startPoint x: 280, startPoint y: 280, endPoint x: 285, endPoint y: 297, distance: 18.2
click at [285, 297] on div "[PERSON_NAME] Pallets Bigbag Barrel FD Pallet" at bounding box center [248, 363] width 341 height 169
click at [285, 297] on div "[PERSON_NAME]" at bounding box center [248, 296] width 321 height 14
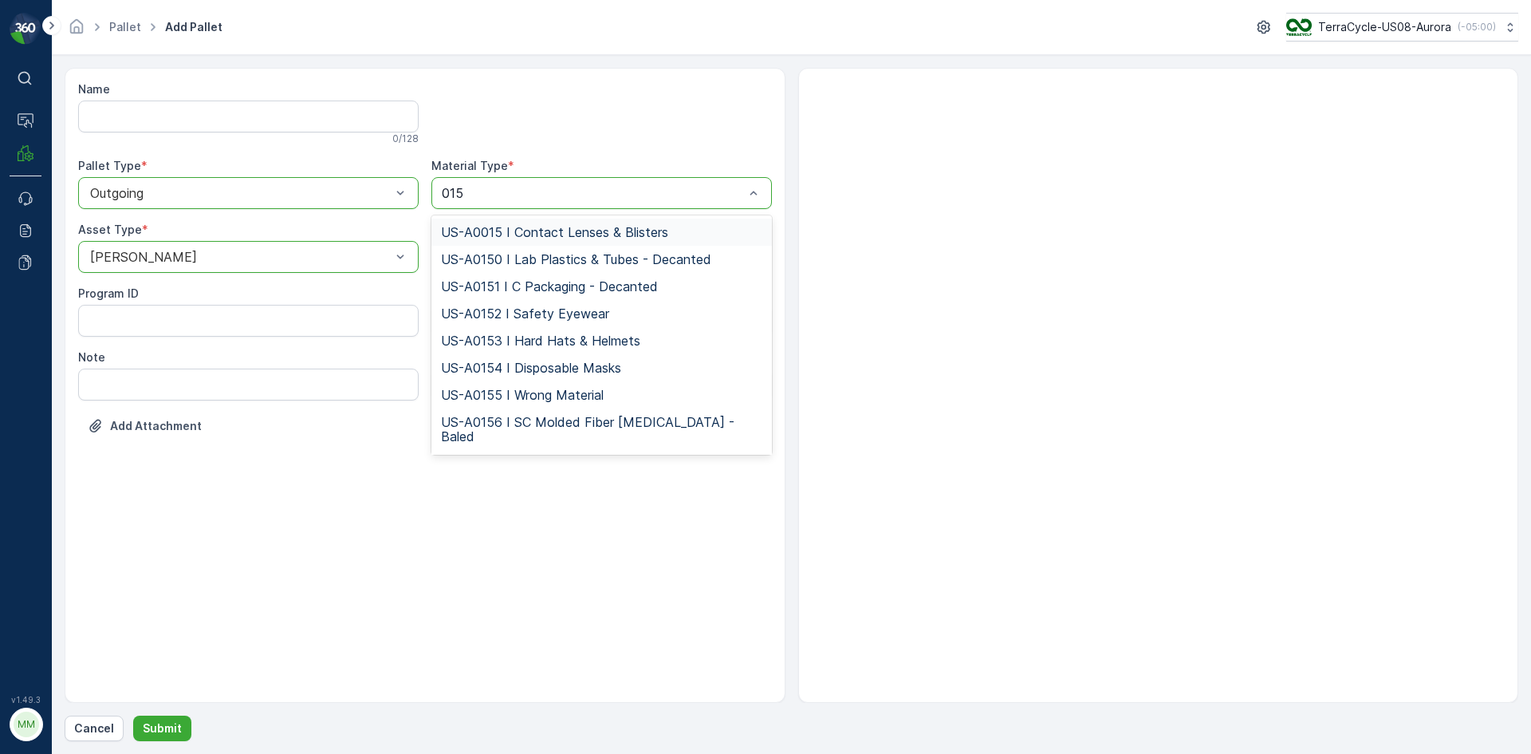
type input "0155"
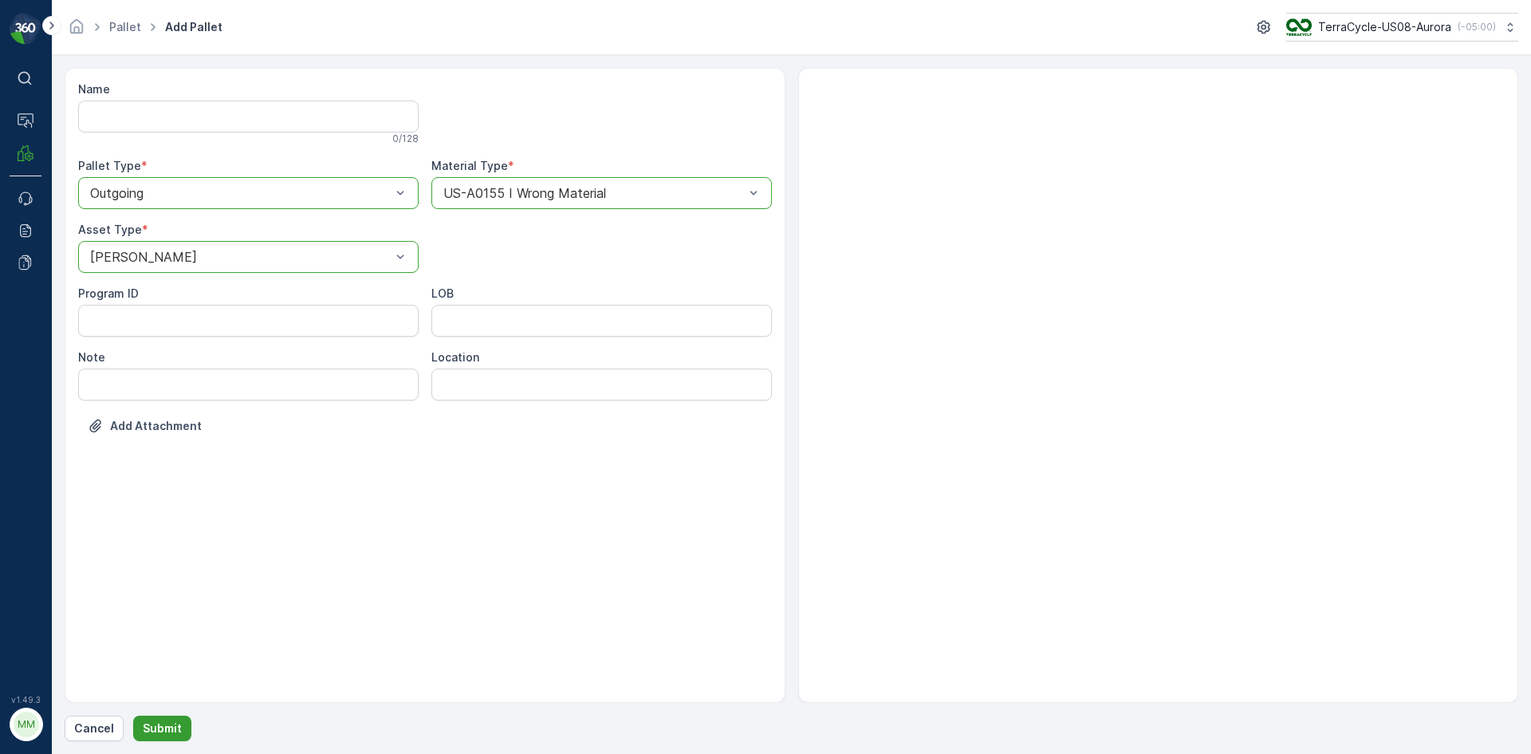
click at [163, 738] on button "Submit" at bounding box center [162, 728] width 58 height 26
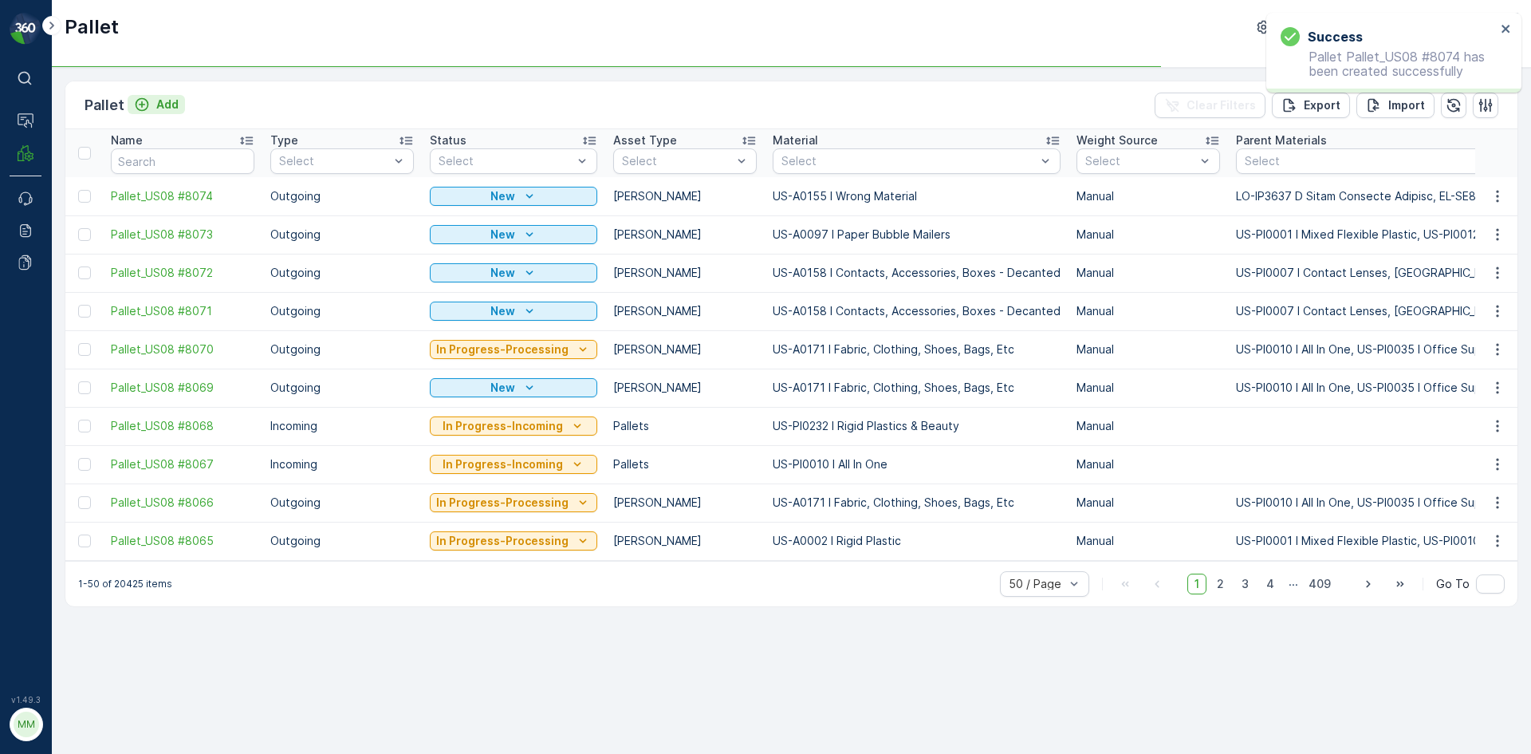
click at [175, 104] on p "Add" at bounding box center [167, 104] width 22 height 16
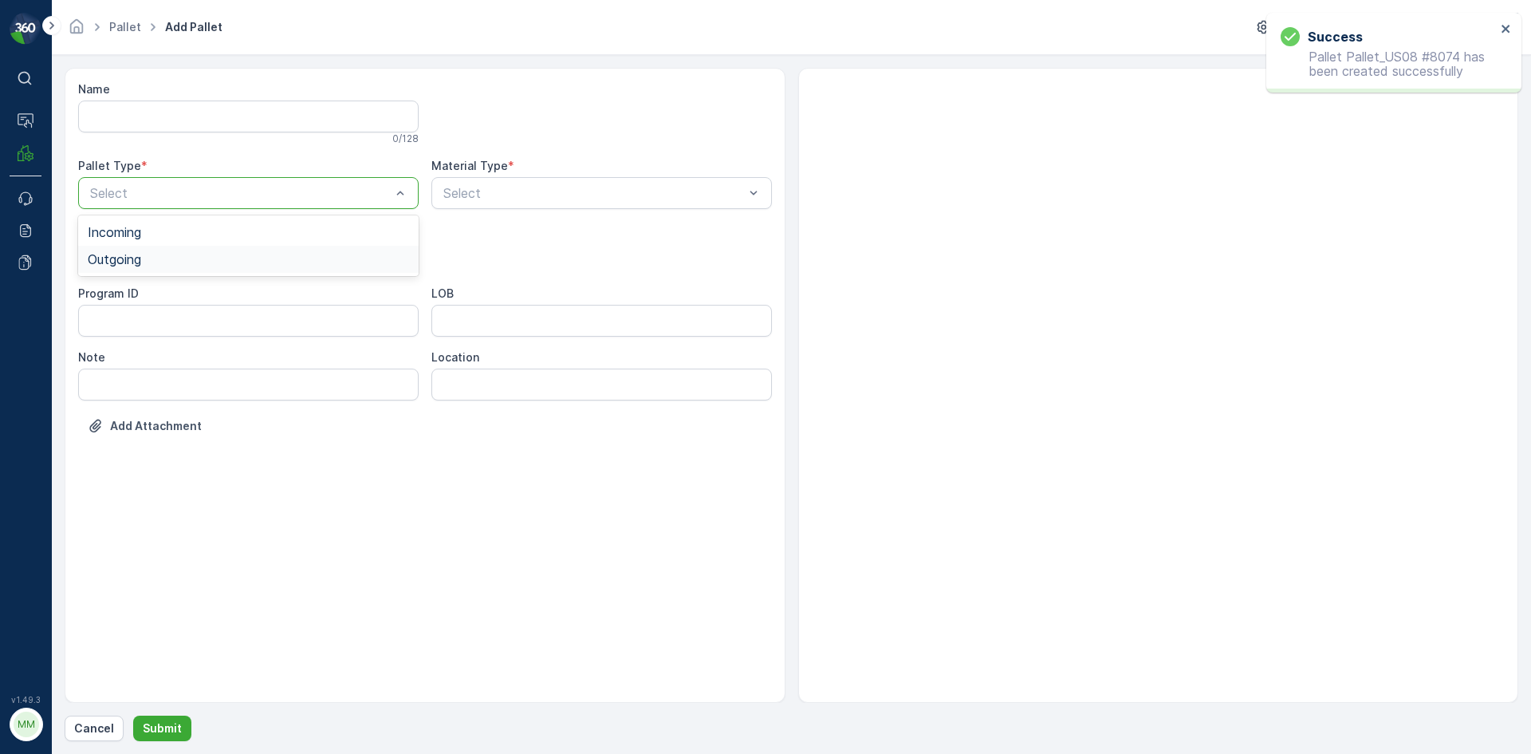
click at [280, 257] on div "Outgoing" at bounding box center [248, 259] width 321 height 14
click at [254, 285] on div "[PERSON_NAME]" at bounding box center [248, 295] width 341 height 27
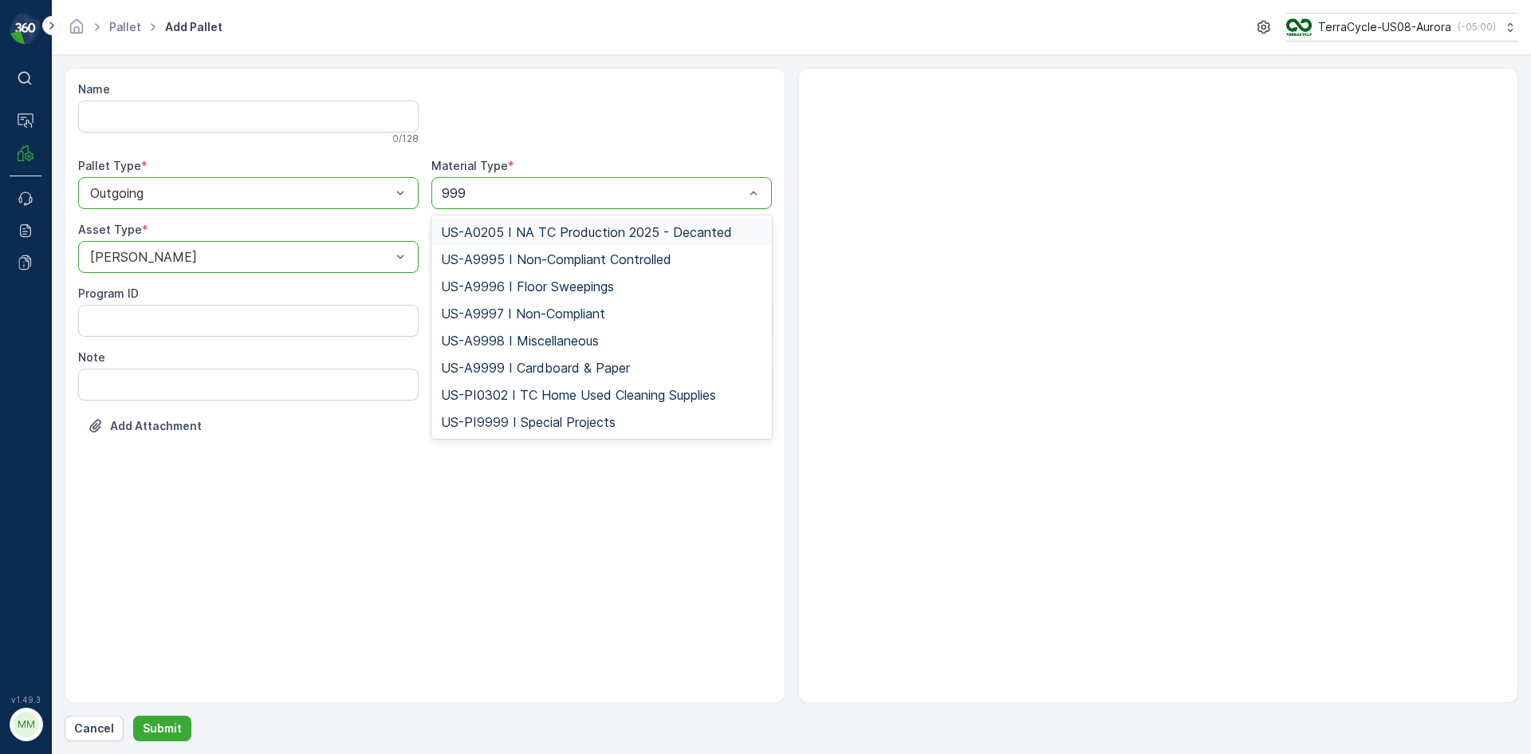
type input "9997"
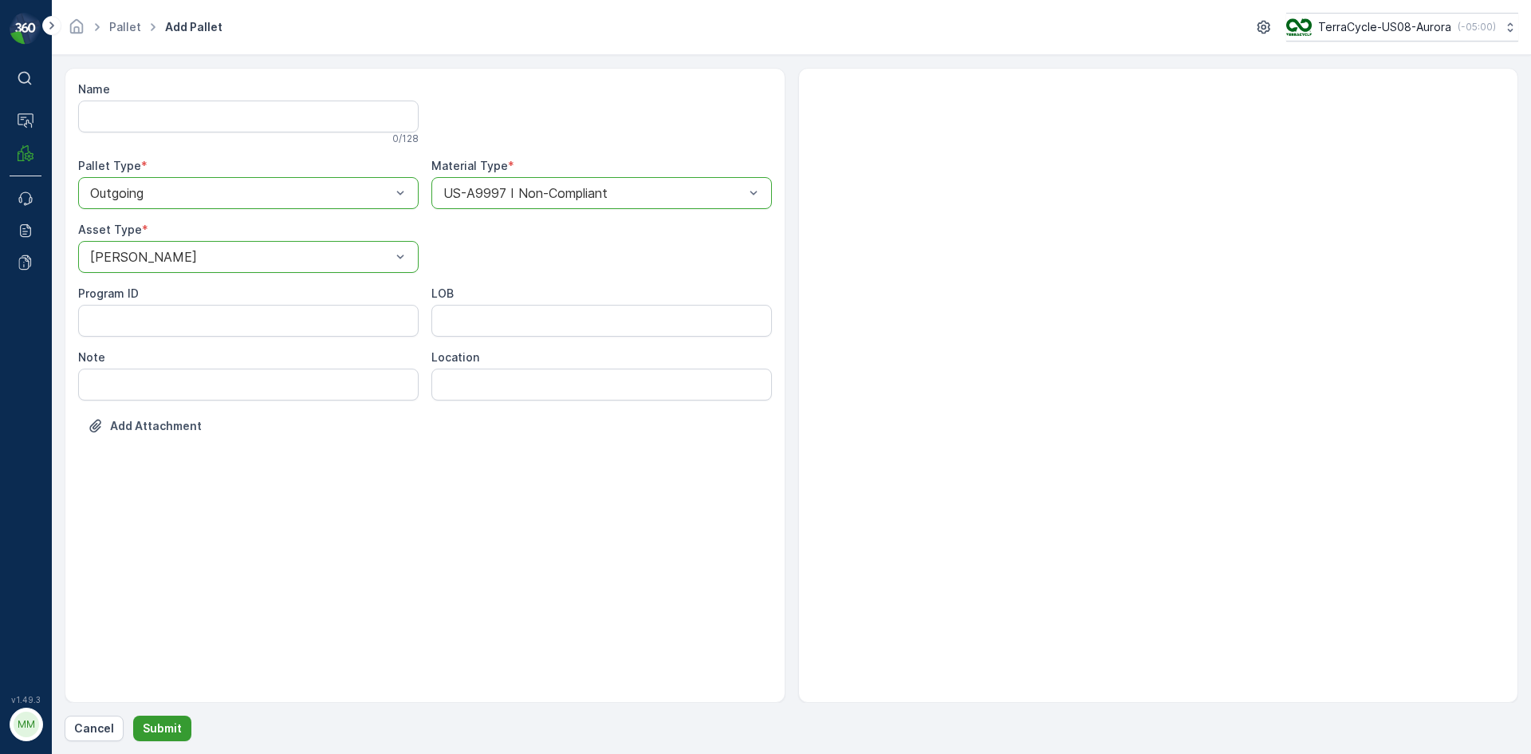
click at [177, 733] on p "Submit" at bounding box center [162, 728] width 39 height 16
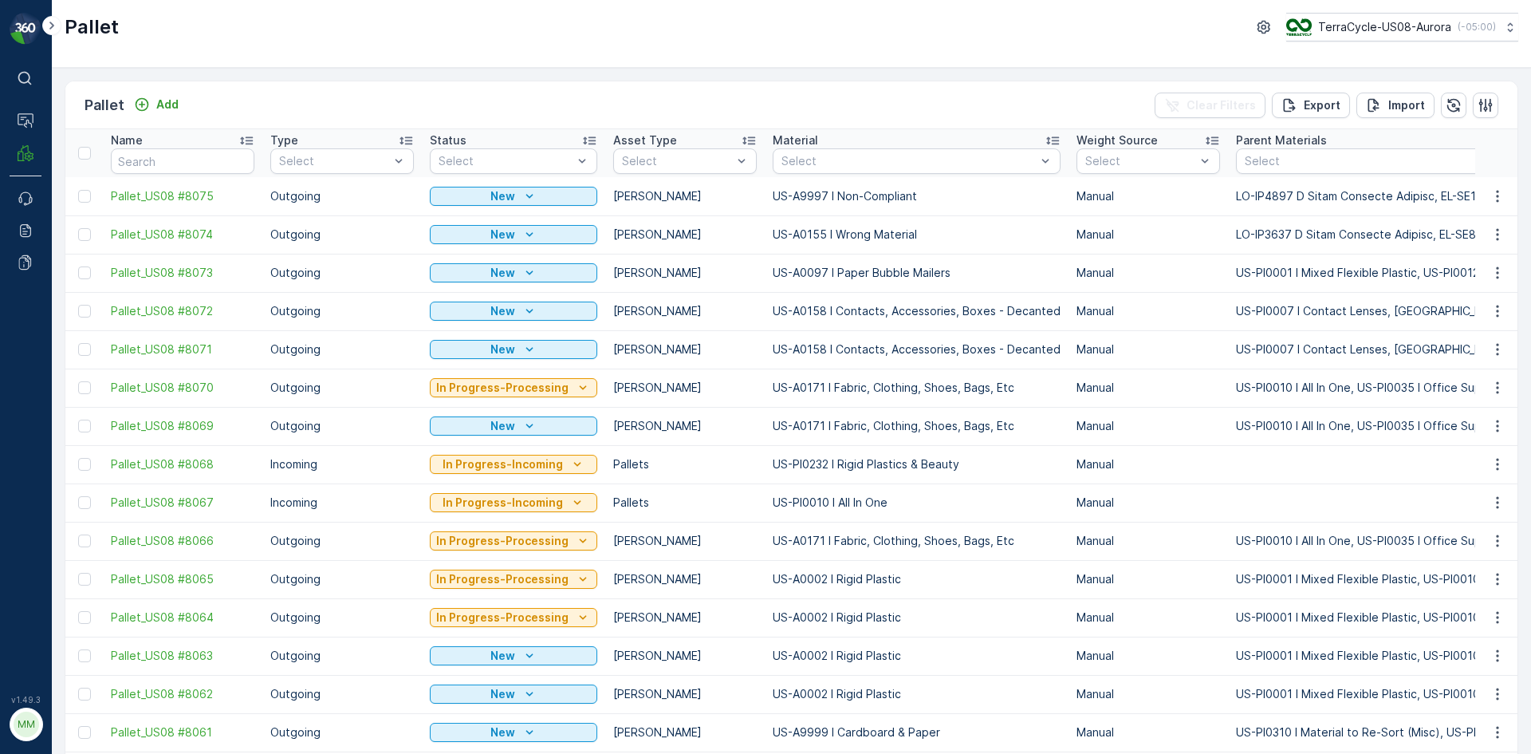
drag, startPoint x: 83, startPoint y: 271, endPoint x: 87, endPoint y: 244, distance: 27.4
click at [83, 271] on div at bounding box center [84, 272] width 13 height 13
click at [78, 266] on input "checkbox" at bounding box center [78, 266] width 0 height 0
click at [85, 234] on div at bounding box center [84, 234] width 13 height 13
click at [78, 228] on input "checkbox" at bounding box center [78, 228] width 0 height 0
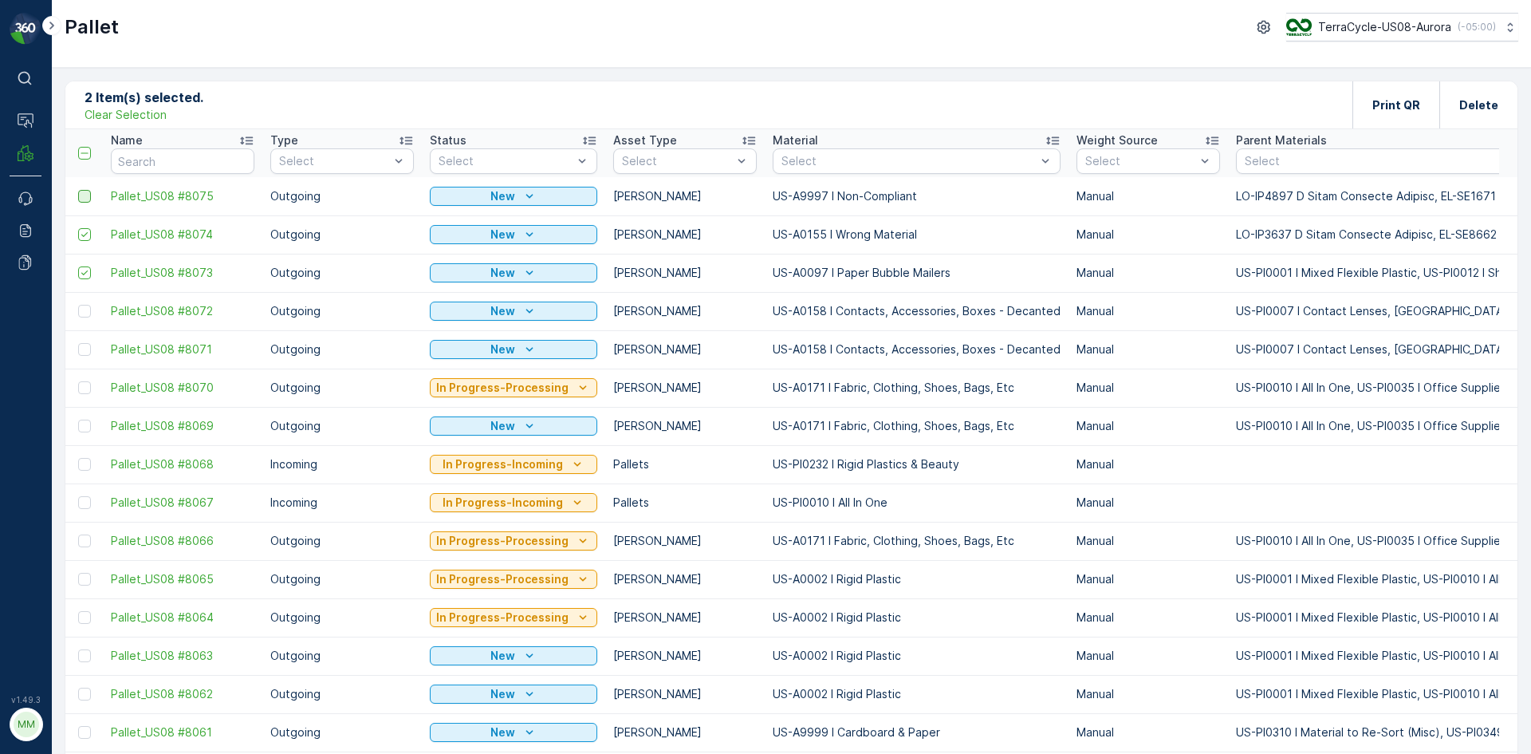
click at [86, 196] on div at bounding box center [84, 196] width 13 height 13
click at [78, 190] on input "checkbox" at bounding box center [78, 190] width 0 height 0
click at [1398, 109] on p "Print QR" at bounding box center [1396, 105] width 48 height 16
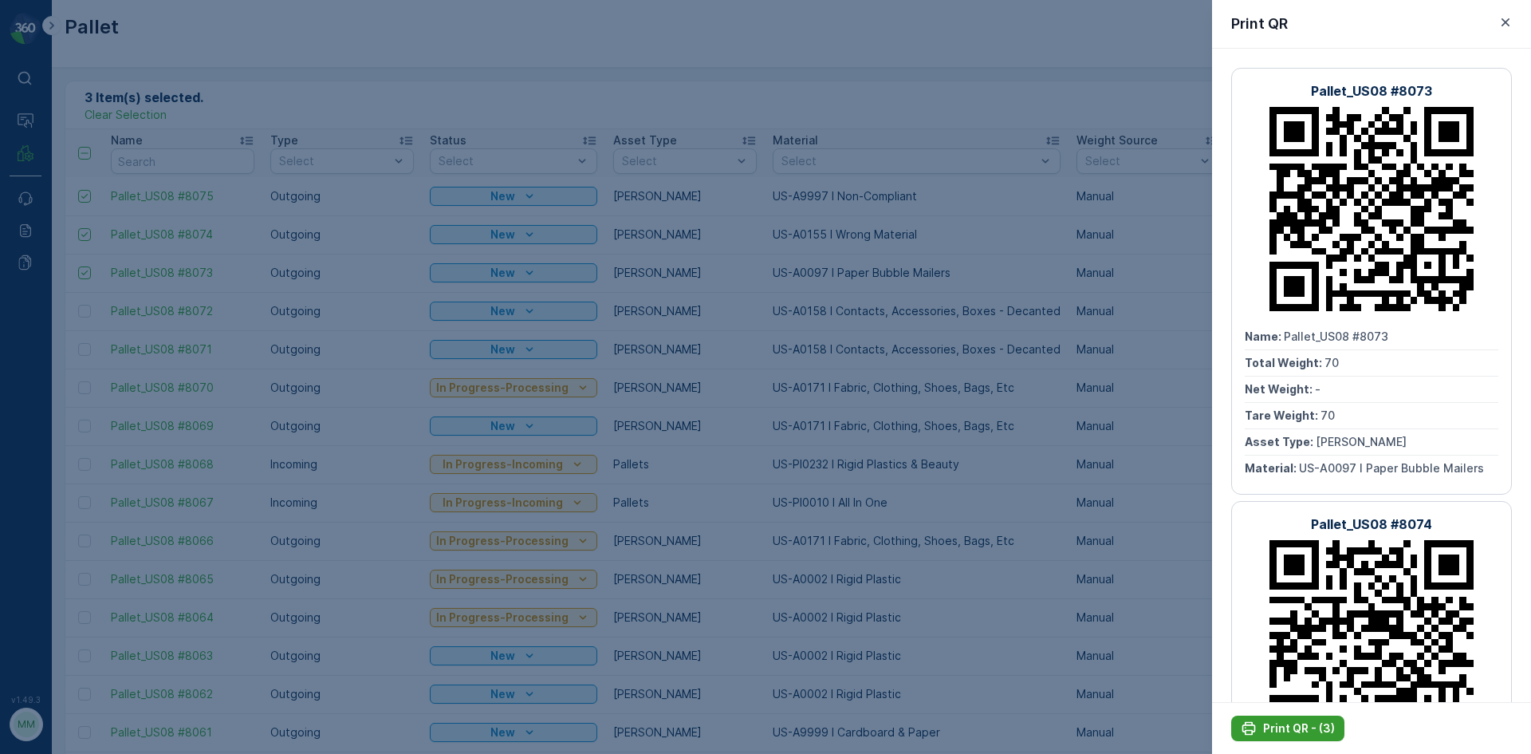
click at [1303, 726] on p "Print QR - (3)" at bounding box center [1299, 728] width 72 height 16
click at [260, 85] on div at bounding box center [765, 377] width 1531 height 754
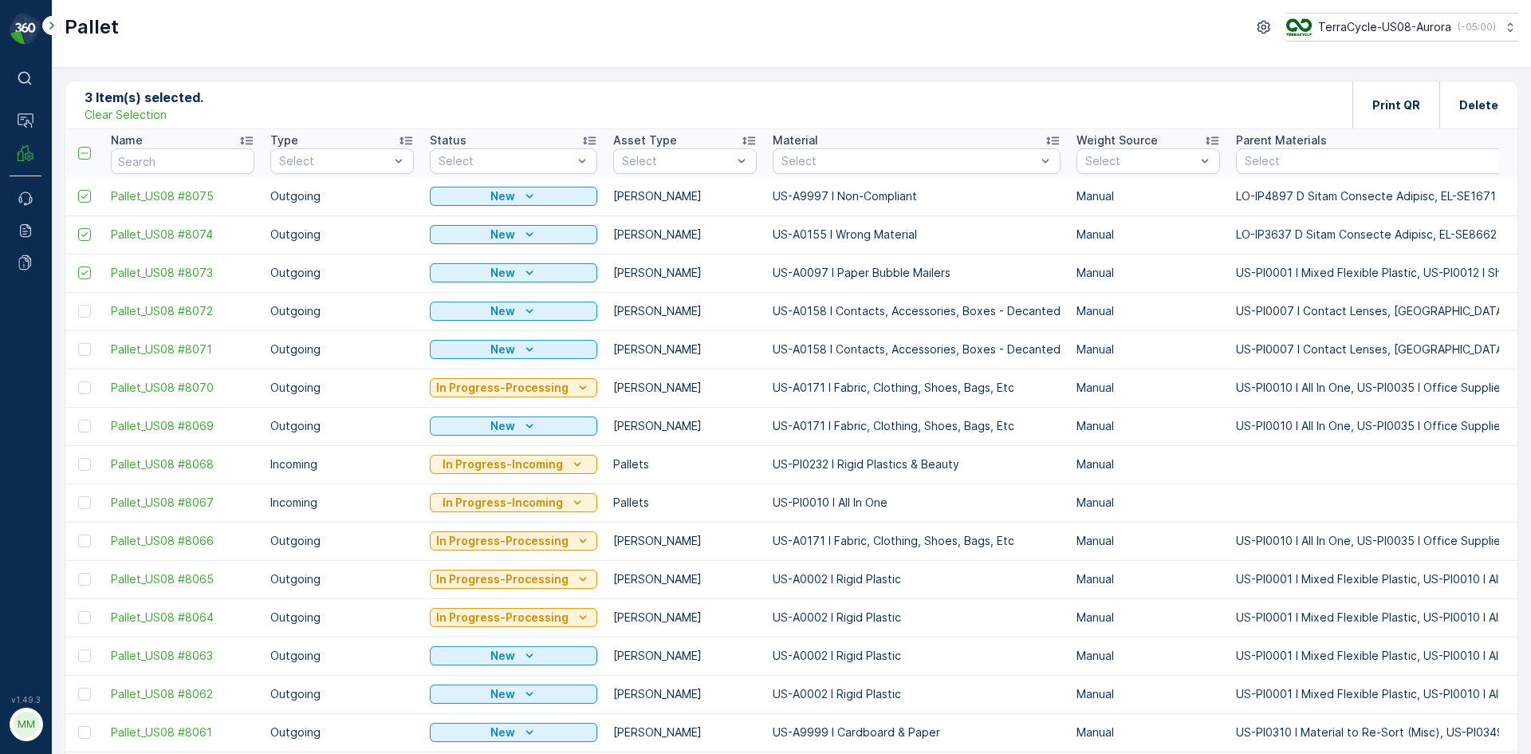
click at [140, 116] on p "Clear Selection" at bounding box center [126, 115] width 82 height 16
click at [476, 91] on div "Pallet Add Clear Filters Export Import" at bounding box center [791, 105] width 1452 height 48
click at [156, 104] on p "Add" at bounding box center [167, 104] width 22 height 16
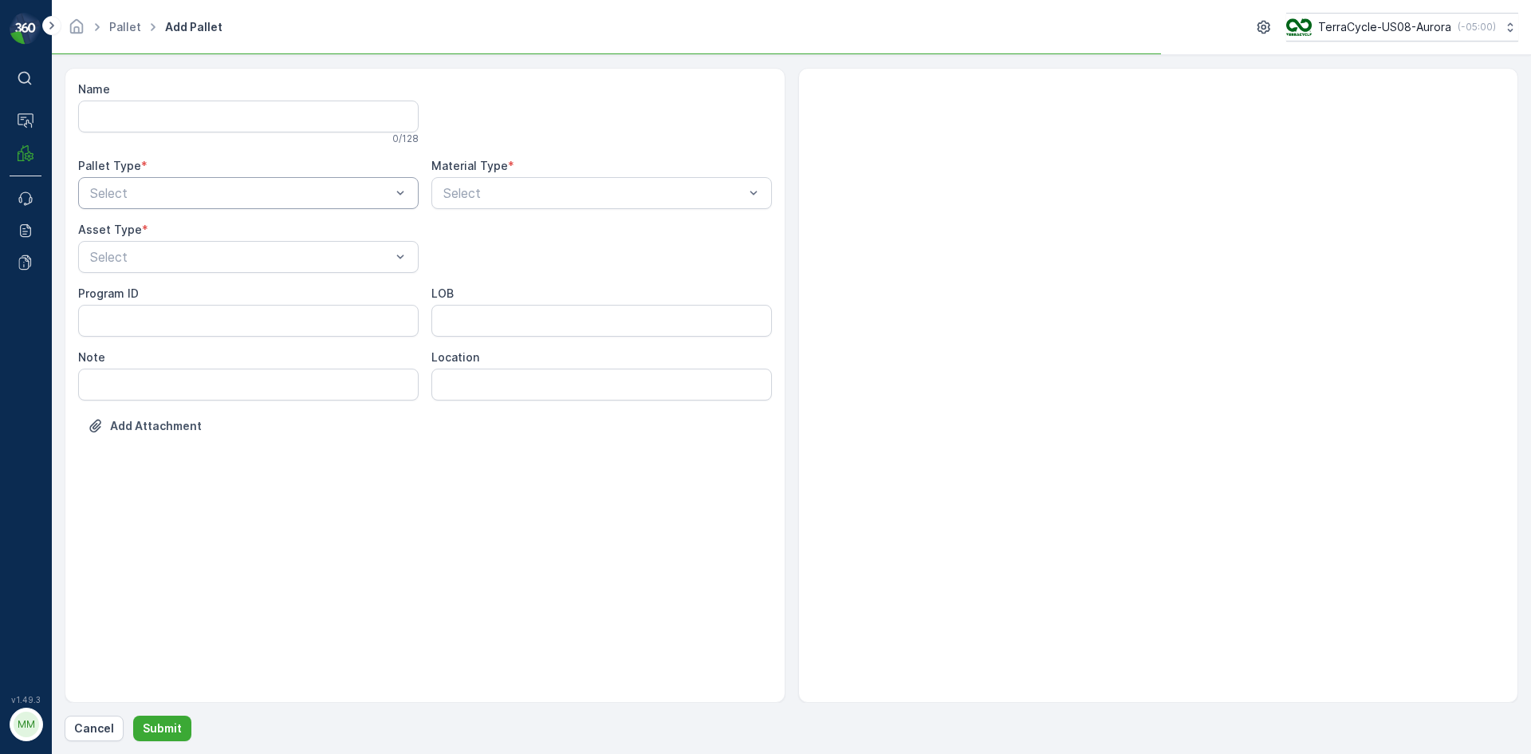
click at [258, 203] on div "Select" at bounding box center [248, 193] width 341 height 32
click at [223, 266] on div "Outgoing" at bounding box center [248, 259] width 321 height 14
drag, startPoint x: 206, startPoint y: 294, endPoint x: 457, endPoint y: 224, distance: 260.8
click at [207, 294] on div "[PERSON_NAME]" at bounding box center [248, 296] width 321 height 14
click at [551, 174] on div "Material Type * Select" at bounding box center [601, 183] width 341 height 51
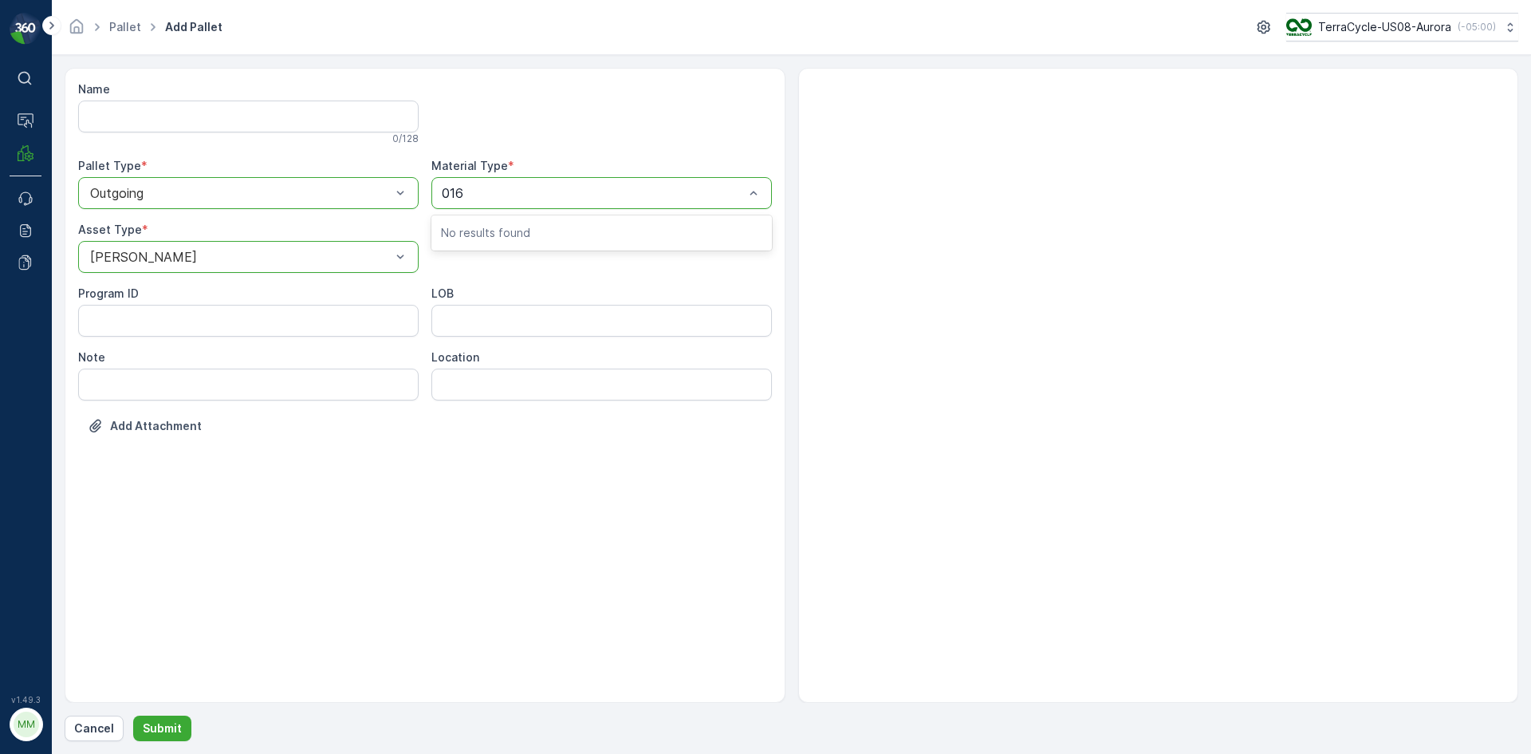
type input "0168"
click at [566, 177] on div "Select" at bounding box center [601, 193] width 341 height 32
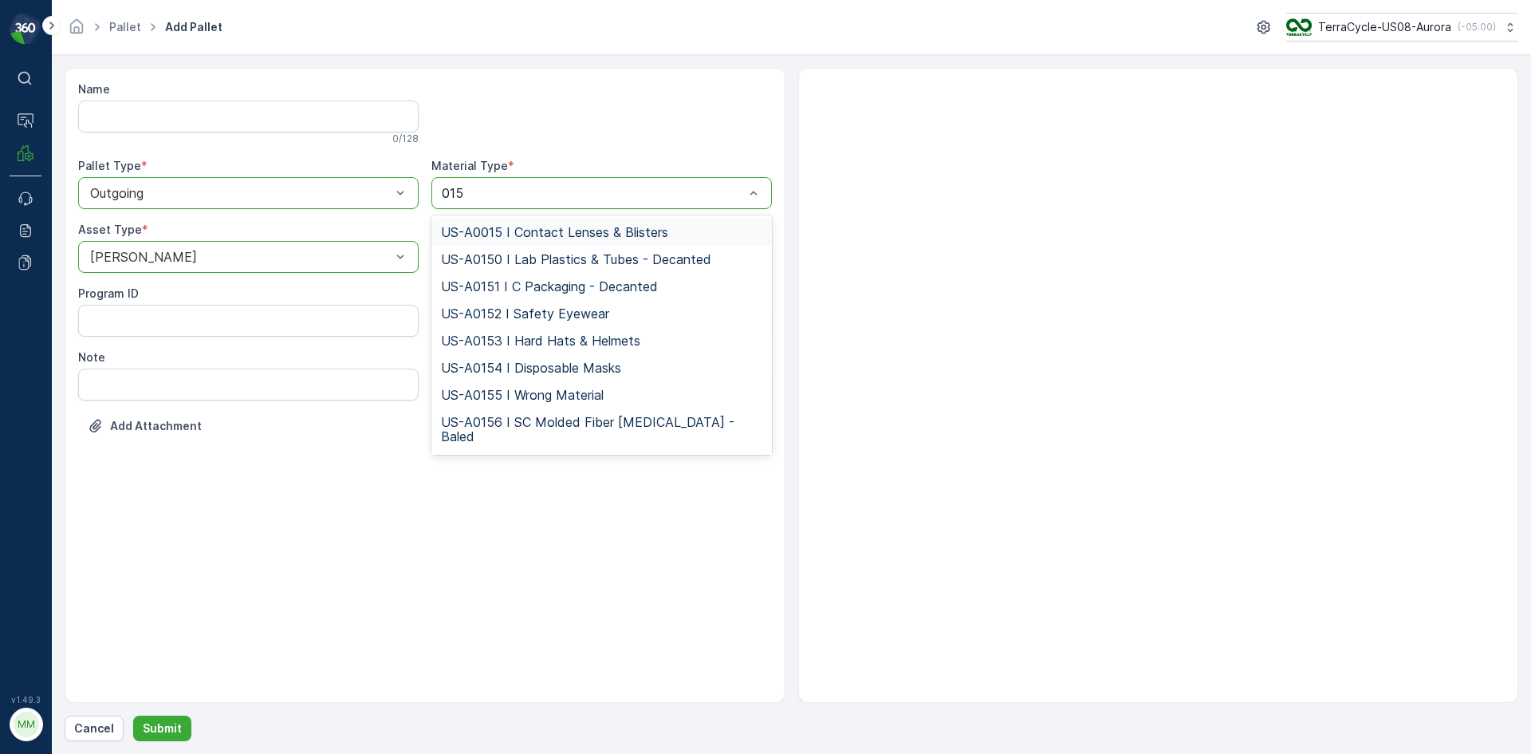
type input "0158"
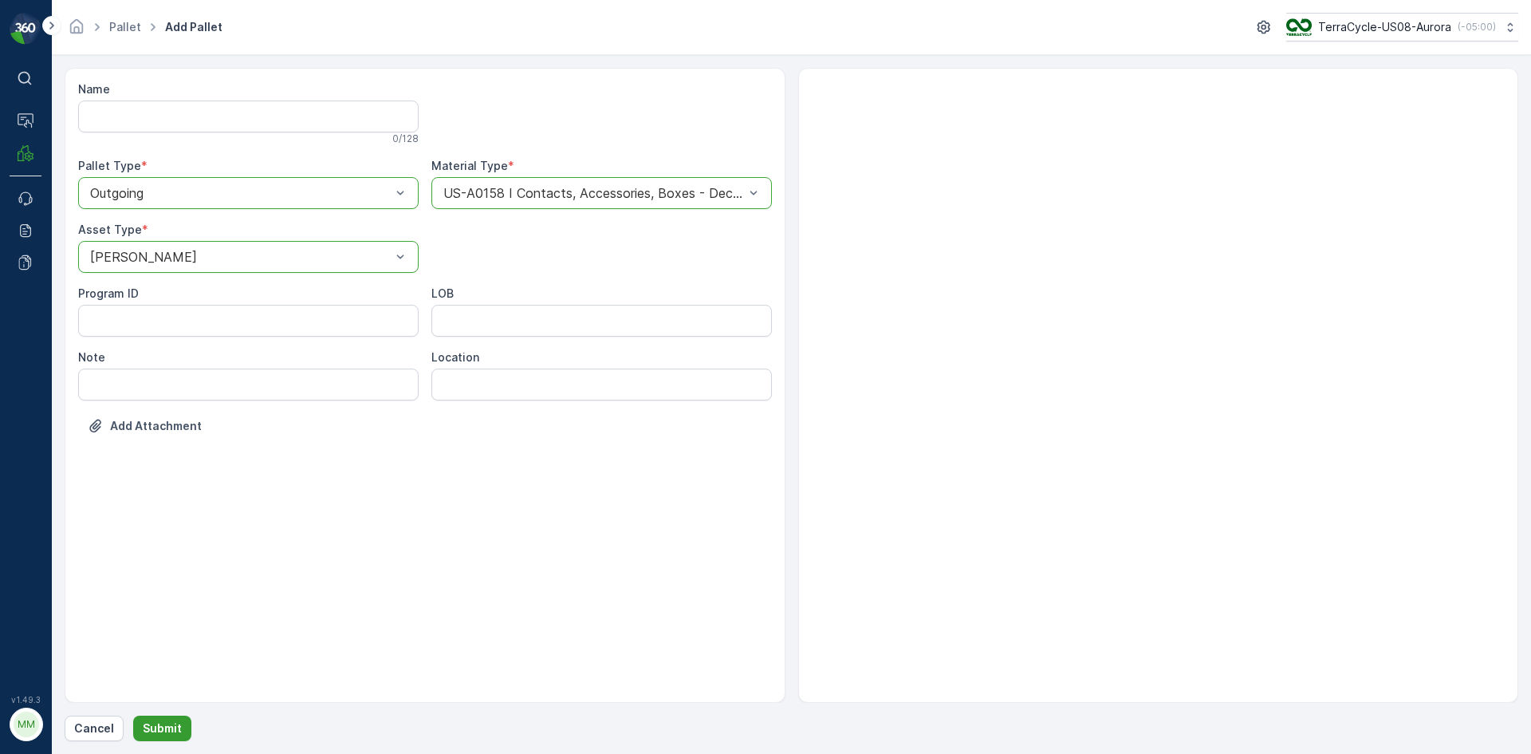
click at [177, 737] on button "Submit" at bounding box center [162, 728] width 58 height 26
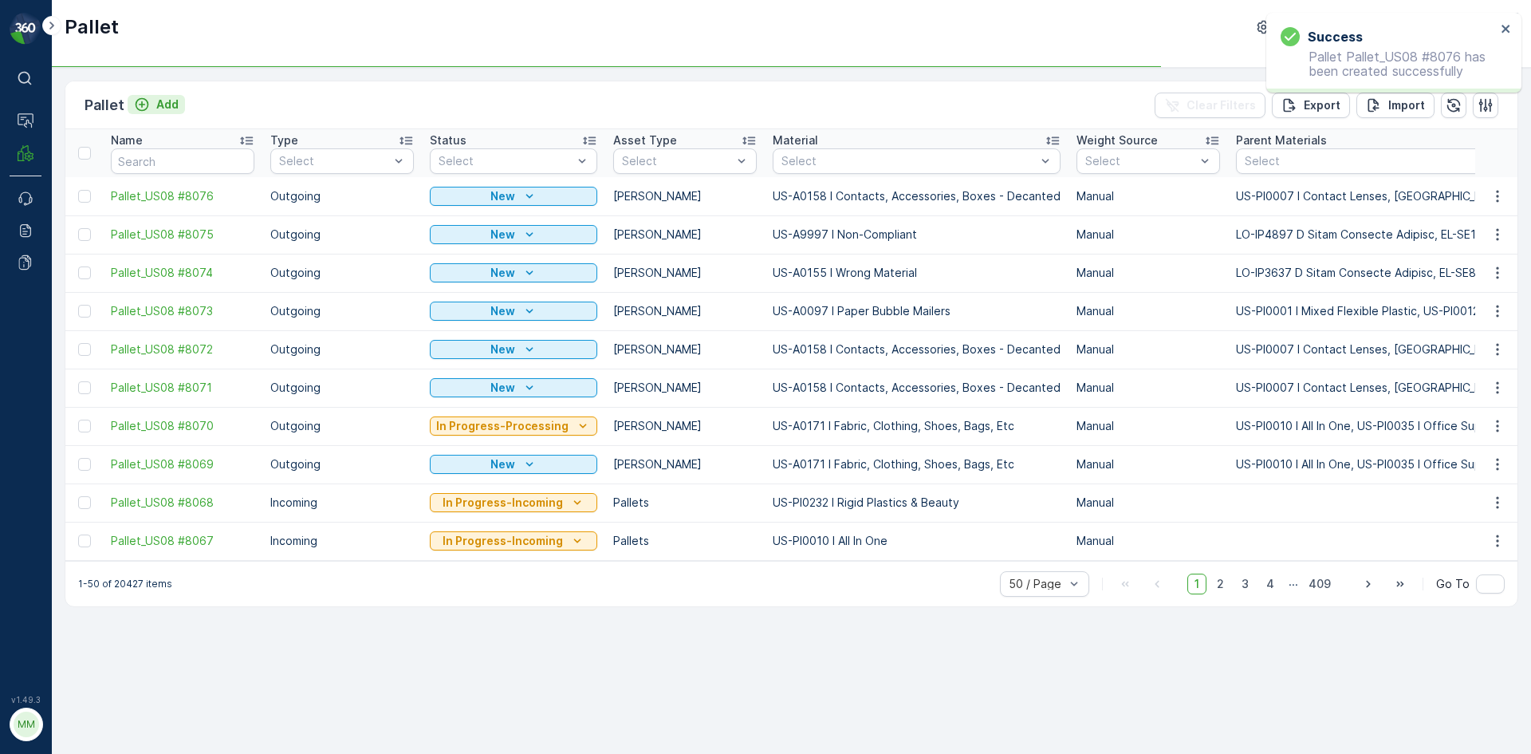
click at [166, 104] on p "Add" at bounding box center [167, 104] width 22 height 16
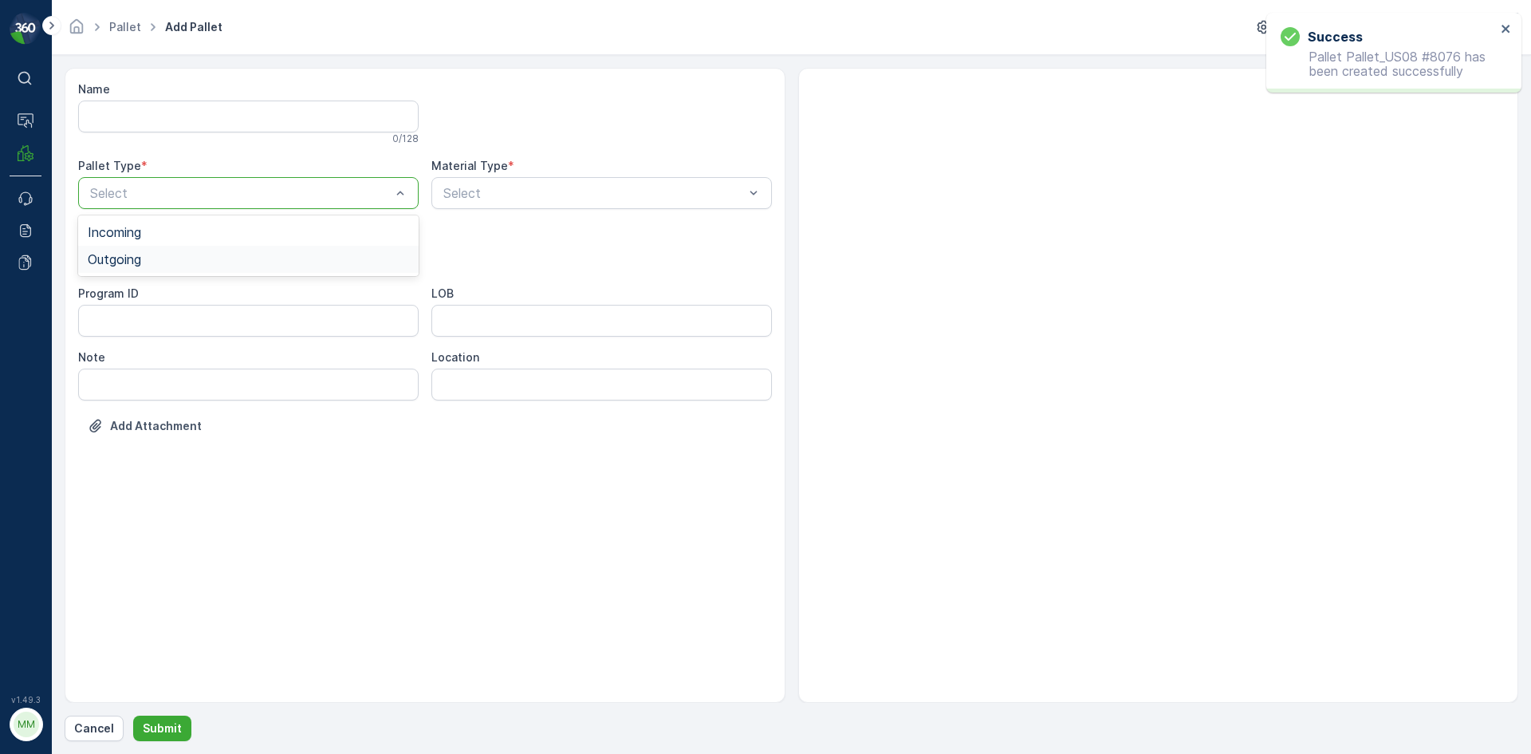
click at [178, 259] on div "Outgoing" at bounding box center [248, 259] width 321 height 14
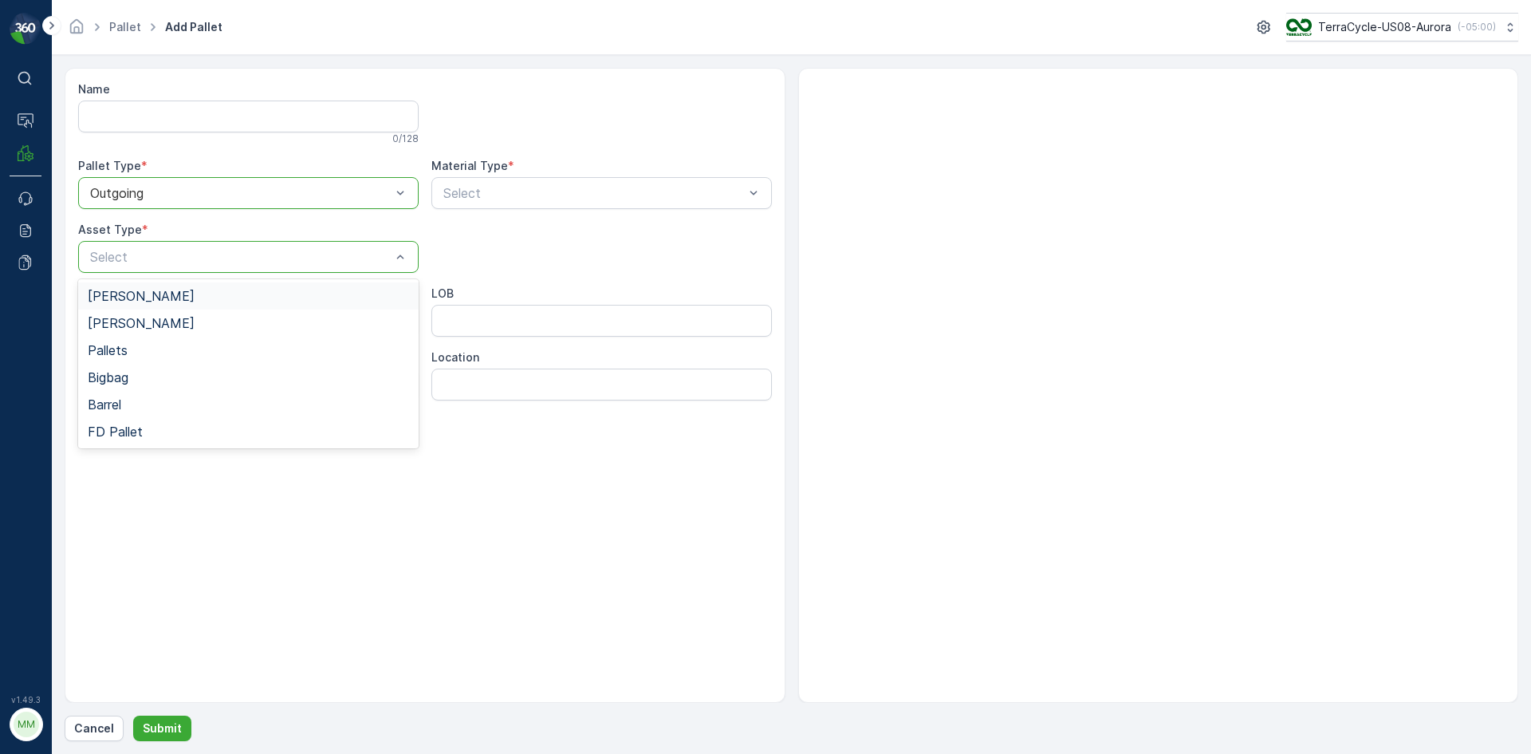
drag, startPoint x: 156, startPoint y: 293, endPoint x: 163, endPoint y: 292, distance: 8.0
click at [156, 293] on div "[PERSON_NAME]" at bounding box center [248, 296] width 321 height 14
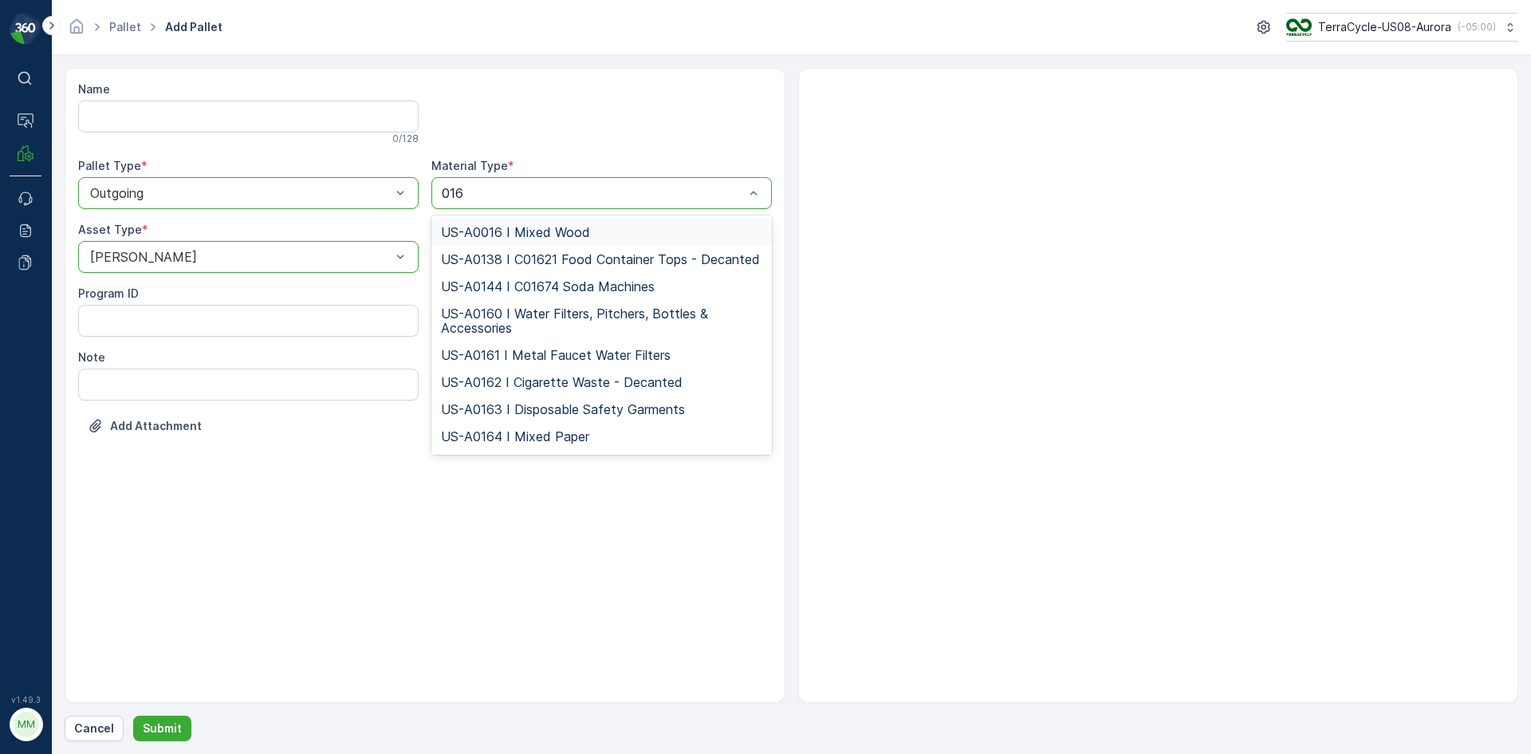
type input "0168"
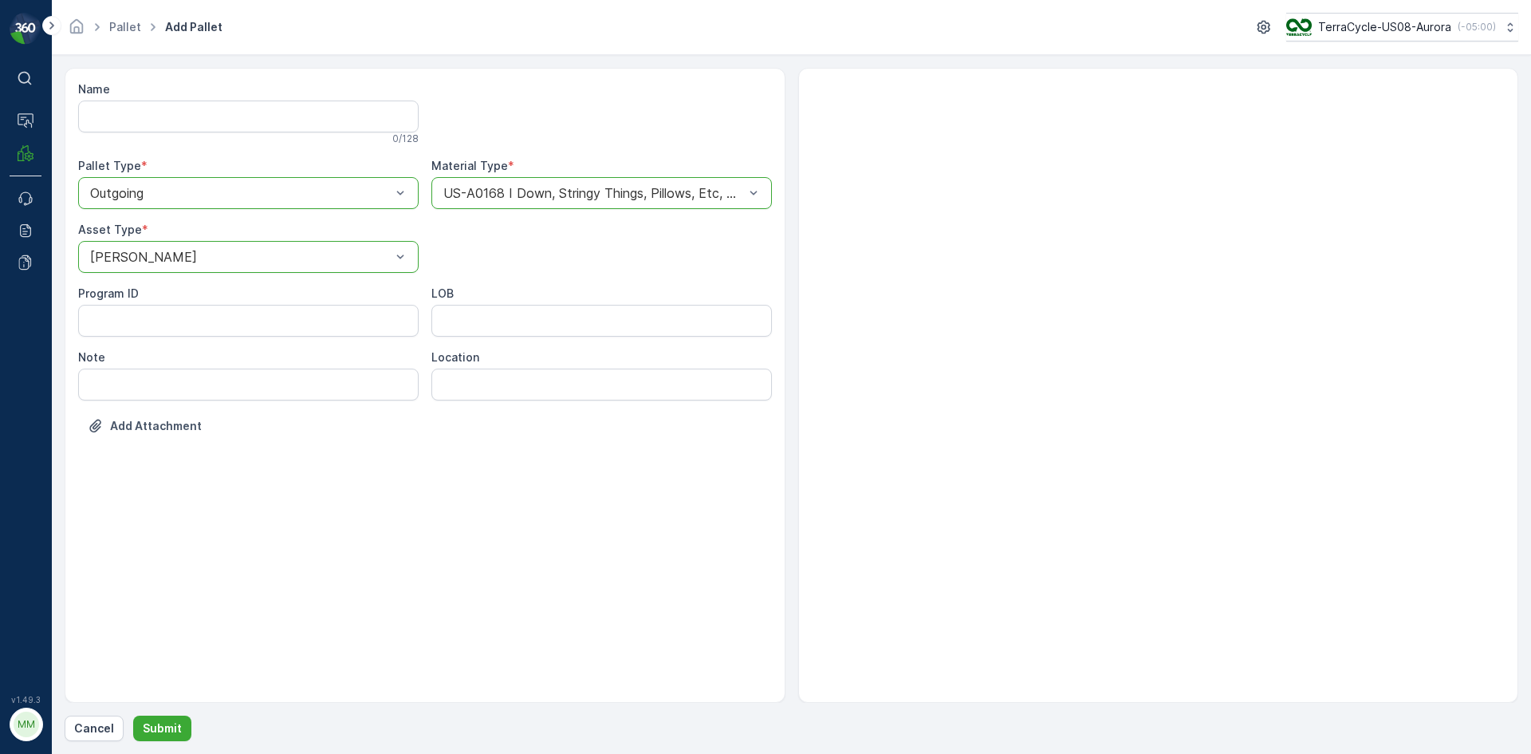
click at [537, 184] on div "US-A0168 I Down, Stringy Things, Pillows, Etc, No Toys" at bounding box center [601, 193] width 341 height 32
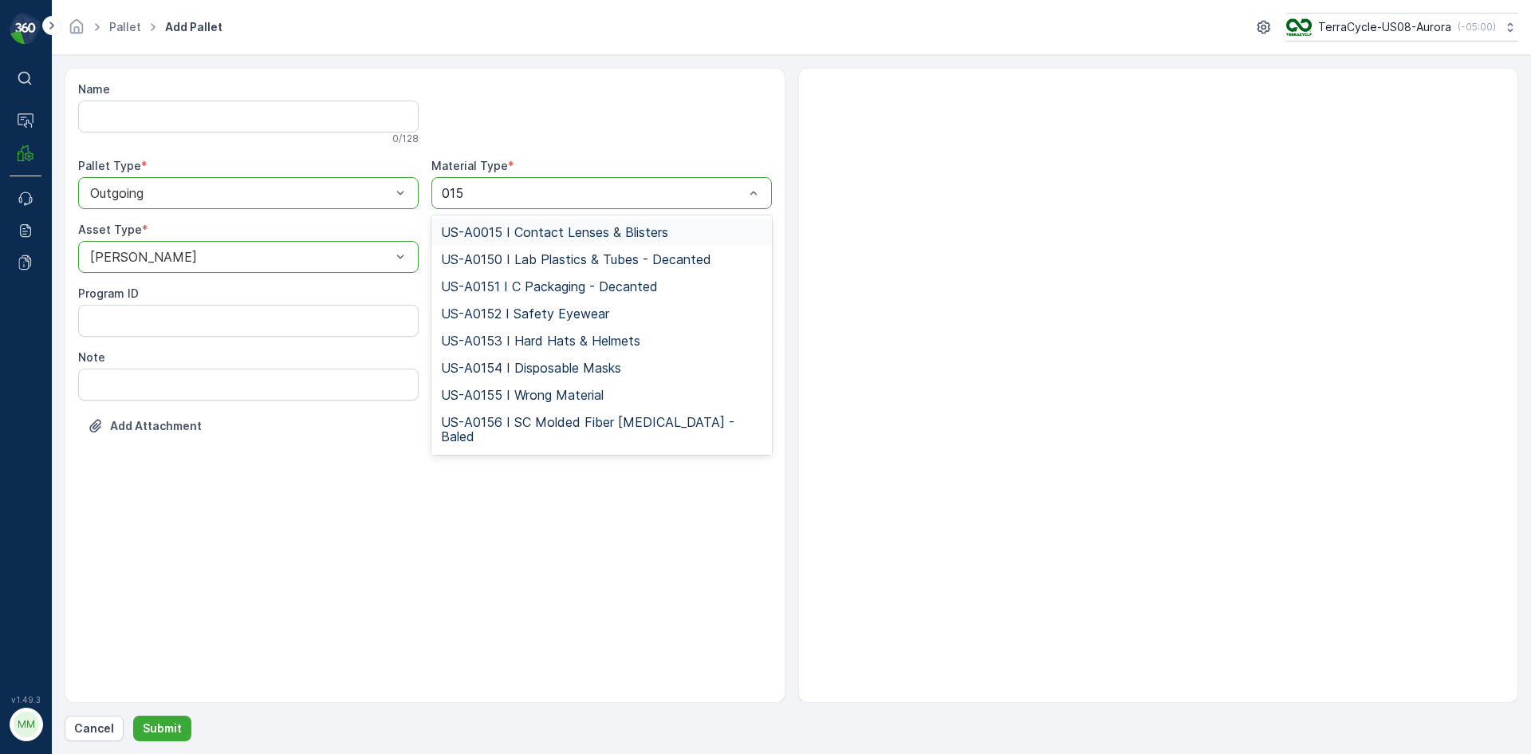
type input "0158"
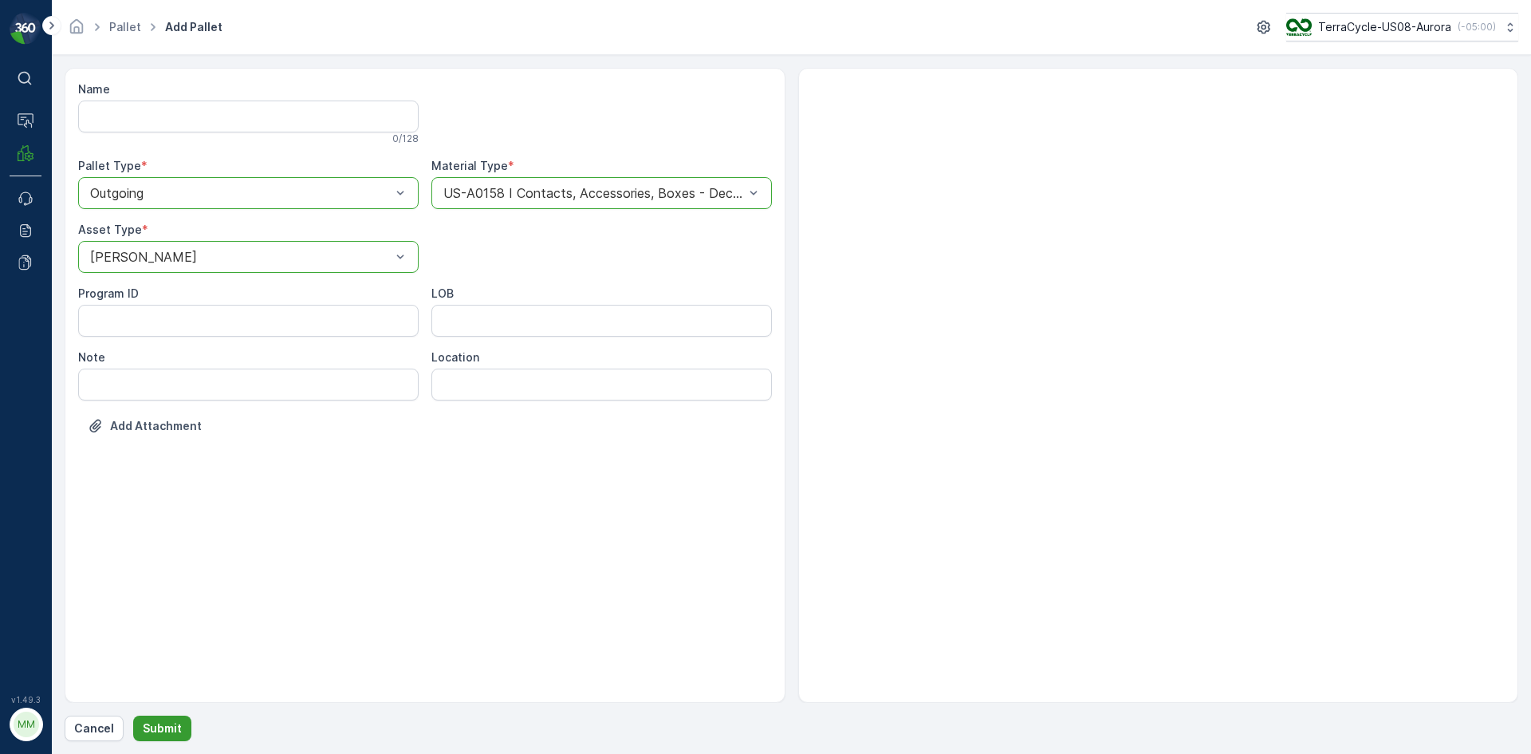
click at [174, 739] on button "Submit" at bounding box center [162, 728] width 58 height 26
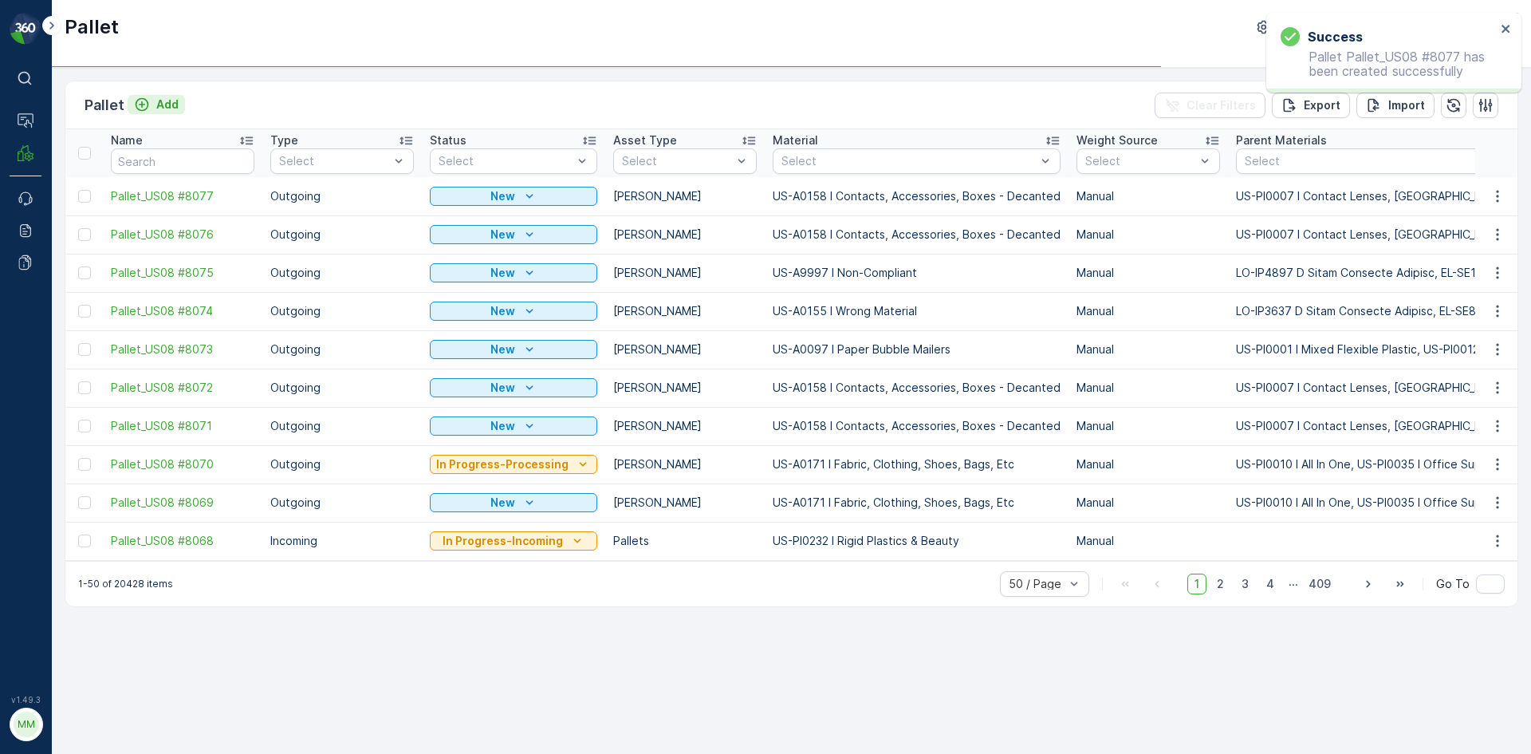
click at [172, 109] on p "Add" at bounding box center [167, 104] width 22 height 16
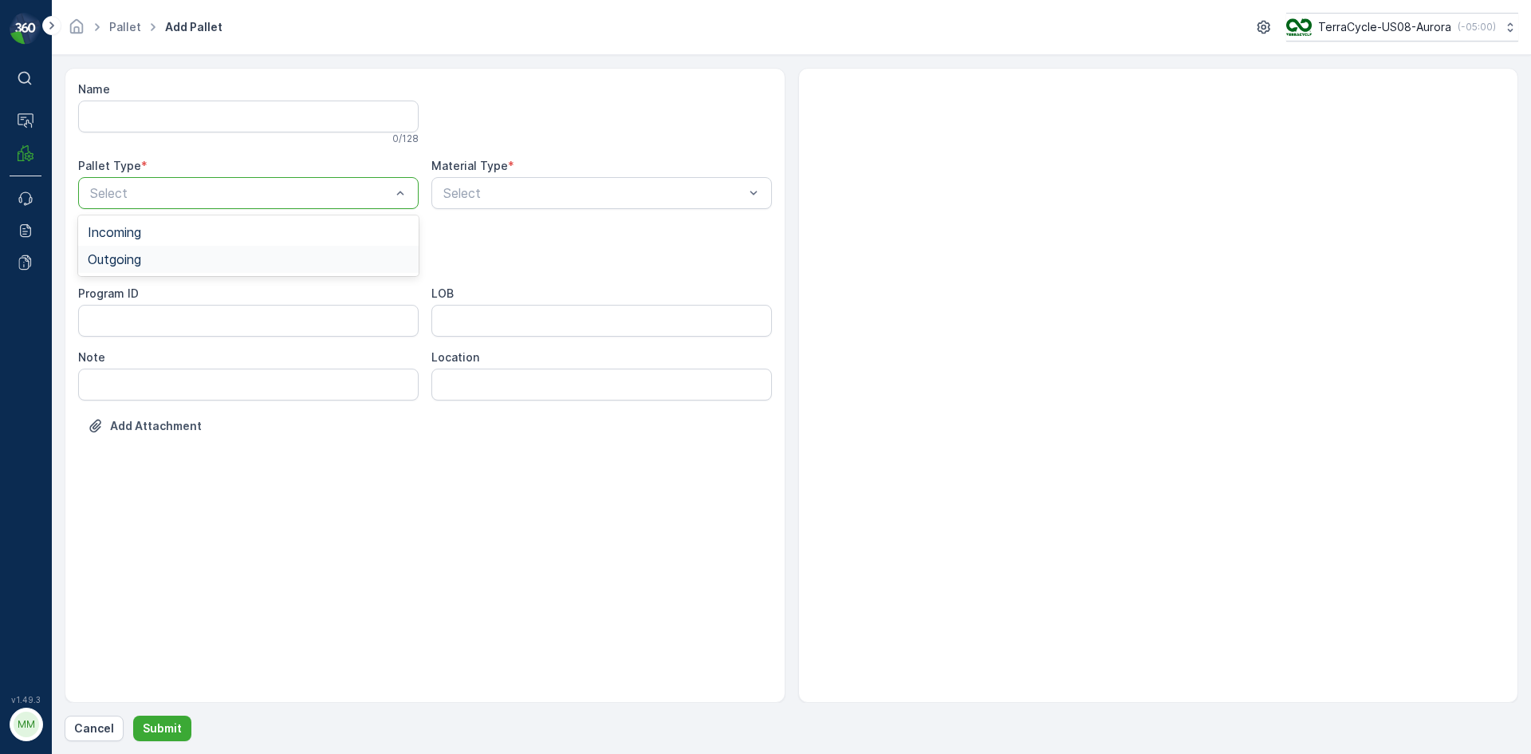
click at [178, 266] on div "Outgoing" at bounding box center [248, 259] width 341 height 27
click at [167, 292] on div "[PERSON_NAME]" at bounding box center [248, 296] width 321 height 14
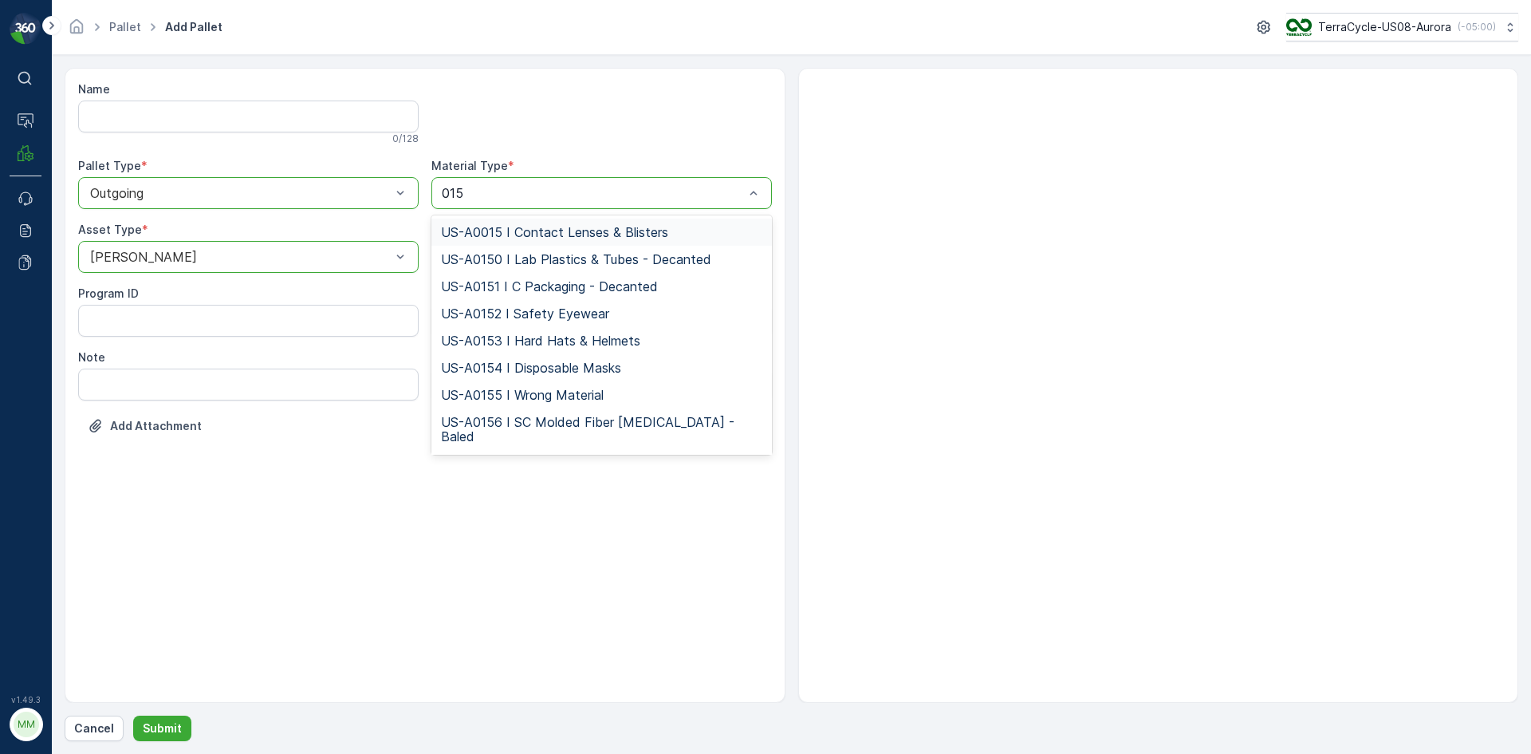
type input "0158"
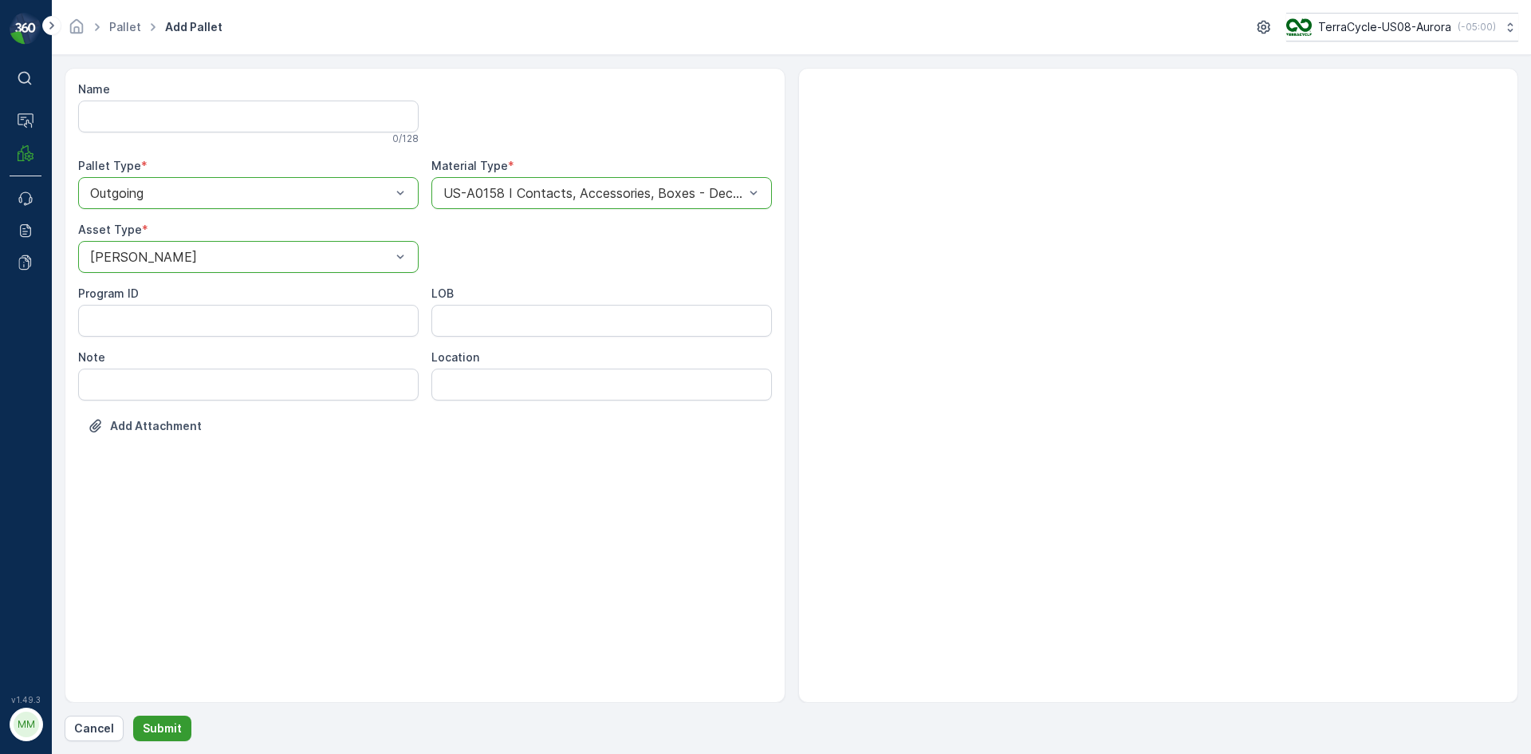
click at [152, 736] on button "Submit" at bounding box center [162, 728] width 58 height 26
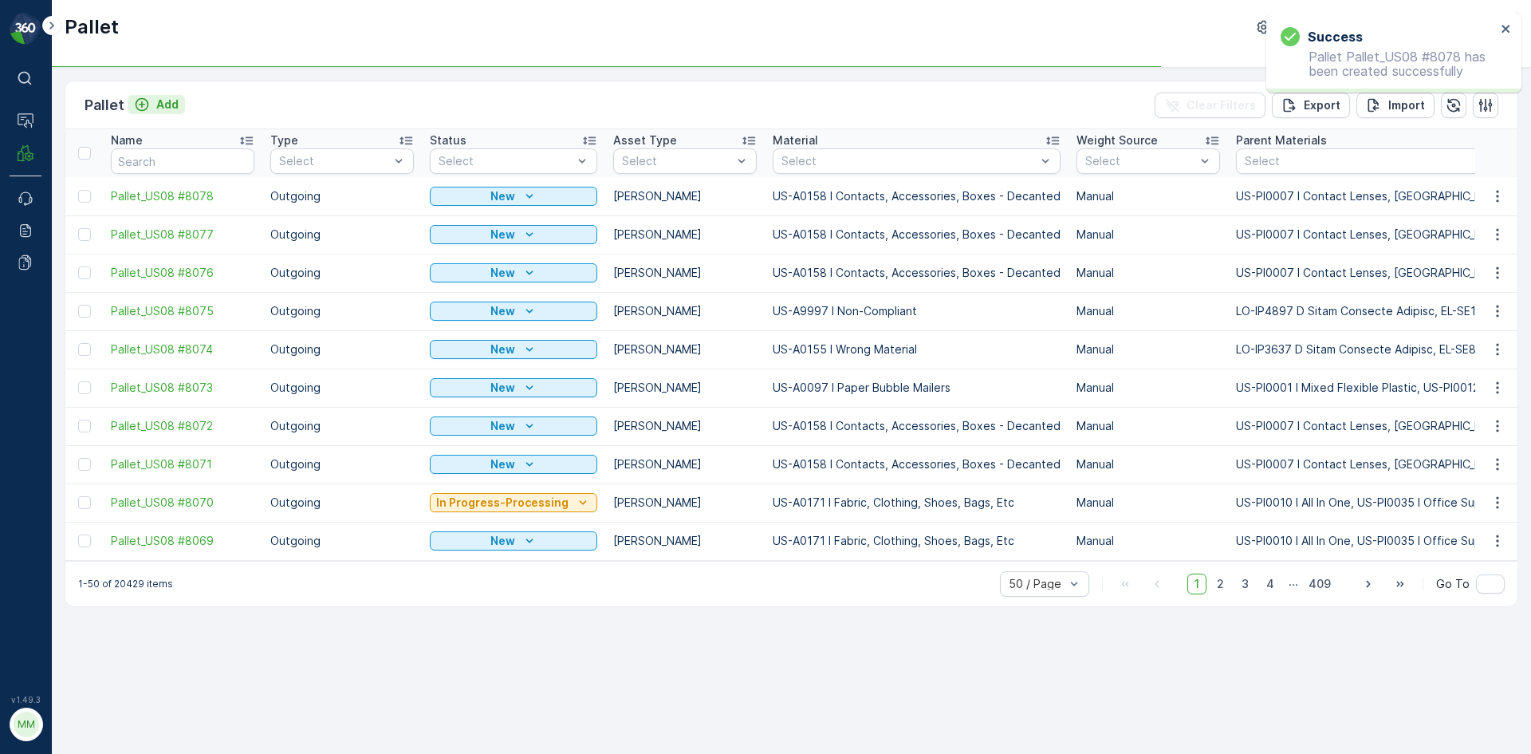
click at [150, 109] on div "Add" at bounding box center [156, 104] width 45 height 16
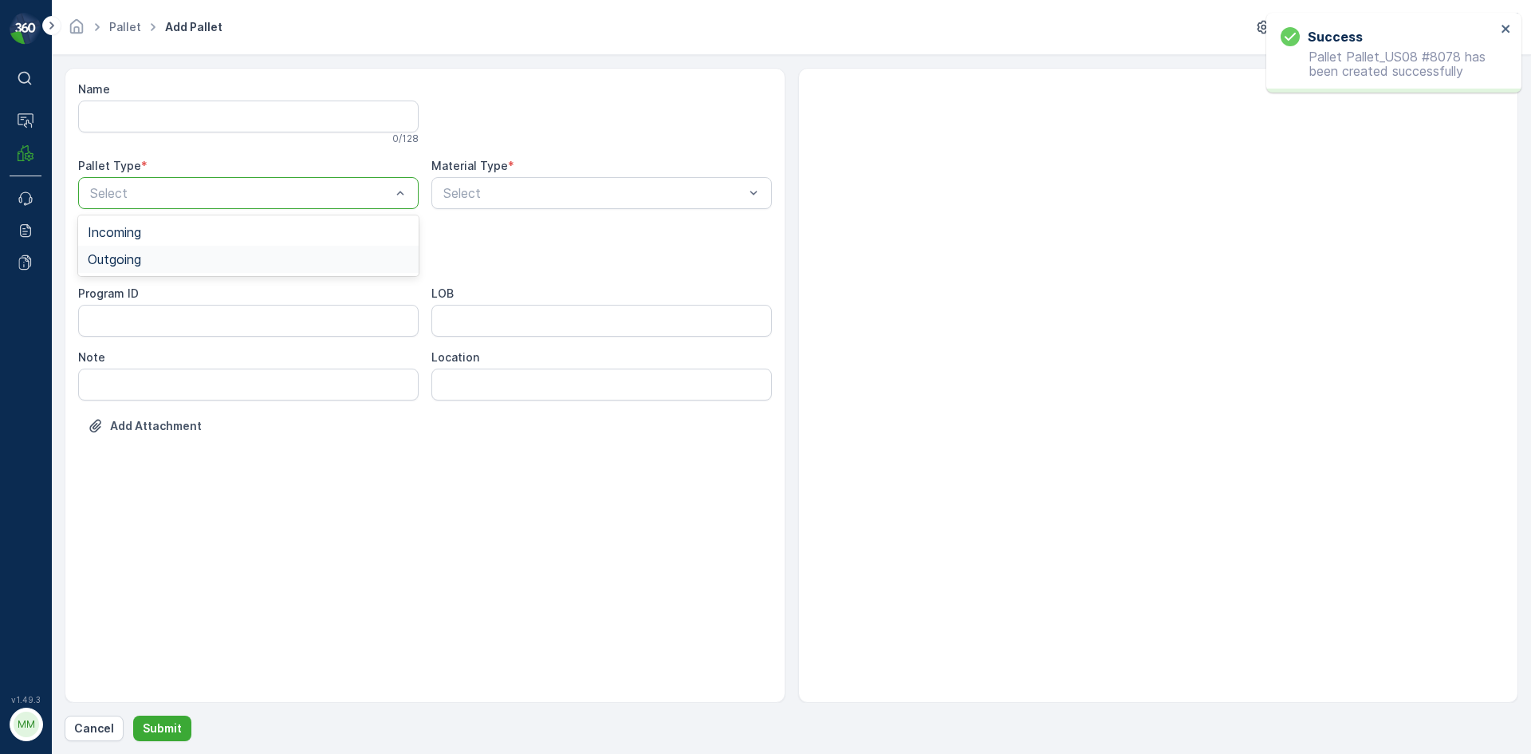
click at [214, 257] on div "Outgoing" at bounding box center [248, 259] width 321 height 14
click at [195, 289] on div "Gaylord" at bounding box center [248, 296] width 321 height 14
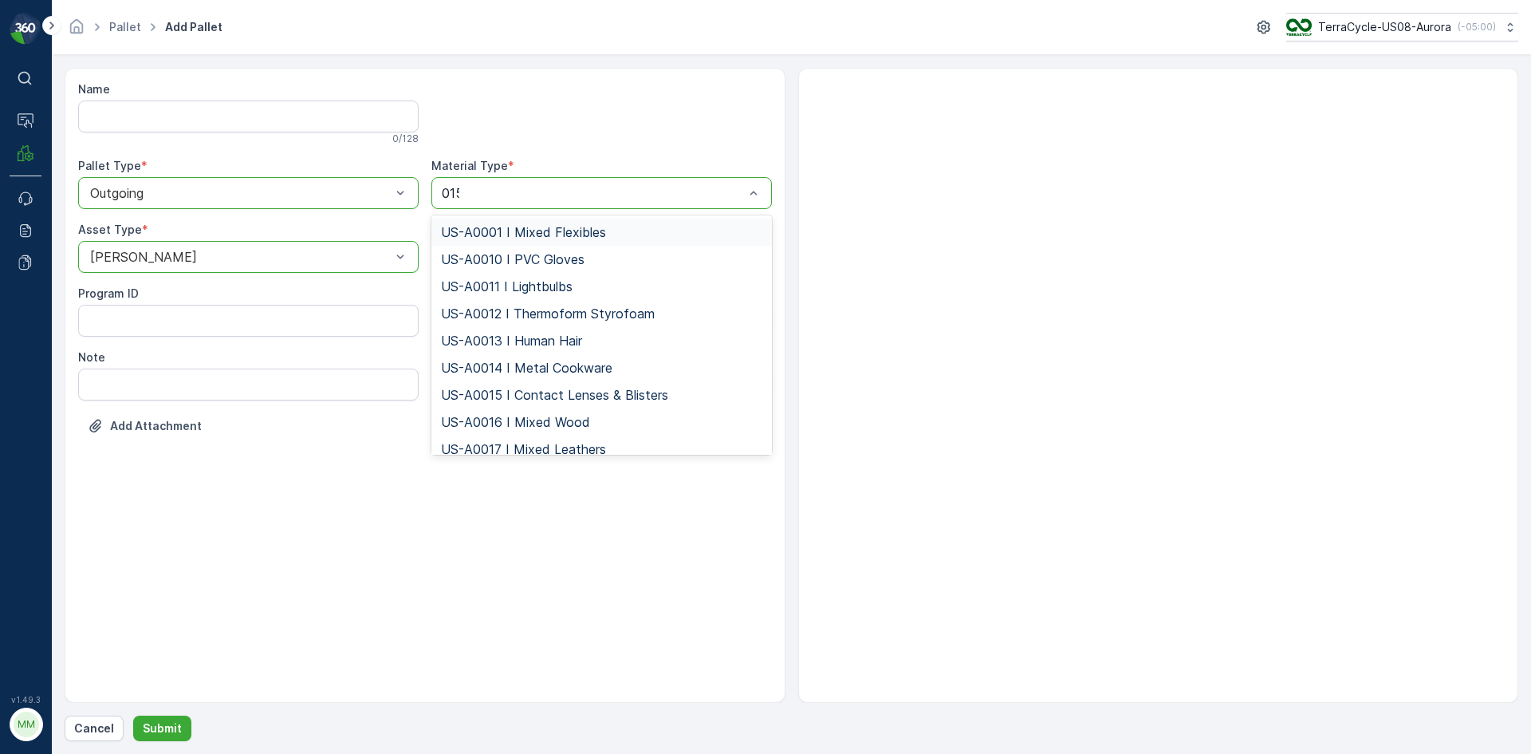
type input "0158"
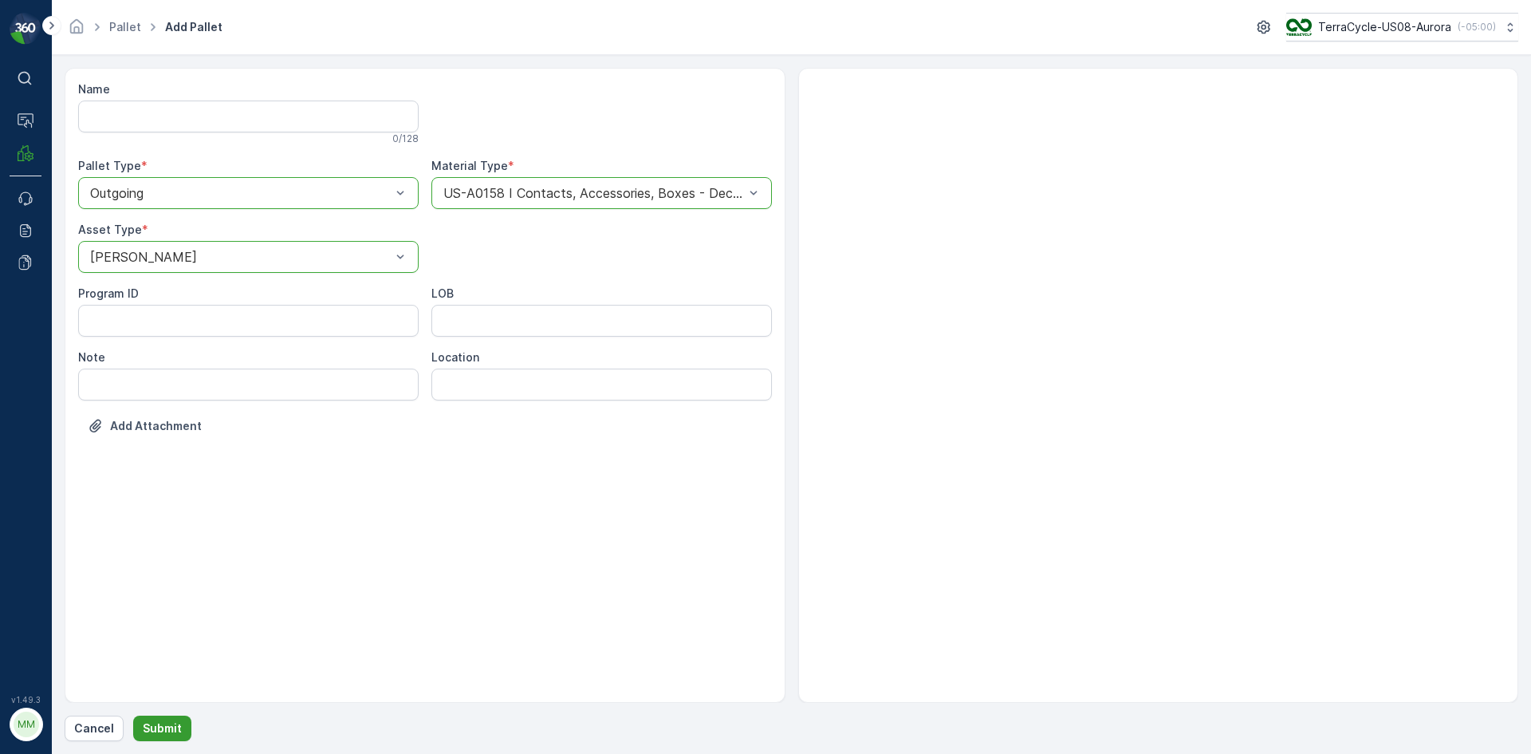
click at [173, 722] on p "Submit" at bounding box center [162, 728] width 39 height 16
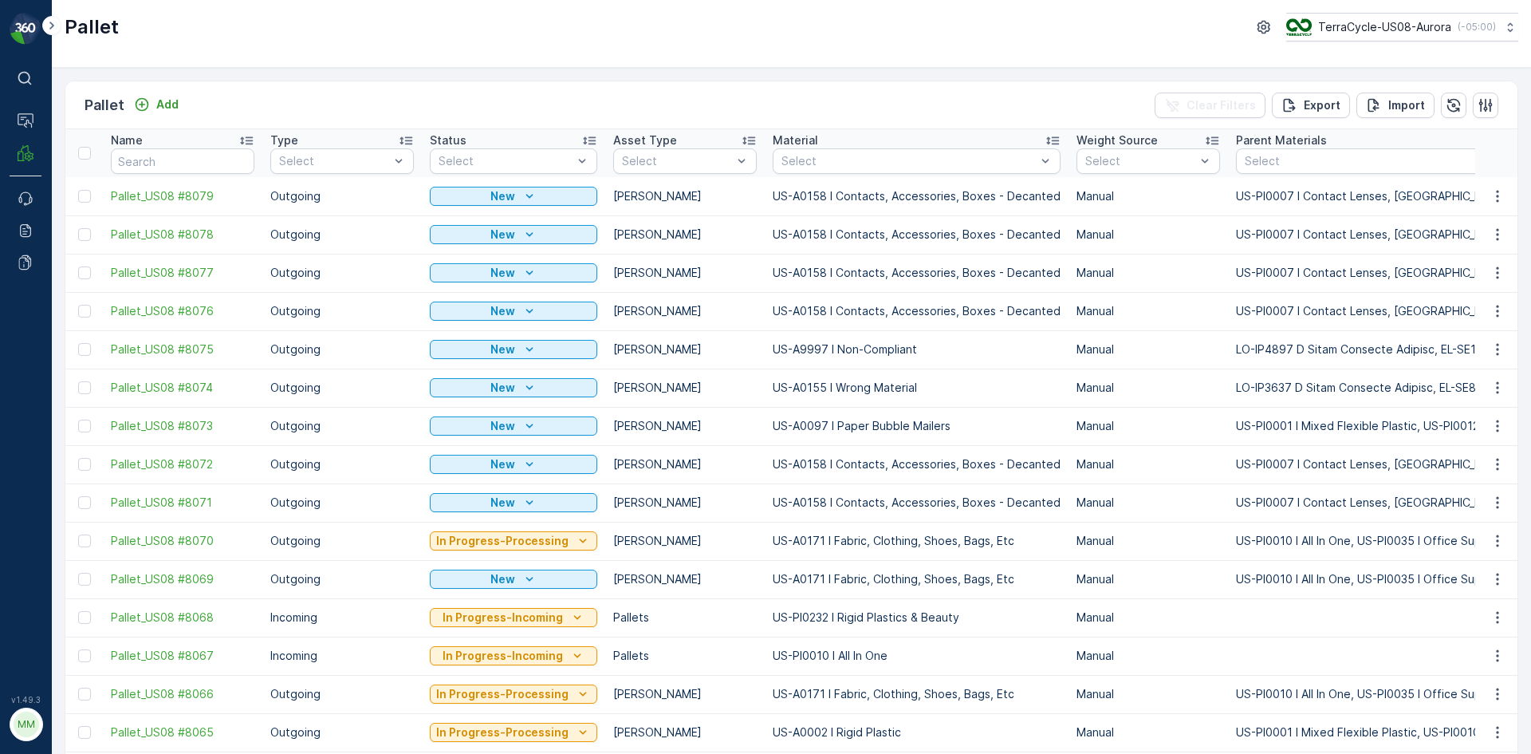
drag, startPoint x: 91, startPoint y: 313, endPoint x: 90, endPoint y: 290, distance: 23.1
click at [85, 311] on div at bounding box center [84, 311] width 13 height 13
click at [78, 305] on input "checkbox" at bounding box center [78, 305] width 0 height 0
click at [89, 277] on div at bounding box center [84, 272] width 13 height 13
click at [78, 266] on input "checkbox" at bounding box center [78, 266] width 0 height 0
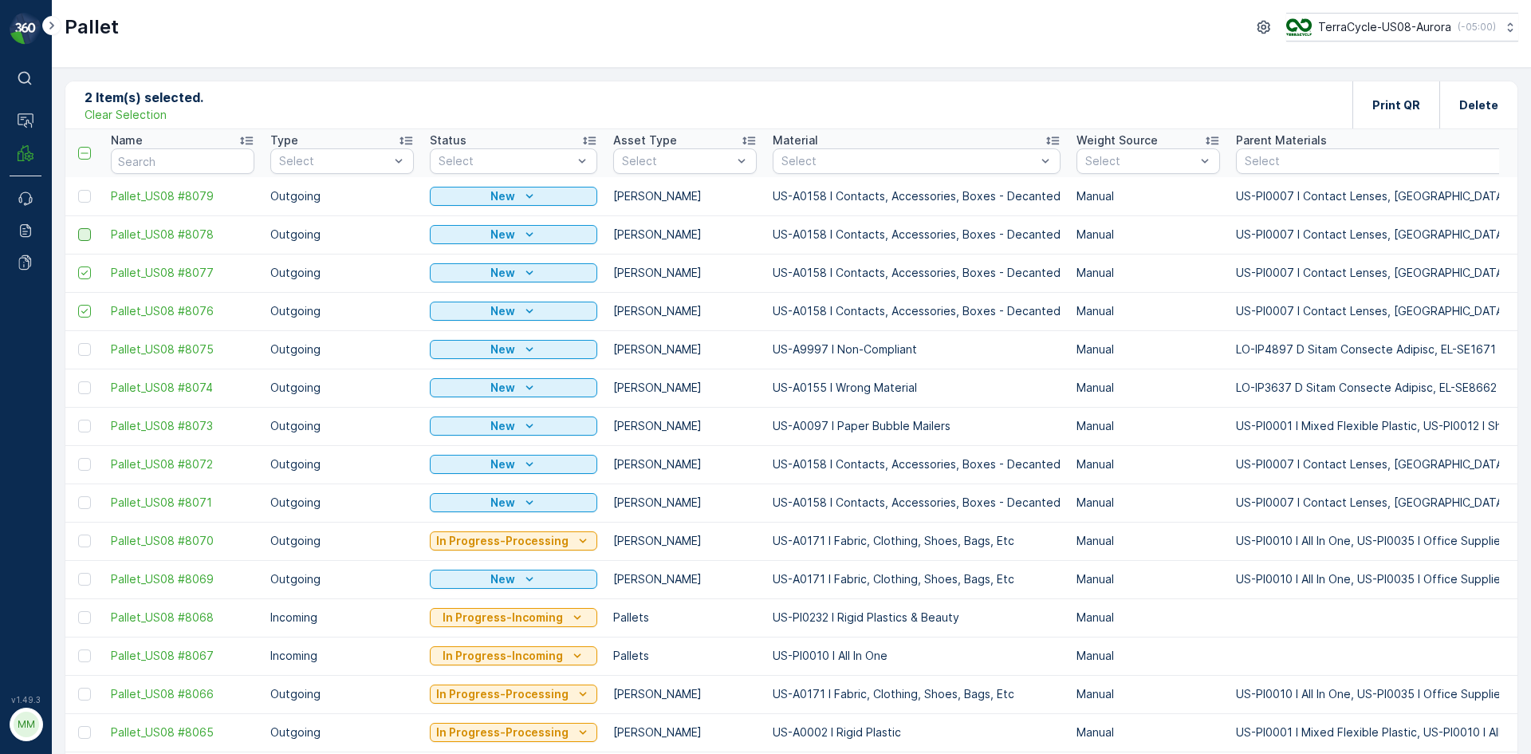
click at [87, 236] on div at bounding box center [84, 234] width 13 height 13
click at [78, 228] on input "checkbox" at bounding box center [78, 228] width 0 height 0
click at [86, 197] on div at bounding box center [84, 196] width 13 height 13
click at [78, 190] on input "checkbox" at bounding box center [78, 190] width 0 height 0
click at [1360, 104] on div "Print QR" at bounding box center [1395, 104] width 87 height 47
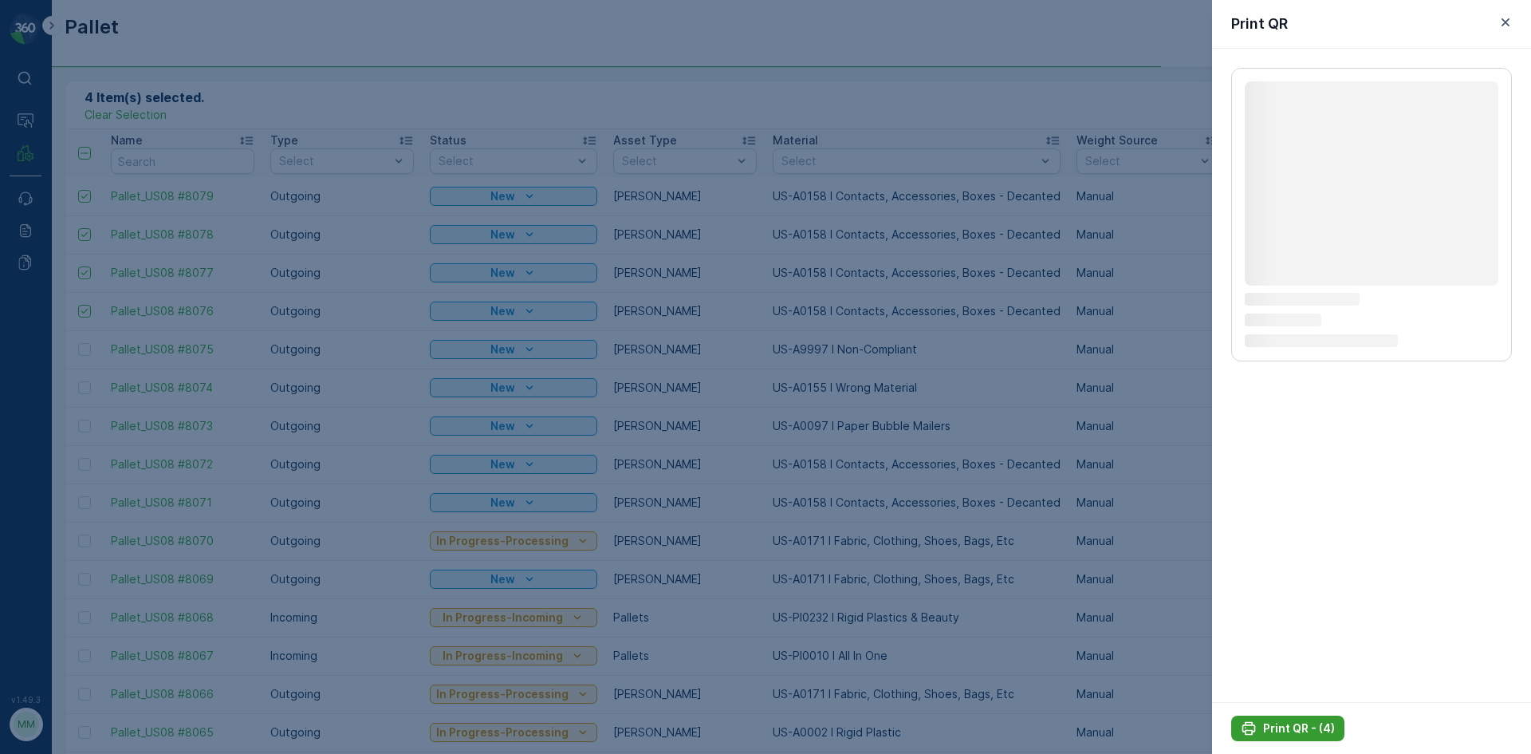
click at [1293, 721] on p "Print QR - (4)" at bounding box center [1299, 728] width 72 height 16
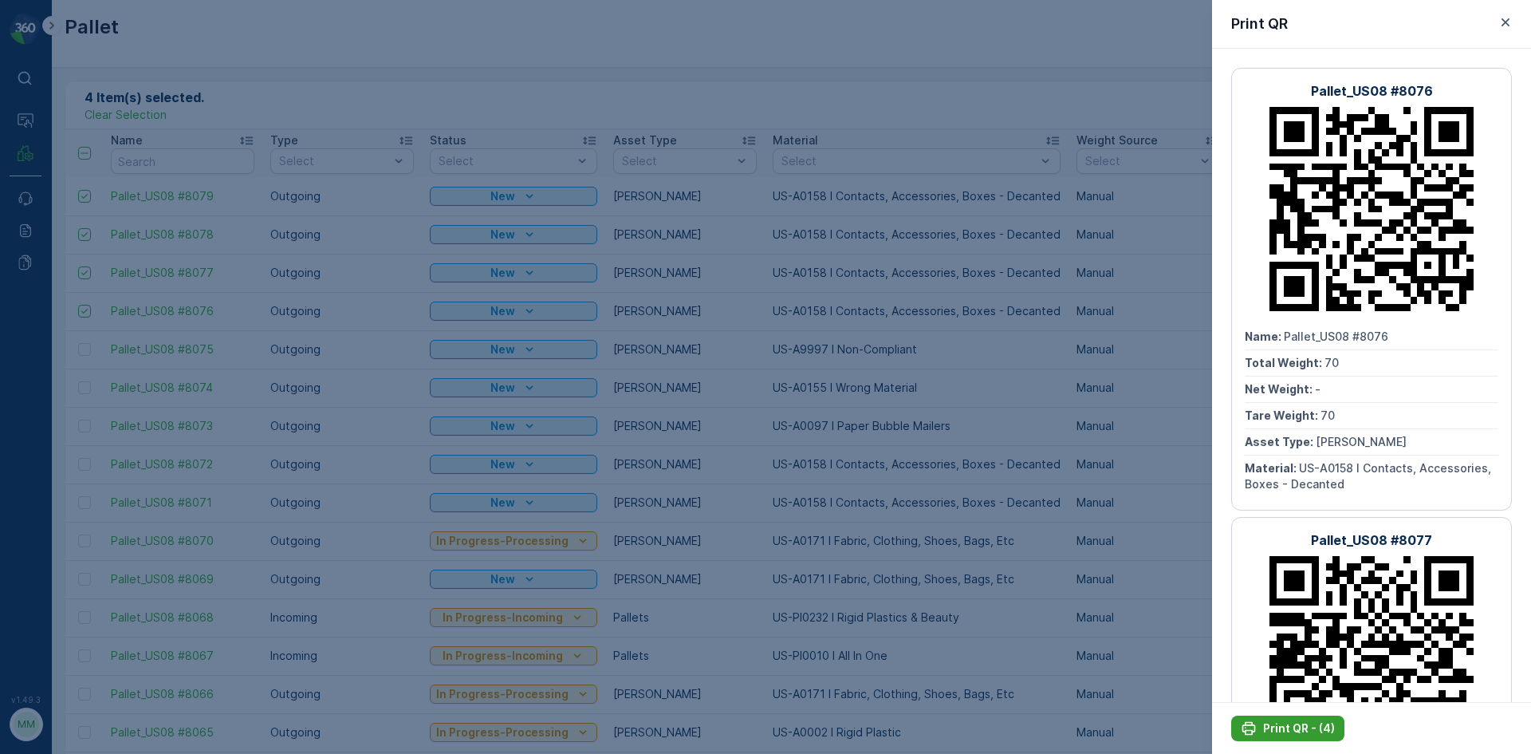
click at [1288, 726] on p "Print QR - (4)" at bounding box center [1299, 728] width 72 height 16
click at [1026, 424] on div at bounding box center [765, 377] width 1531 height 754
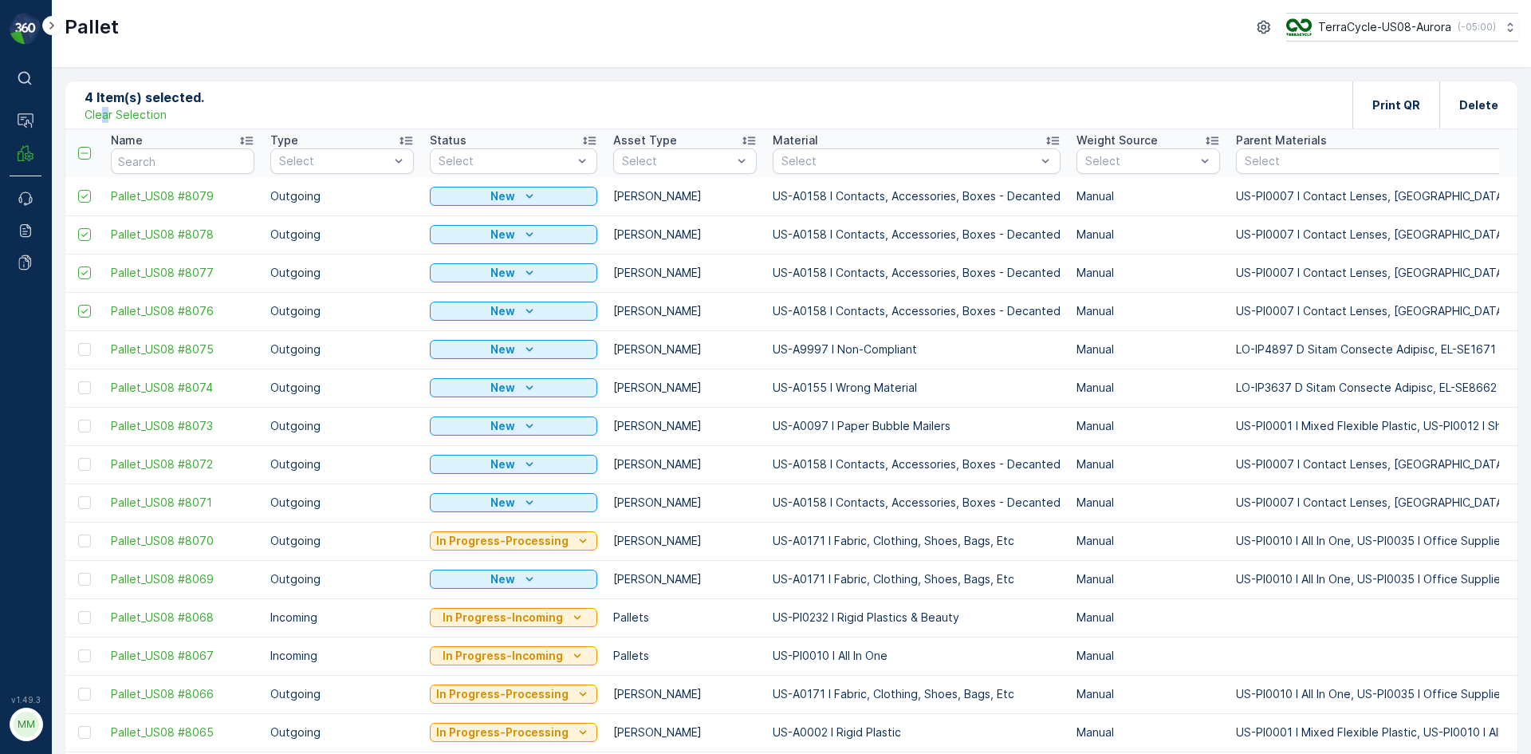
click at [105, 113] on p "Clear Selection" at bounding box center [126, 115] width 82 height 16
click at [171, 113] on button "Add" at bounding box center [156, 104] width 57 height 19
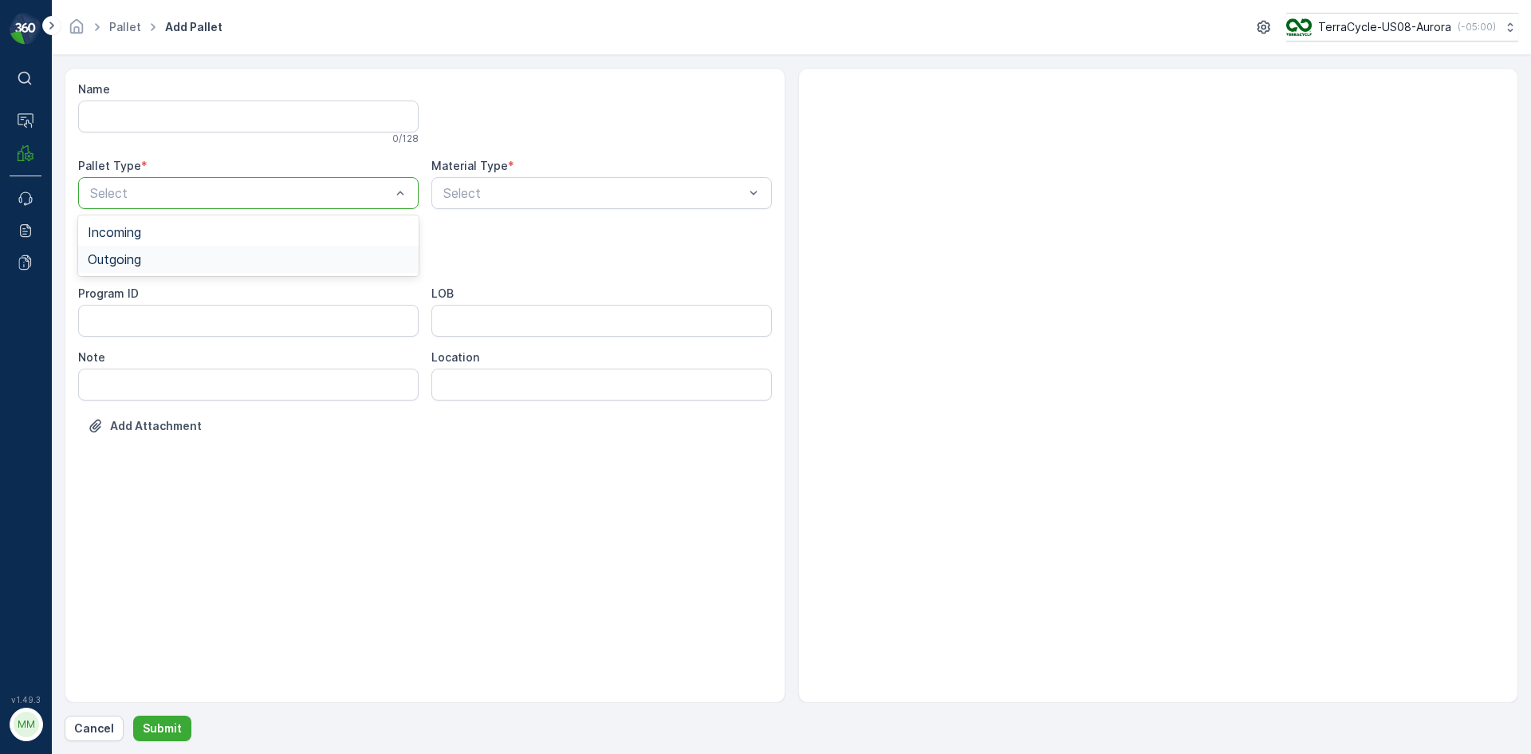
click at [172, 255] on div "Outgoing" at bounding box center [248, 259] width 321 height 14
drag, startPoint x: 156, startPoint y: 289, endPoint x: 377, endPoint y: 234, distance: 228.2
click at [156, 289] on div "Gaylord" at bounding box center [248, 296] width 321 height 14
type input "9997"
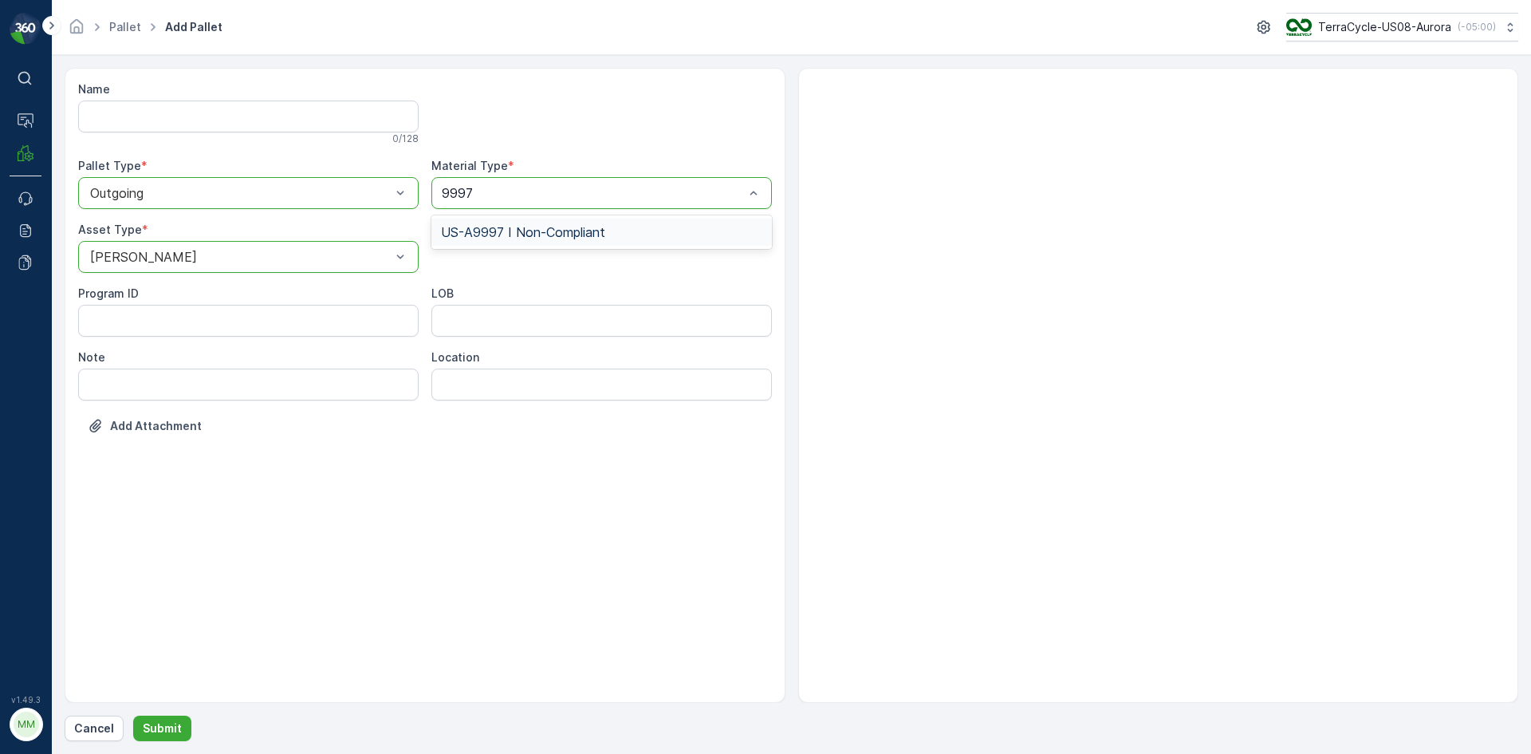
click at [518, 236] on span "US-A9997 I Non-Compliant" at bounding box center [523, 232] width 164 height 14
click at [159, 729] on p "Submit" at bounding box center [162, 728] width 39 height 16
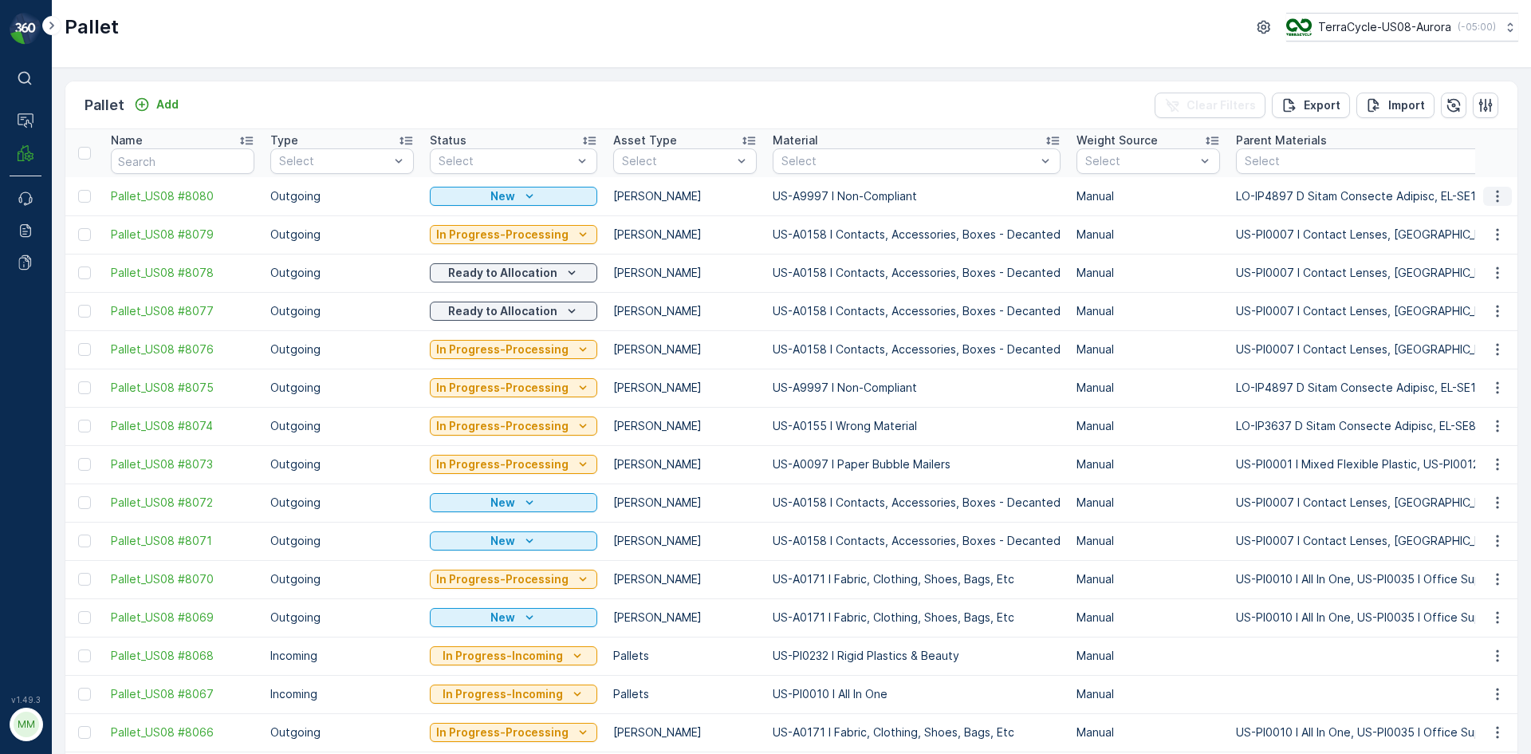
click at [1492, 201] on icon "button" at bounding box center [1498, 196] width 16 height 16
click at [1482, 313] on div "Print QR" at bounding box center [1478, 309] width 105 height 22
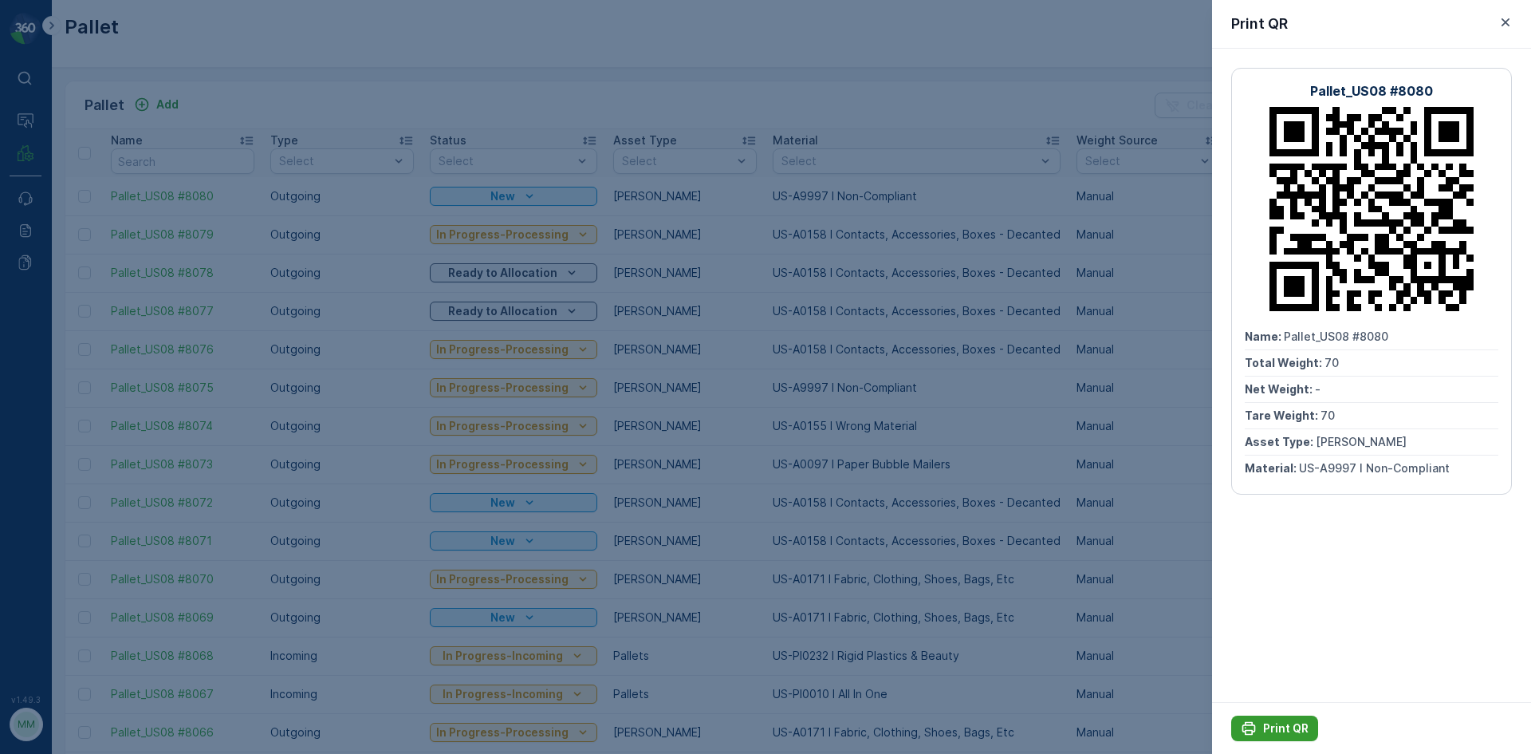
click at [1280, 720] on p "Print QR" at bounding box center [1285, 728] width 45 height 16
click at [896, 74] on div at bounding box center [765, 377] width 1531 height 754
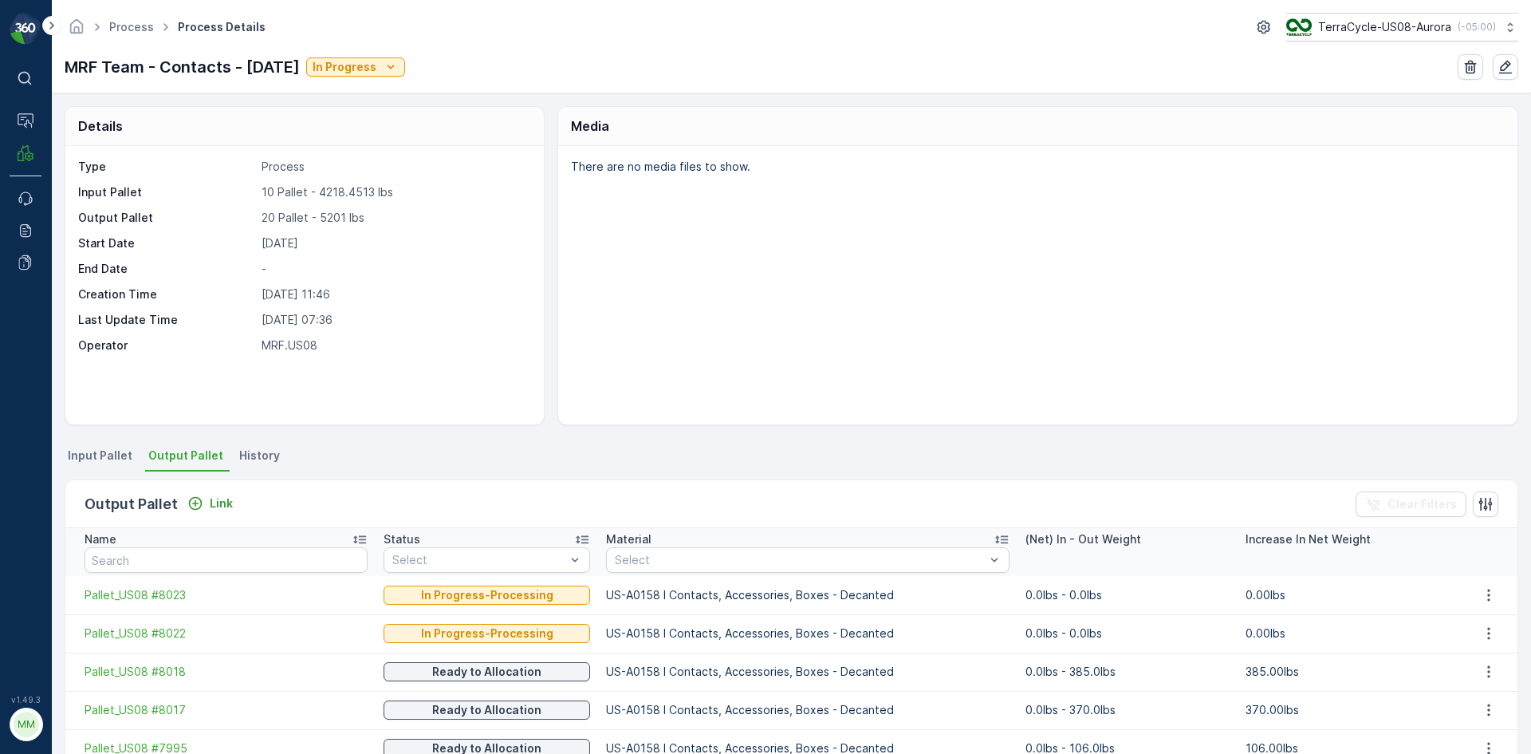
click at [101, 455] on span "Input Pallet" at bounding box center [100, 455] width 65 height 16
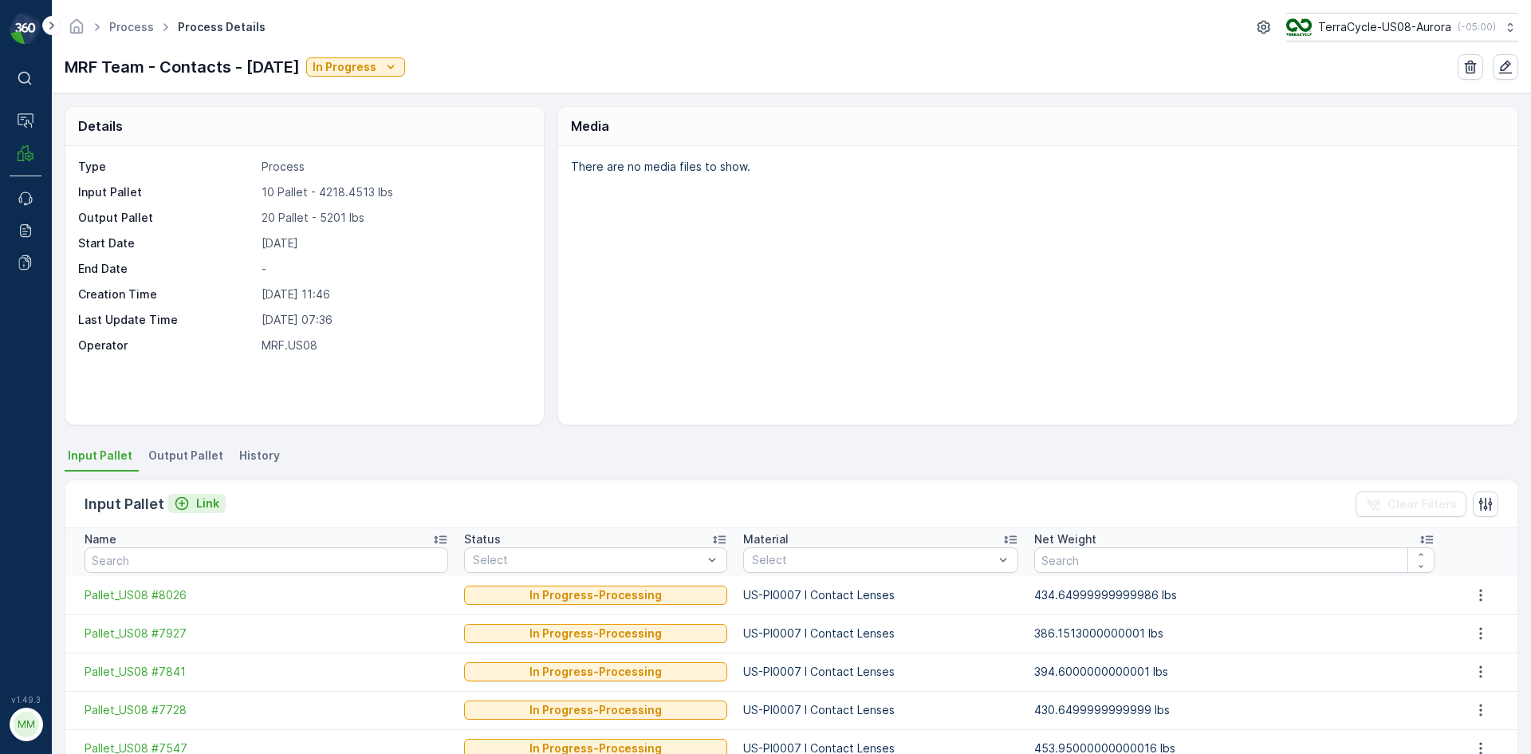
click at [213, 507] on p "Link" at bounding box center [207, 503] width 23 height 16
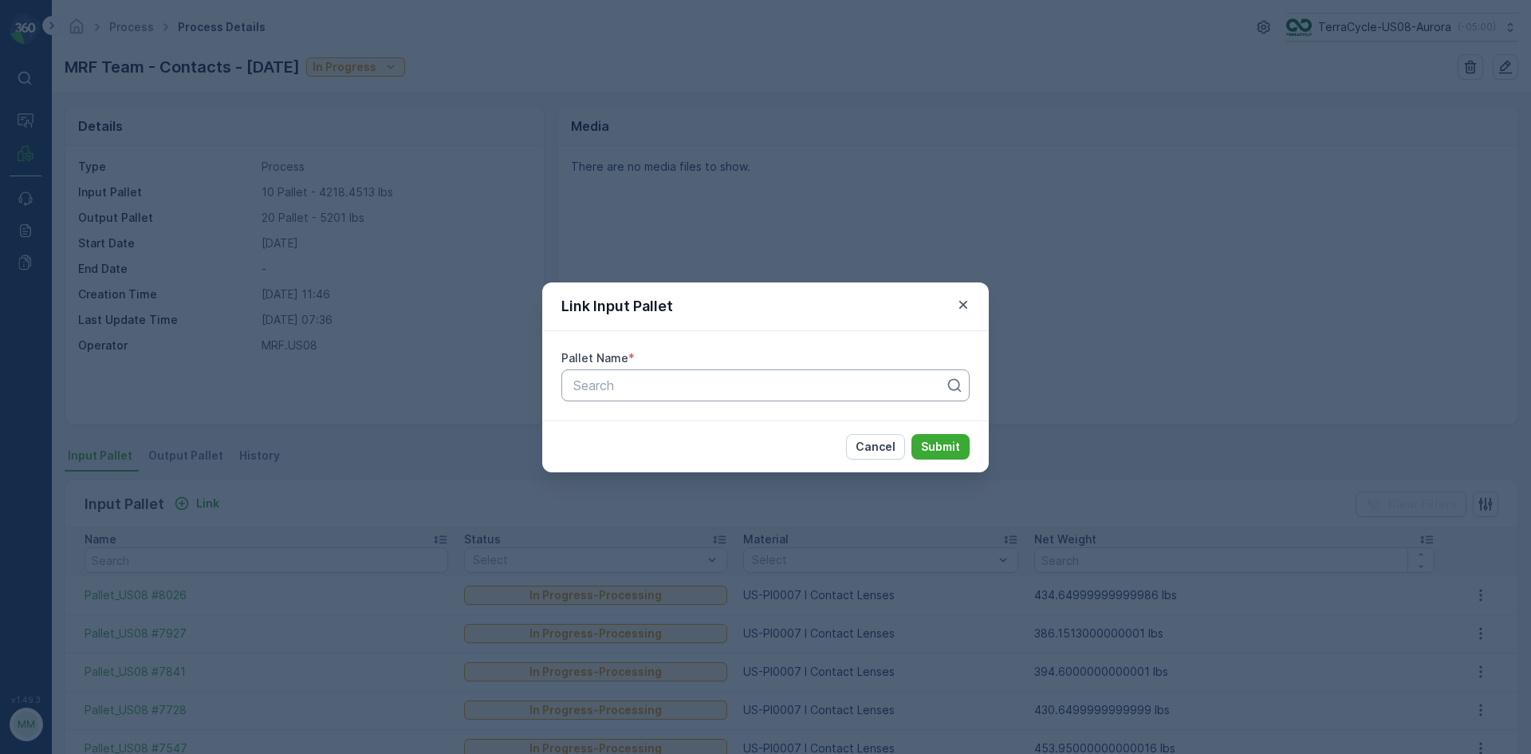
click at [699, 389] on div at bounding box center [759, 385] width 375 height 14
type input "7678"
click at [911, 434] on button "Submit" at bounding box center [940, 447] width 58 height 26
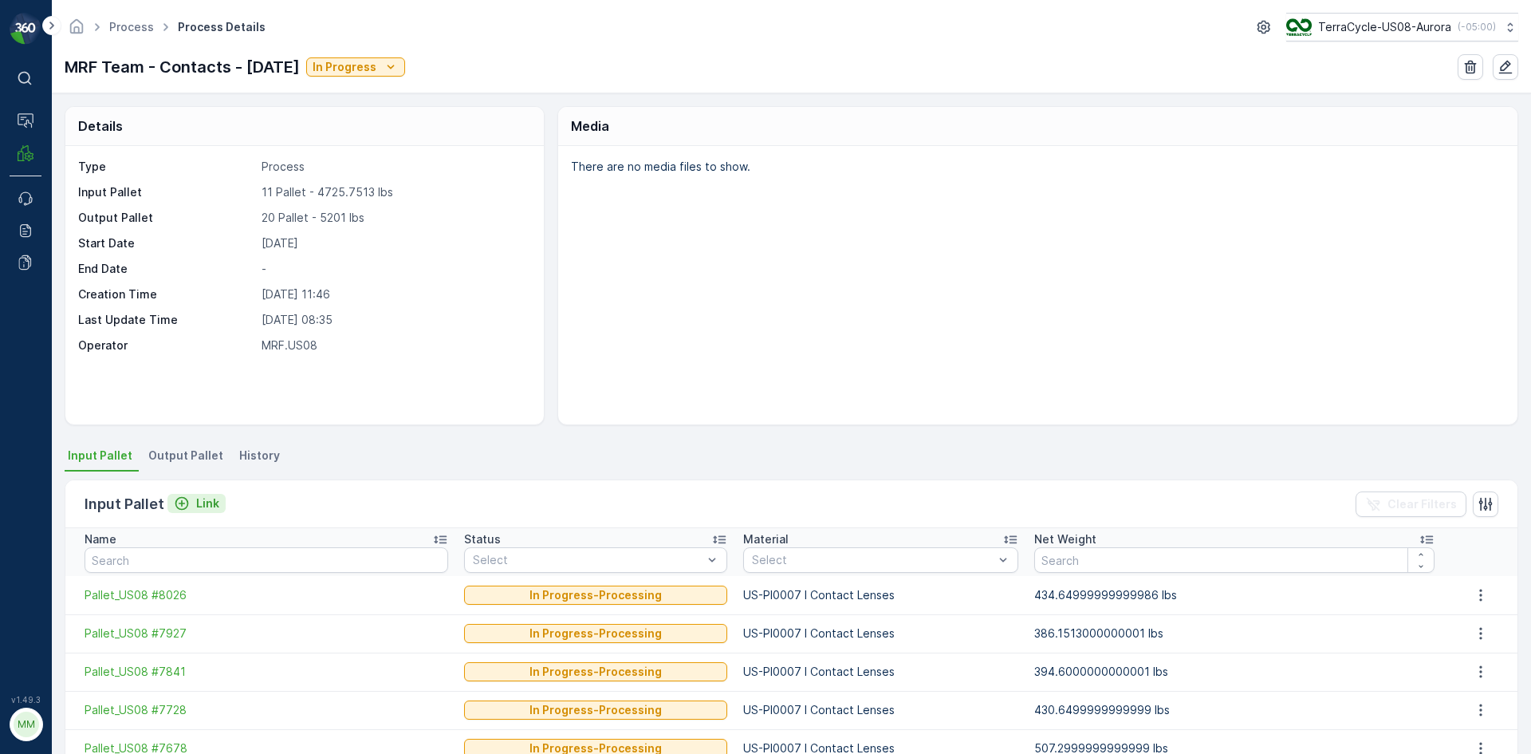
click at [211, 498] on p "Link" at bounding box center [207, 503] width 23 height 16
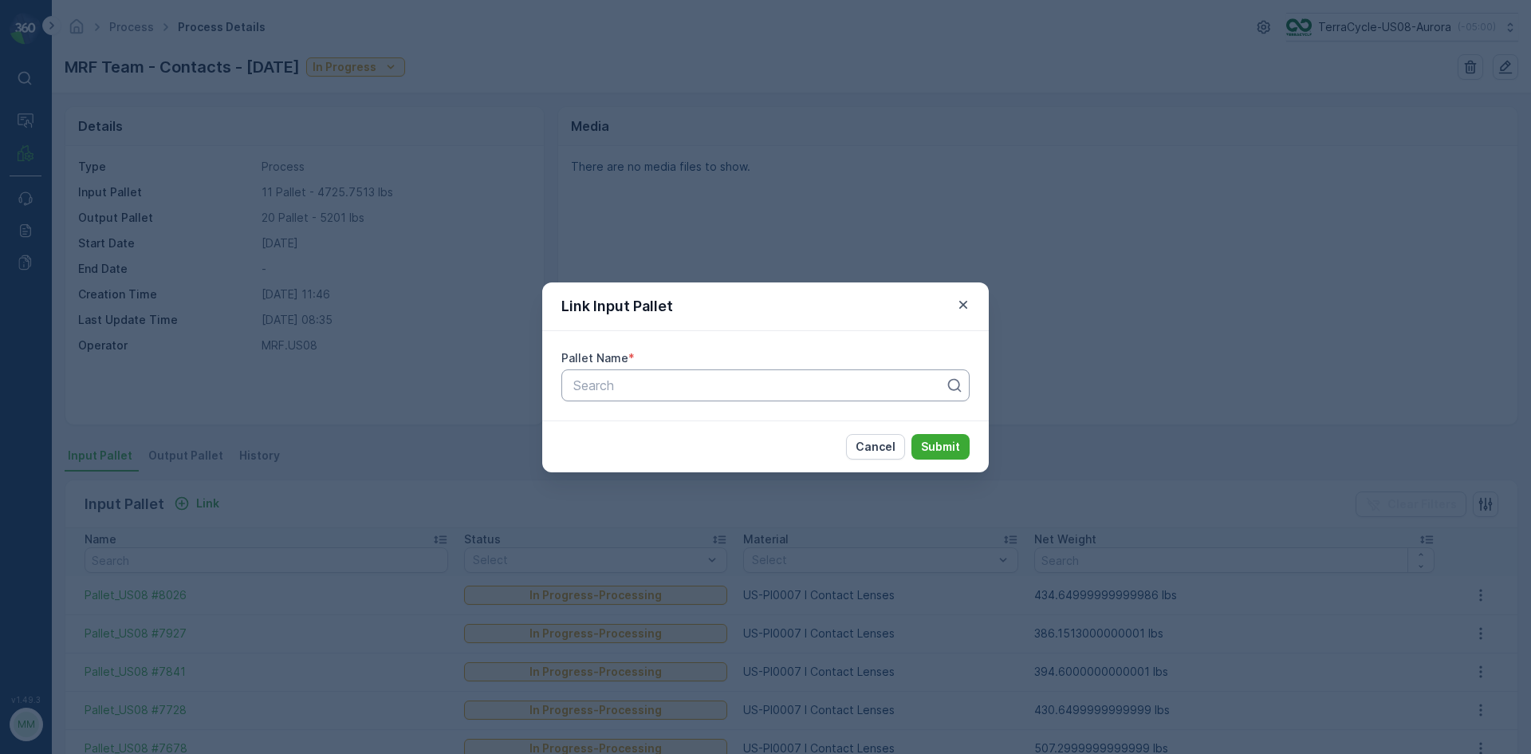
click at [715, 382] on div at bounding box center [759, 385] width 375 height 14
type input "8021"
click at [728, 418] on div "Pallet_US08 #8021" at bounding box center [765, 424] width 389 height 14
click at [957, 448] on p "Submit" at bounding box center [940, 447] width 39 height 16
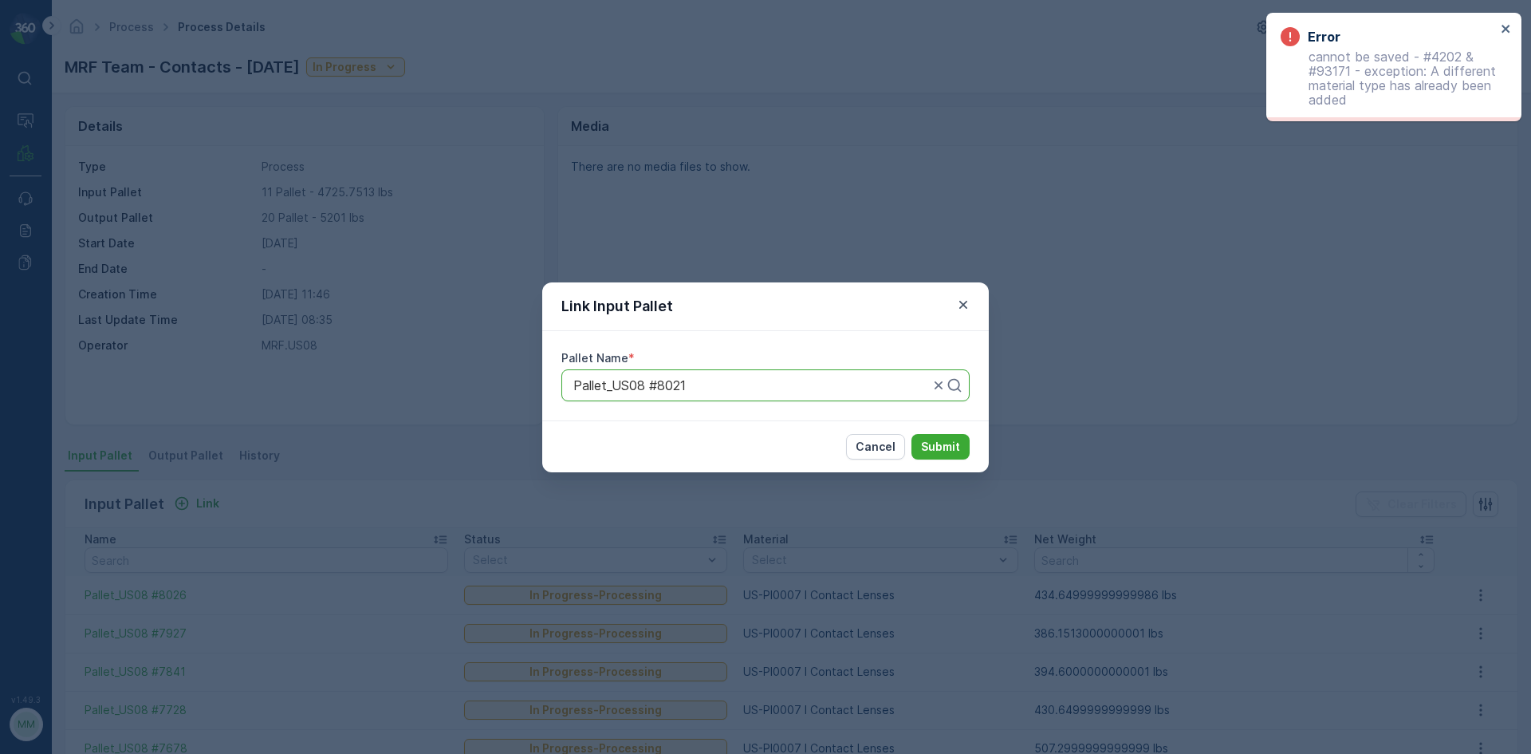
click at [976, 206] on div "Link Input Pallet Pallet Name * Pallet_US08 #8021 Cancel Submit" at bounding box center [765, 377] width 1531 height 754
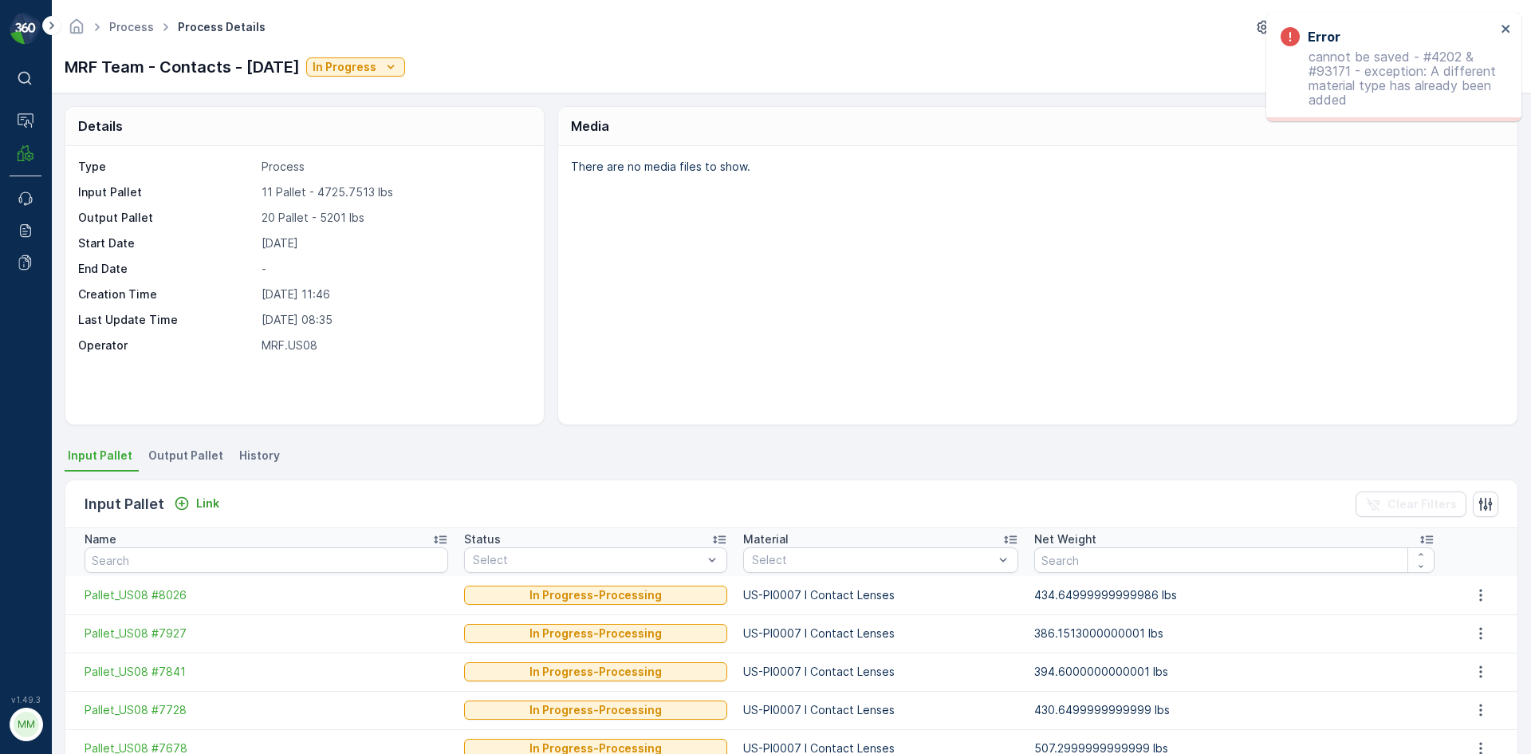
click at [206, 452] on span "Output Pallet" at bounding box center [185, 455] width 75 height 16
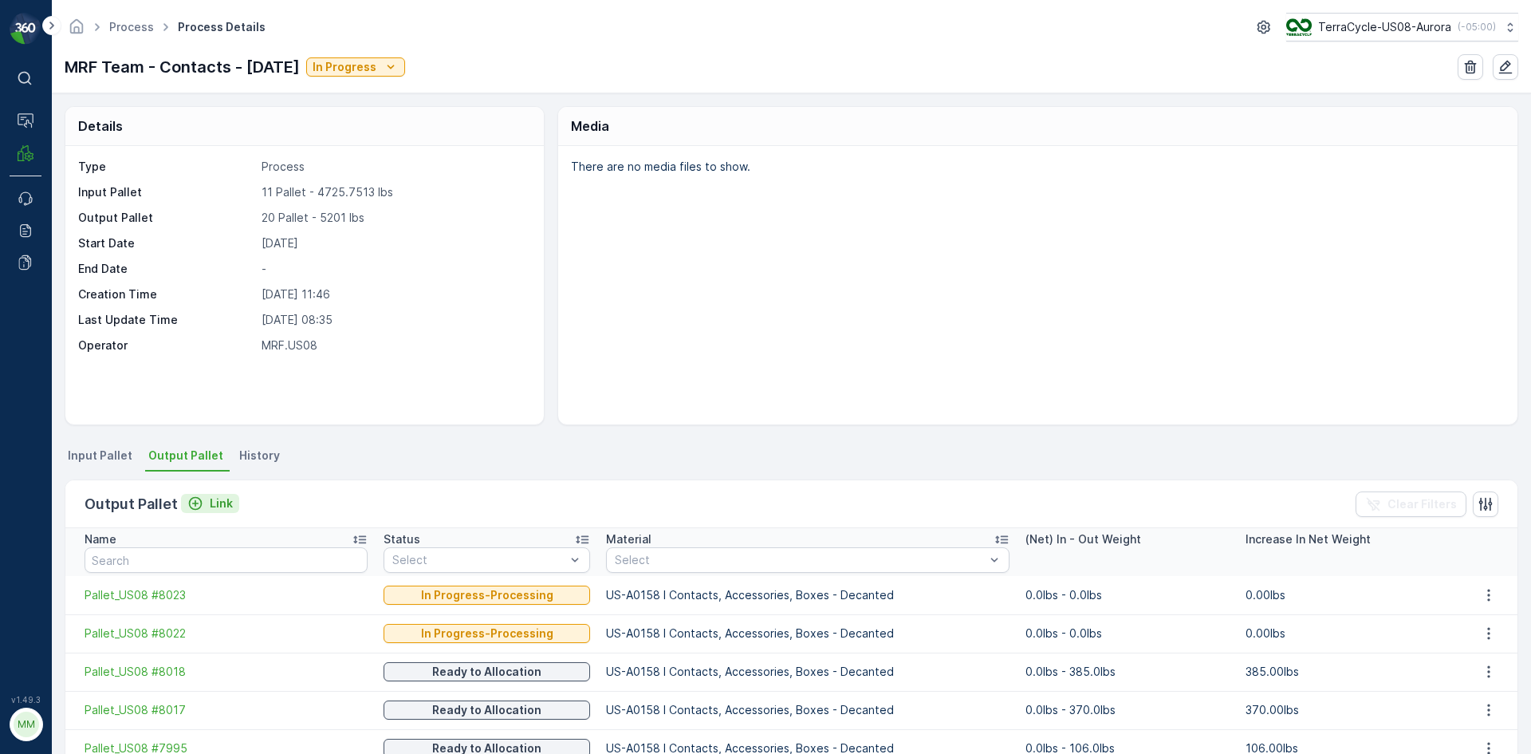
click at [206, 507] on div "Link" at bounding box center [209, 503] width 45 height 16
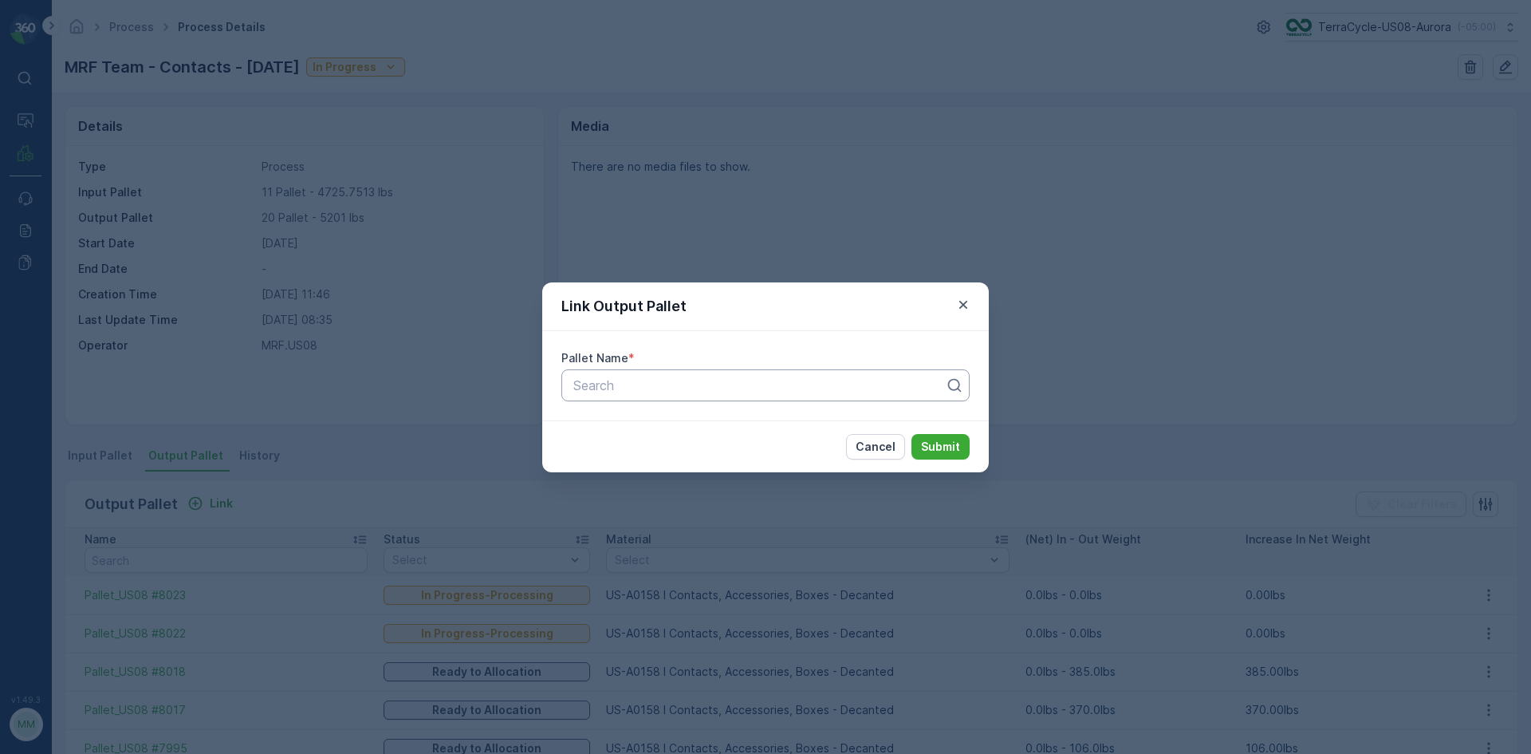
click at [717, 395] on div "Search" at bounding box center [765, 385] width 408 height 32
type input "8021"
click at [939, 435] on button "Submit" at bounding box center [940, 447] width 58 height 26
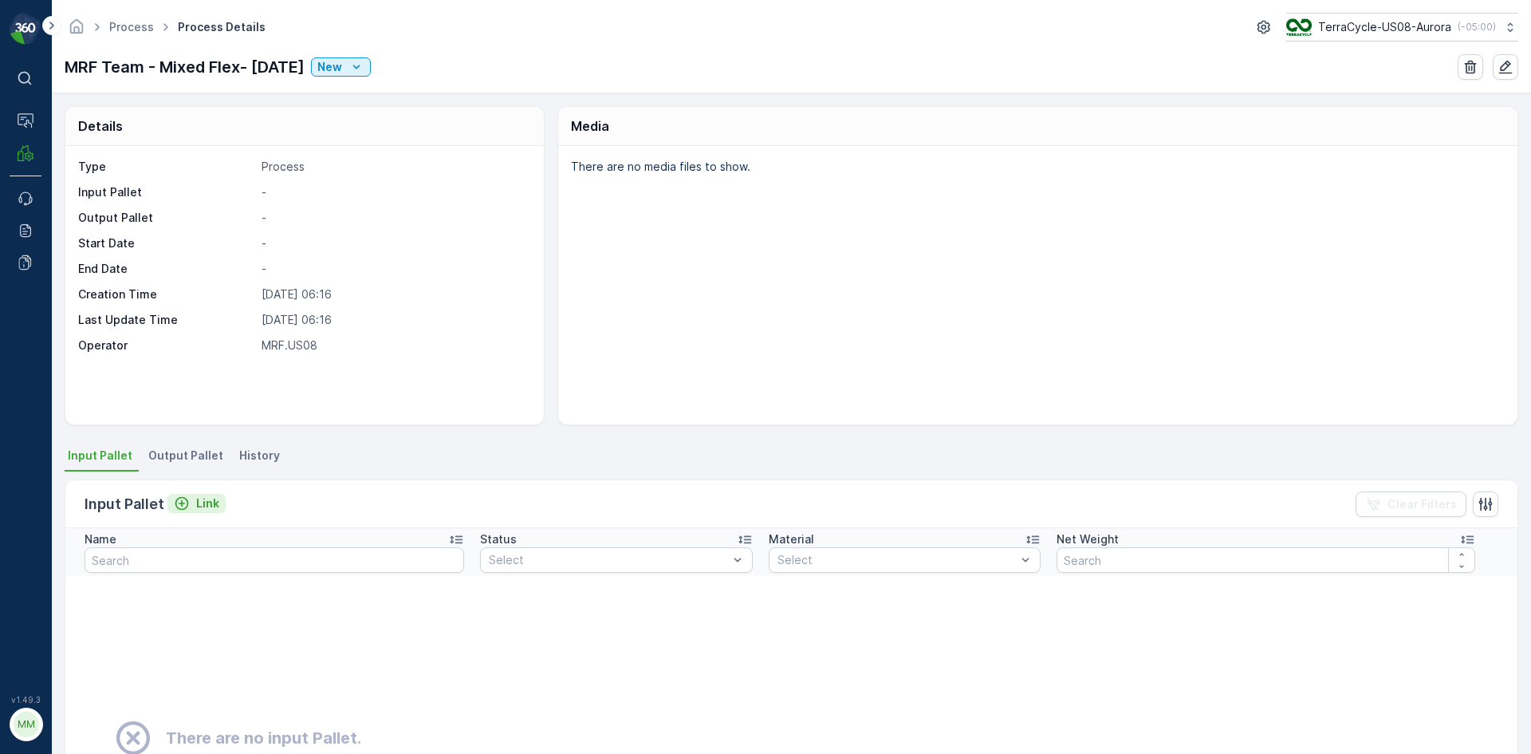
click at [200, 496] on p "Link" at bounding box center [207, 503] width 23 height 16
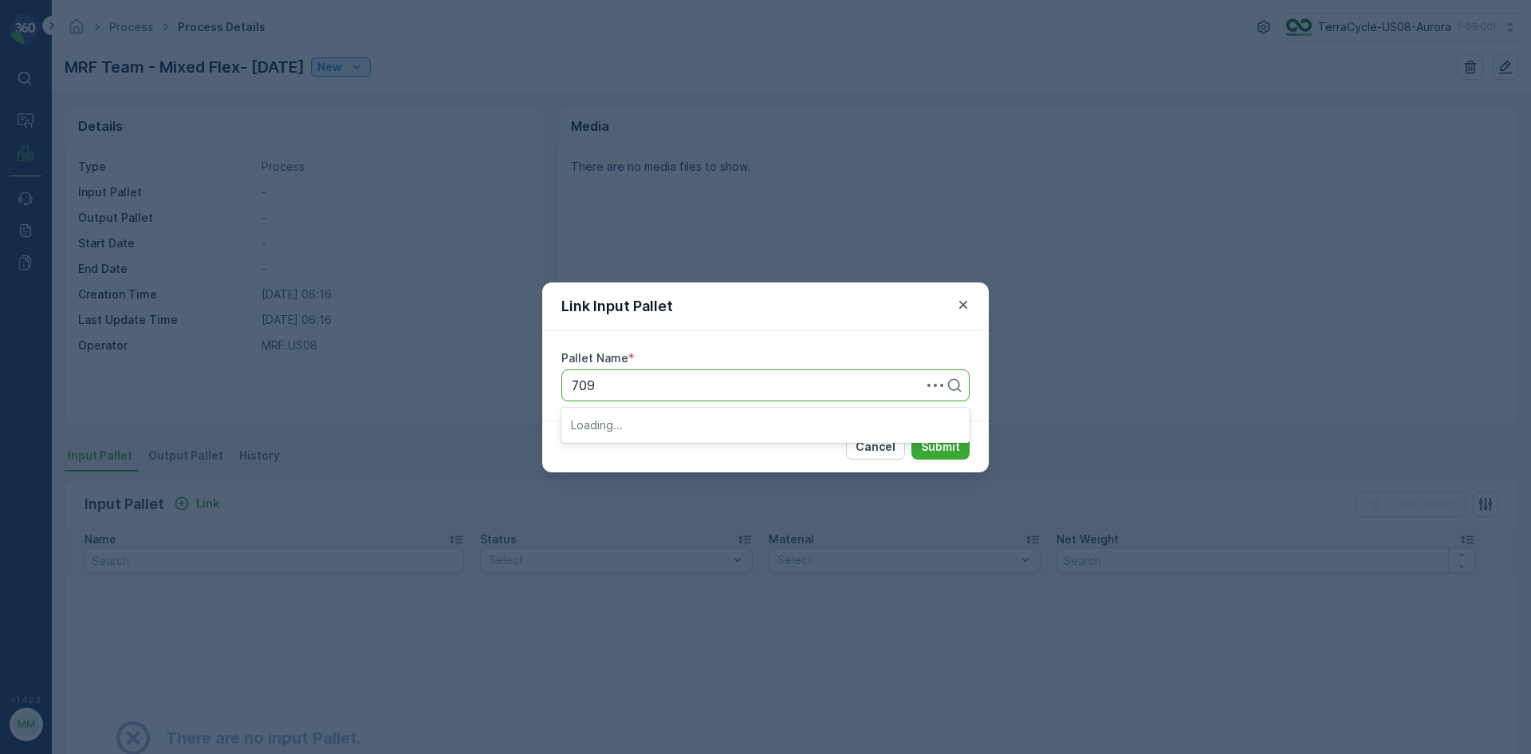
type input "7093"
click at [911, 434] on button "Submit" at bounding box center [940, 447] width 58 height 26
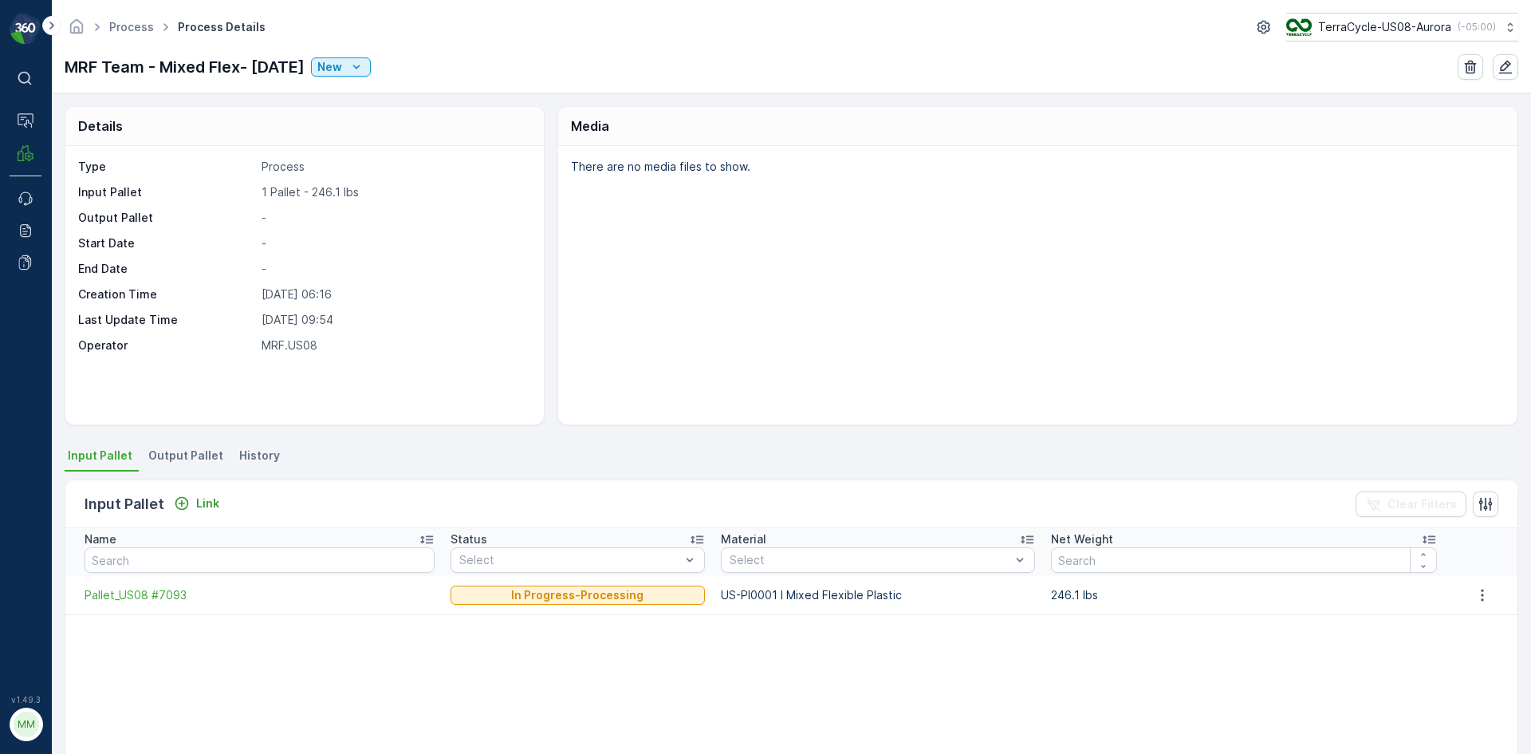
click at [191, 451] on span "Output Pallet" at bounding box center [185, 455] width 75 height 16
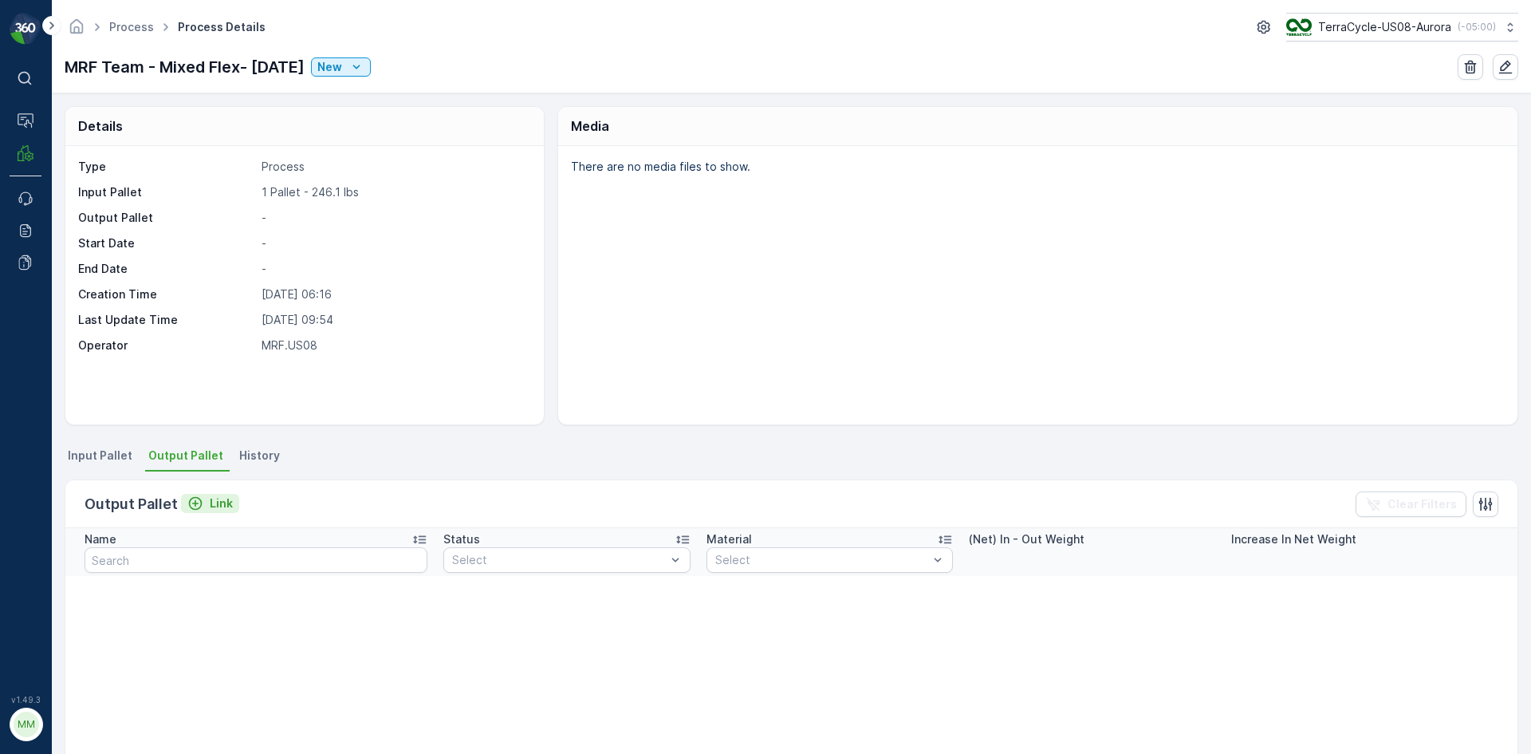
click at [199, 503] on icon "Link" at bounding box center [196, 504] width 14 height 14
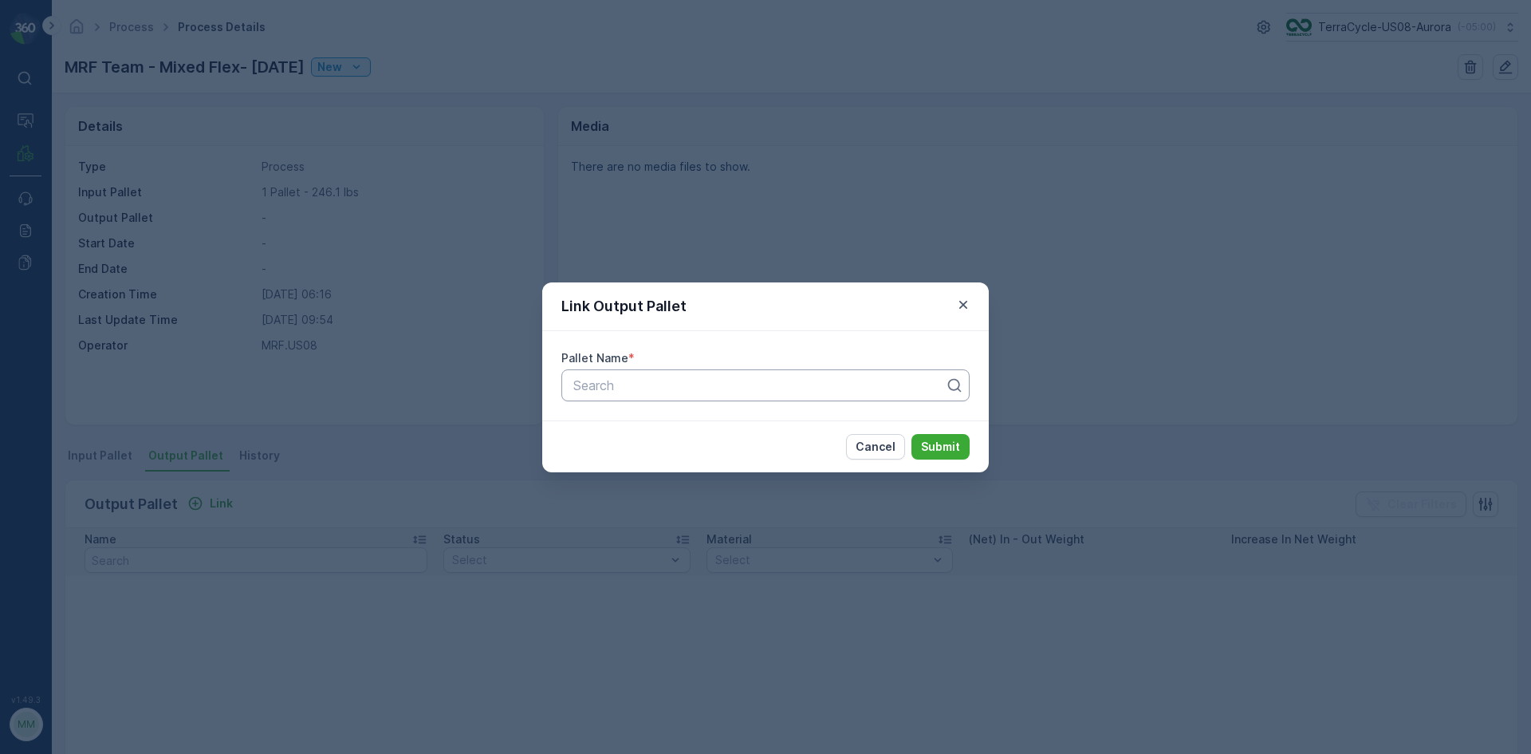
click at [750, 400] on div "Search" at bounding box center [765, 385] width 408 height 32
type input "8073"
click at [911, 434] on button "Submit" at bounding box center [940, 447] width 58 height 26
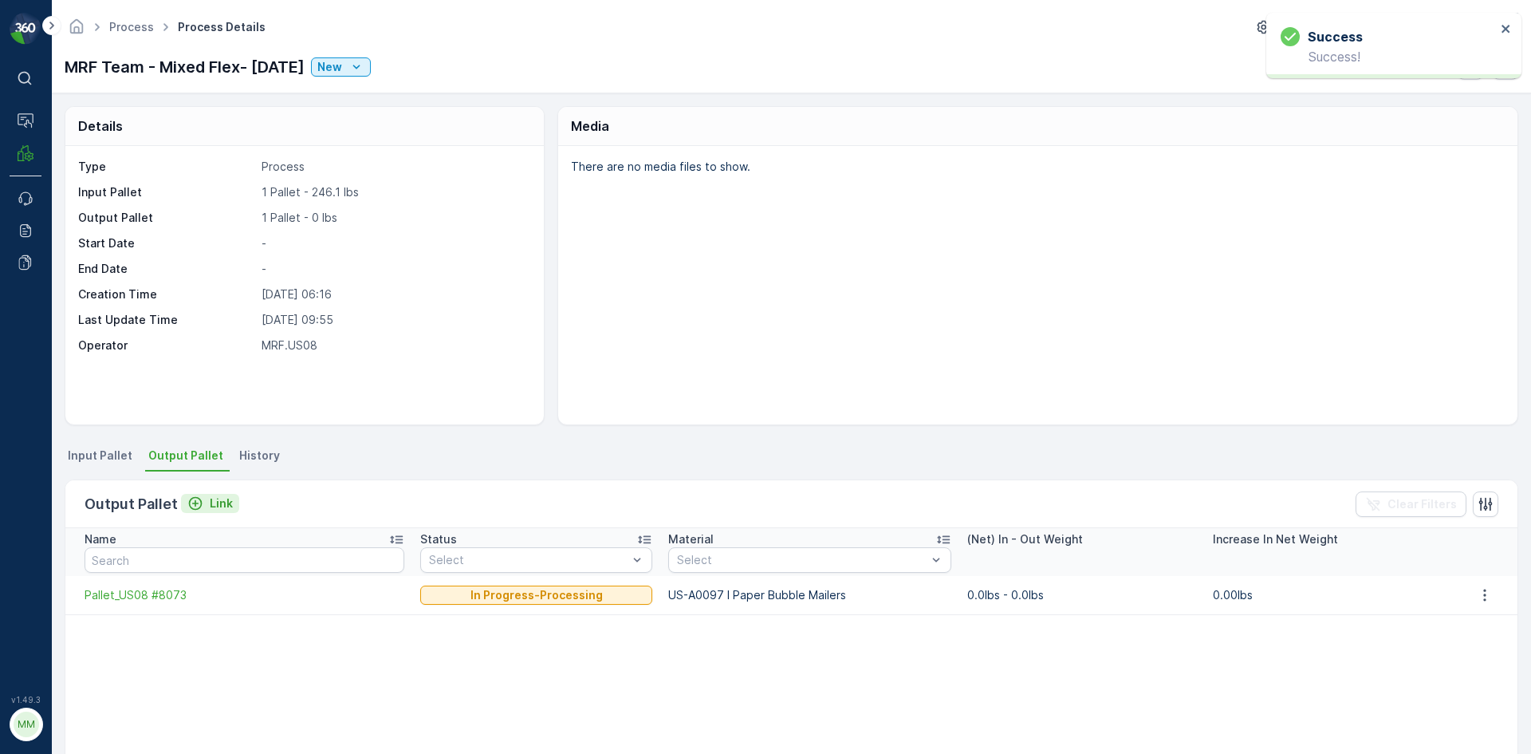
click at [219, 494] on button "Link" at bounding box center [210, 503] width 58 height 19
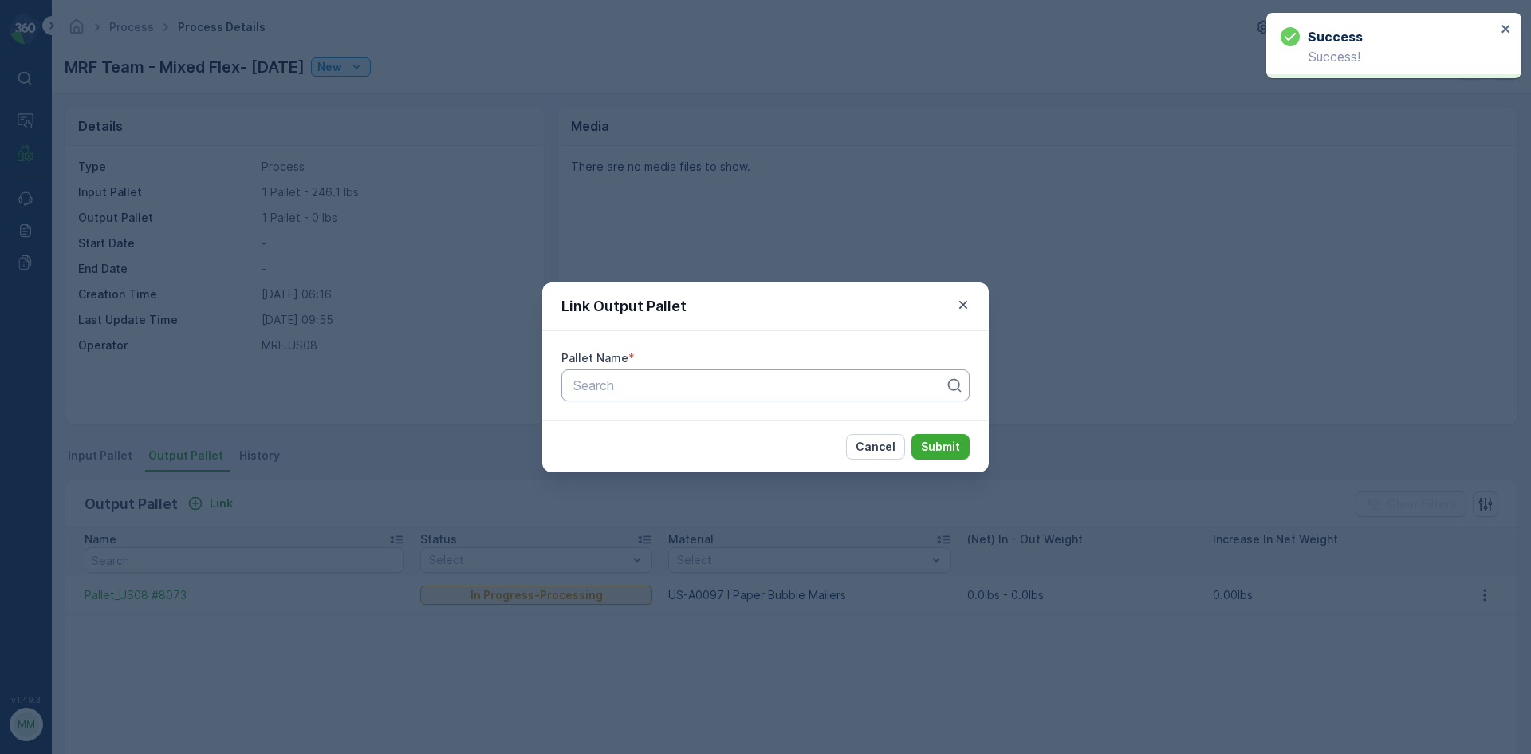
click at [792, 388] on div at bounding box center [759, 385] width 375 height 14
type input "8074"
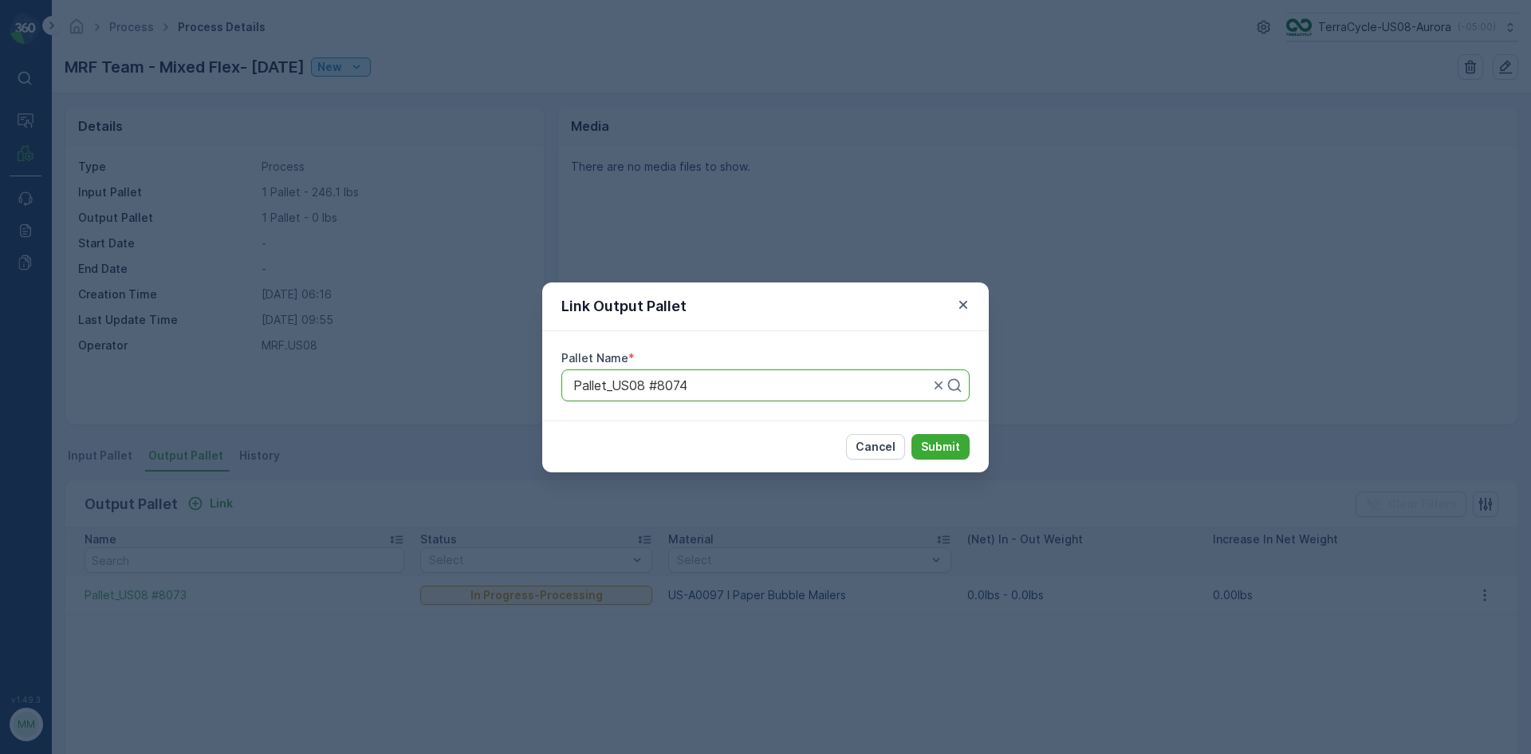
click at [911, 434] on button "Submit" at bounding box center [940, 447] width 58 height 26
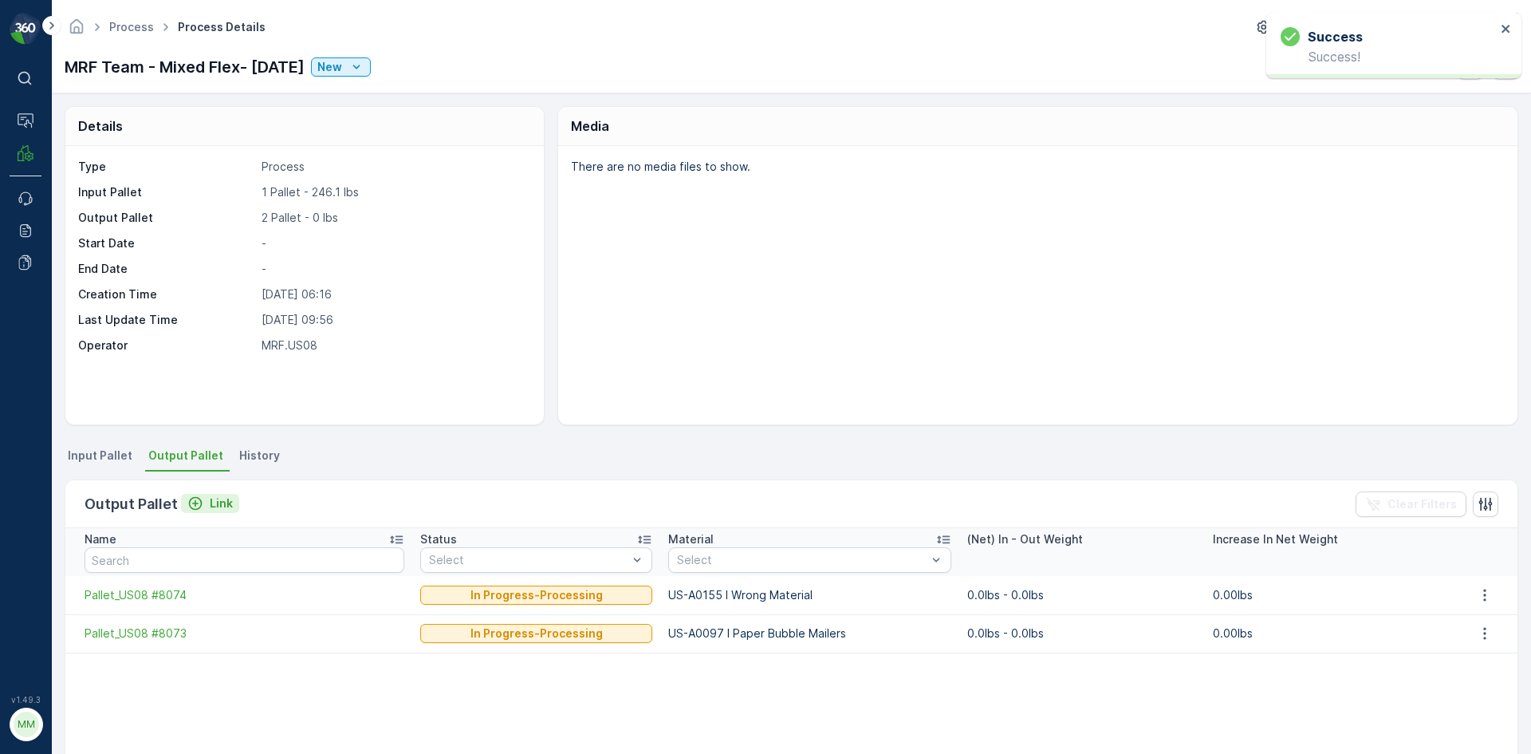
click at [210, 500] on p "Link" at bounding box center [221, 503] width 23 height 16
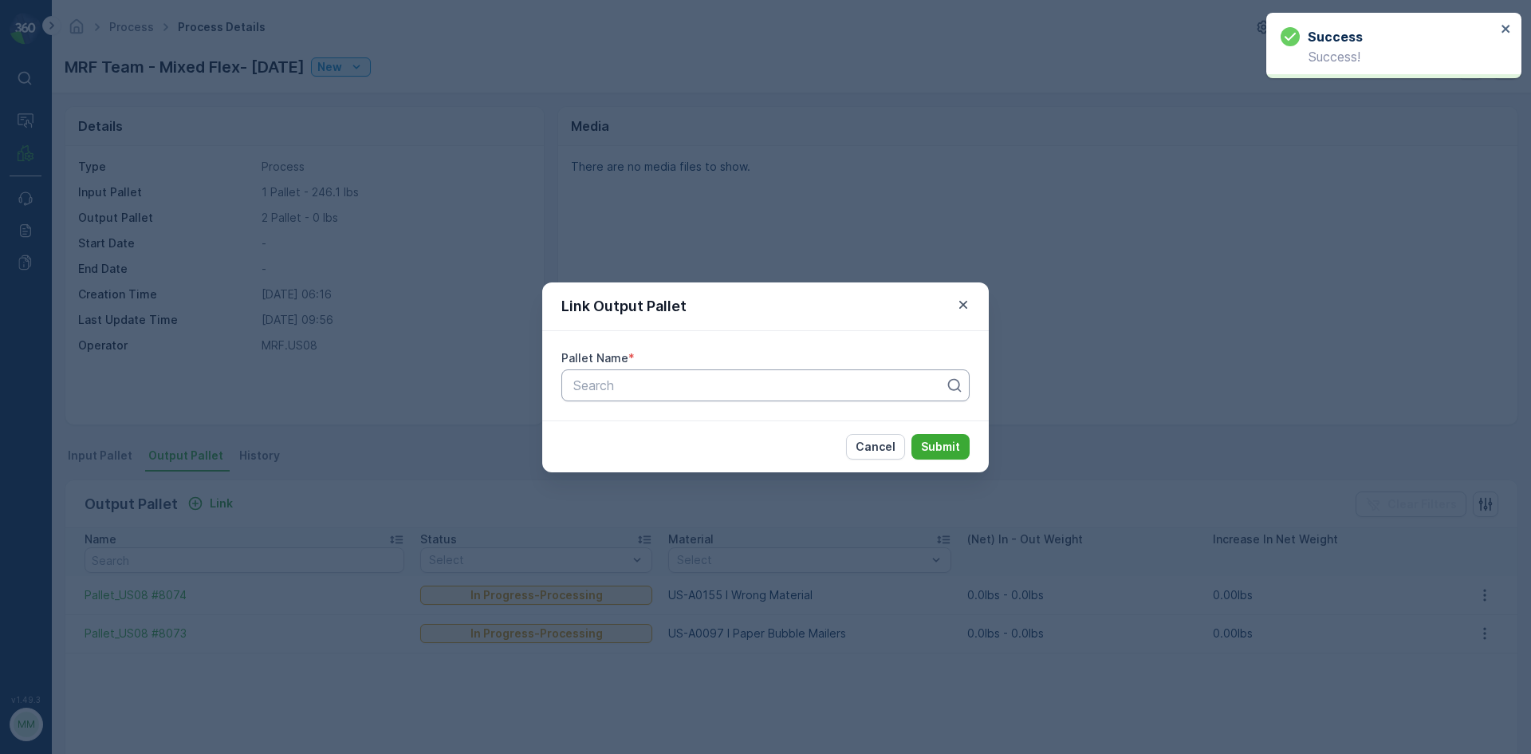
click at [619, 386] on div at bounding box center [759, 385] width 375 height 14
type input "8075"
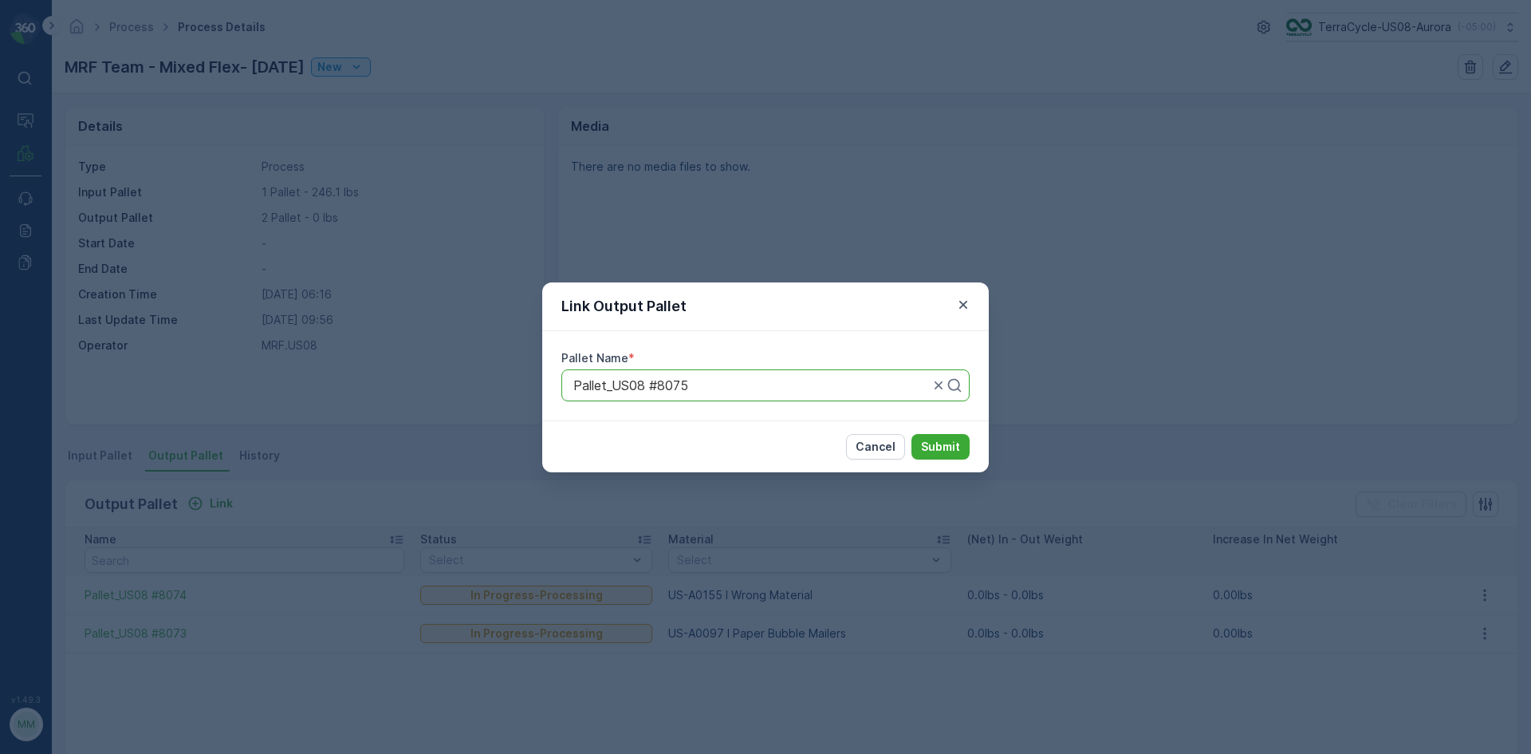
click at [911, 434] on button "Submit" at bounding box center [940, 447] width 58 height 26
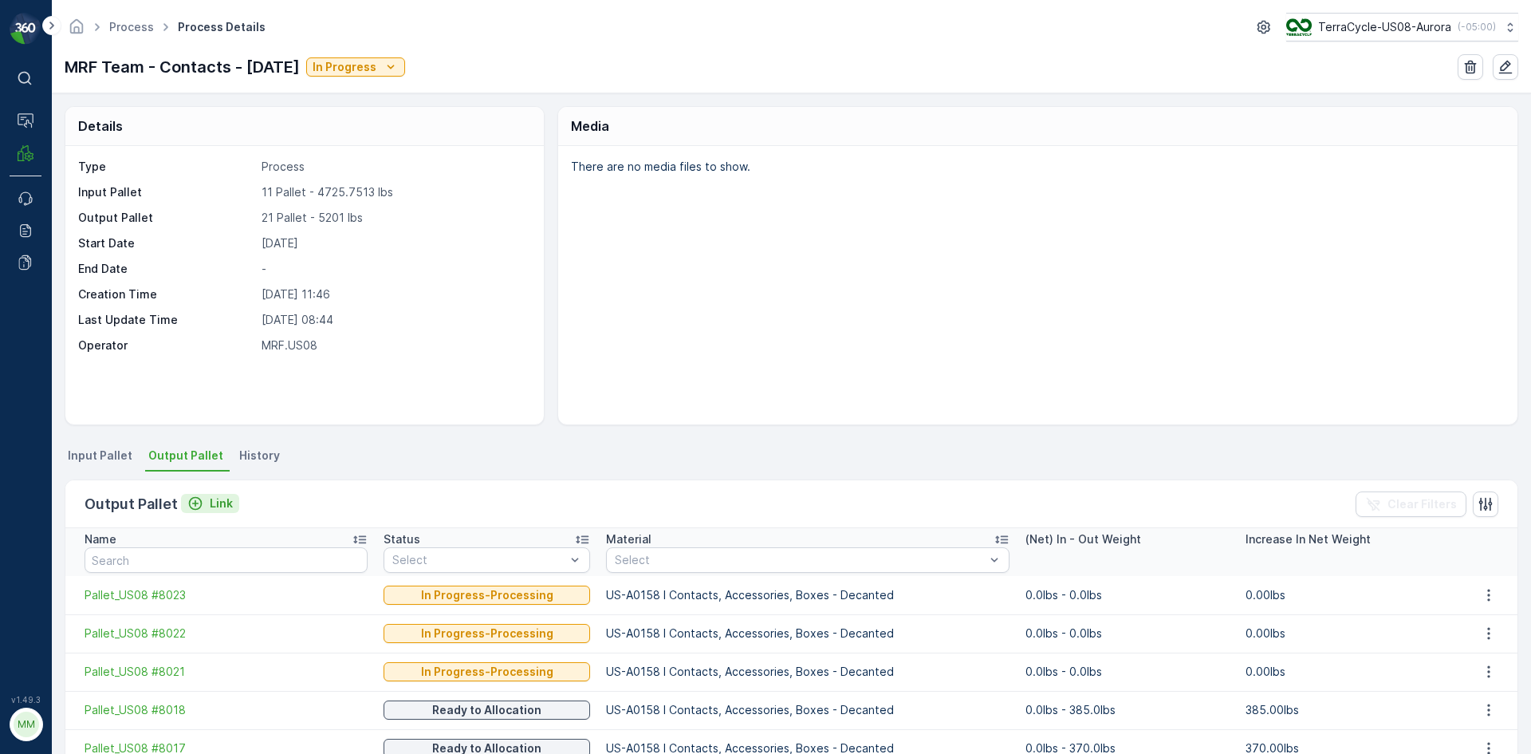
click at [222, 508] on p "Link" at bounding box center [221, 503] width 23 height 16
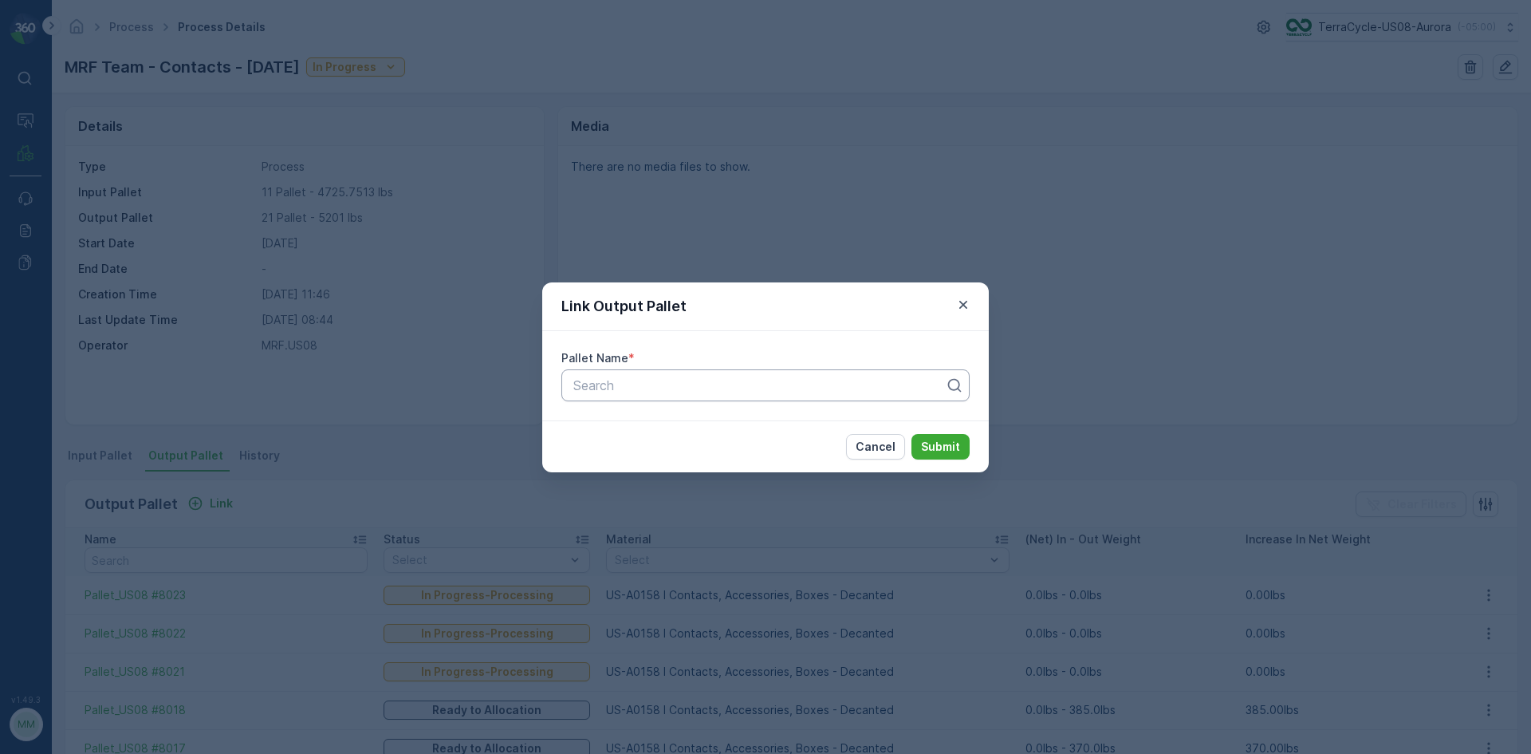
click at [650, 396] on div "Search" at bounding box center [765, 385] width 408 height 32
type input "8076"
click at [911, 434] on button "Submit" at bounding box center [940, 447] width 58 height 26
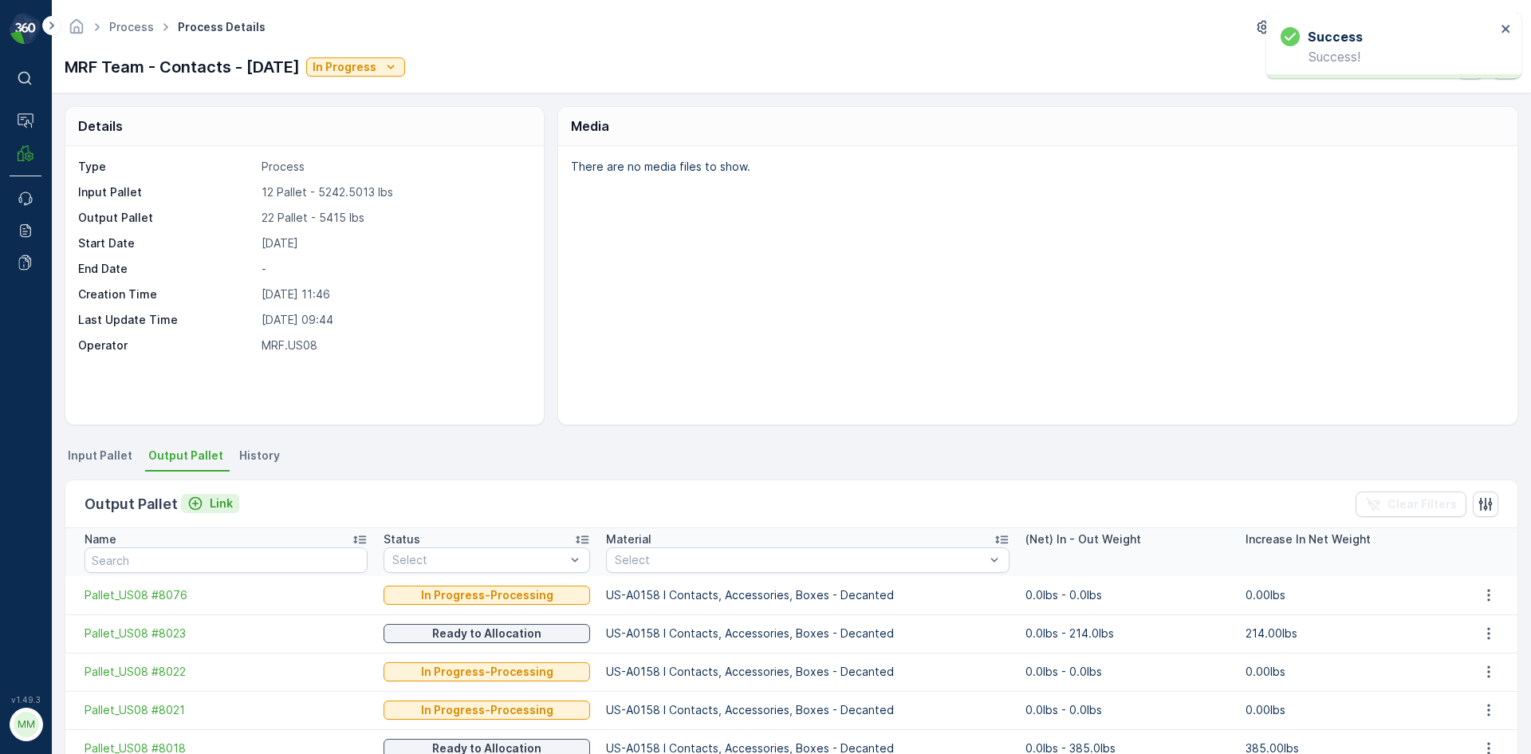
click at [218, 505] on p "Link" at bounding box center [221, 503] width 23 height 16
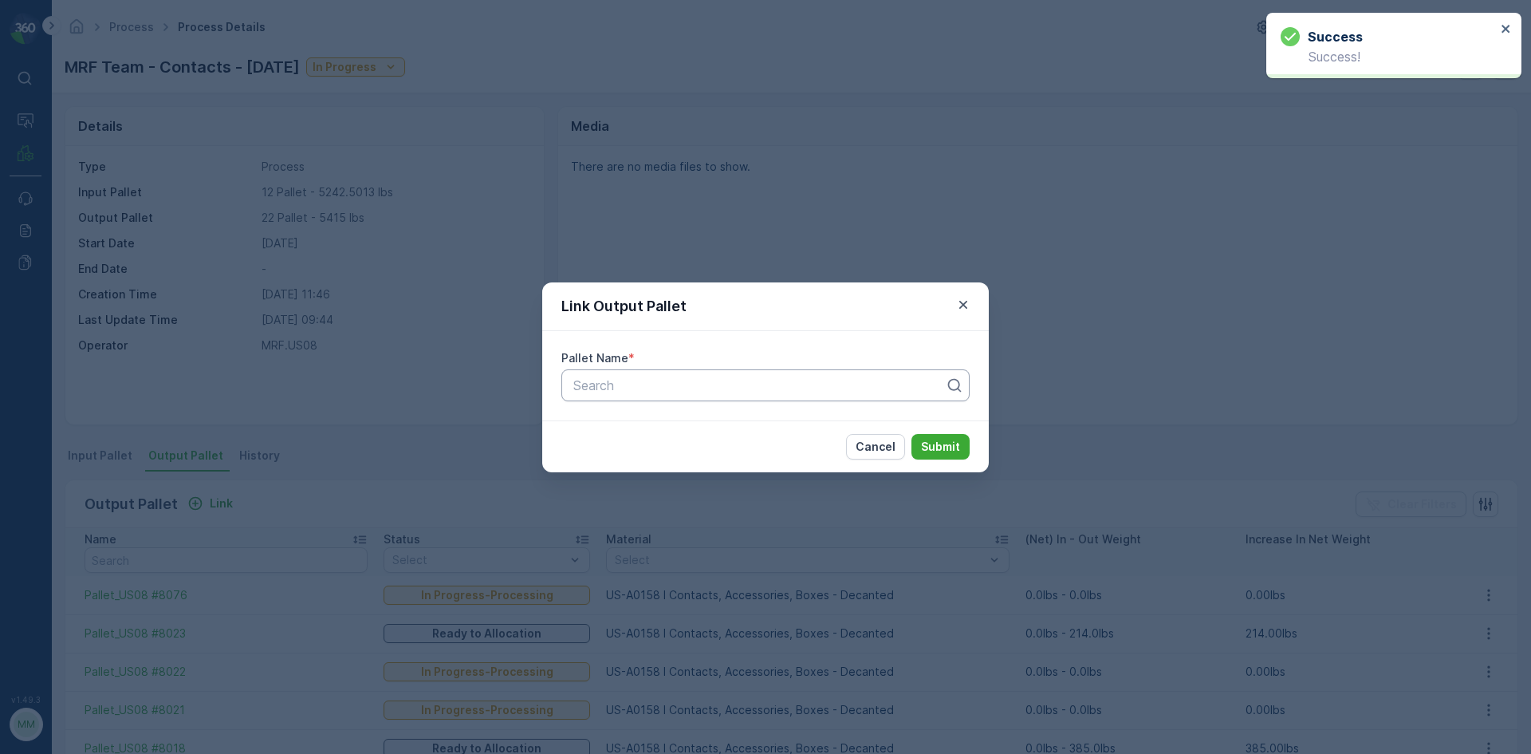
click at [784, 380] on div at bounding box center [759, 385] width 375 height 14
type input "8077"
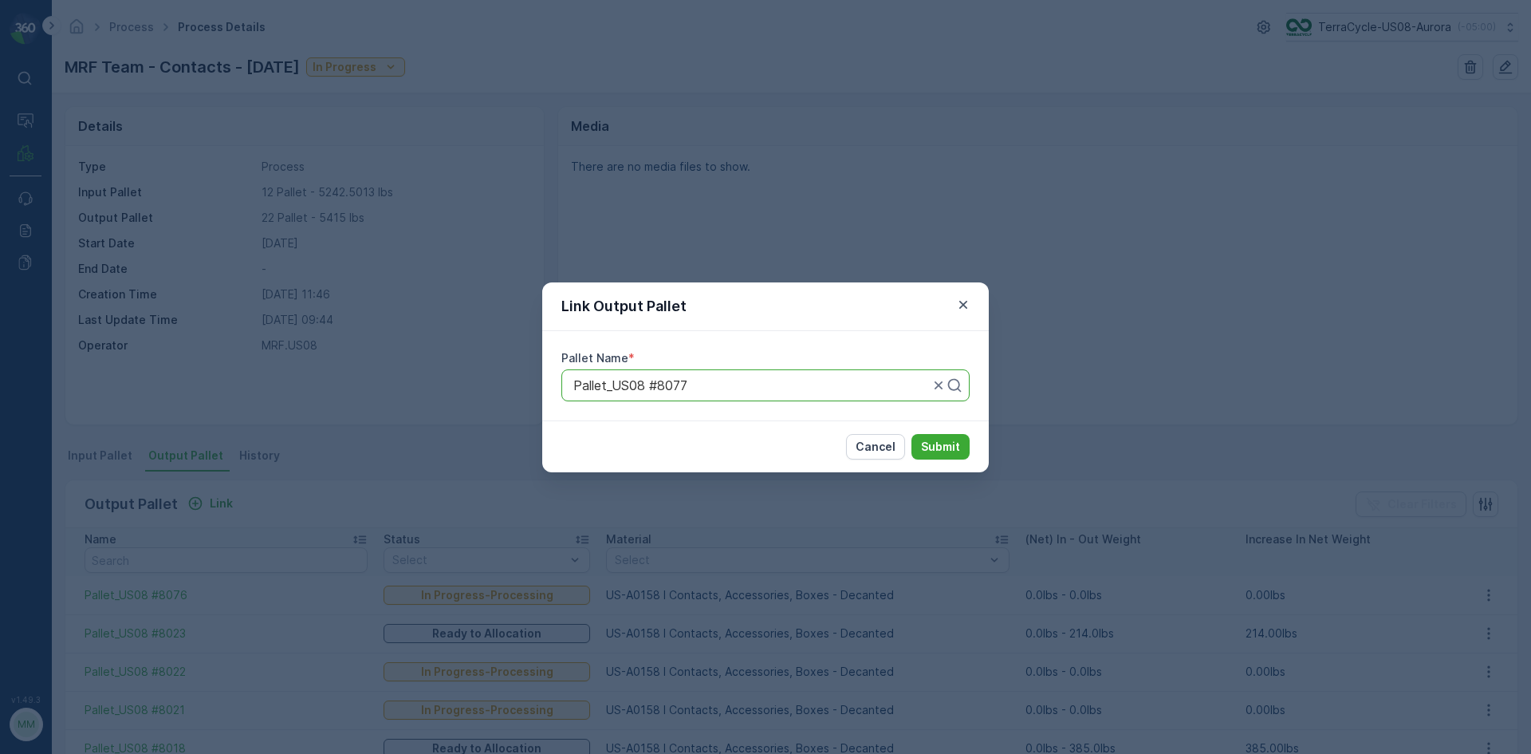
click at [911, 434] on button "Submit" at bounding box center [940, 447] width 58 height 26
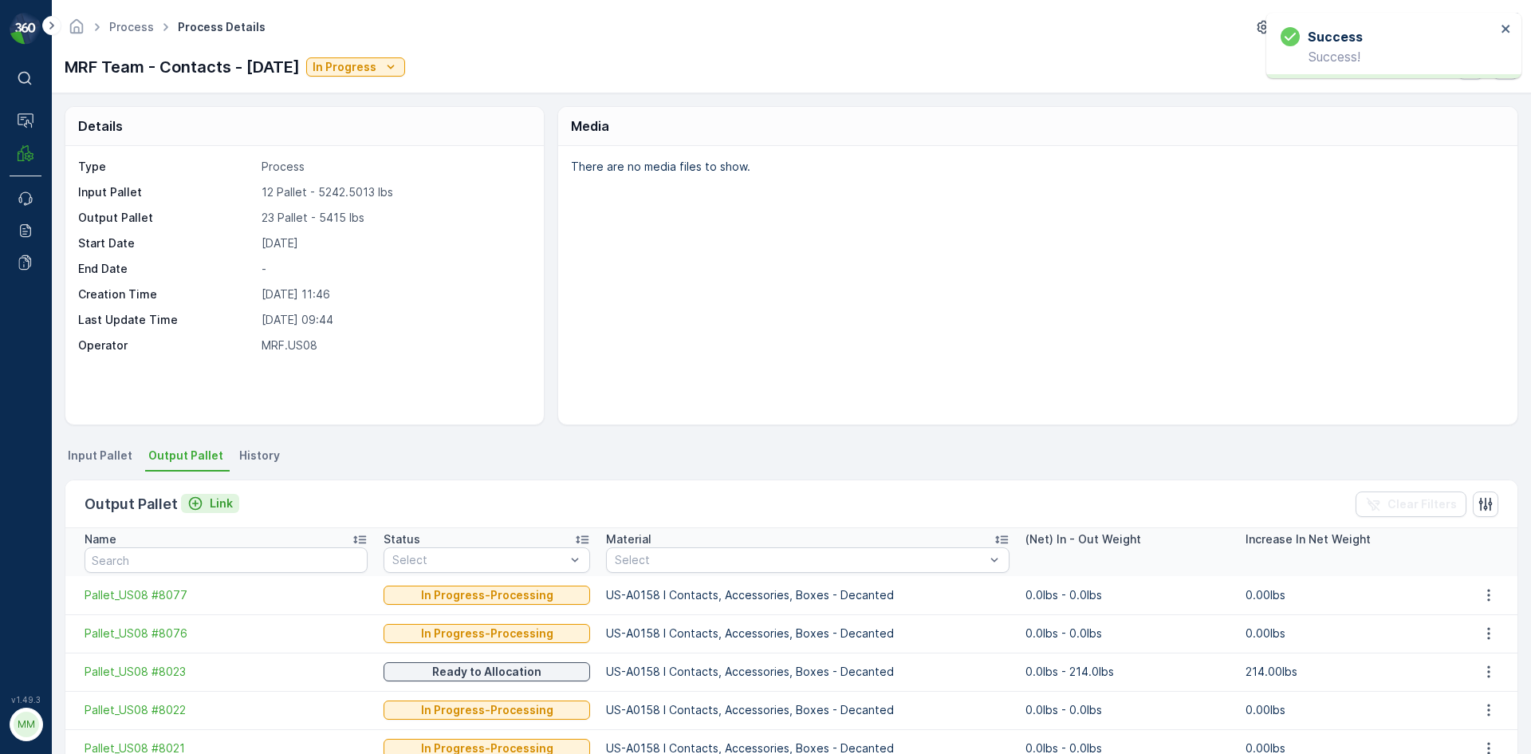
click at [217, 505] on p "Link" at bounding box center [221, 503] width 23 height 16
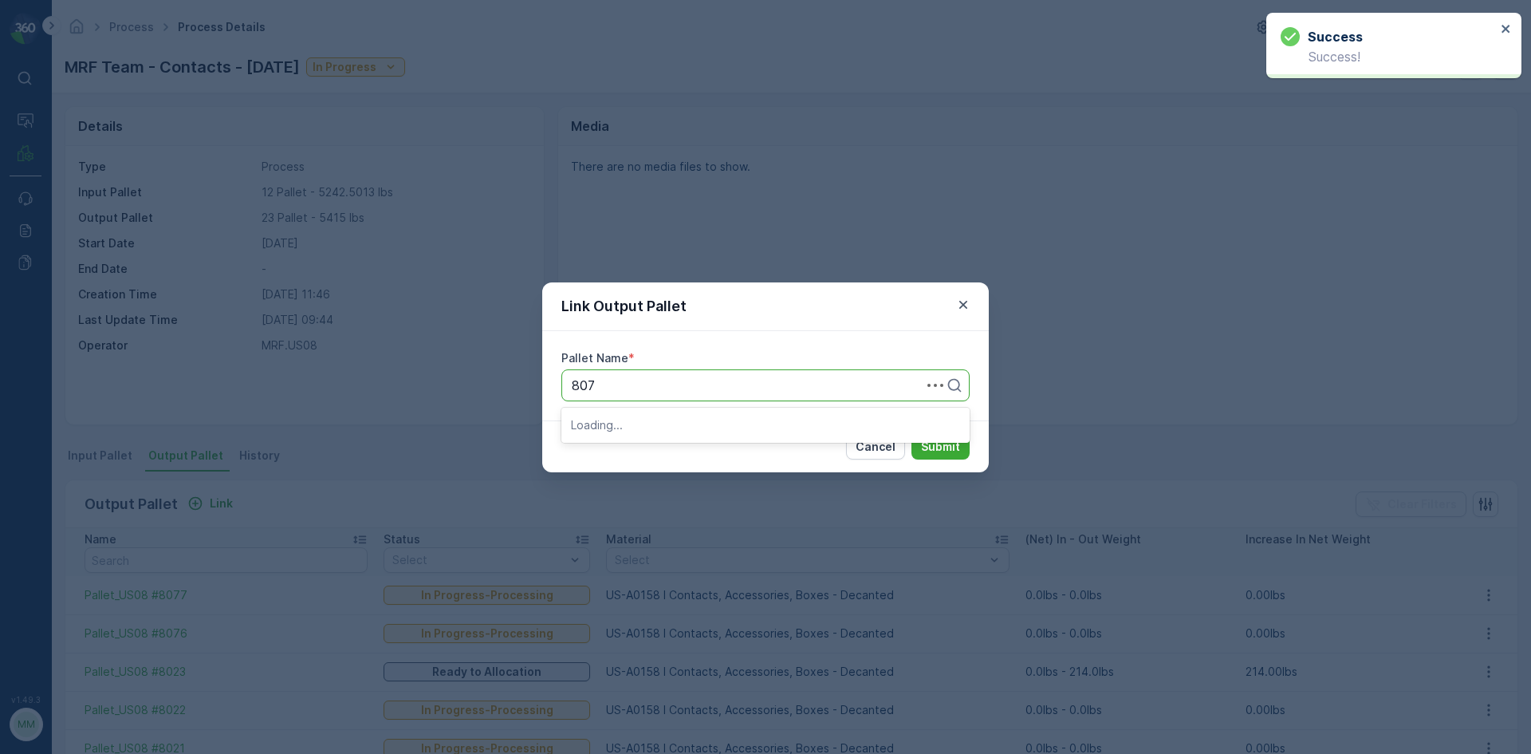
type input "8078"
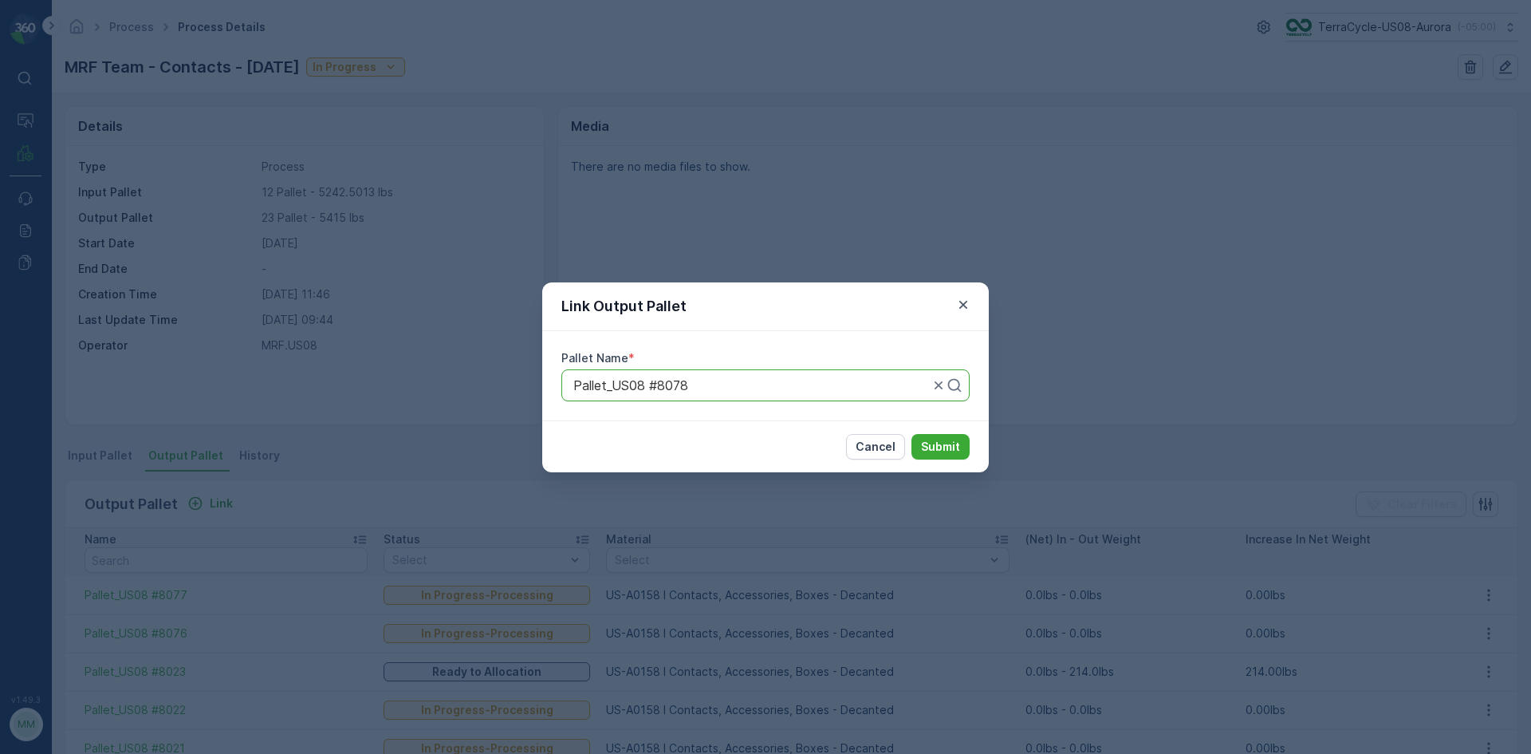
click at [911, 434] on button "Submit" at bounding box center [940, 447] width 58 height 26
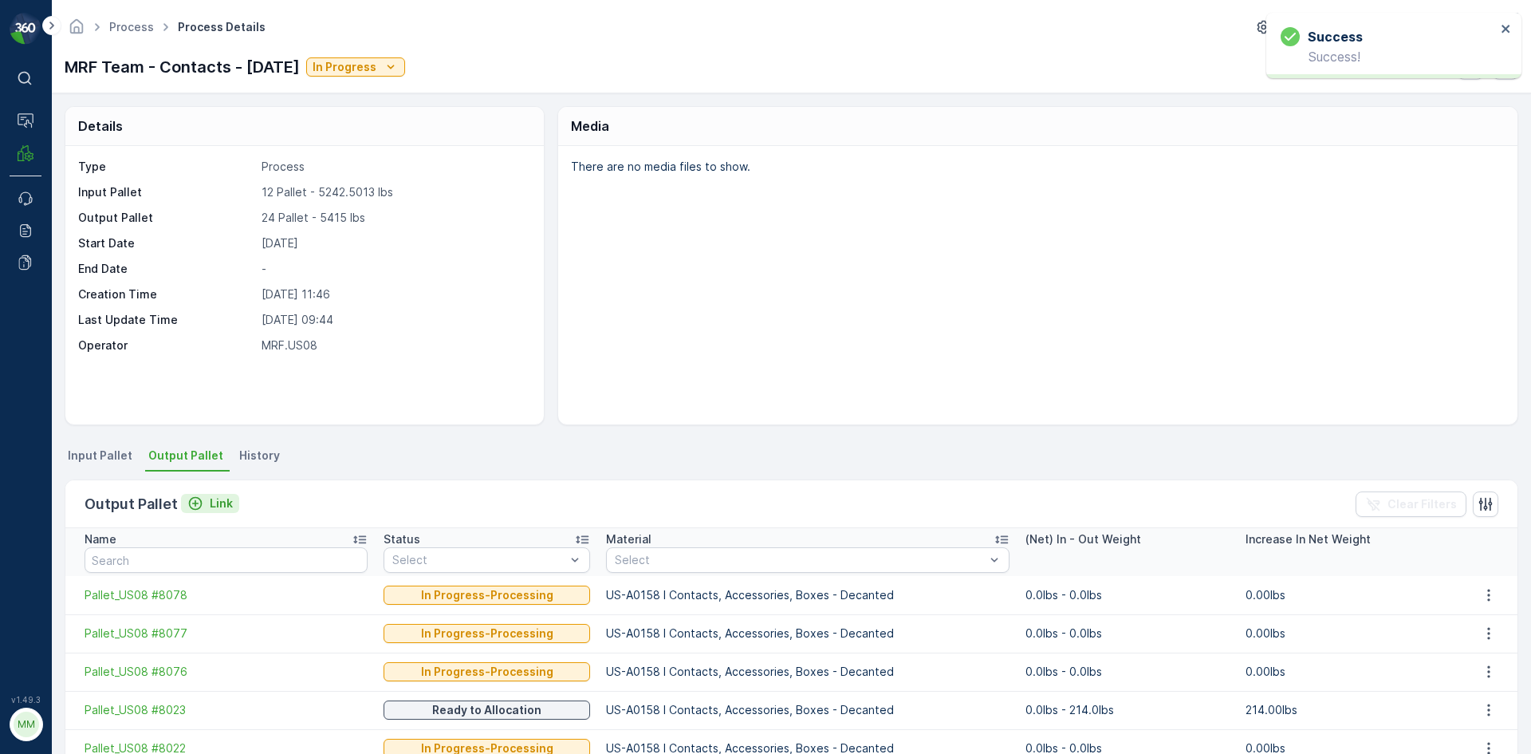
click at [225, 507] on p "Link" at bounding box center [221, 503] width 23 height 16
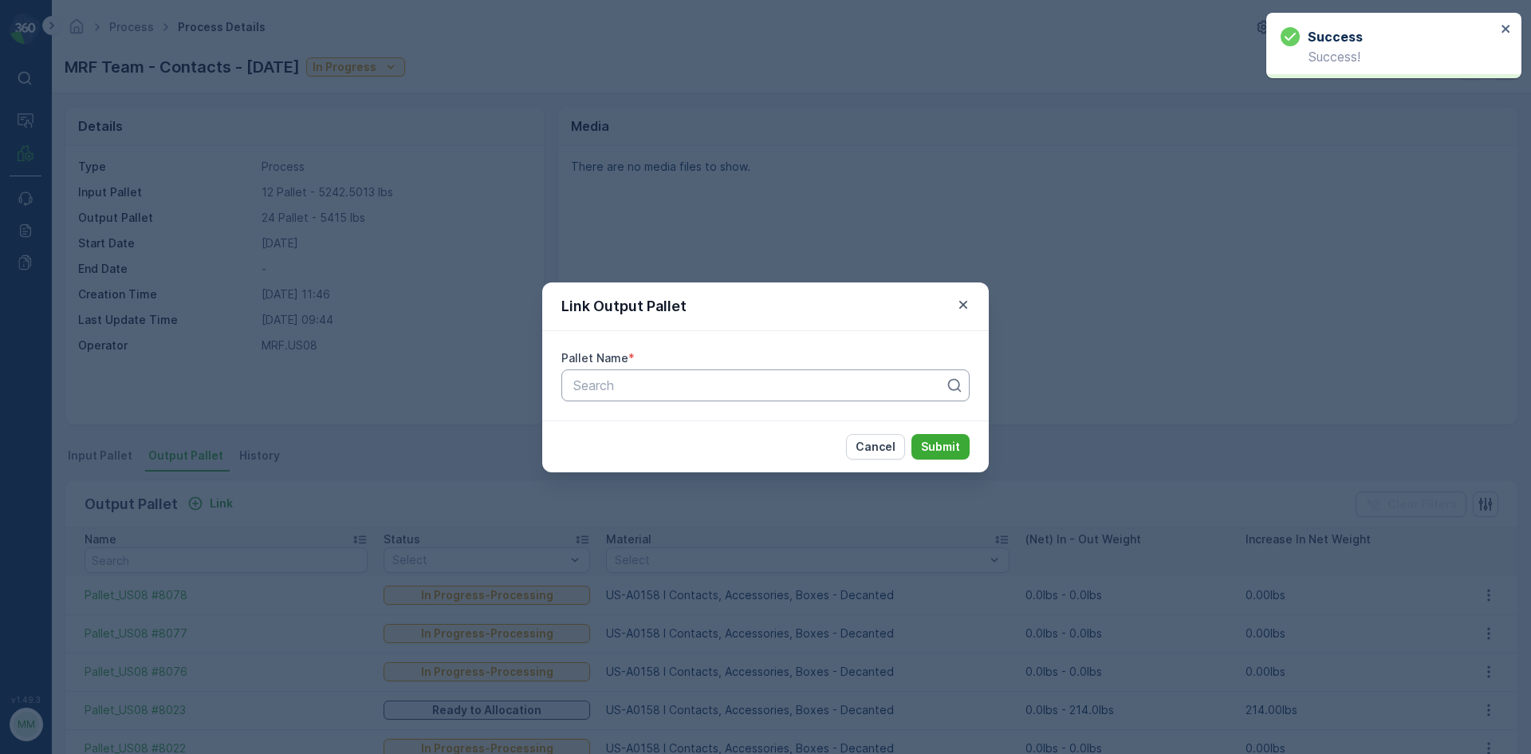
click at [683, 400] on div "Search" at bounding box center [765, 385] width 408 height 32
type input "8079"
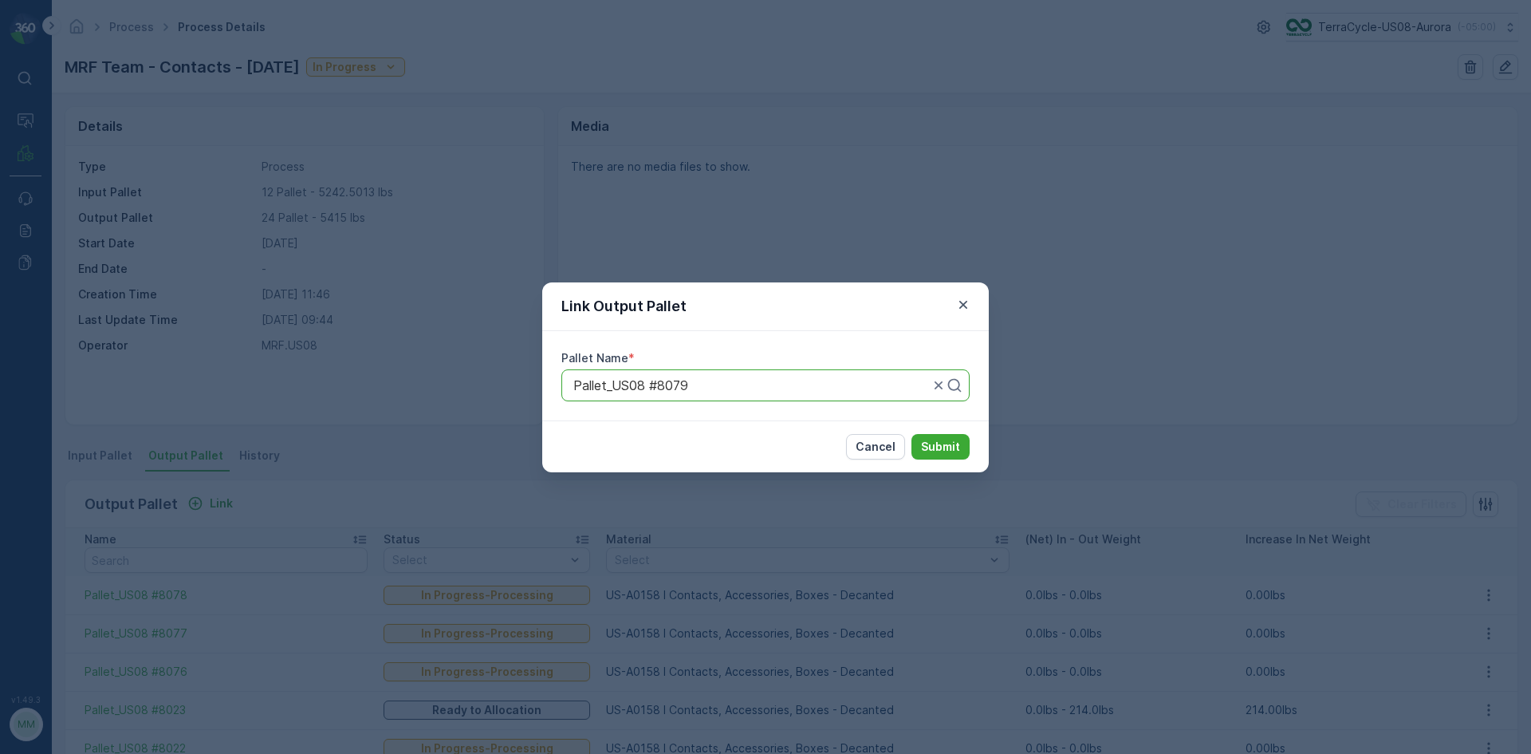
click at [911, 434] on button "Submit" at bounding box center [940, 447] width 58 height 26
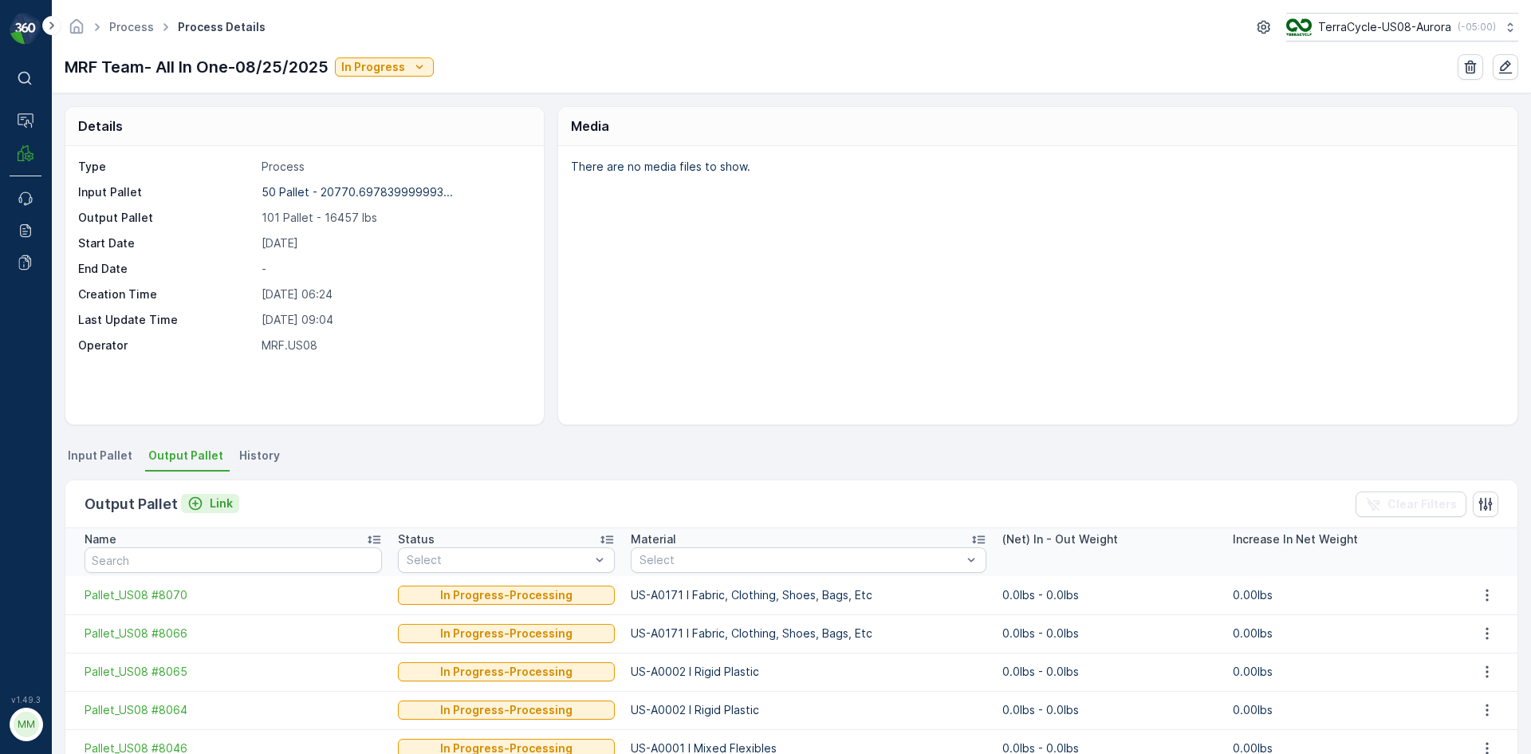
click at [231, 509] on button "Link" at bounding box center [210, 503] width 58 height 19
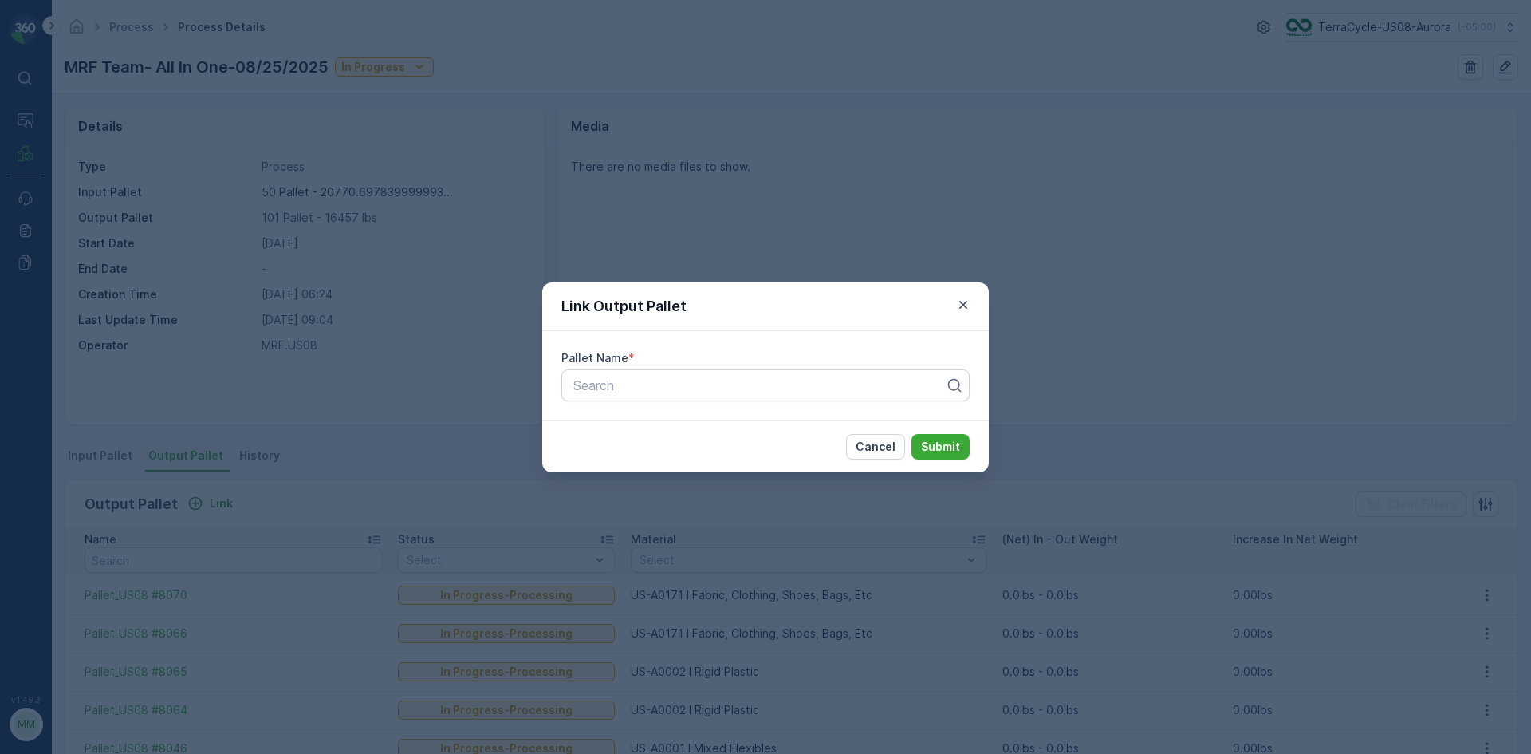
click at [644, 367] on div "Pallet Name * Search" at bounding box center [765, 375] width 447 height 89
click at [644, 386] on div at bounding box center [759, 385] width 375 height 14
type input "8032"
click at [911, 434] on button "Submit" at bounding box center [940, 447] width 58 height 26
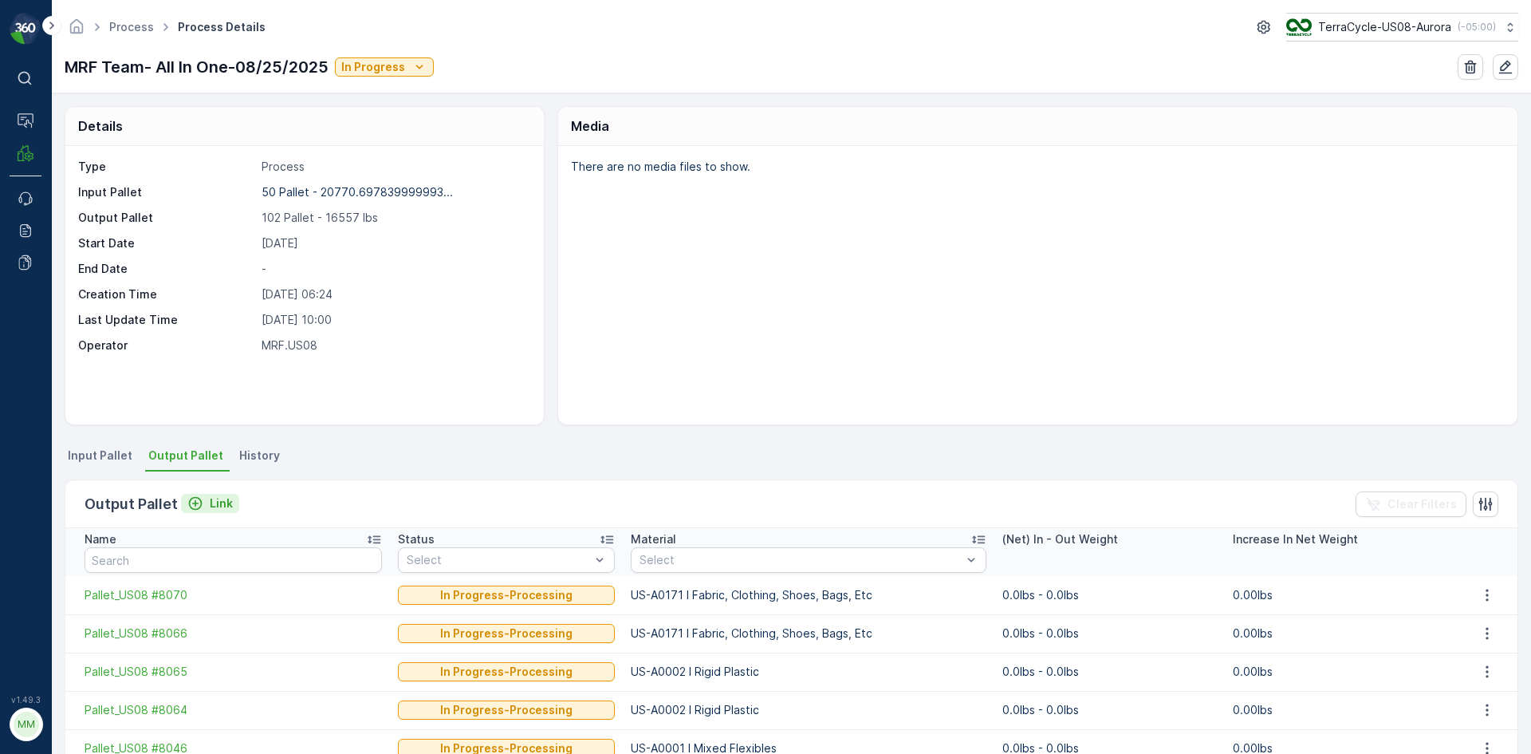
click at [214, 510] on p "Link" at bounding box center [221, 503] width 23 height 16
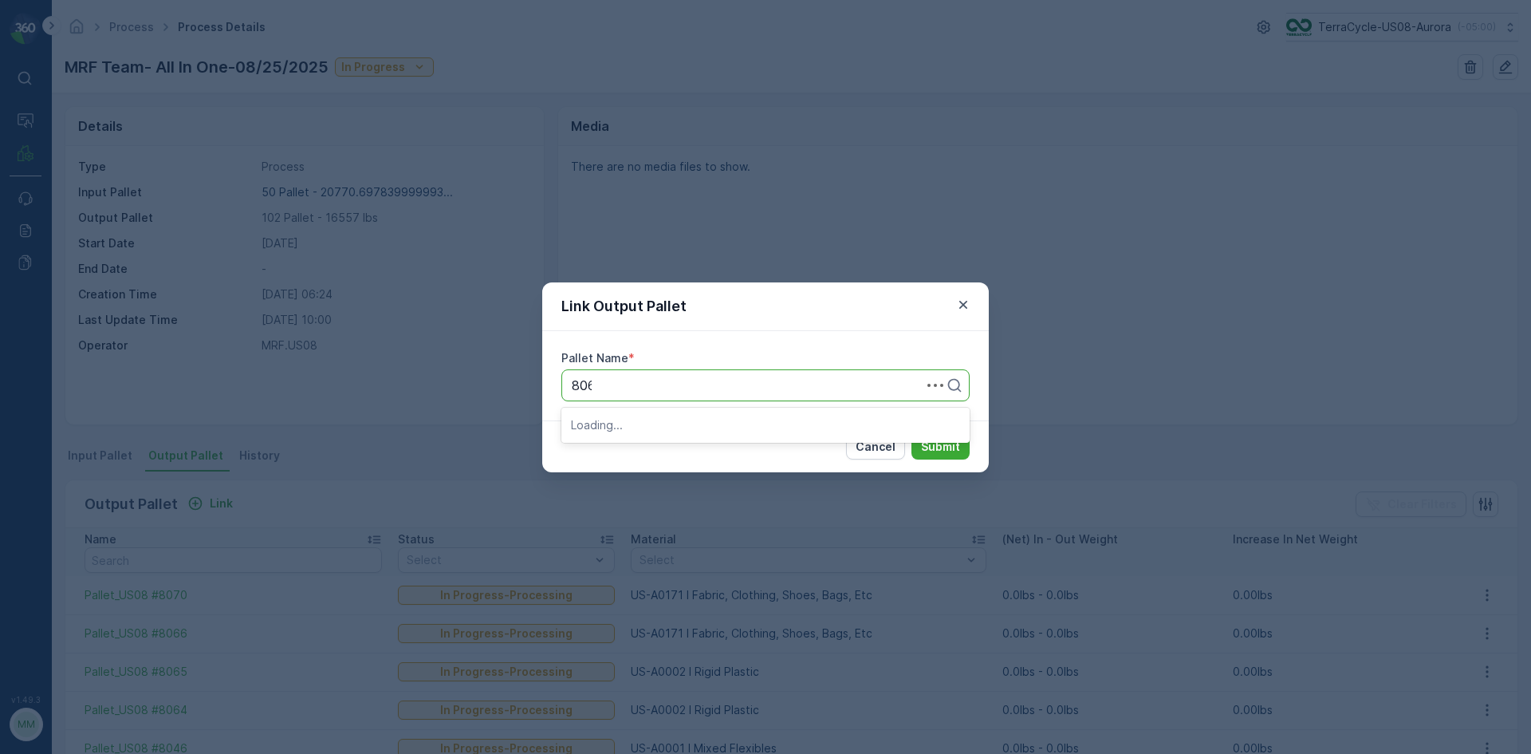
type input "8062"
click at [911, 434] on button "Submit" at bounding box center [940, 447] width 58 height 26
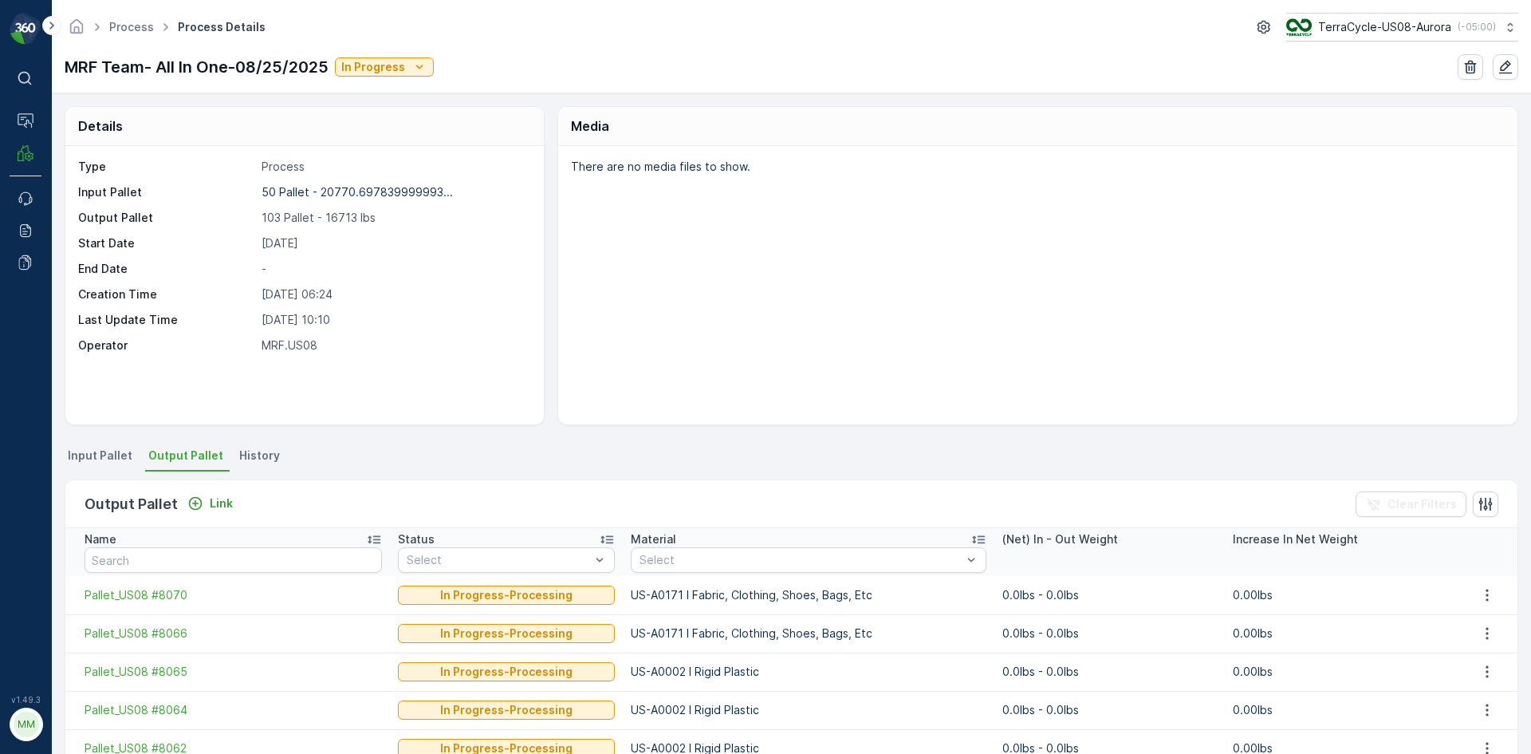
click at [220, 518] on div "Output Pallet Link Clear Filters" at bounding box center [791, 504] width 1452 height 48
click at [224, 506] on p "Link" at bounding box center [221, 503] width 23 height 16
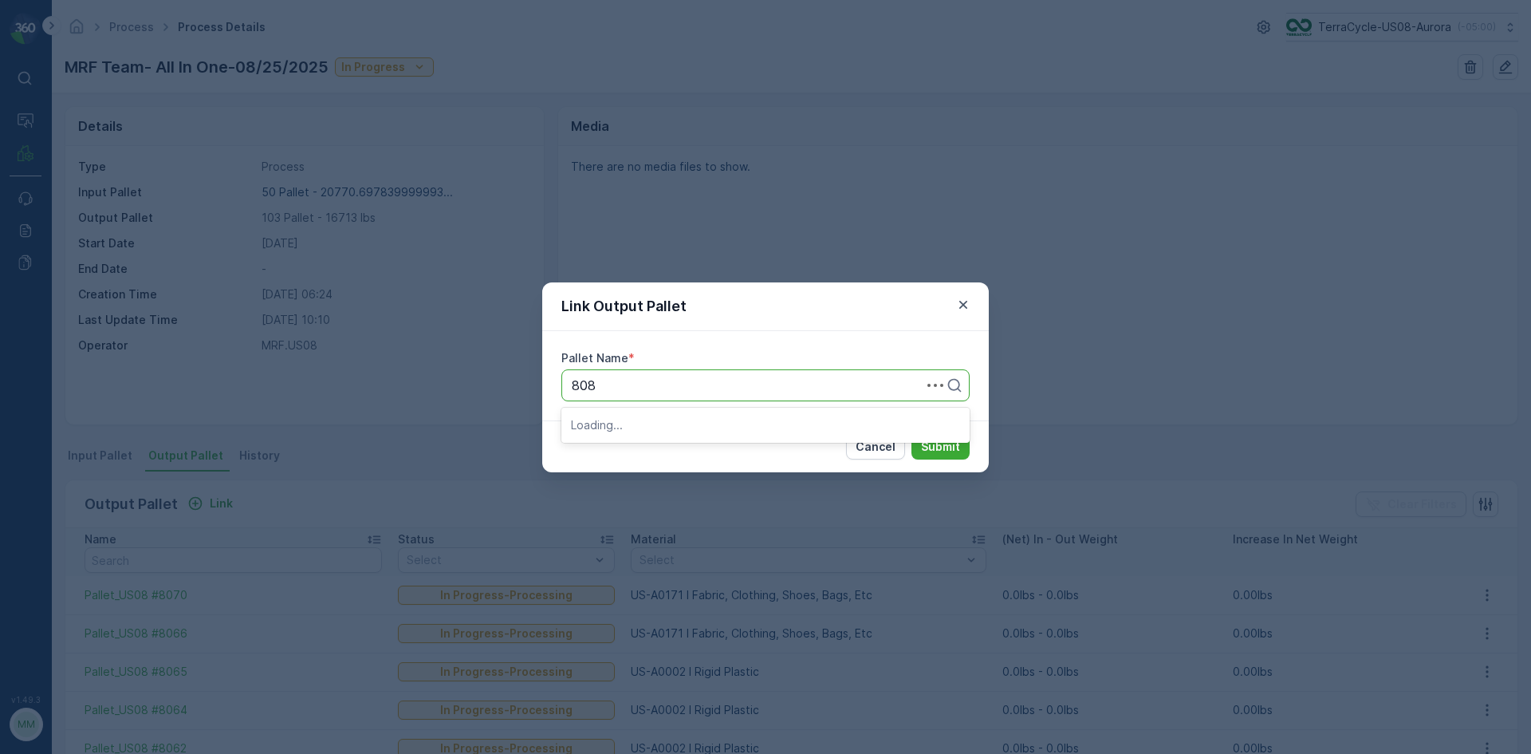
type input "8080"
click at [911, 434] on button "Submit" at bounding box center [940, 447] width 58 height 26
